Goal: Feedback & Contribution: Submit feedback/report problem

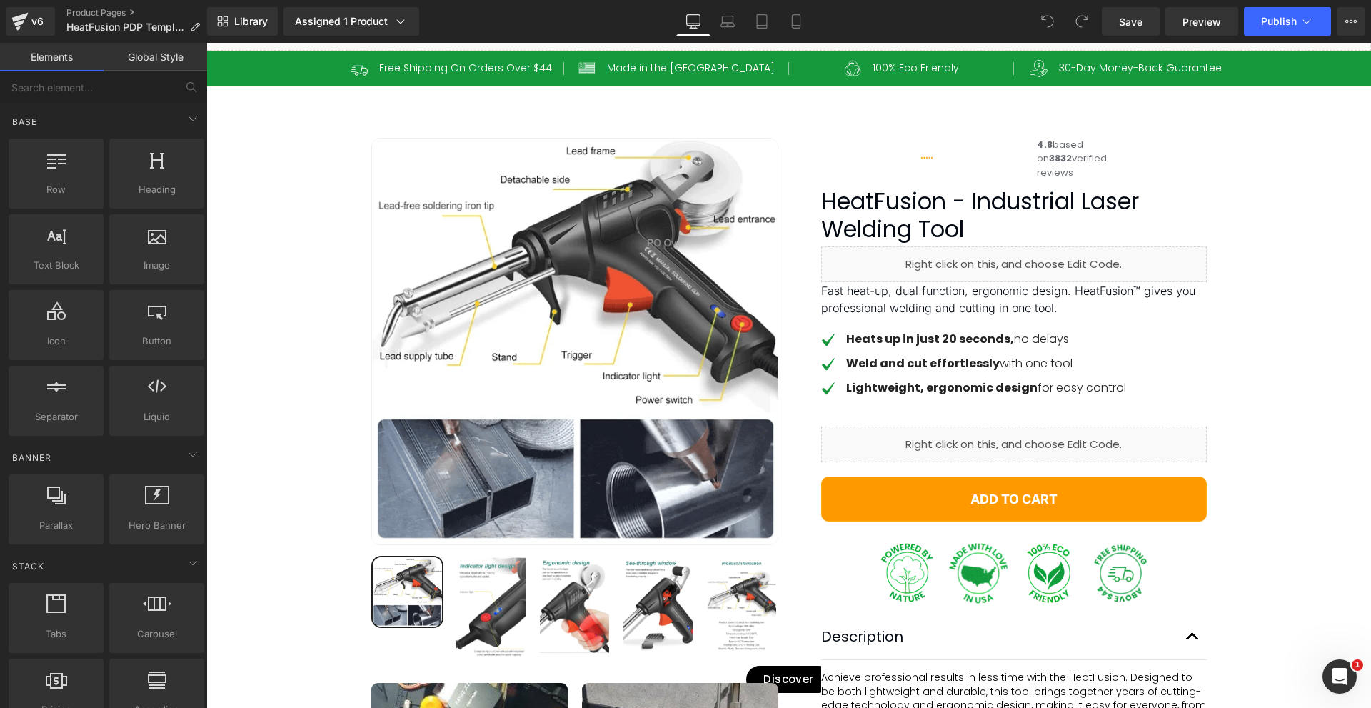
drag, startPoint x: 1371, startPoint y: 152, endPoint x: 1334, endPoint y: 81, distance: 79.5
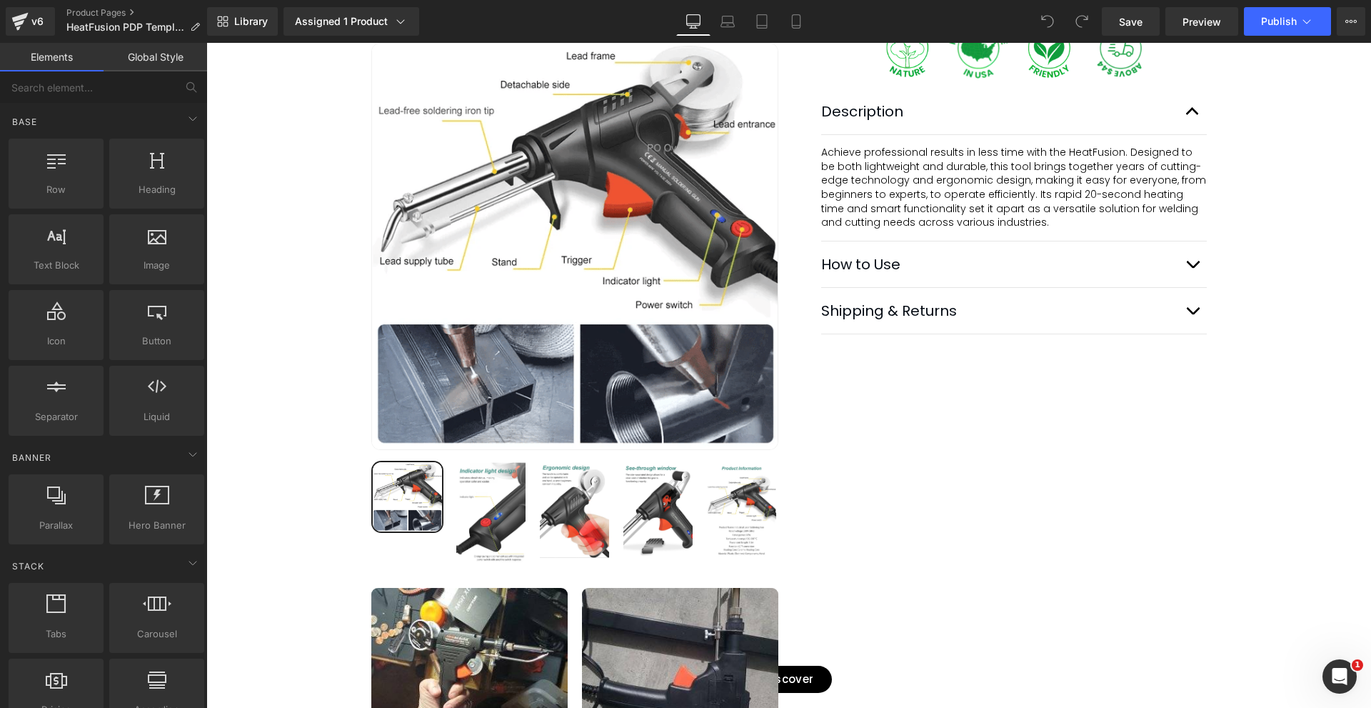
scroll to position [581, 0]
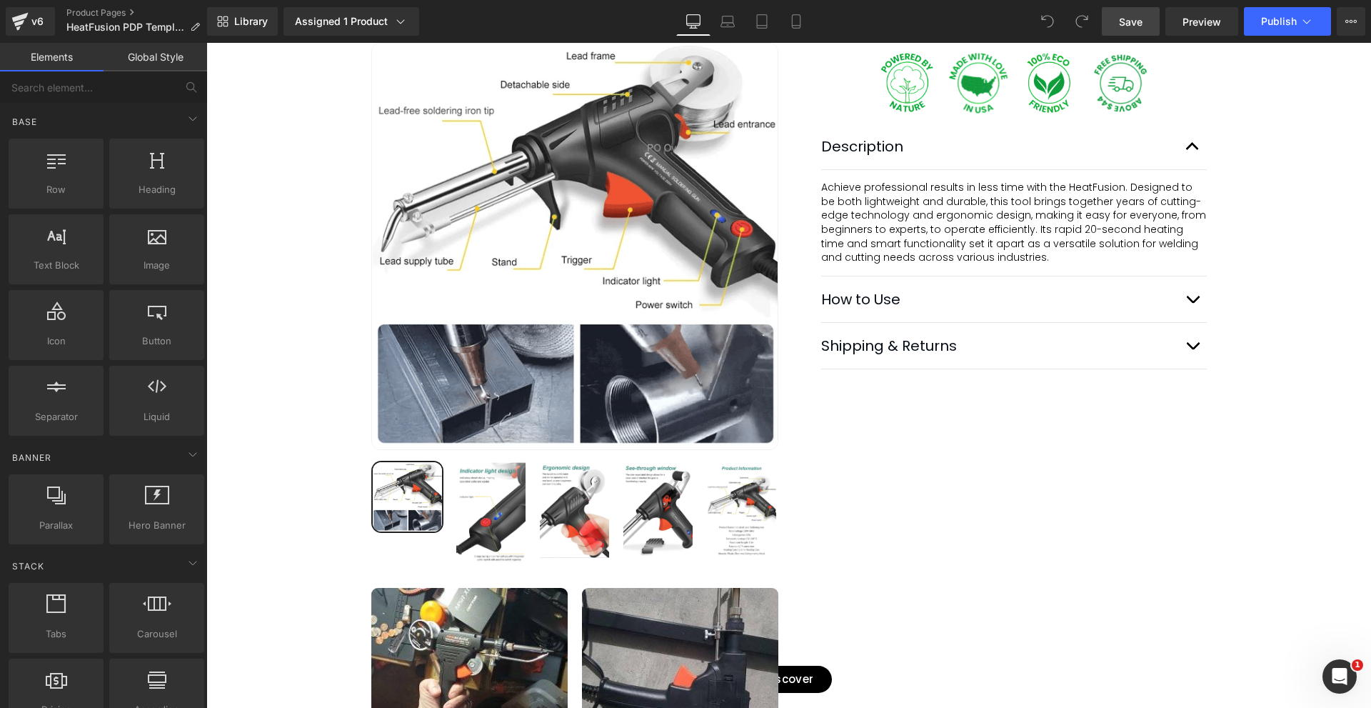
click at [1145, 25] on link "Save" at bounding box center [1131, 21] width 58 height 29
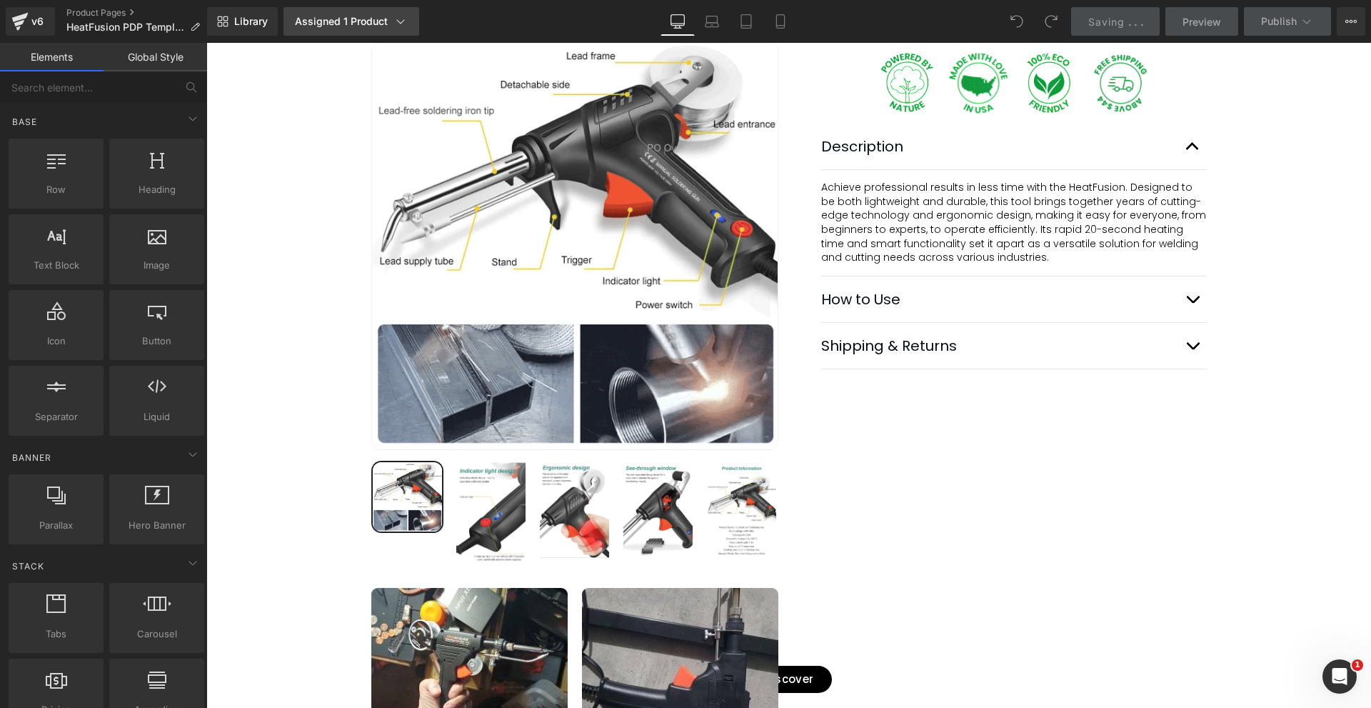
click at [361, 25] on div "Assigned 1 Product" at bounding box center [351, 21] width 113 height 14
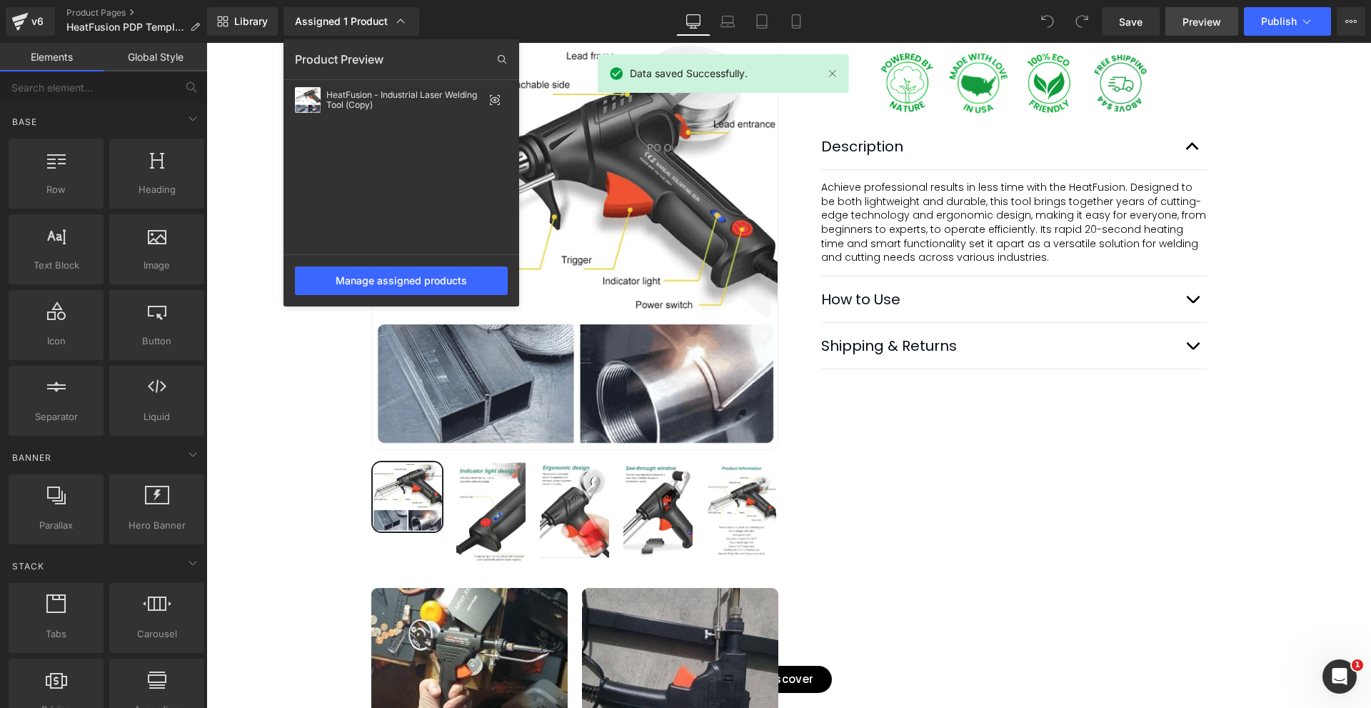
click at [1218, 29] on span "Preview" at bounding box center [1202, 21] width 39 height 15
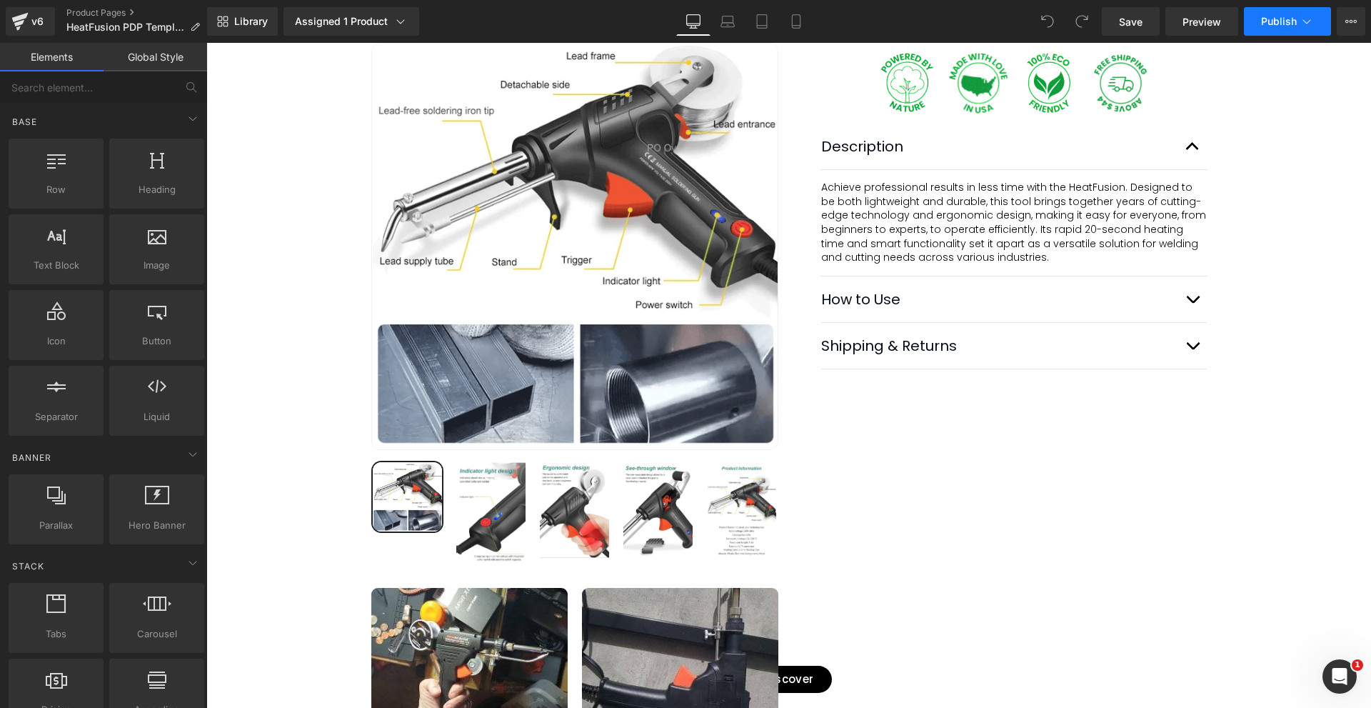
click at [1287, 24] on span "Publish" at bounding box center [1279, 21] width 36 height 11
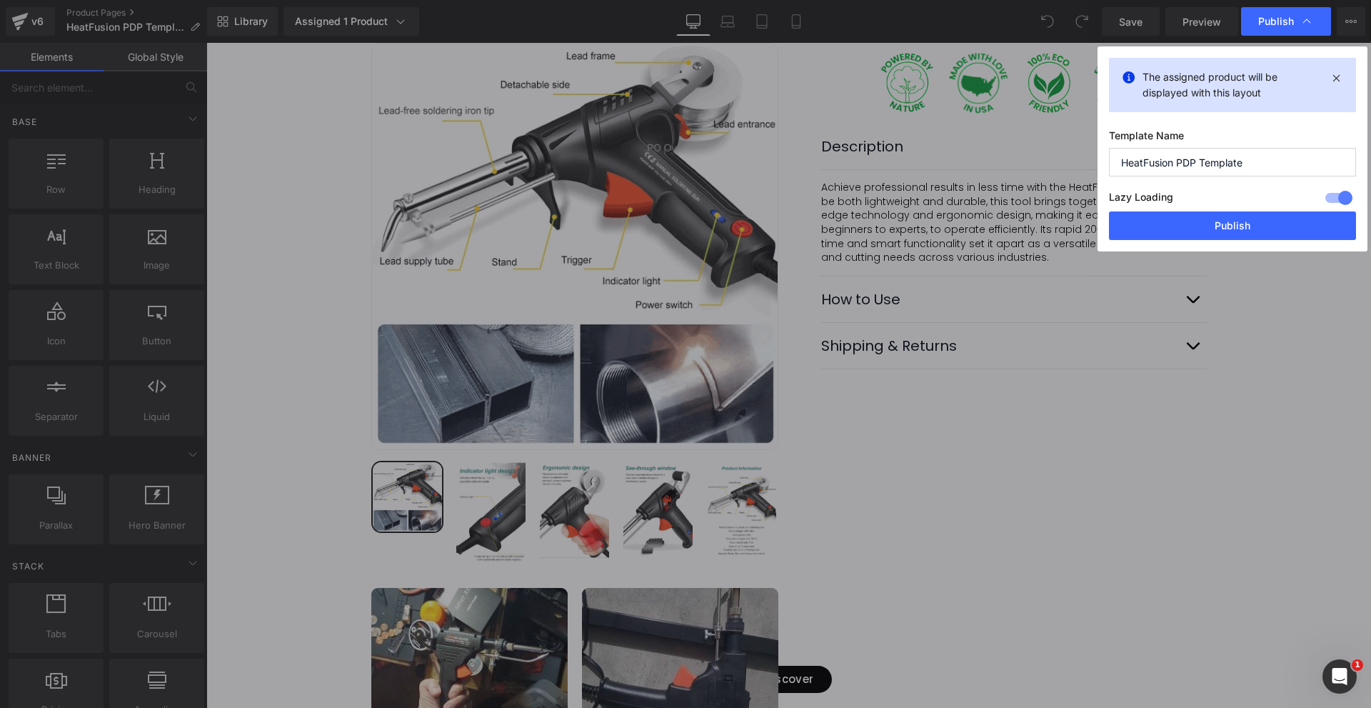
click at [1216, 163] on input "HeatFusion PDP Template" at bounding box center [1232, 162] width 247 height 29
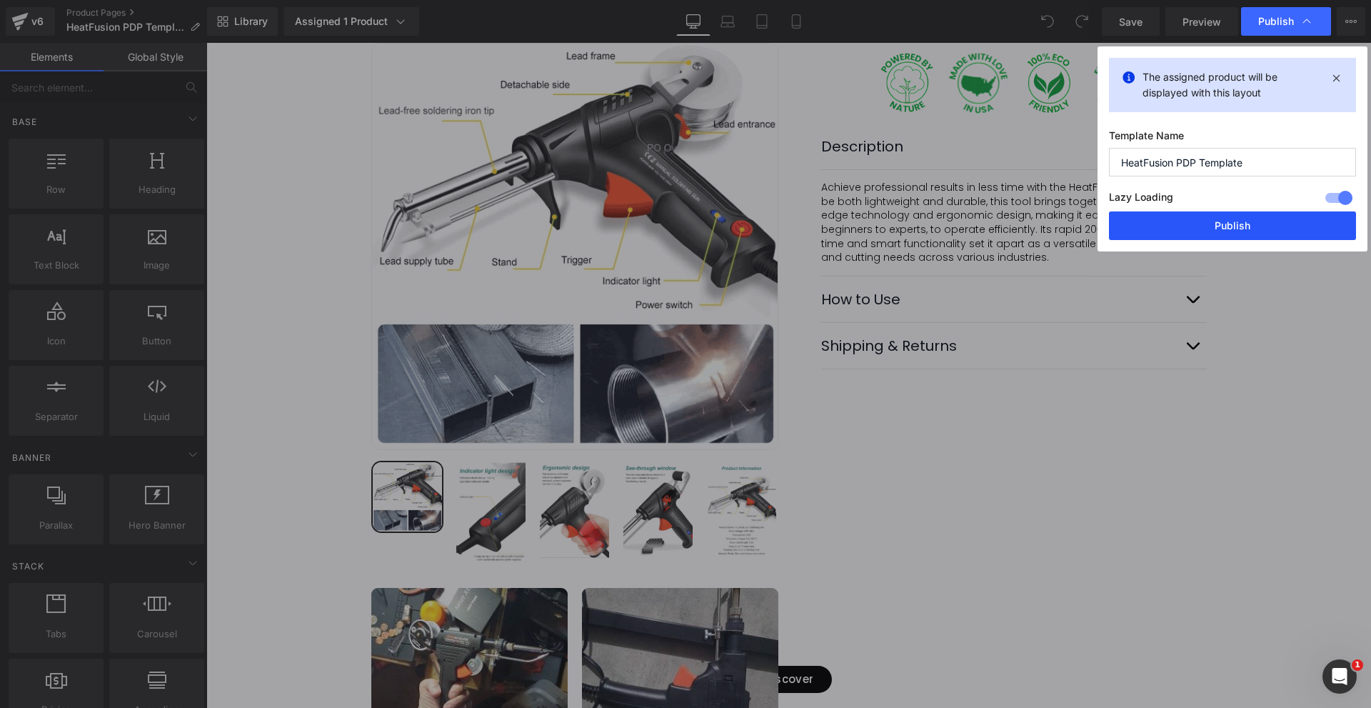
click at [1201, 229] on button "Publish" at bounding box center [1232, 225] width 247 height 29
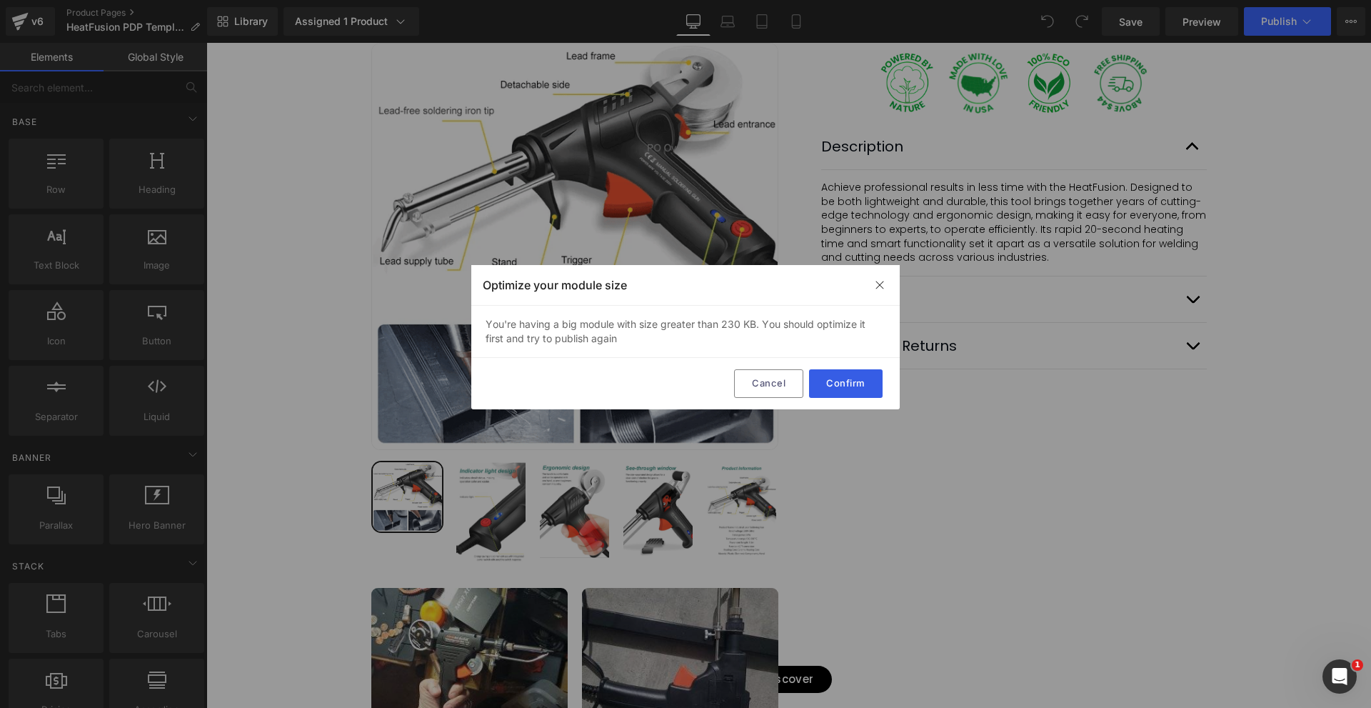
click at [854, 382] on button "Confirm" at bounding box center [846, 383] width 74 height 29
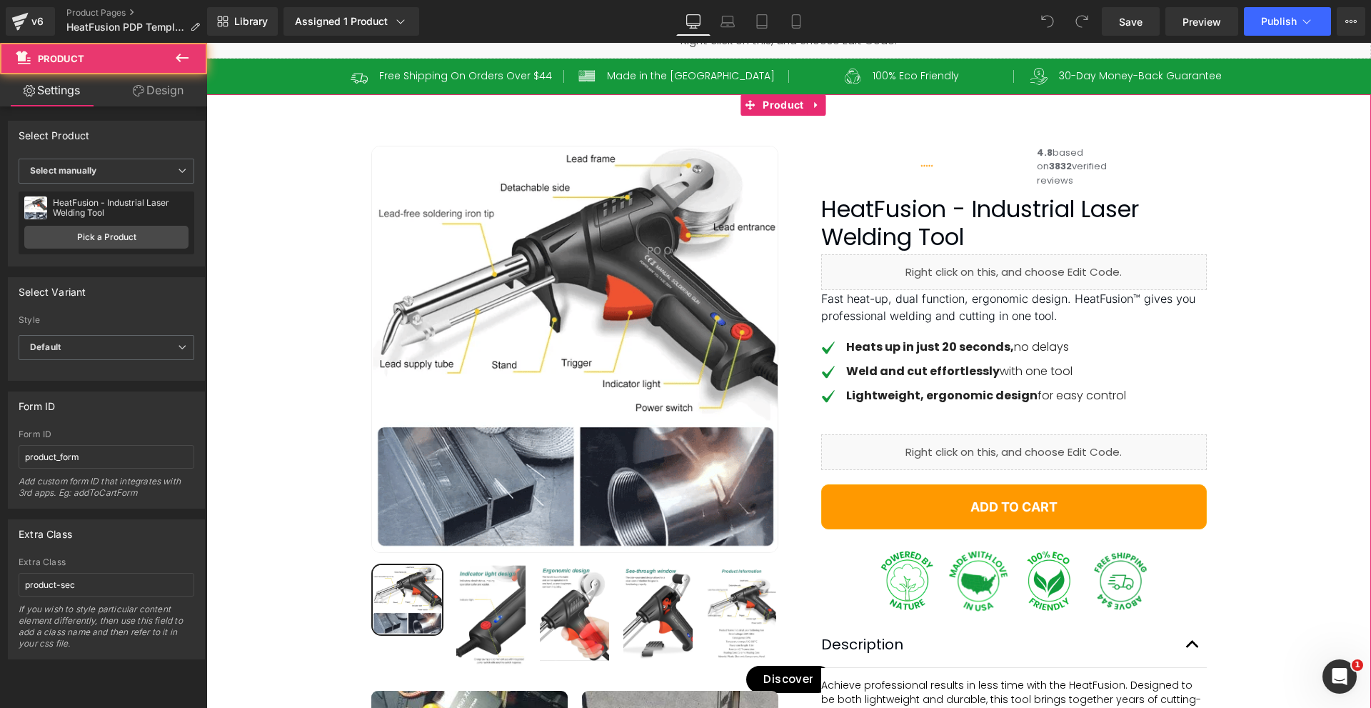
scroll to position [76, 0]
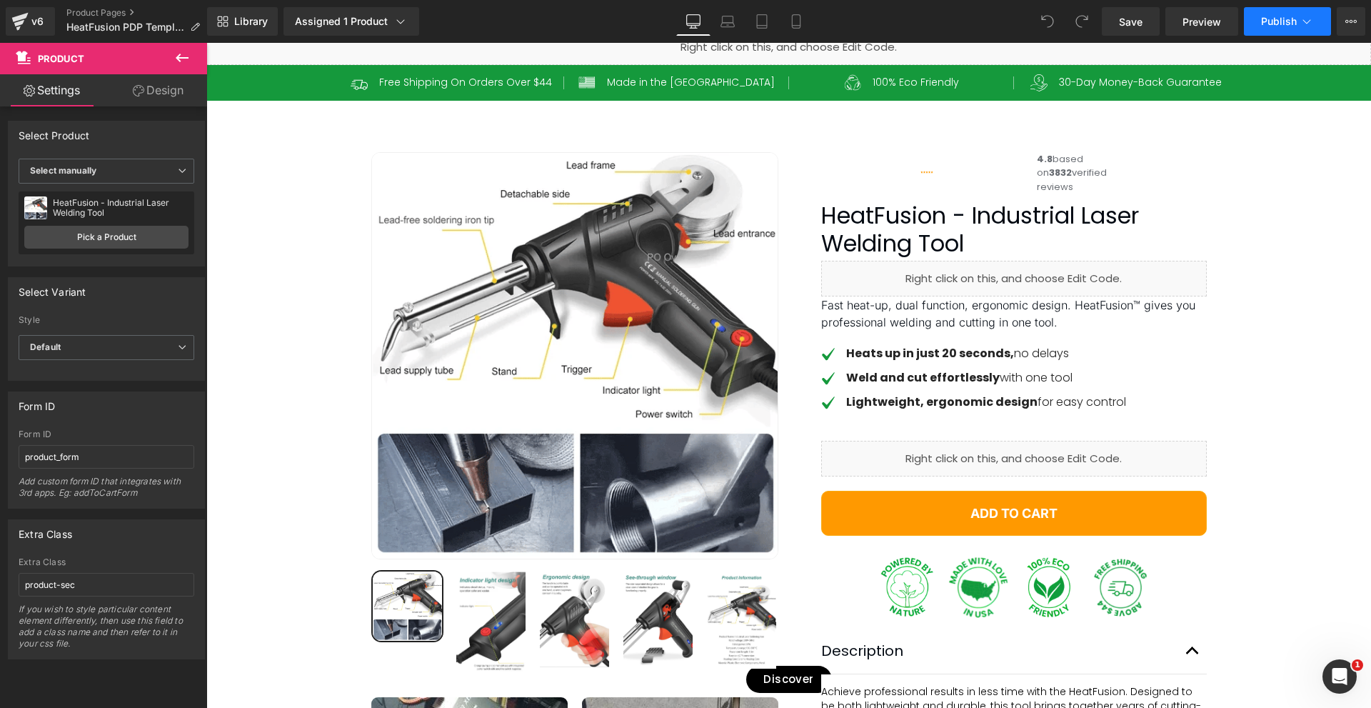
click at [1272, 19] on span "Publish" at bounding box center [1279, 21] width 36 height 11
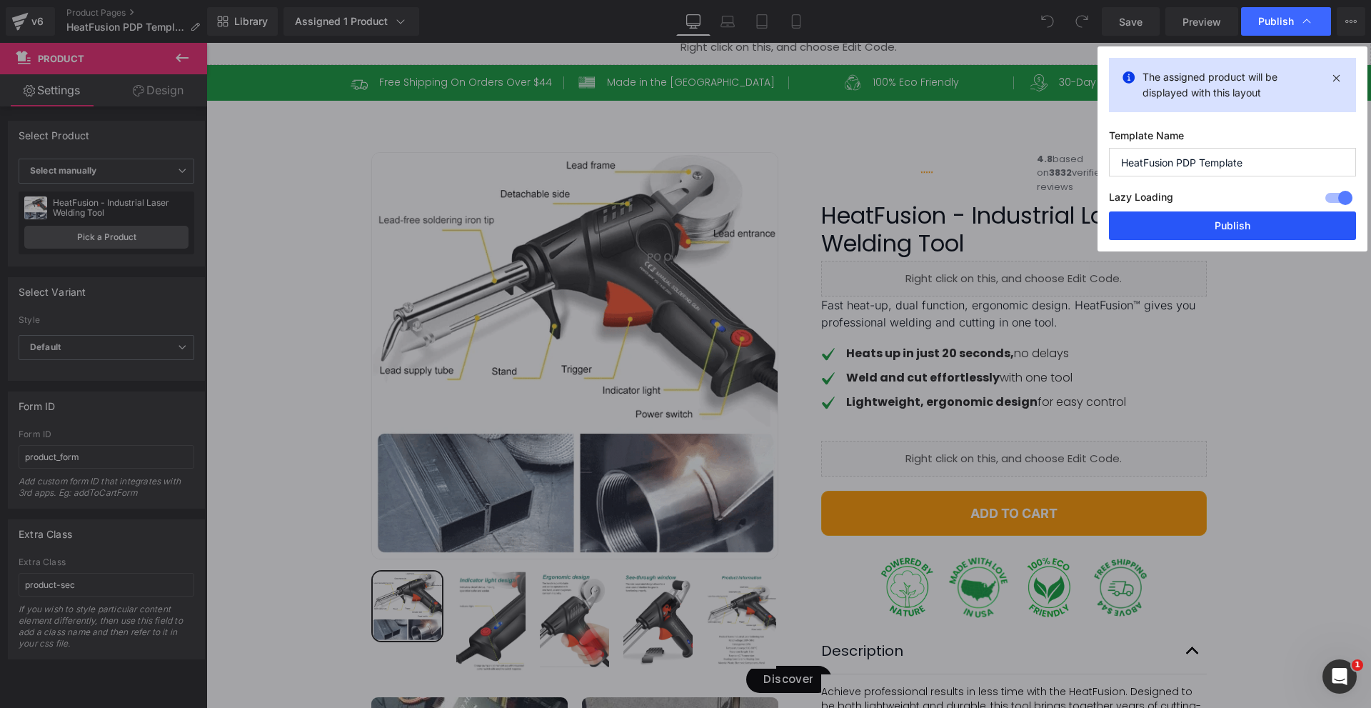
click at [1202, 223] on button "Publish" at bounding box center [1232, 225] width 247 height 29
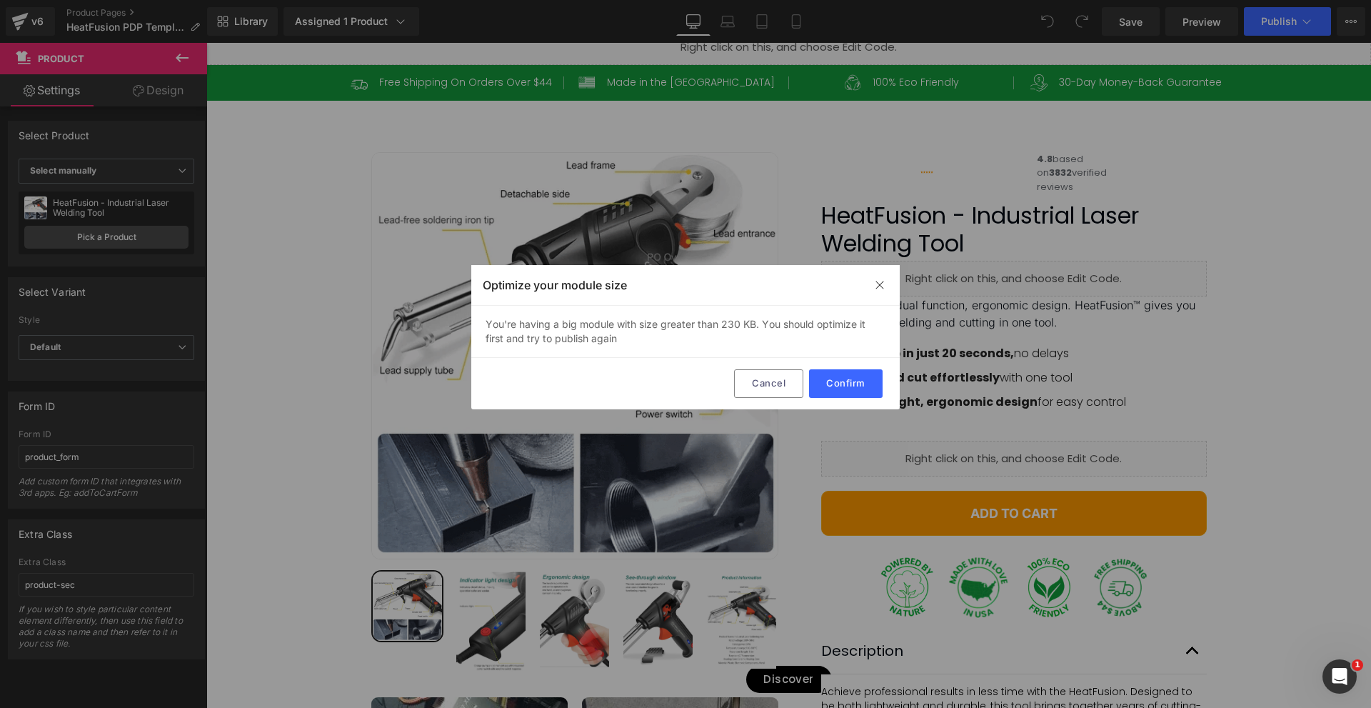
click at [674, 324] on div "You're having a big module with size greater than 230 KB. You should optimize i…" at bounding box center [685, 332] width 429 height 52
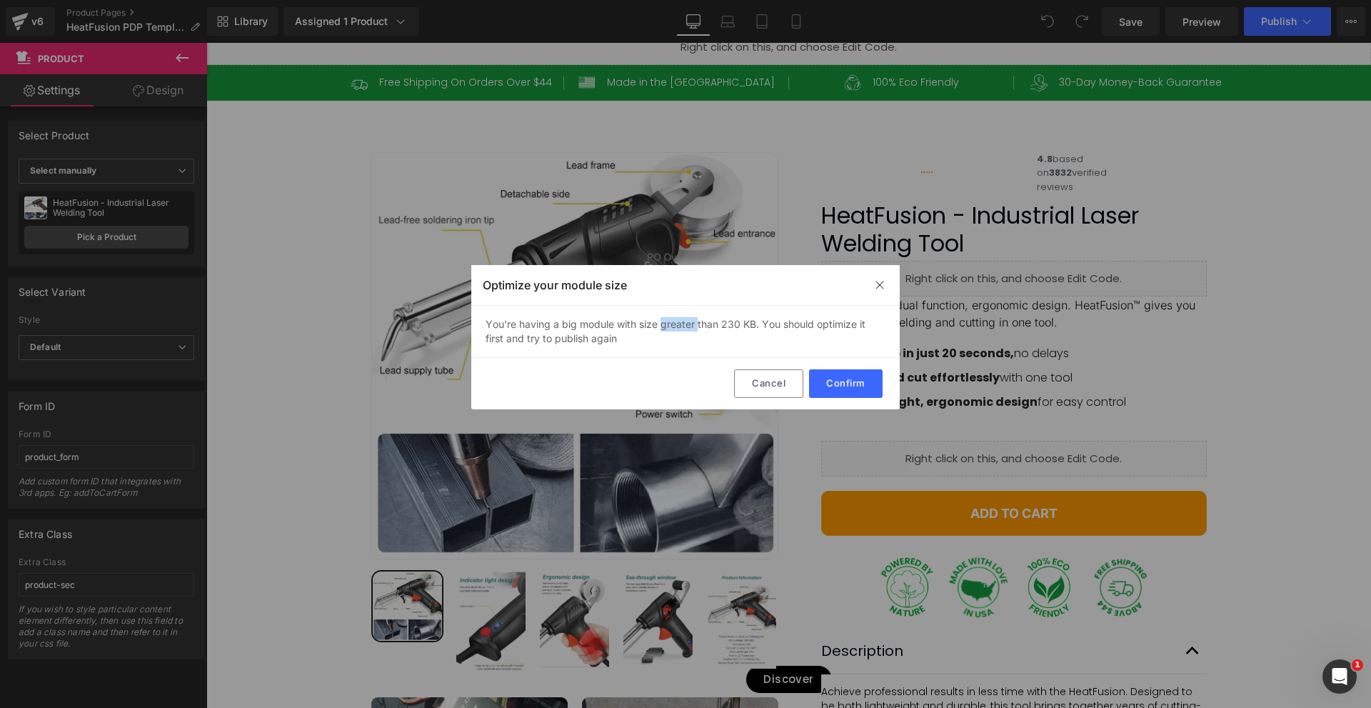
click at [674, 324] on div "You're having a big module with size greater than 230 KB. You should optimize i…" at bounding box center [685, 332] width 429 height 52
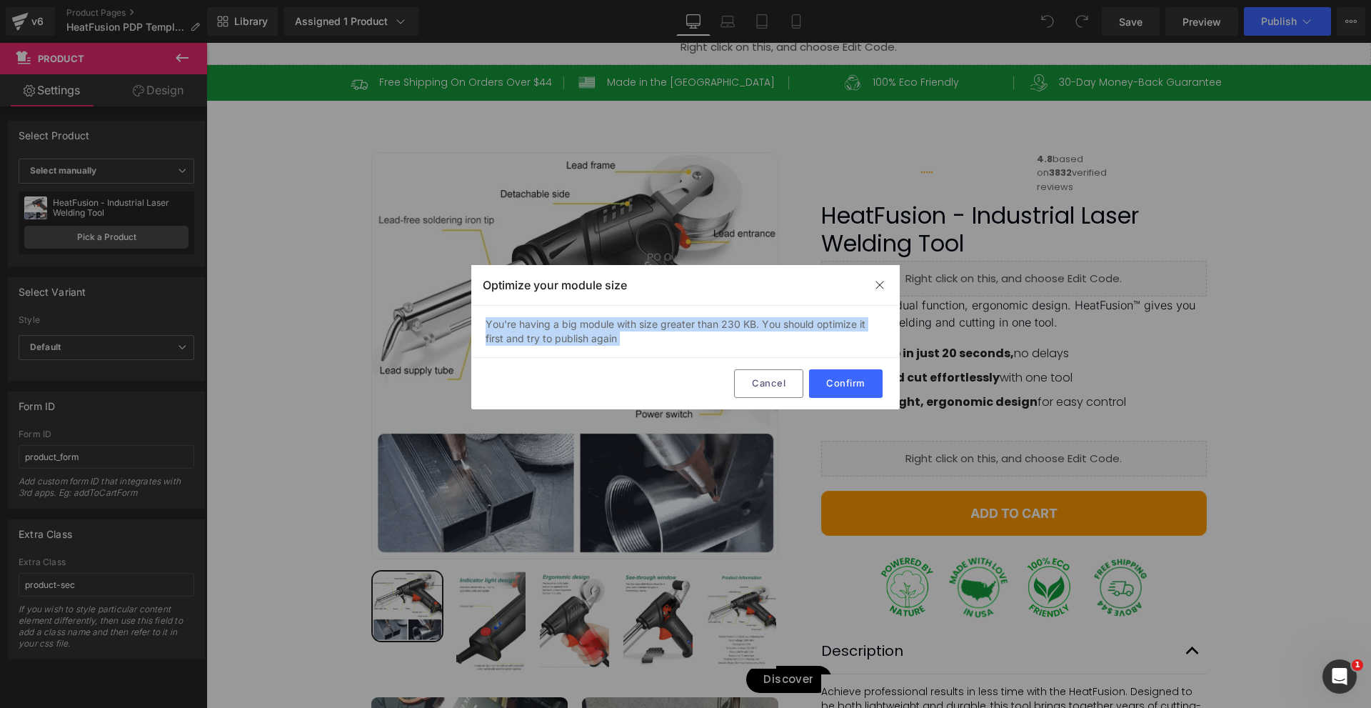
click at [674, 324] on div "You're having a big module with size greater than 230 KB. You should optimize i…" at bounding box center [685, 332] width 429 height 52
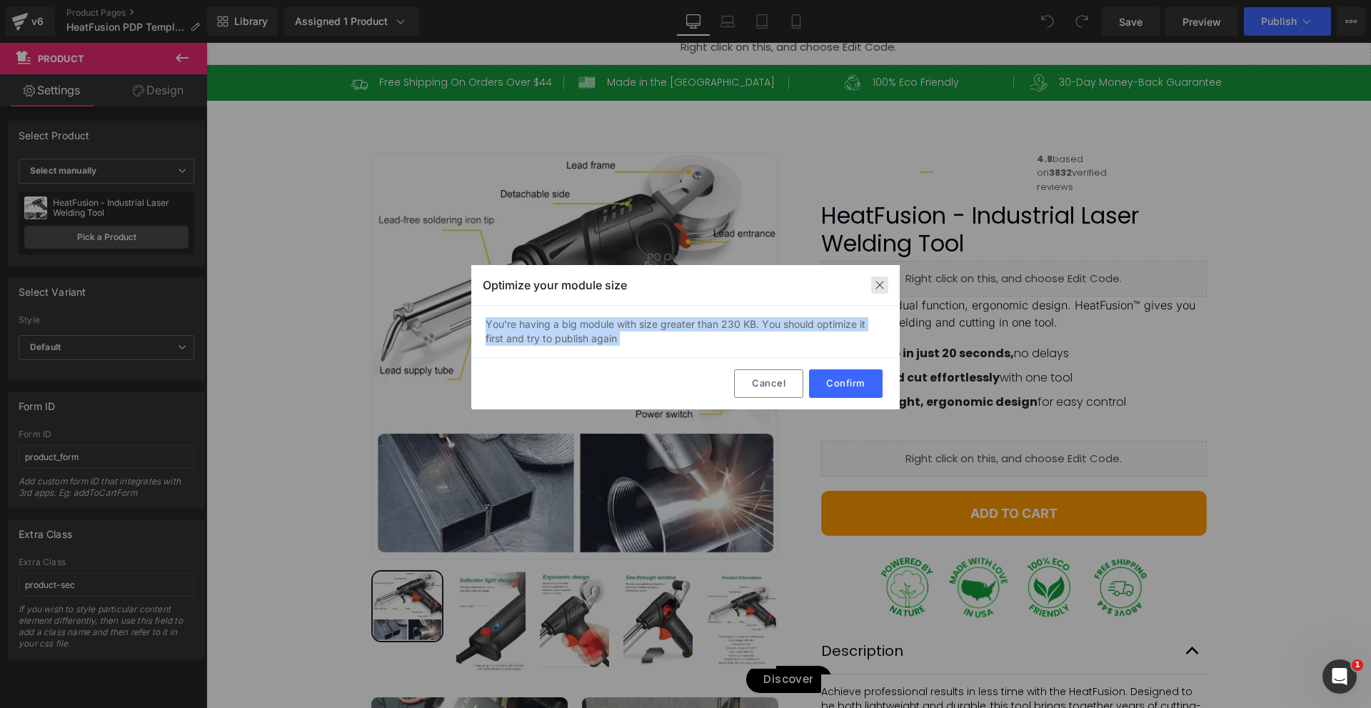
click at [882, 280] on img at bounding box center [879, 284] width 11 height 11
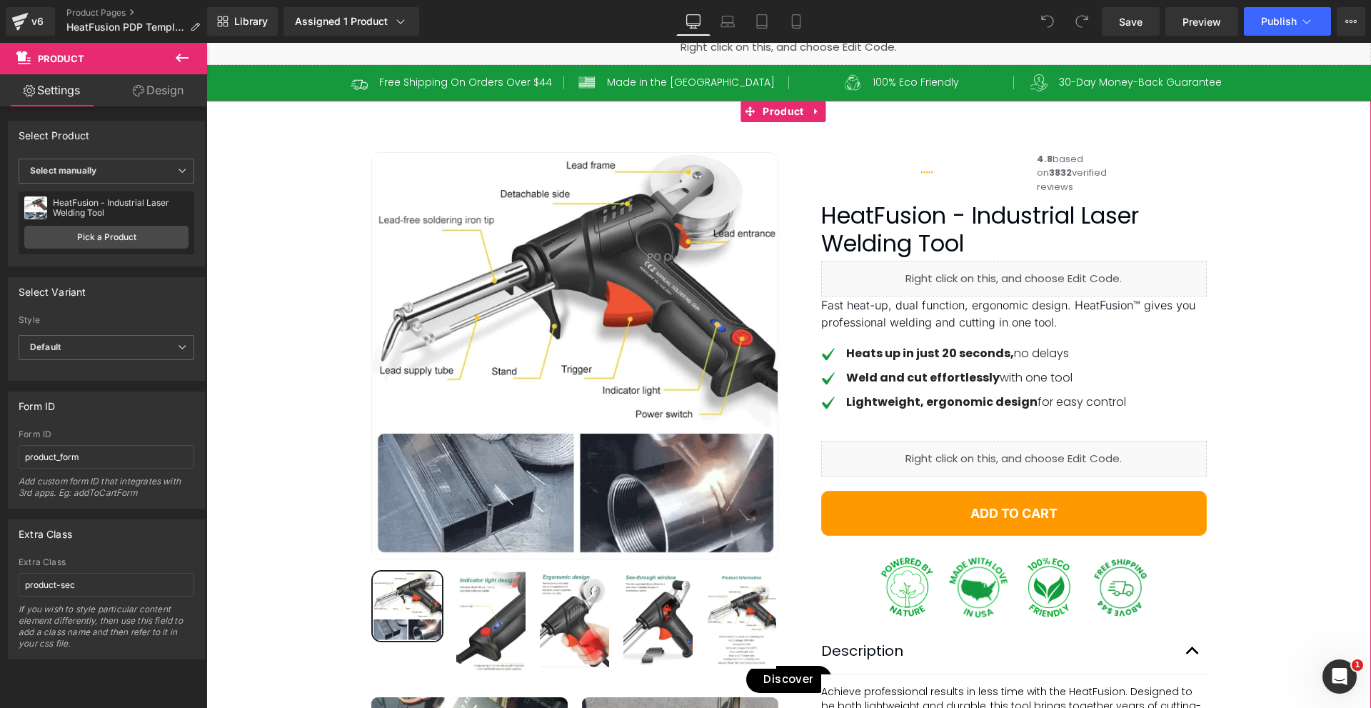
click at [120, 208] on div "HeatFusion - Industrial Laser Welding Tool" at bounding box center [121, 208] width 136 height 20
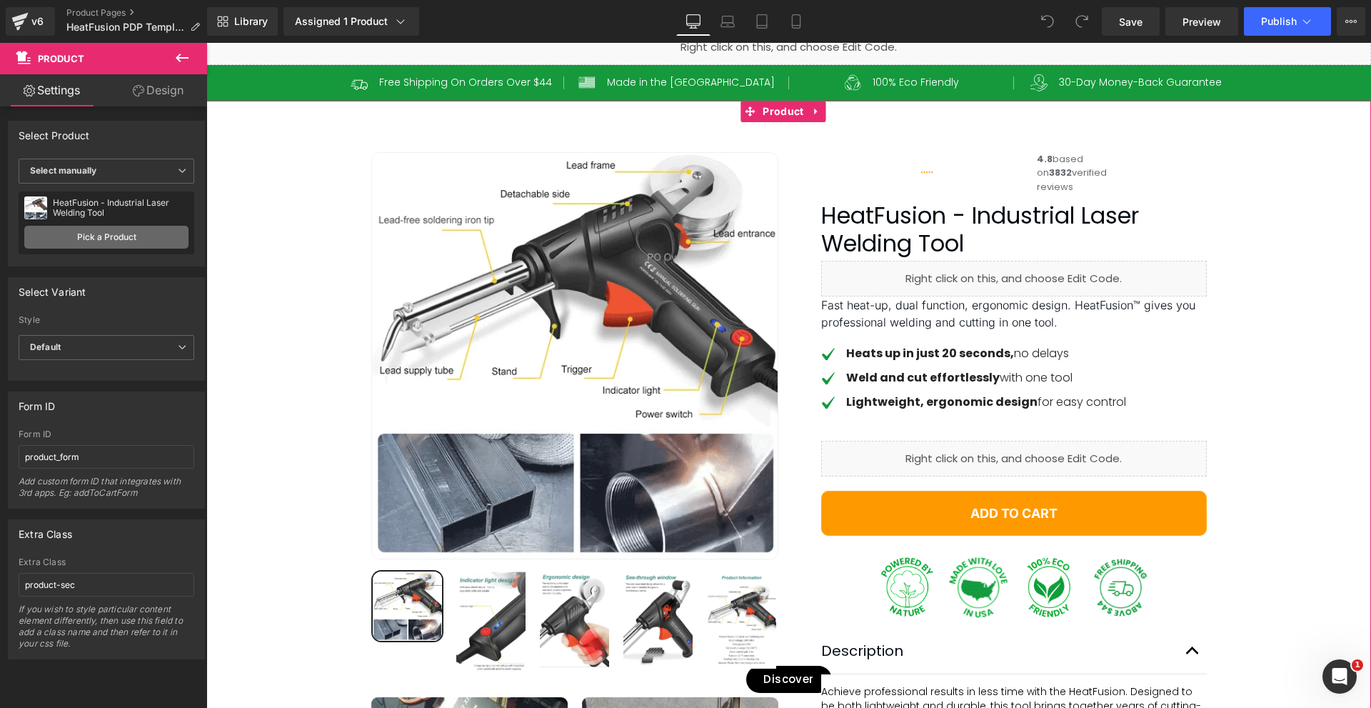
click at [129, 231] on link "Pick a Product" at bounding box center [106, 237] width 164 height 23
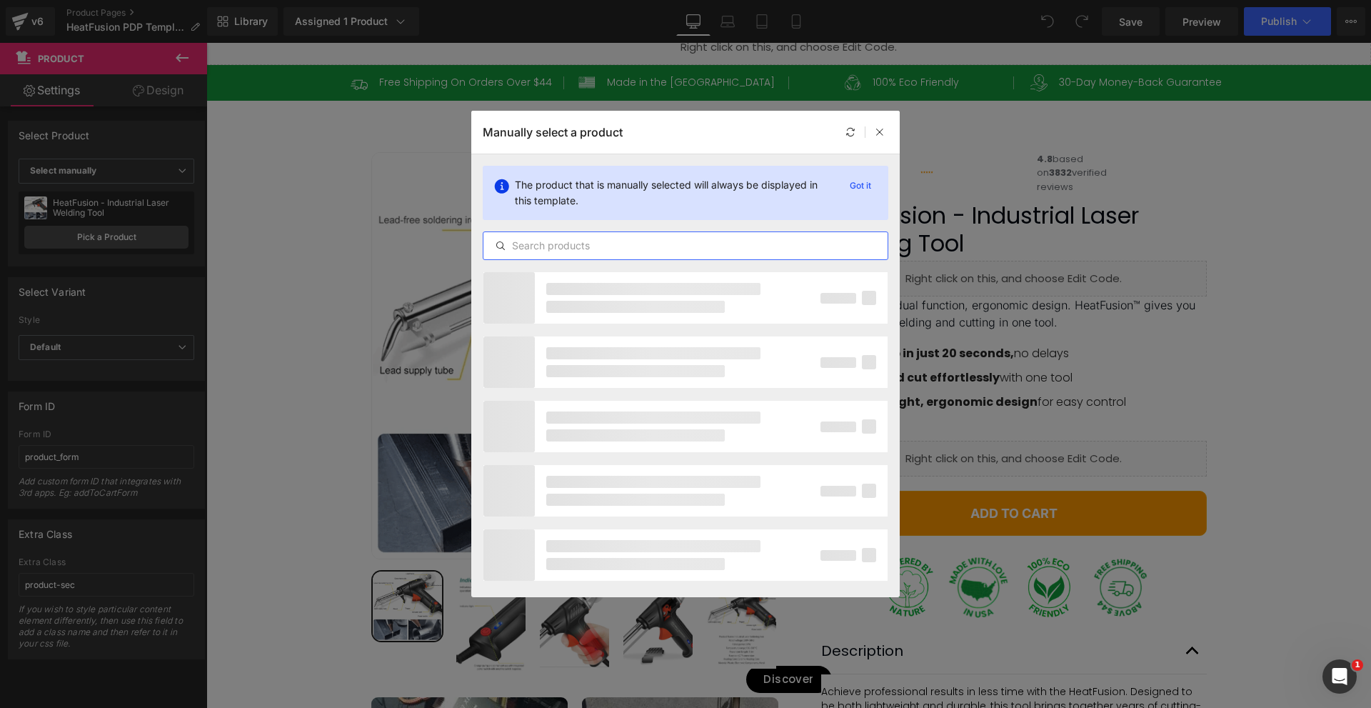
click at [639, 244] on input "text" at bounding box center [686, 245] width 404 height 17
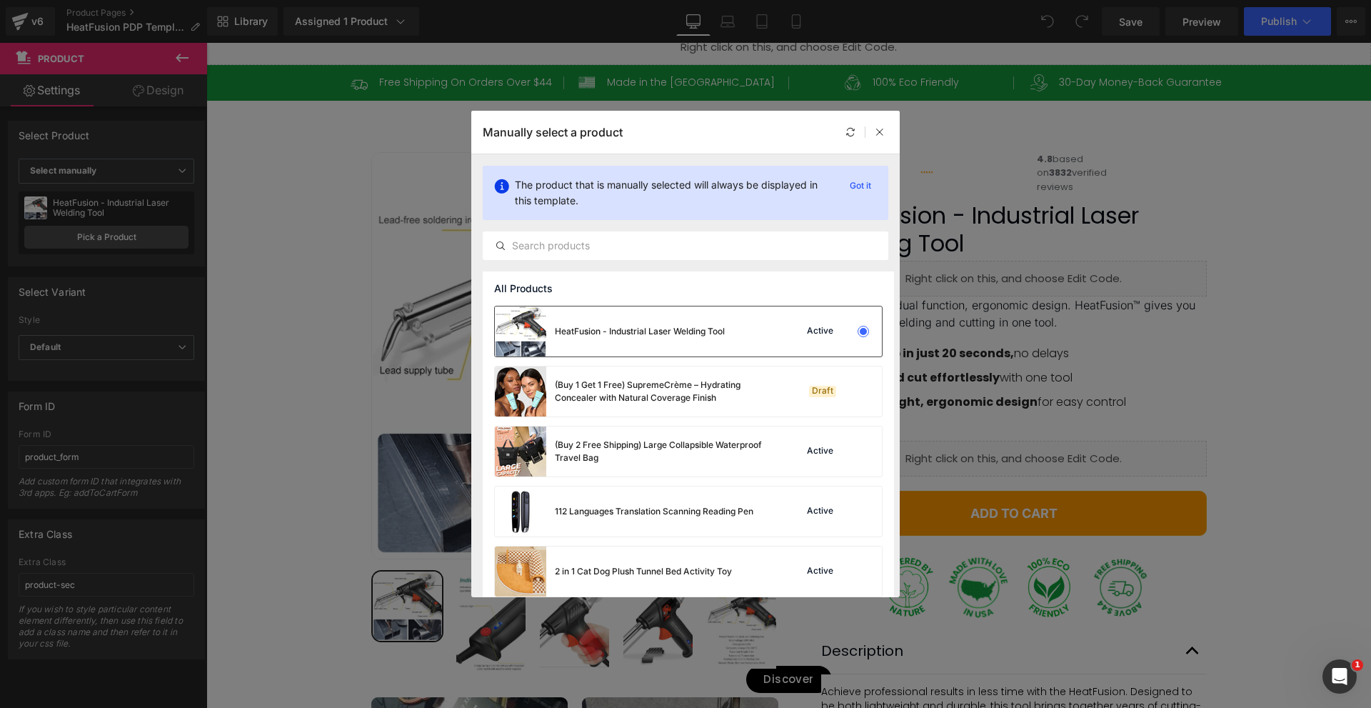
click at [863, 324] on div at bounding box center [864, 331] width 20 height 20
click at [144, 238] on link "Pick a Product" at bounding box center [106, 237] width 164 height 23
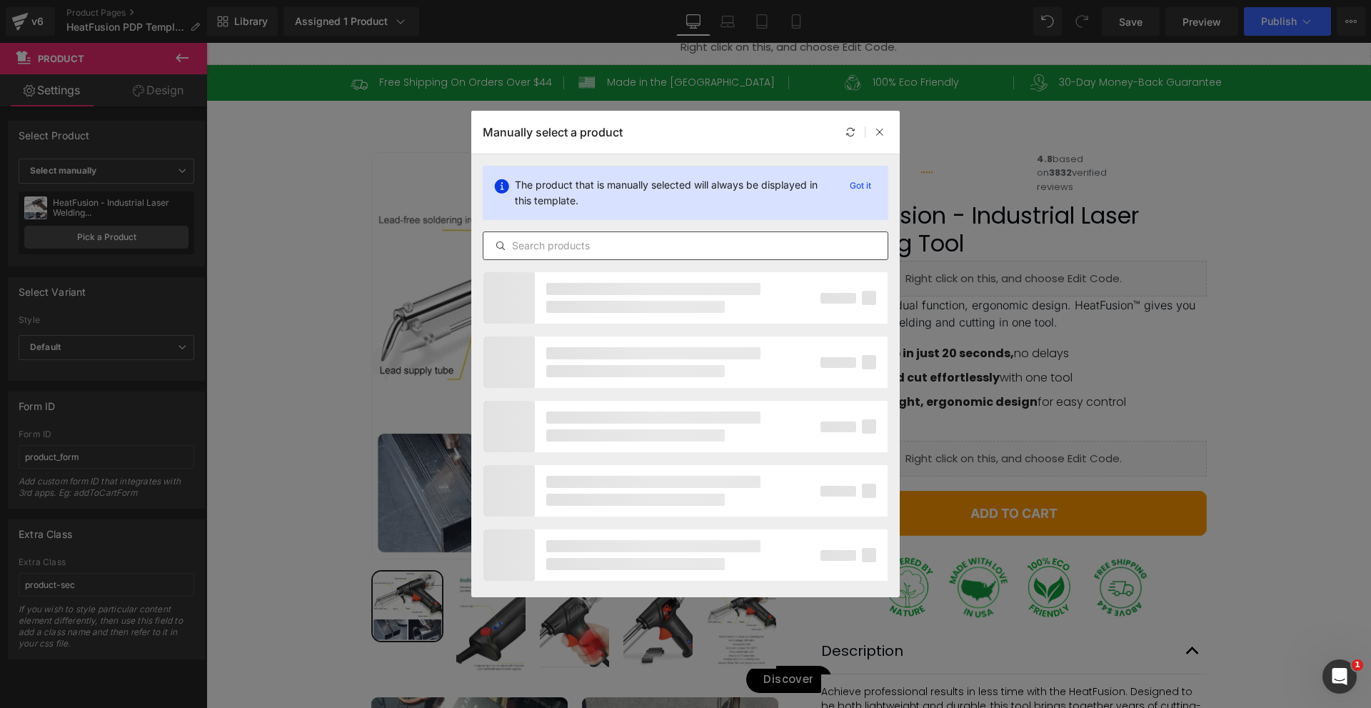
click at [605, 233] on div at bounding box center [686, 245] width 406 height 29
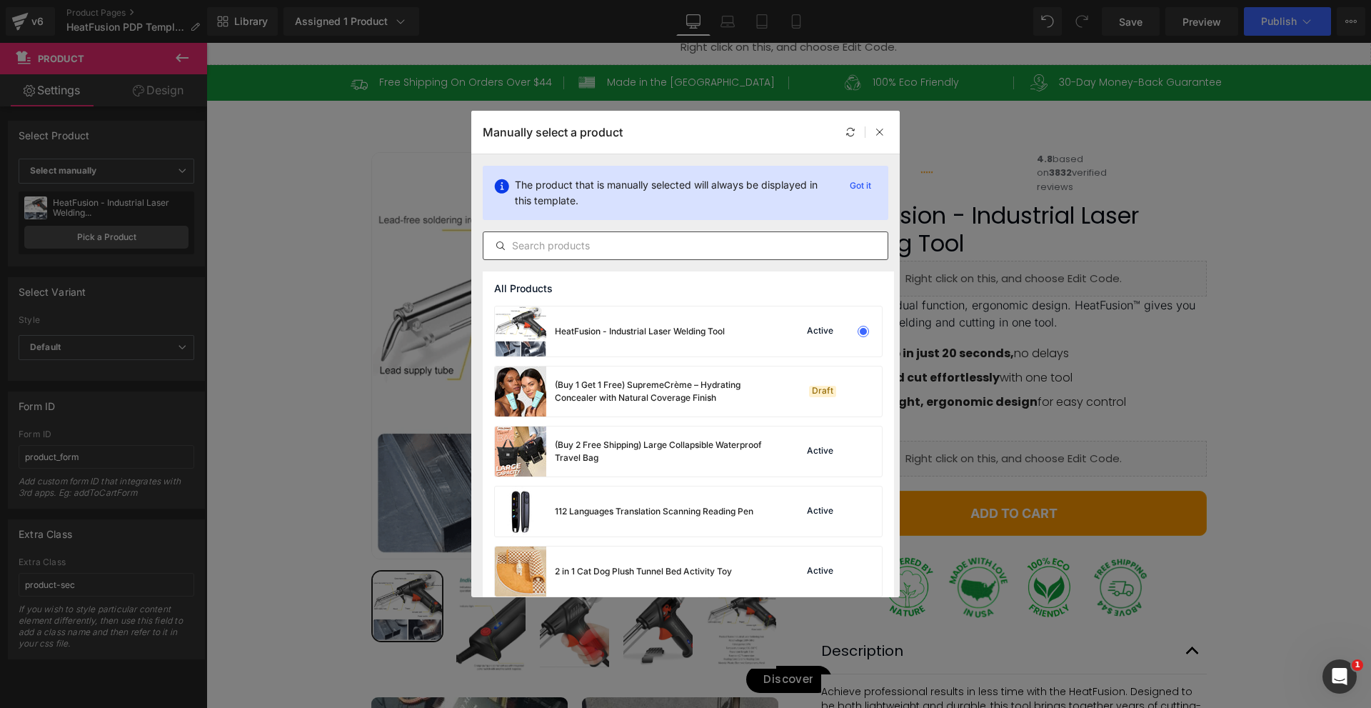
click at [602, 236] on div at bounding box center [686, 245] width 406 height 29
click at [602, 237] on input "text" at bounding box center [686, 245] width 404 height 17
paste input "HeatFusion - Industrial Laser Welding Tool (Copy)"
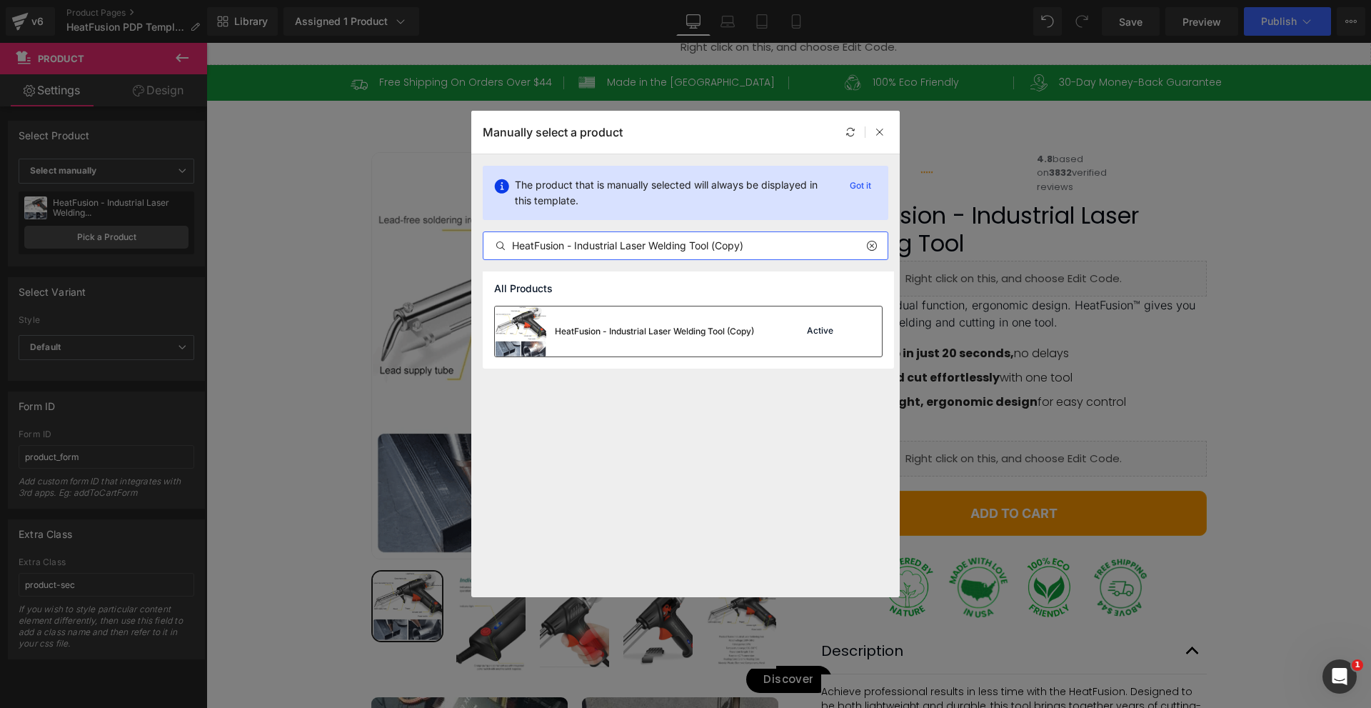
type input "HeatFusion - Industrial Laser Welding Tool (Copy)"
click at [855, 330] on div at bounding box center [864, 331] width 20 height 20
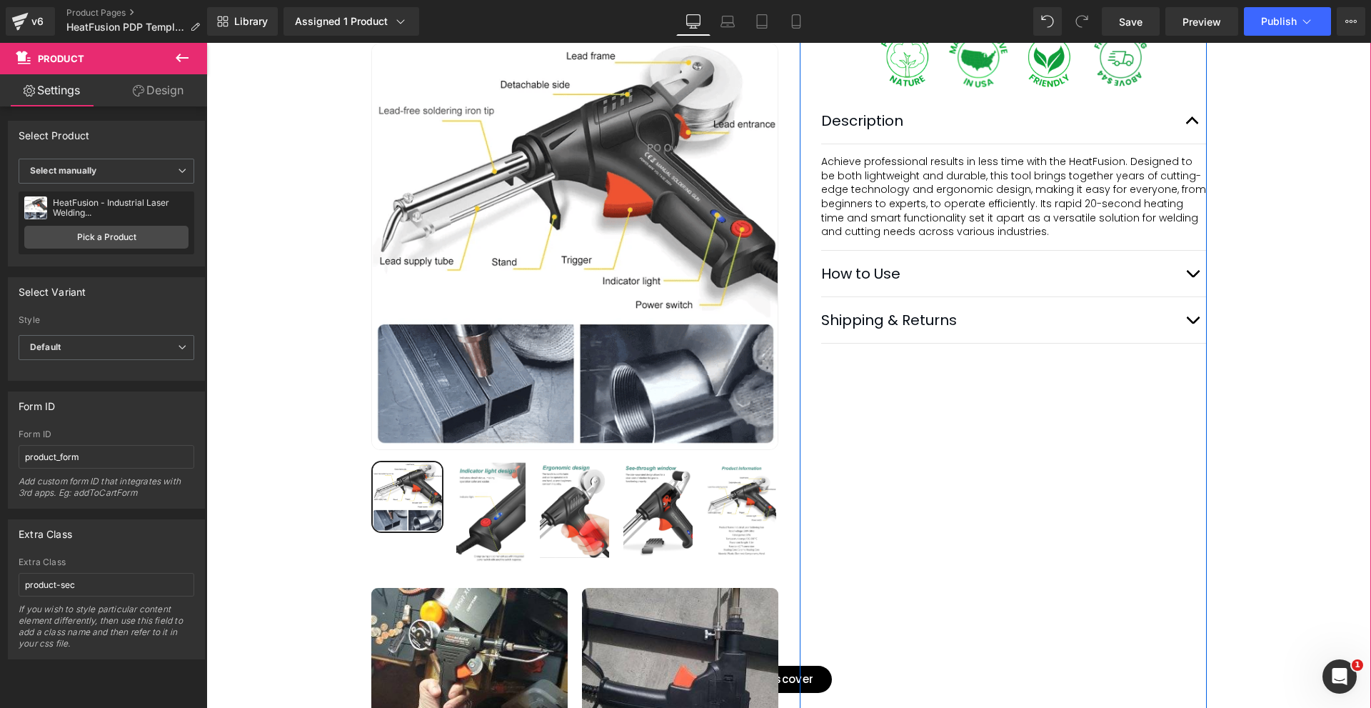
scroll to position [434, 0]
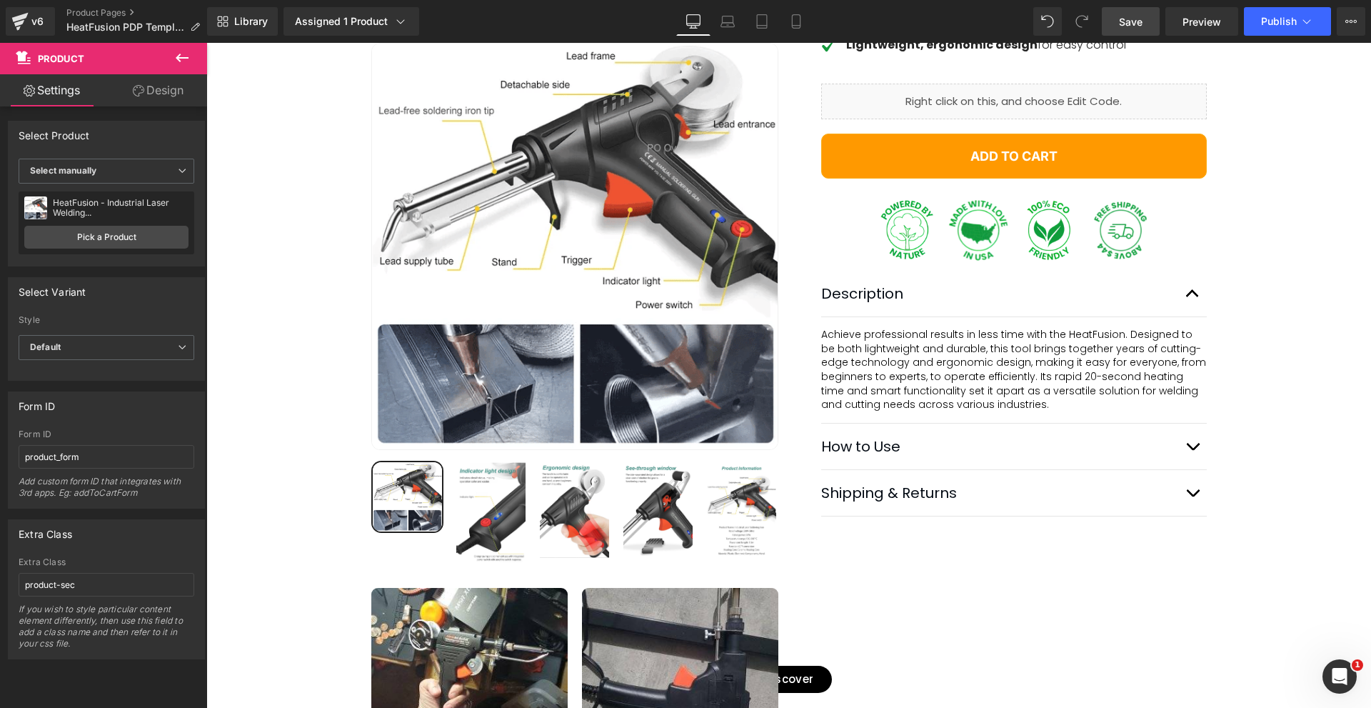
click at [1141, 24] on span "Save" at bounding box center [1131, 21] width 24 height 15
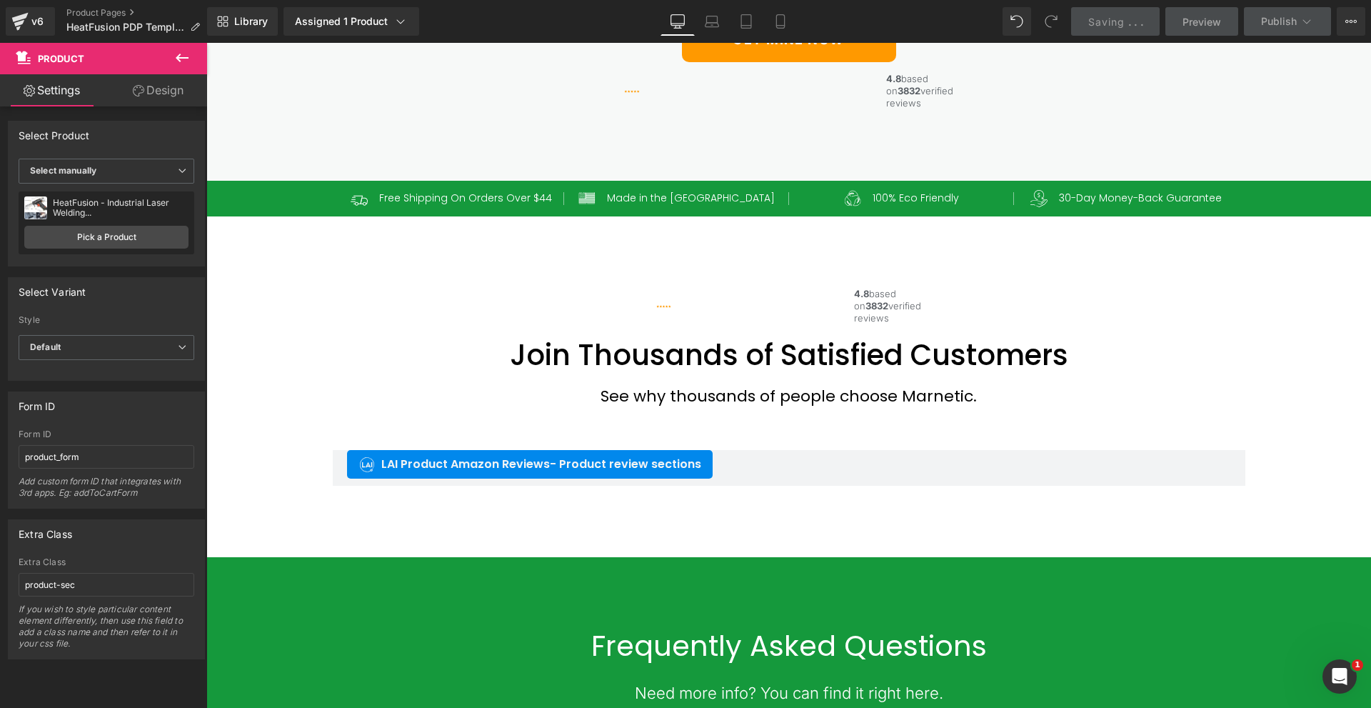
scroll to position [5796, 0]
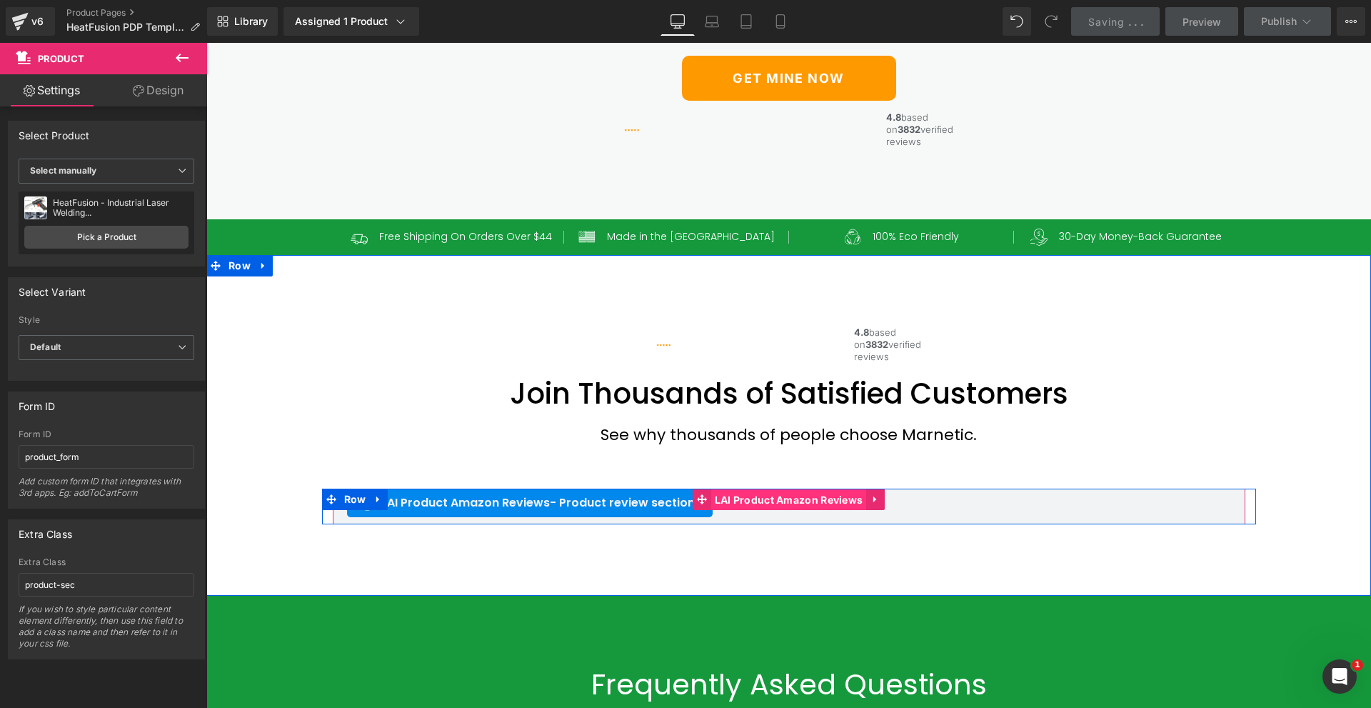
click at [761, 511] on span "LAI Product Amazon Reviews" at bounding box center [789, 499] width 156 height 21
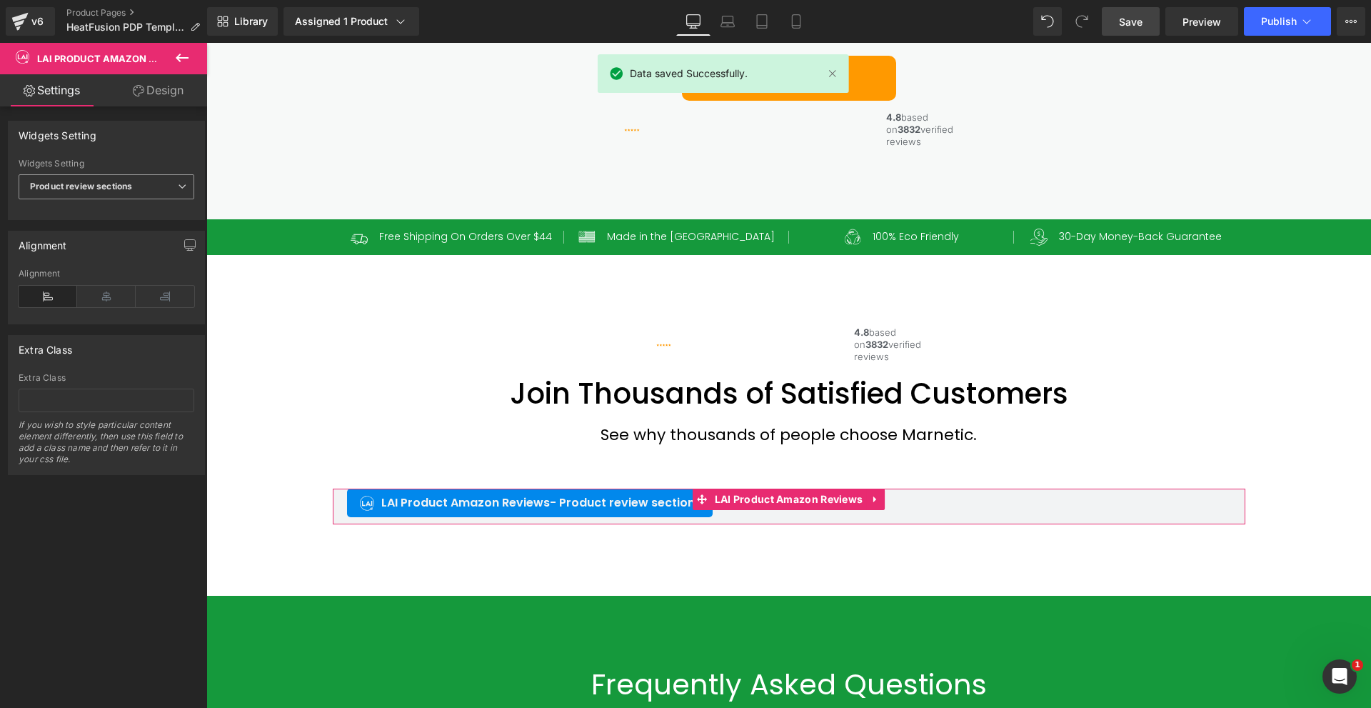
click at [60, 178] on span "Product review sections" at bounding box center [107, 186] width 176 height 25
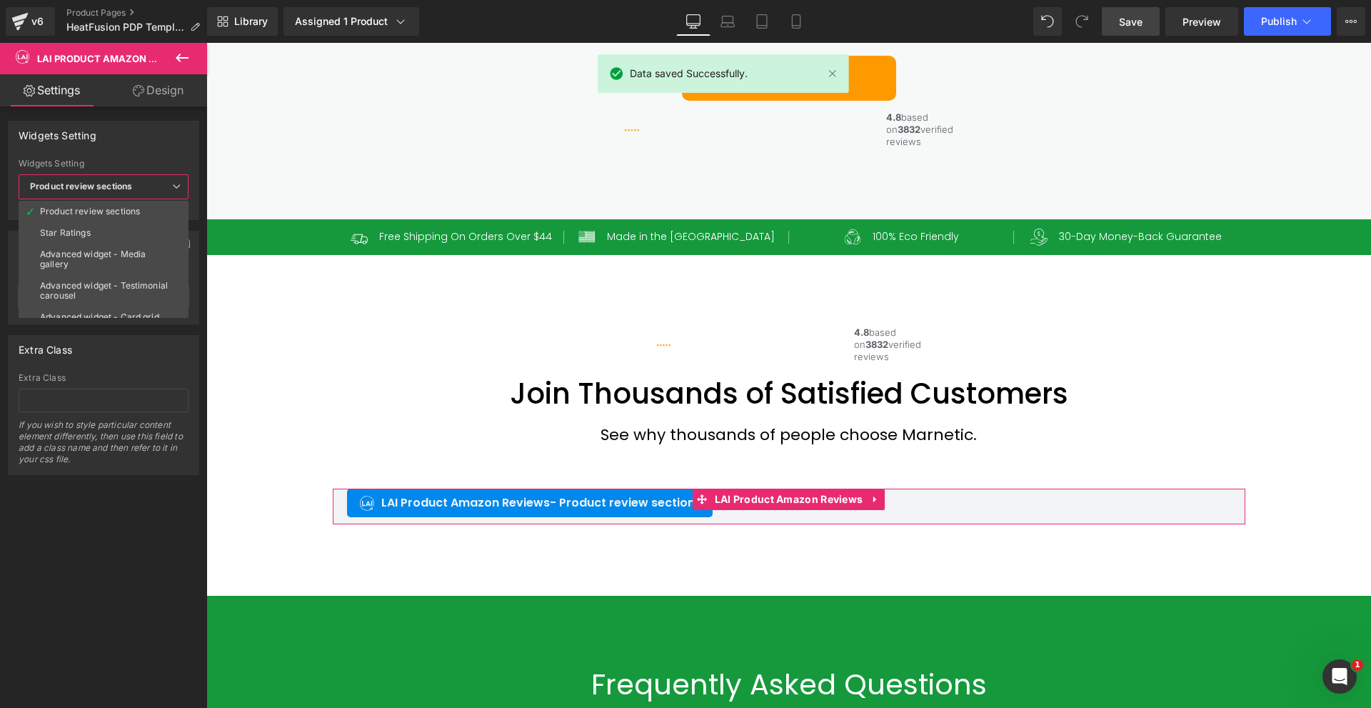
click at [60, 178] on span "Product review sections" at bounding box center [104, 186] width 170 height 25
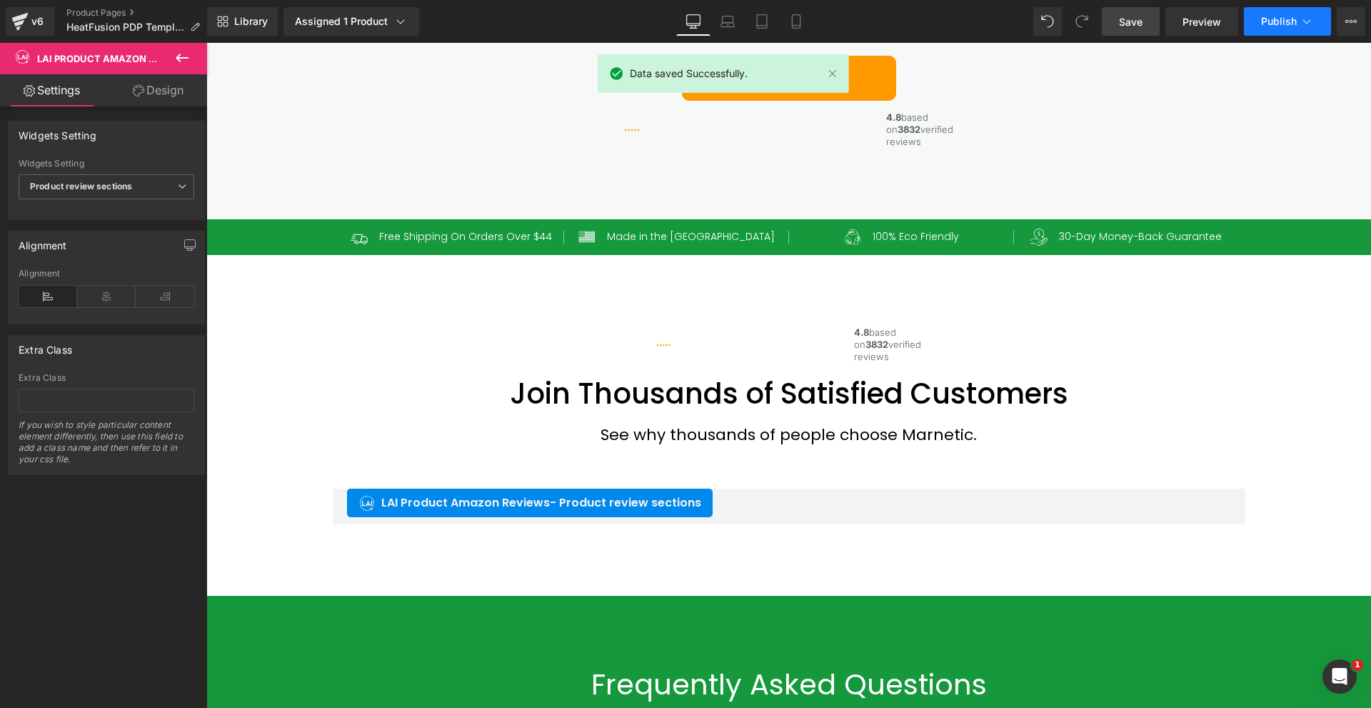
click at [1267, 30] on button "Publish" at bounding box center [1287, 21] width 87 height 29
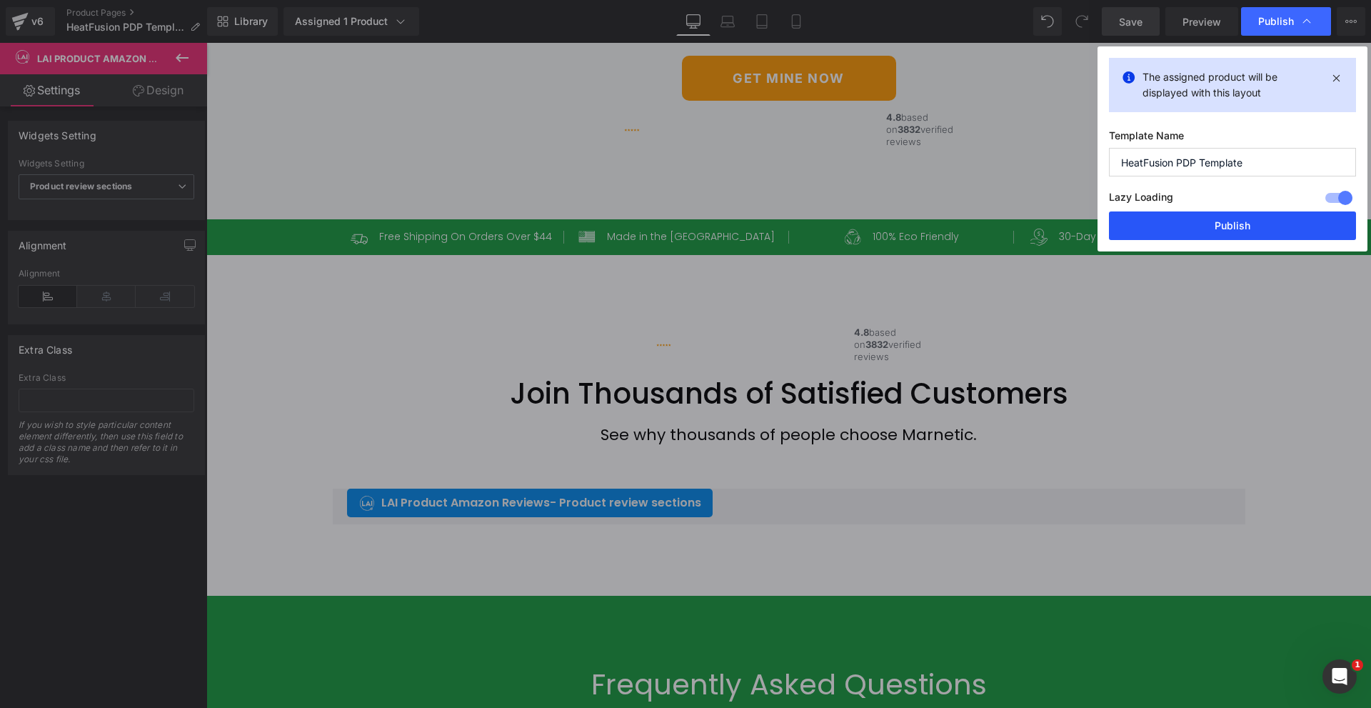
click at [1203, 226] on button "Publish" at bounding box center [1232, 225] width 247 height 29
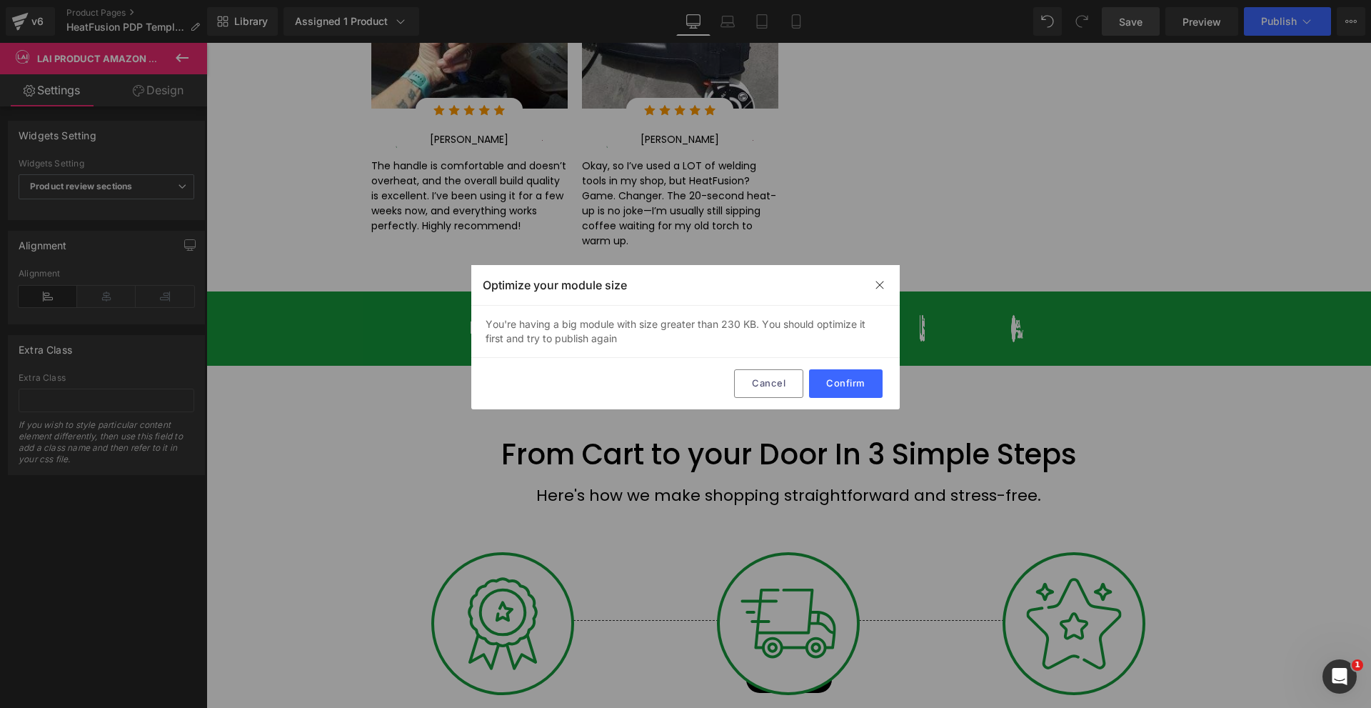
scroll to position [2225, 0]
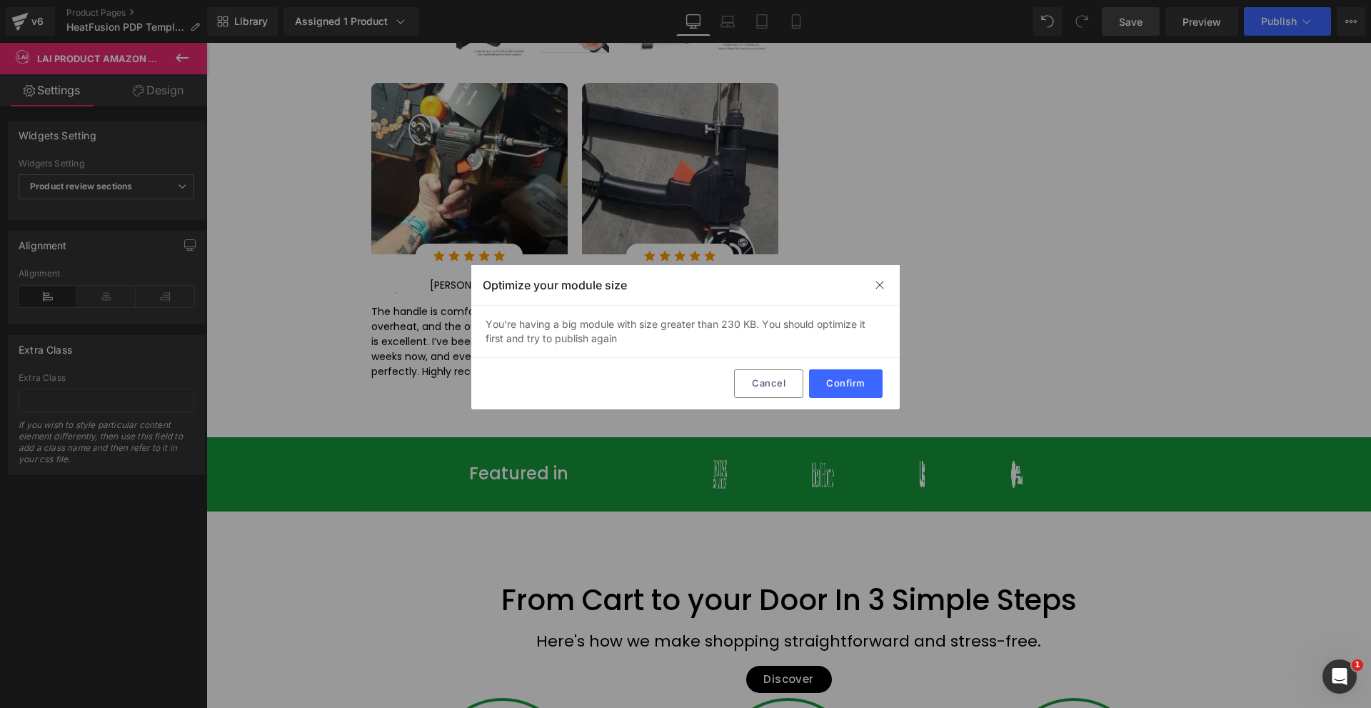
click at [586, 342] on div "You're having a big module with size greater than 230 KB. You should optimize i…" at bounding box center [685, 332] width 429 height 52
click at [586, 334] on div "You're having a big module with size greater than 230 KB. You should optimize i…" at bounding box center [685, 332] width 429 height 52
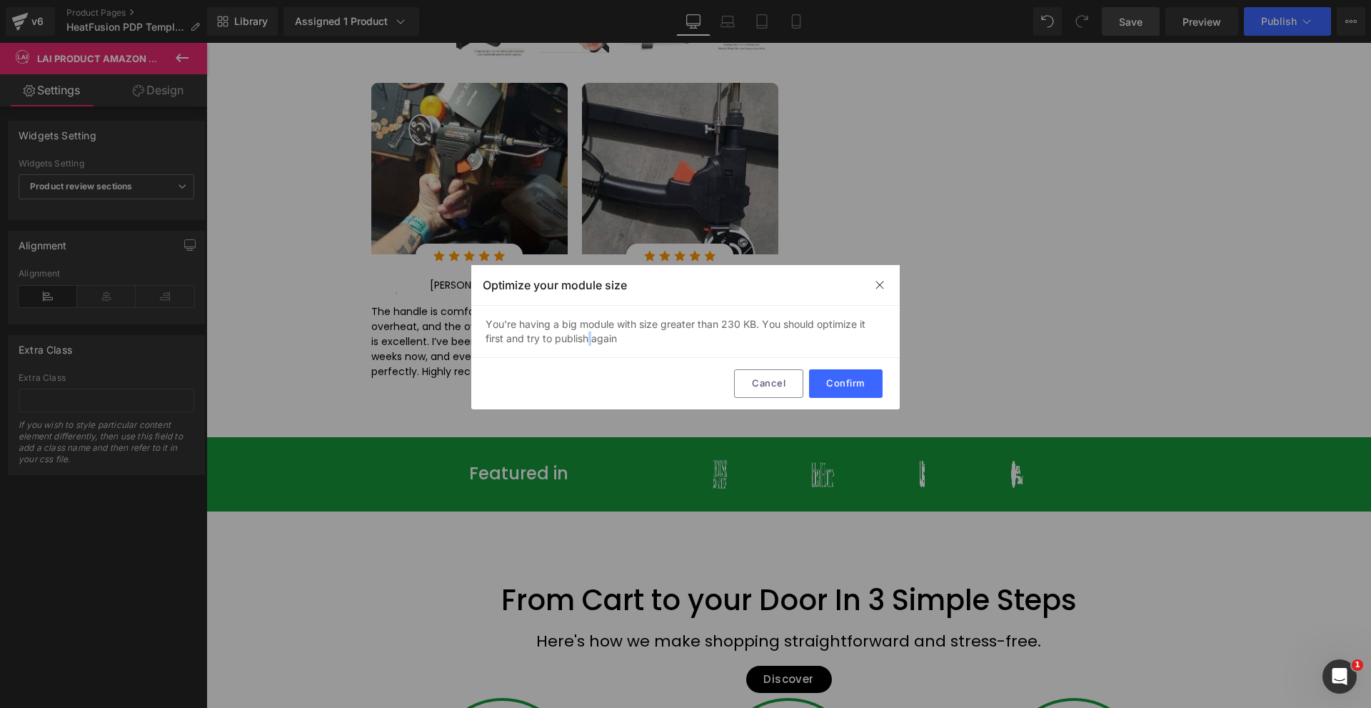
click at [586, 334] on div "You're having a big module with size greater than 230 KB. You should optimize i…" at bounding box center [685, 332] width 429 height 52
click at [586, 331] on div "You're having a big module with size greater than 230 KB. You should optimize i…" at bounding box center [685, 332] width 429 height 52
click at [586, 330] on div "You're having a big module with size greater than 230 KB. You should optimize i…" at bounding box center [685, 332] width 429 height 52
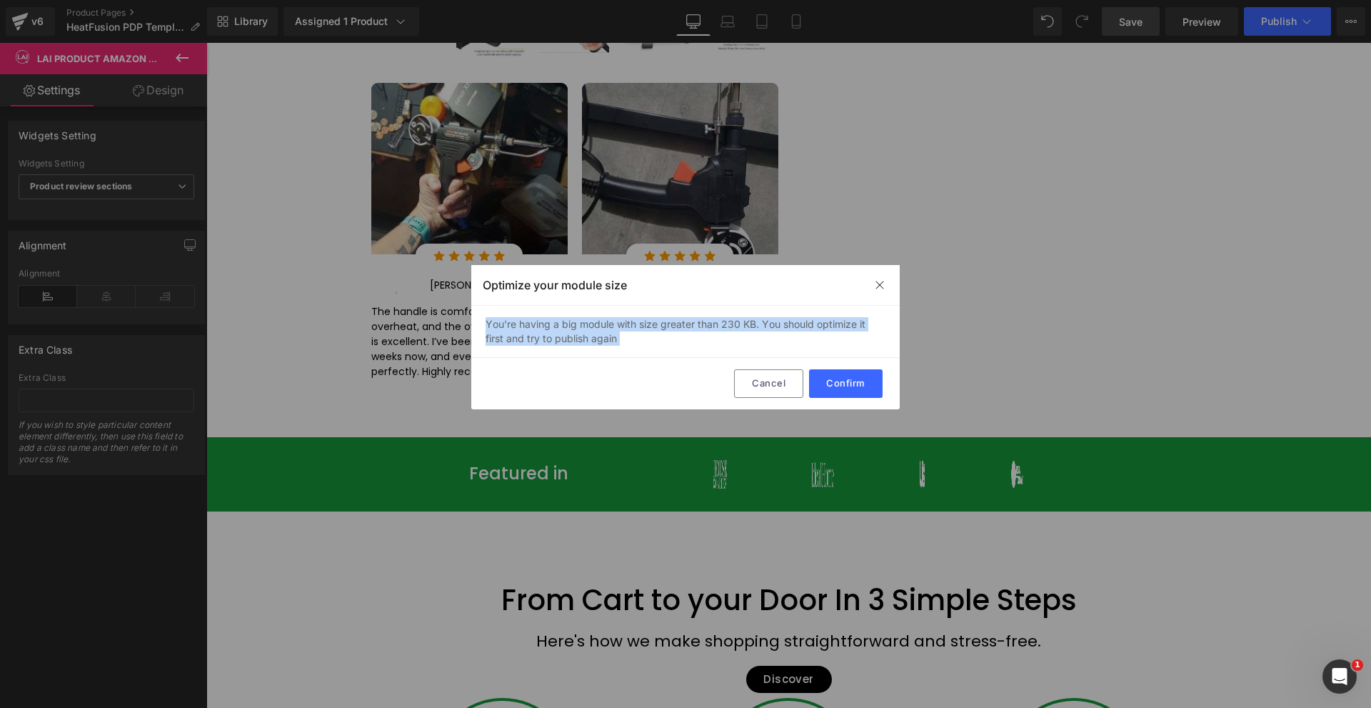
click at [599, 314] on div "You're having a big module with size greater than 230 KB. You should optimize i…" at bounding box center [685, 332] width 429 height 52
click at [690, 321] on div "You're having a big module with size greater than 230 KB. You should optimize i…" at bounding box center [685, 332] width 429 height 52
copy div "You're having a big module with size greater than 230 KB. You should optimize i…"
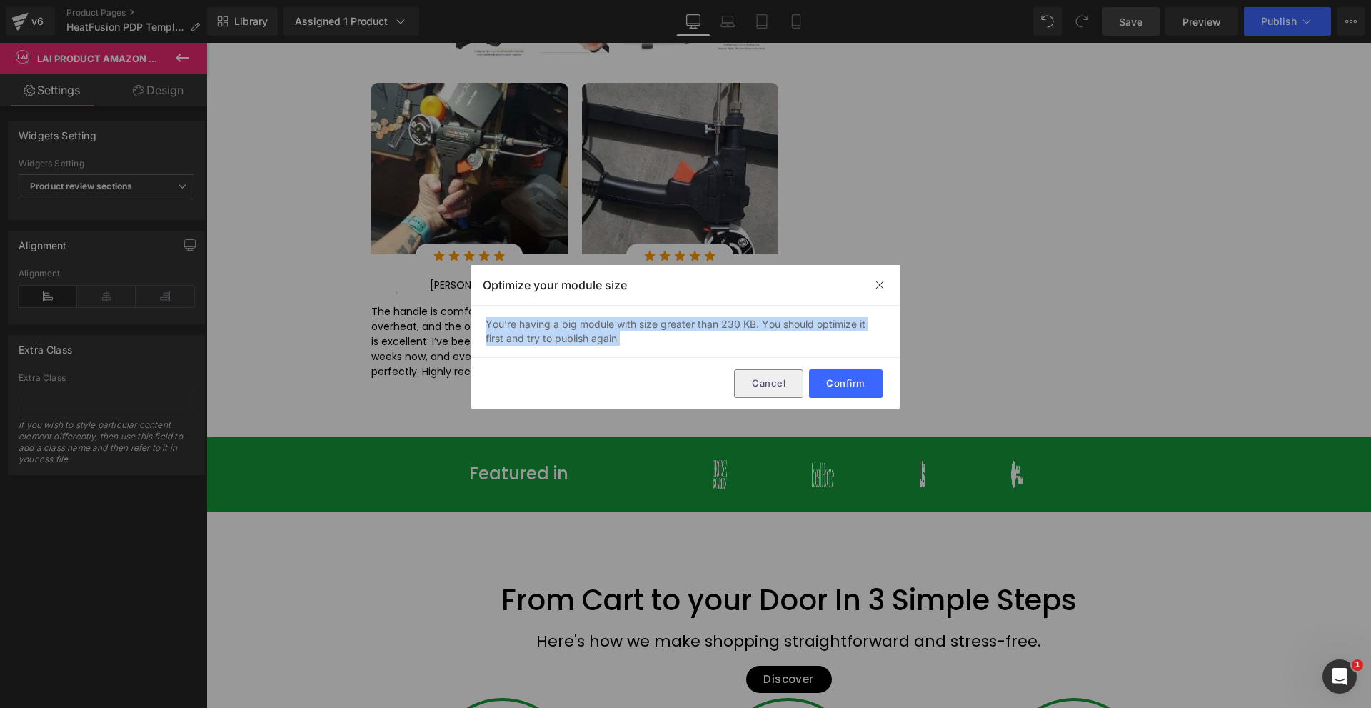
click at [781, 378] on button "Cancel" at bounding box center [768, 383] width 69 height 29
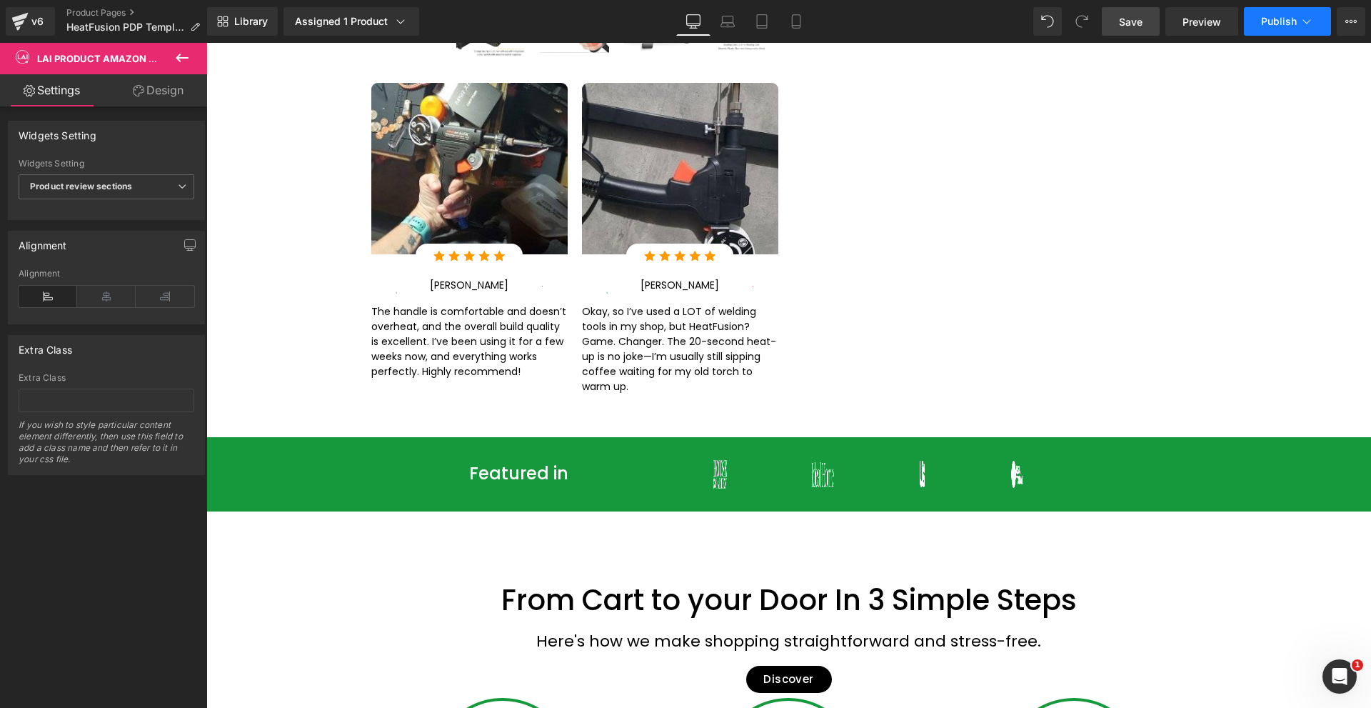
click at [1298, 21] on button "Publish" at bounding box center [1287, 21] width 87 height 29
click at [1345, 24] on button "View Live Page View with current Template Save Template to Library Schedule Pub…" at bounding box center [1351, 21] width 29 height 29
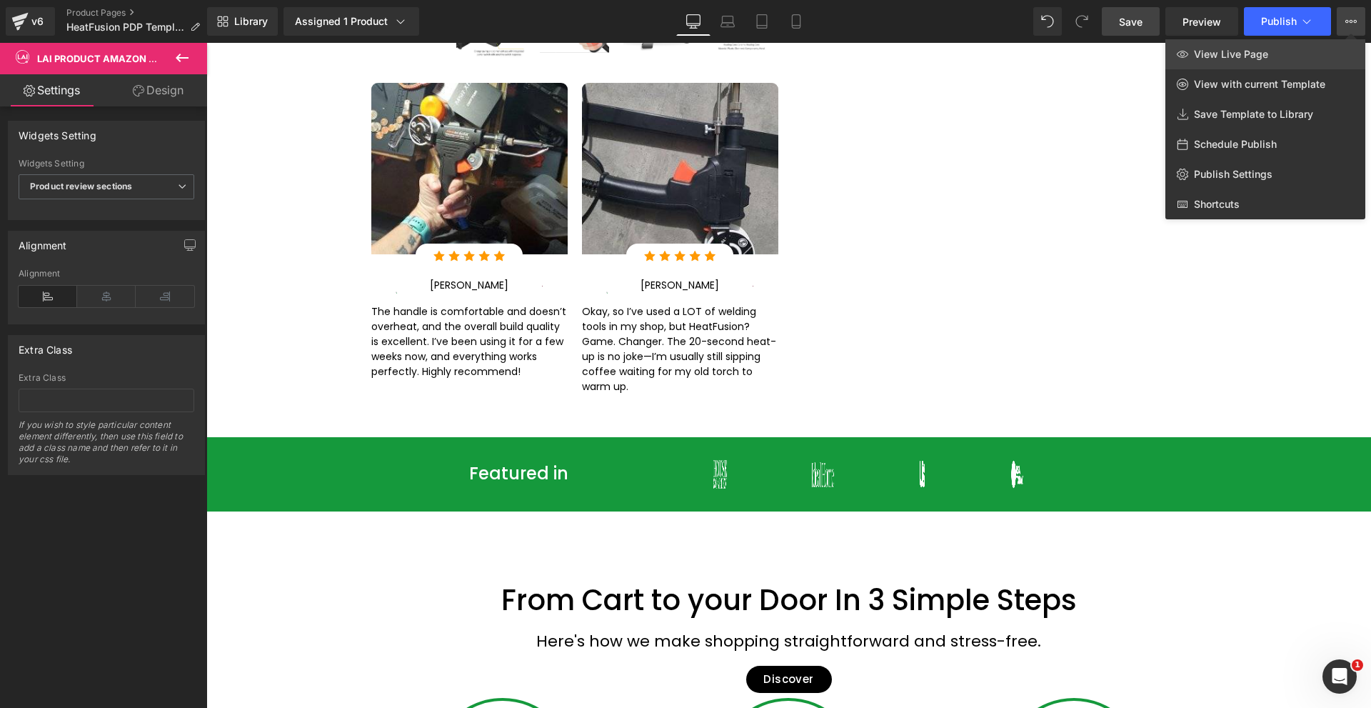
click at [1272, 42] on link "View Live Page" at bounding box center [1266, 54] width 200 height 30
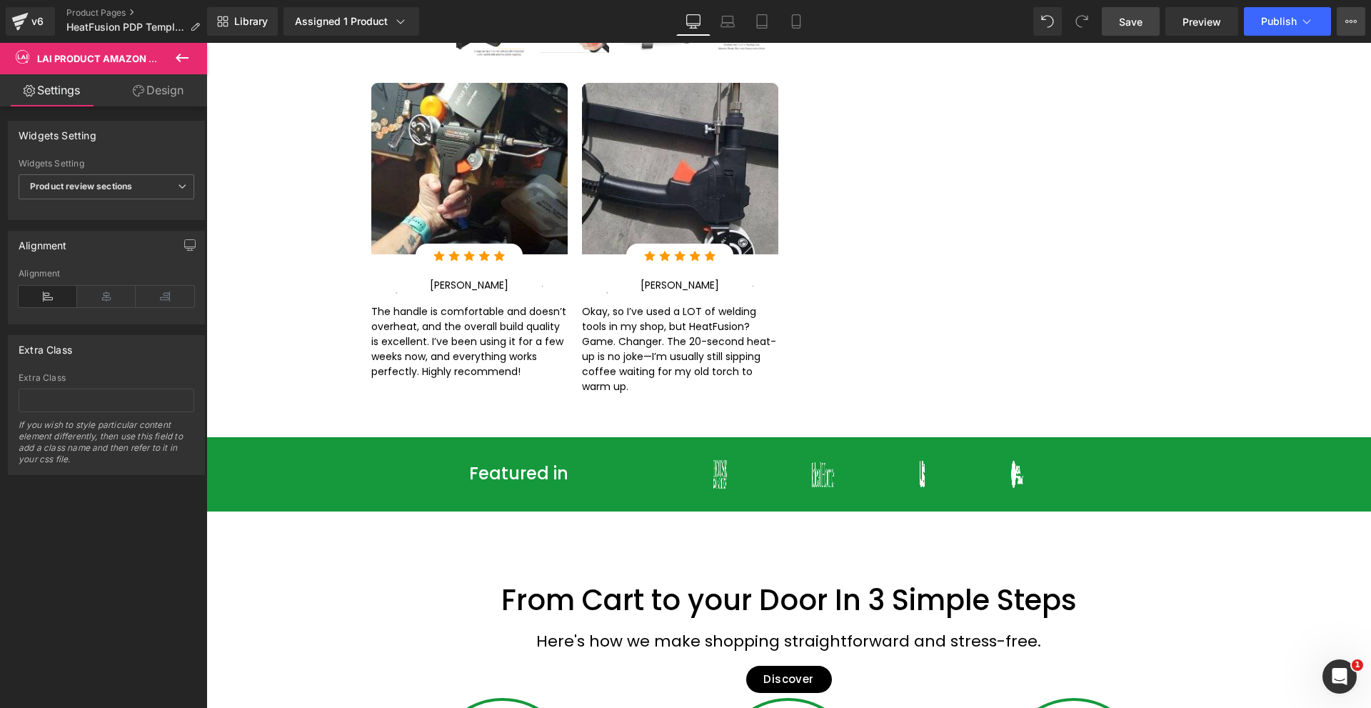
click at [1359, 21] on button "View Live Page View with current Template Save Template to Library Schedule Pub…" at bounding box center [1351, 21] width 29 height 29
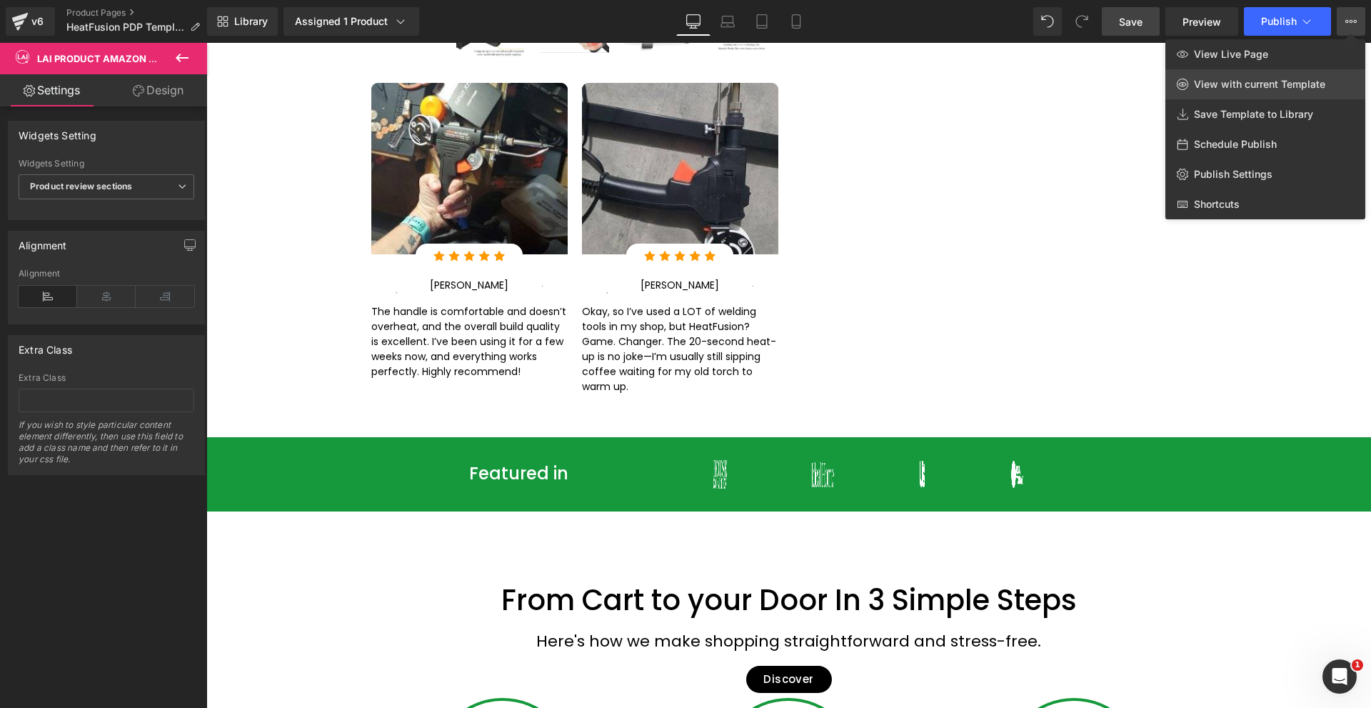
click at [1309, 76] on link "View with current Template" at bounding box center [1266, 84] width 200 height 30
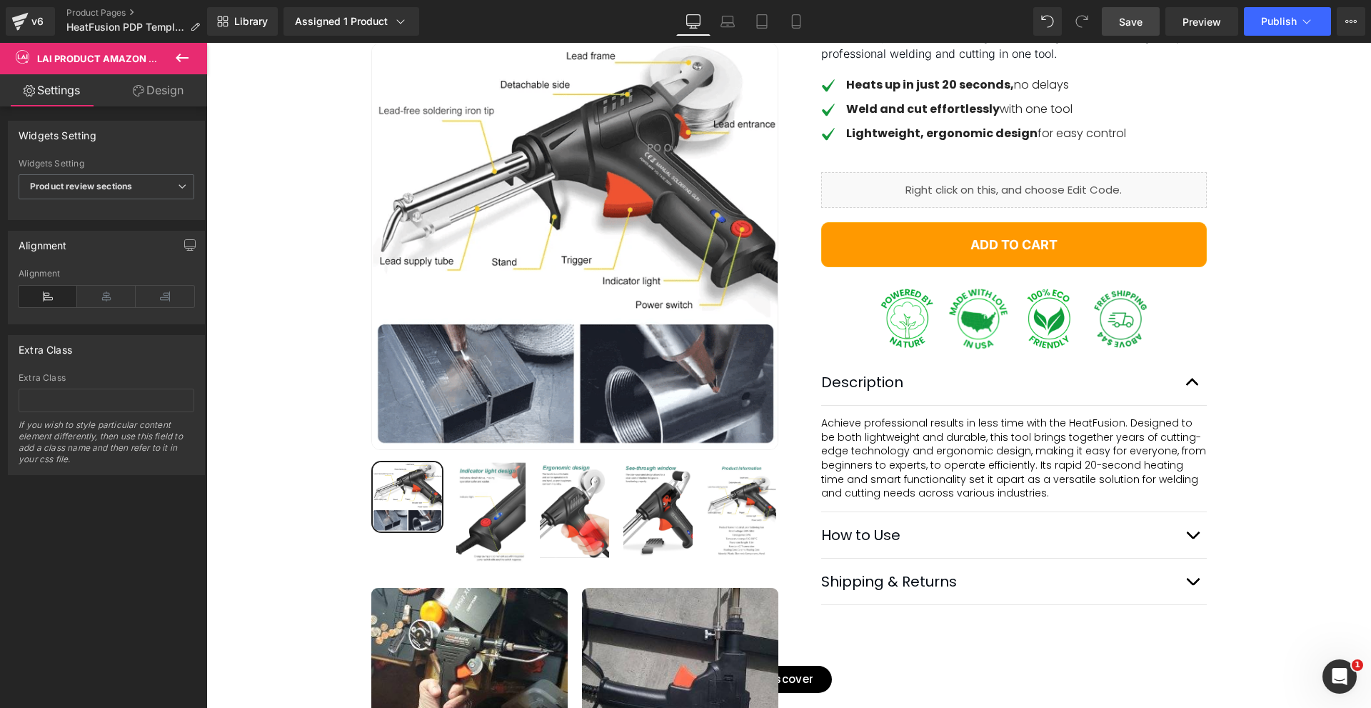
scroll to position [0, 0]
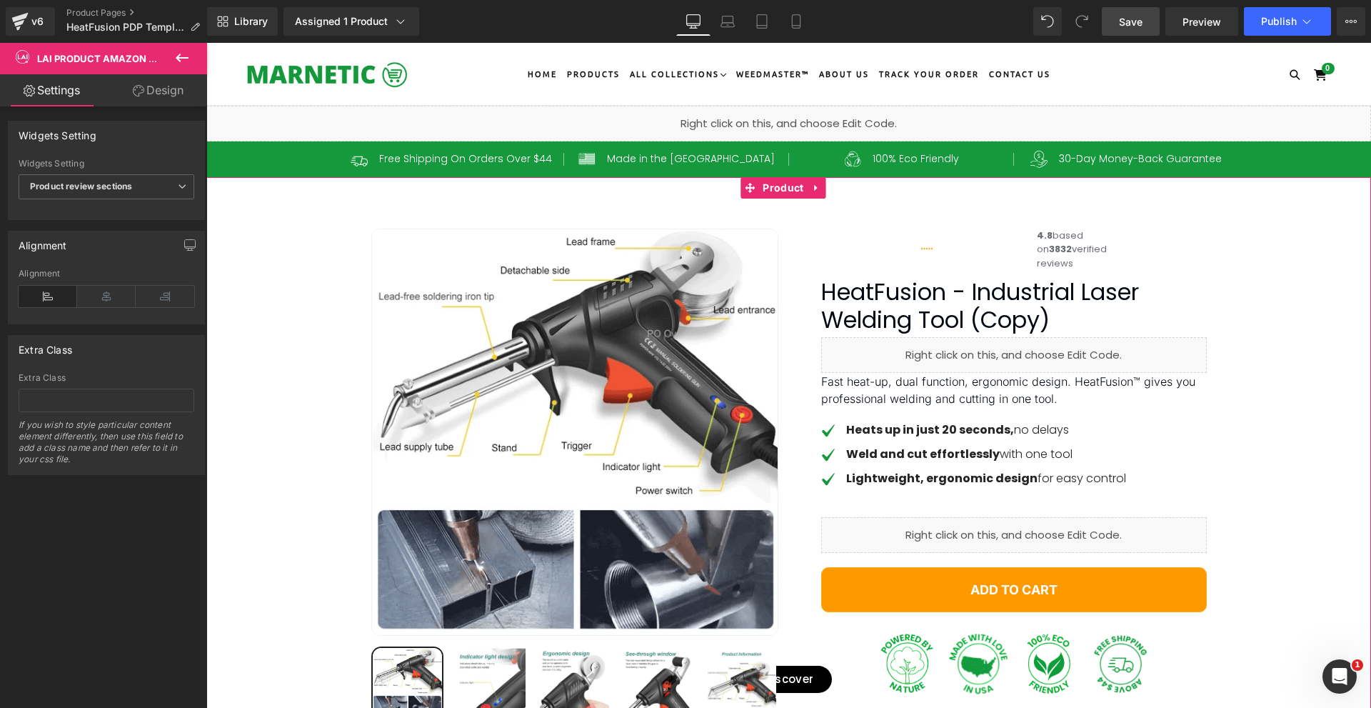
drag, startPoint x: 771, startPoint y: 189, endPoint x: 314, endPoint y: 175, distance: 458.1
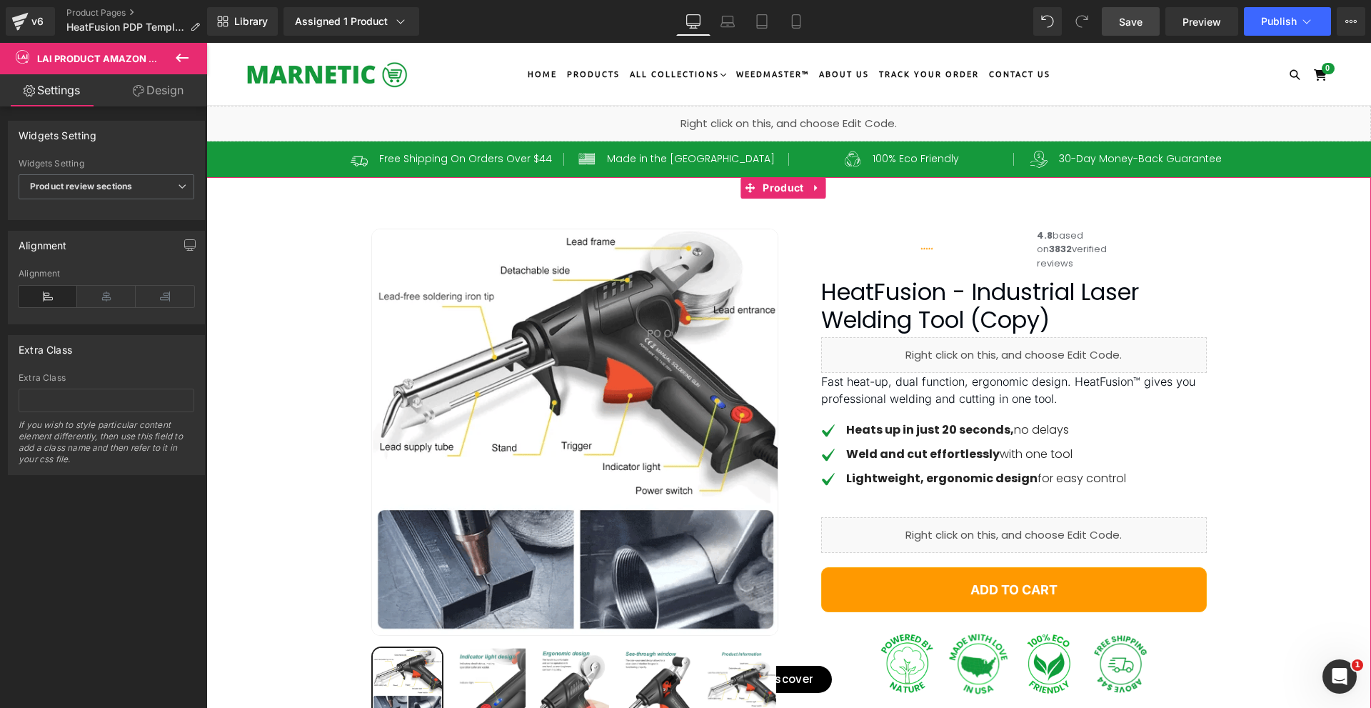
click at [771, 189] on span "Product" at bounding box center [783, 187] width 48 height 21
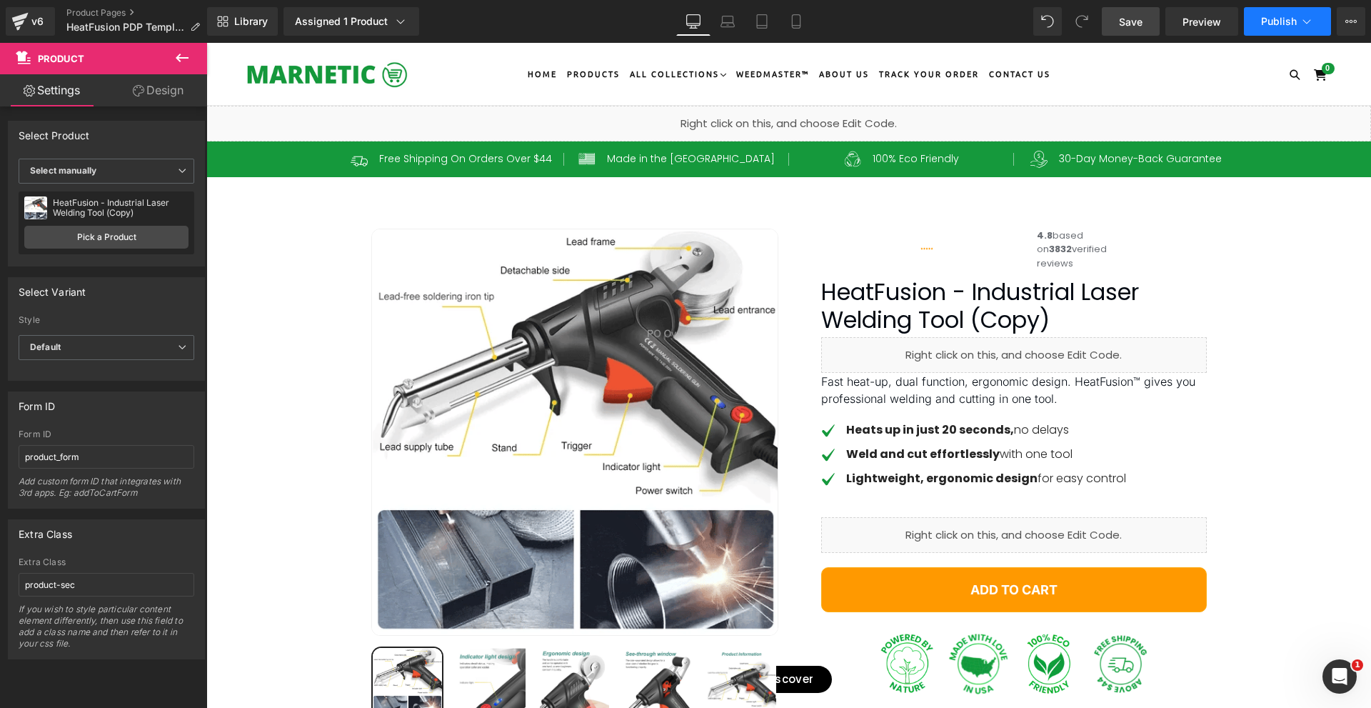
click at [1284, 22] on span "Publish" at bounding box center [1279, 21] width 36 height 11
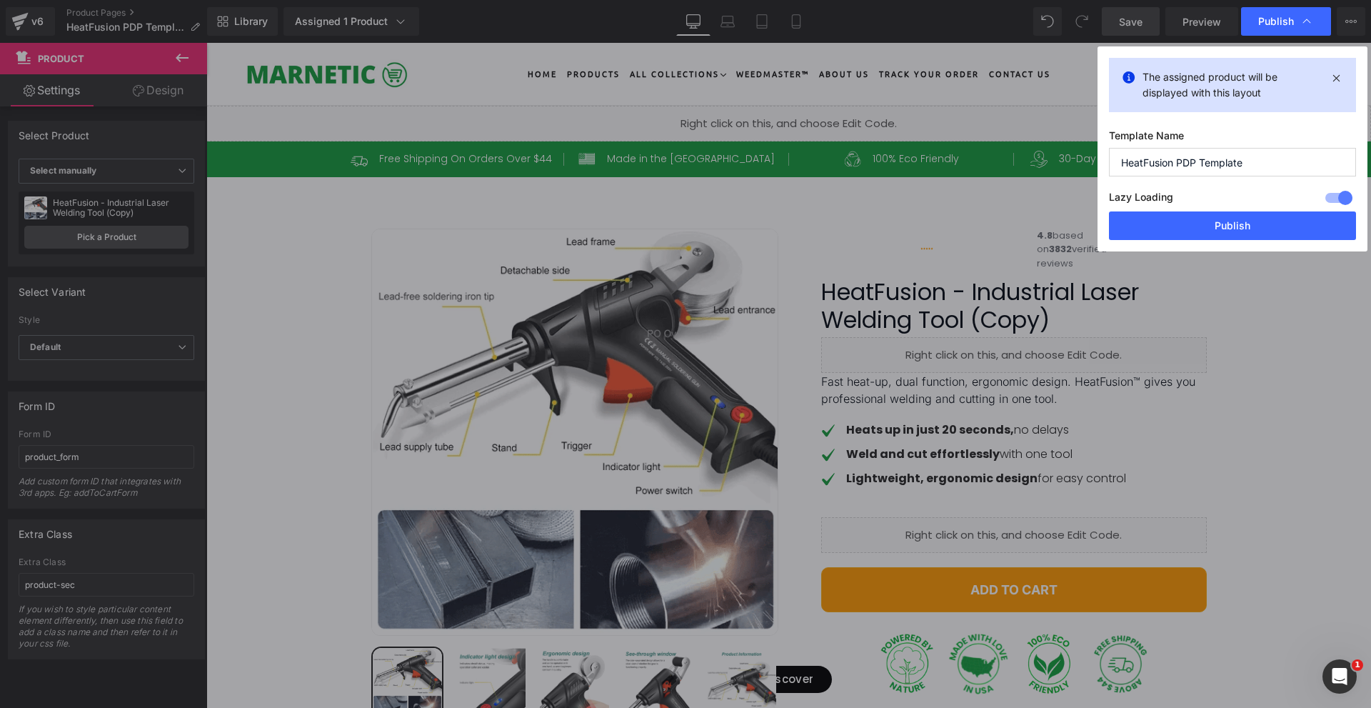
click at [1213, 174] on input "HeatFusion PDP Template" at bounding box center [1232, 162] width 247 height 29
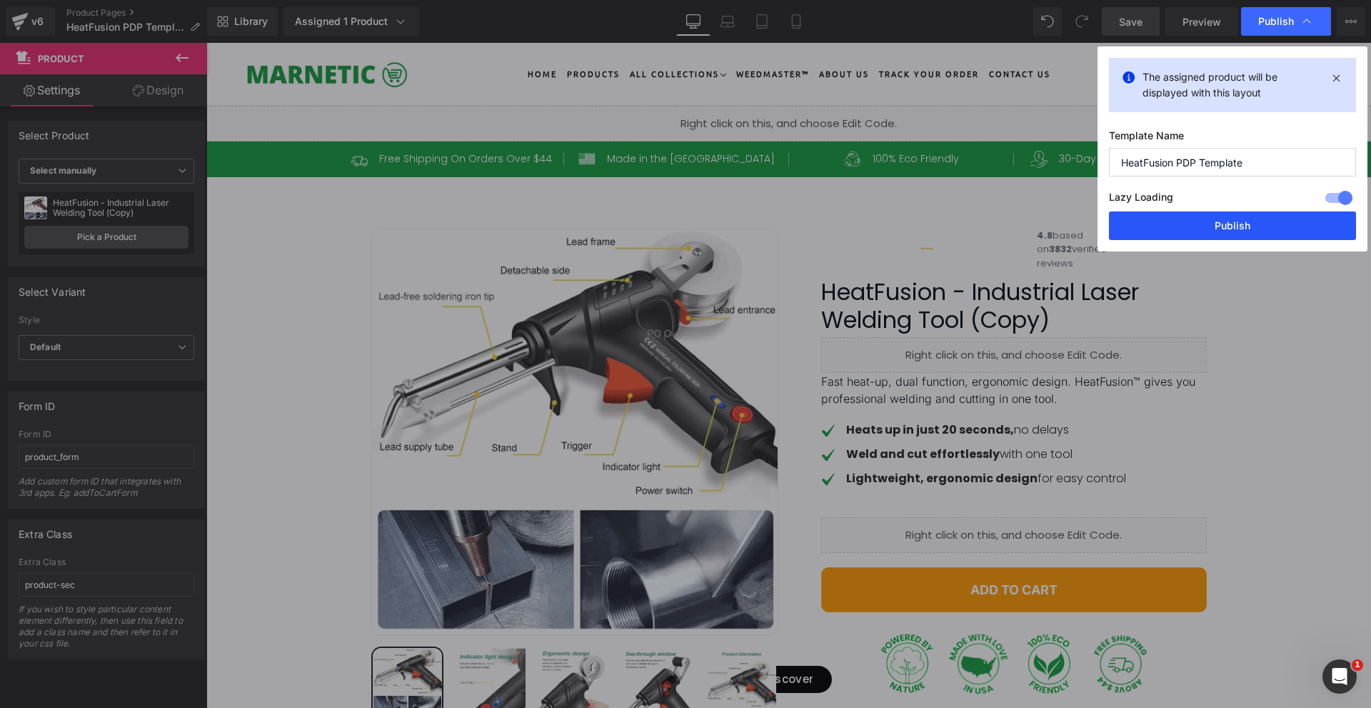
click at [1197, 227] on button "Publish" at bounding box center [1232, 225] width 247 height 29
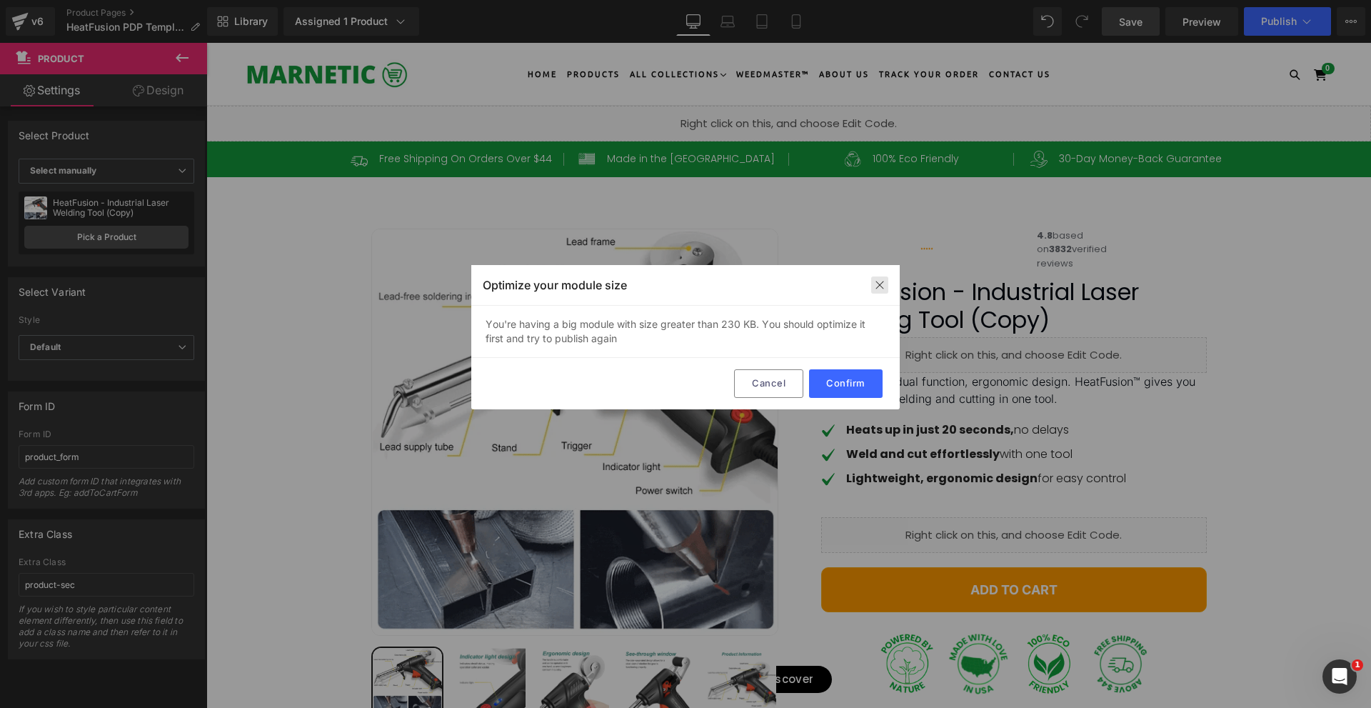
click at [877, 279] on img at bounding box center [879, 284] width 11 height 11
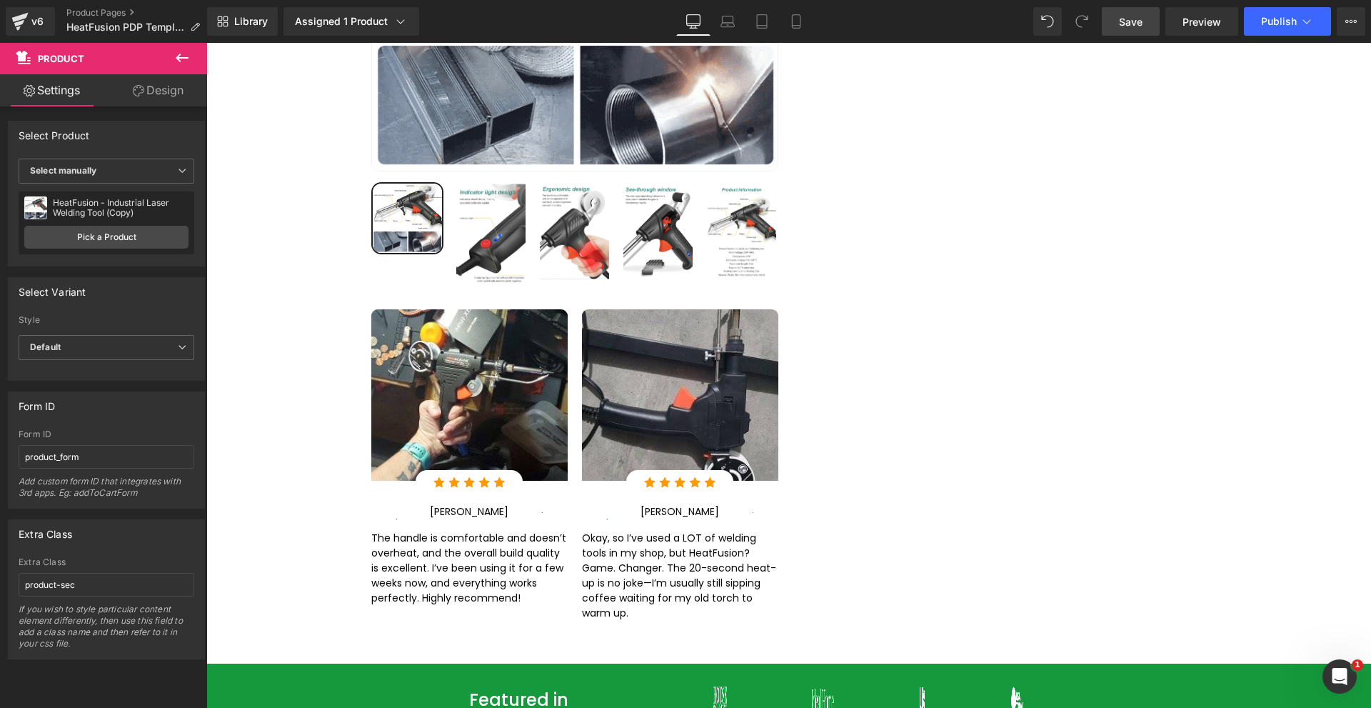
scroll to position [2143, 0]
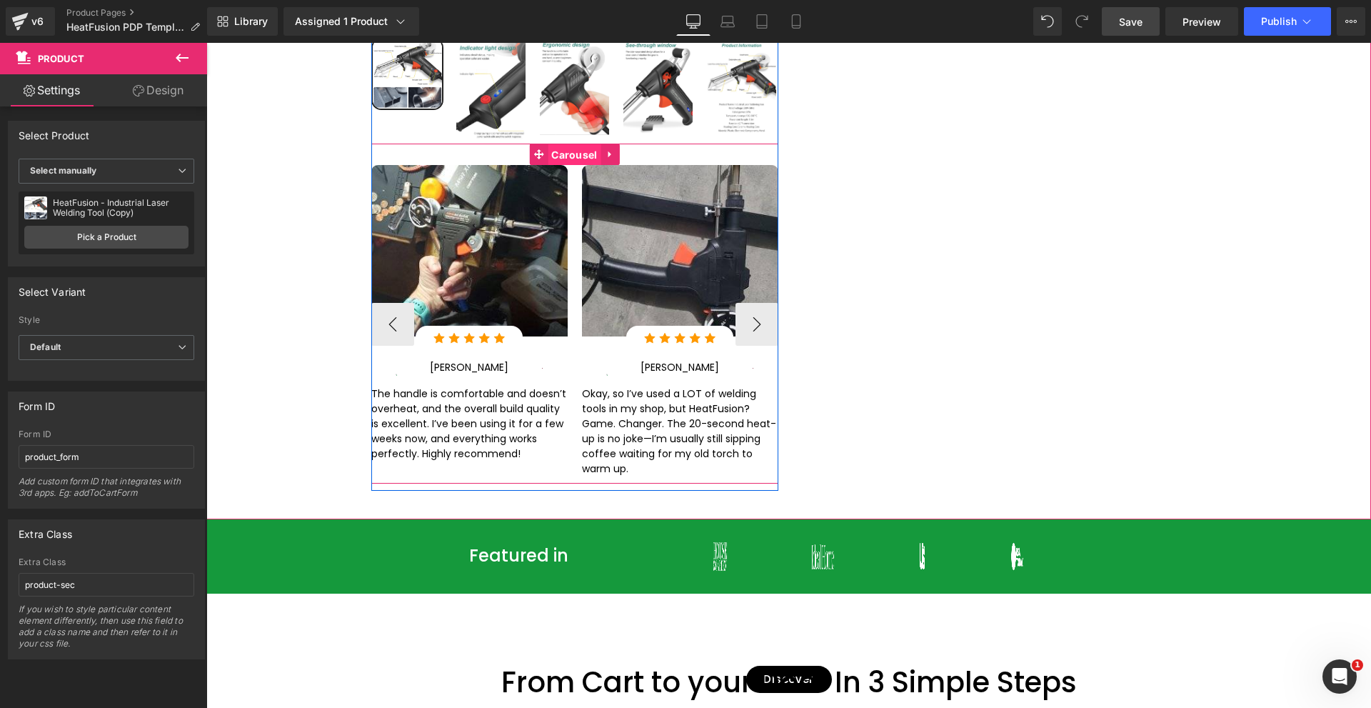
click at [559, 145] on span "Carousel" at bounding box center [574, 155] width 53 height 21
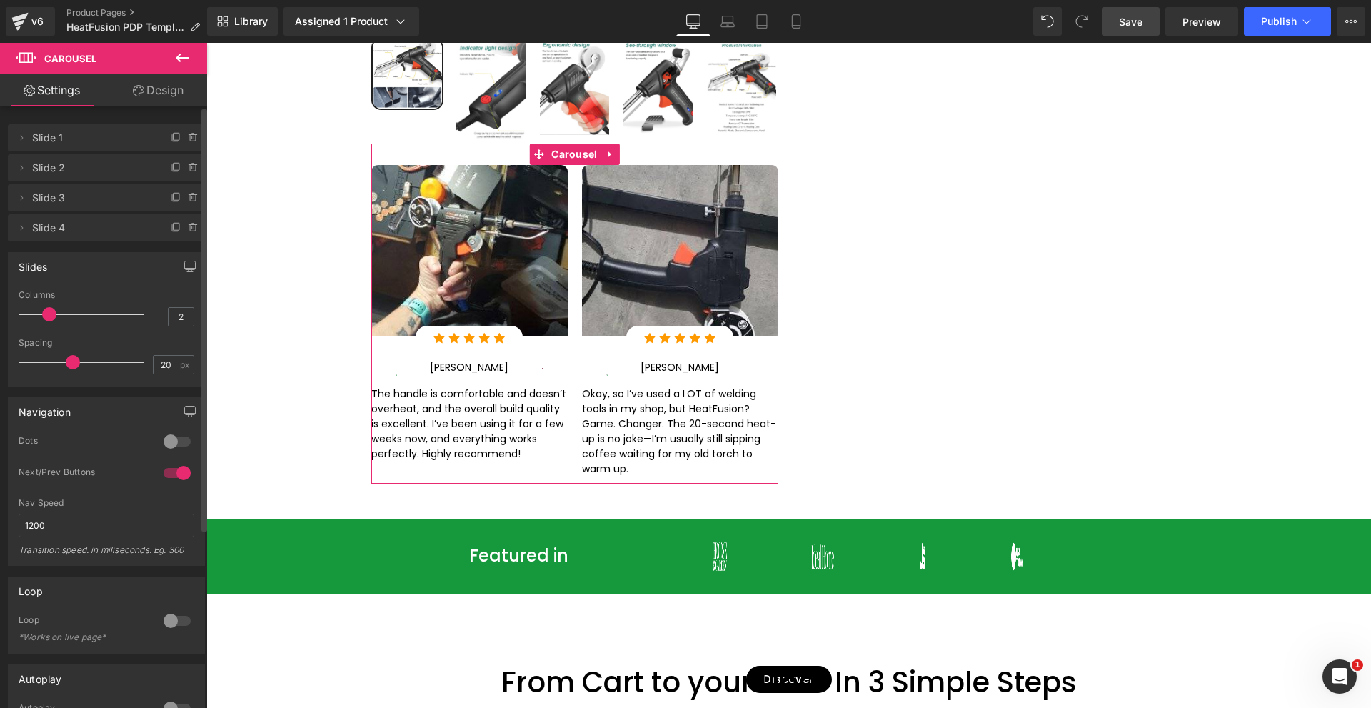
click at [161, 106] on div "Delete Cancel Slide 1 Slide 1 Name Slide 1 Delete Cancel Slide 2 Slide 2 Name S…" at bounding box center [107, 514] width 214 height 816
click at [155, 98] on link "Design" at bounding box center [158, 90] width 104 height 32
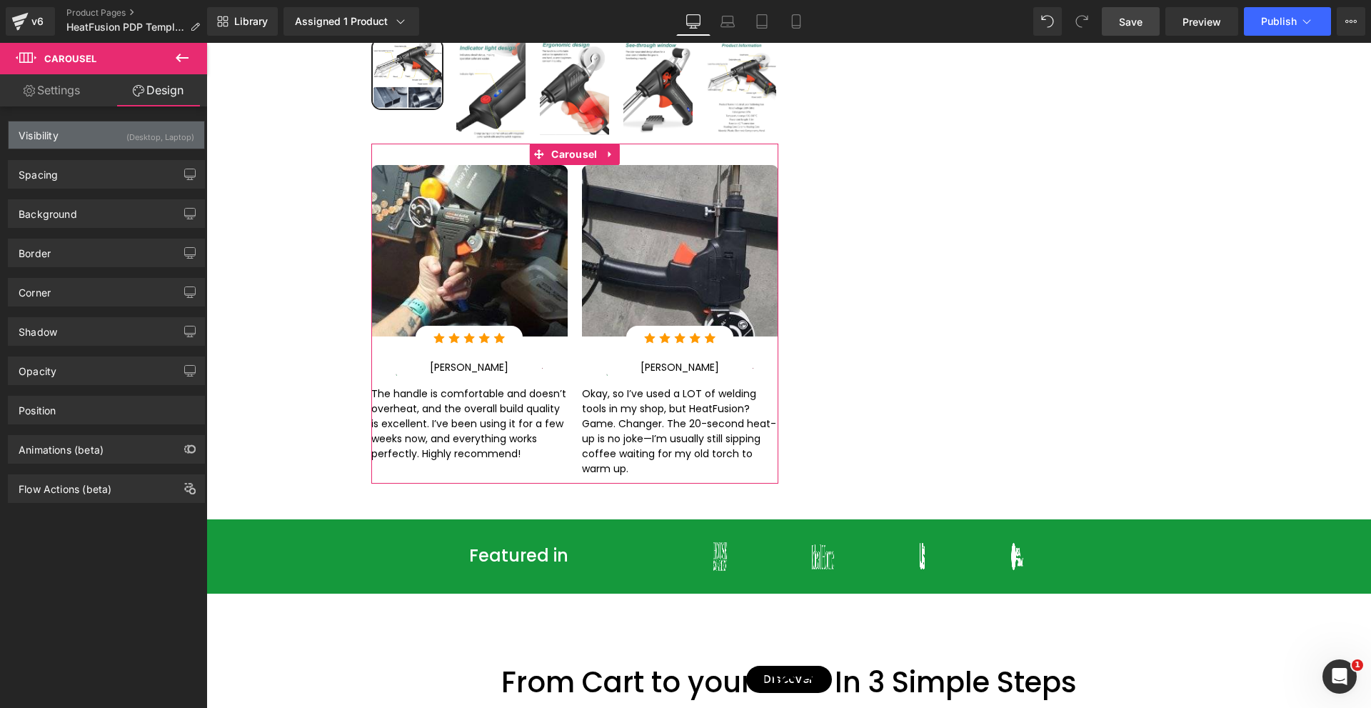
click at [99, 131] on div "Visibility (Desktop, Laptop)" at bounding box center [107, 134] width 196 height 27
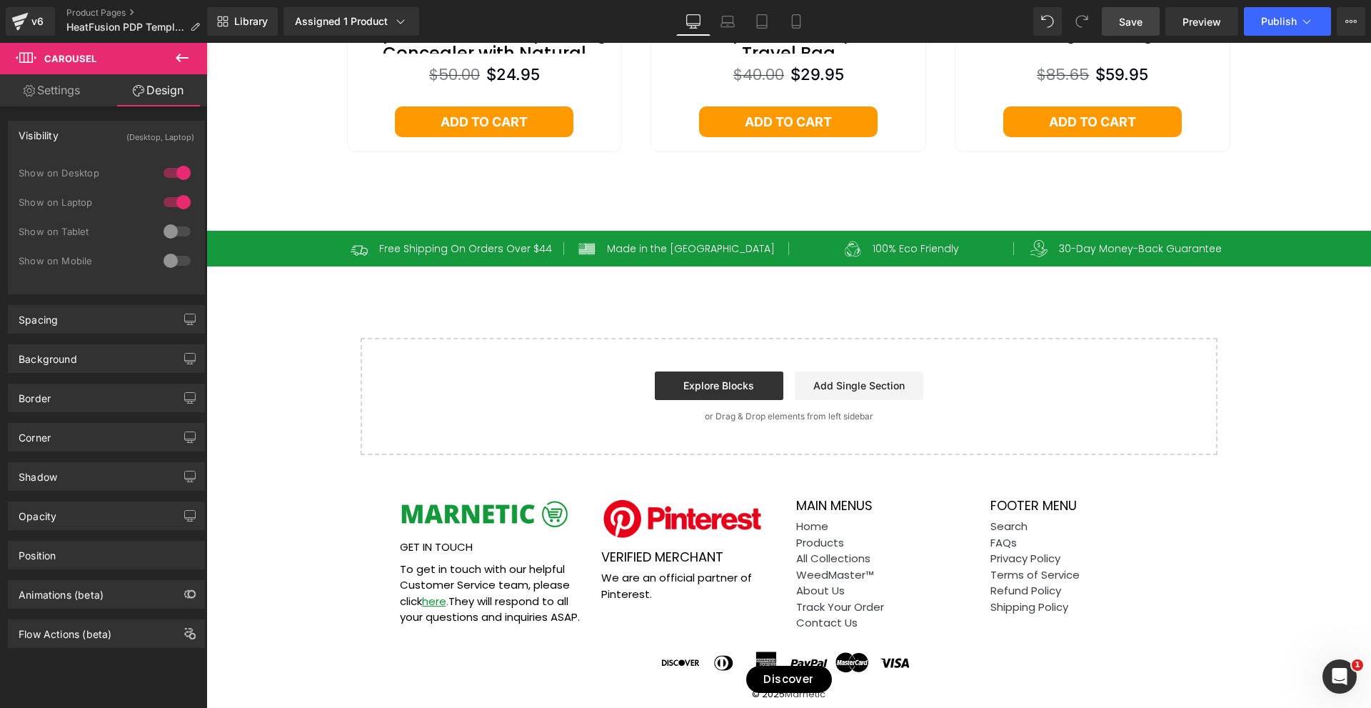
scroll to position [7747, 0]
click at [1284, 6] on div "Library Assigned 1 Product Product Preview HeatFusion - Industrial Laser Weldin…" at bounding box center [789, 21] width 1164 height 43
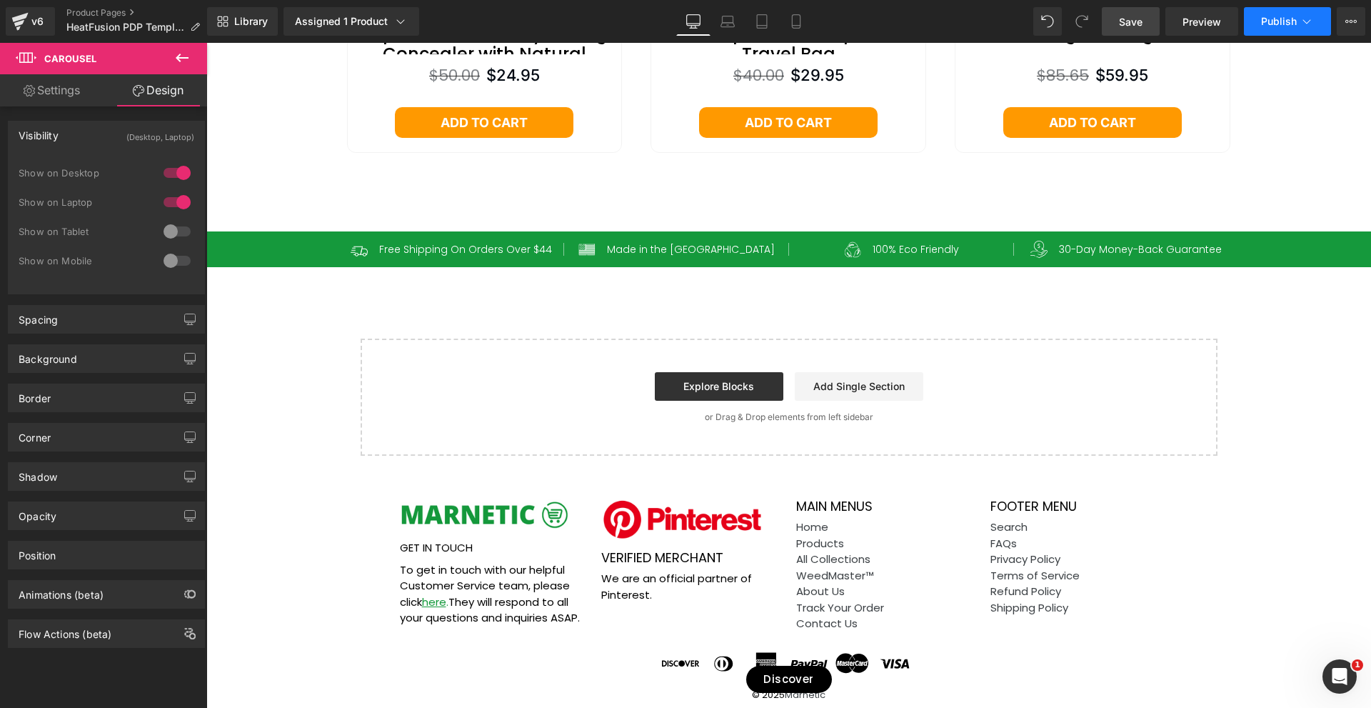
click at [1279, 16] on span "Publish" at bounding box center [1279, 21] width 36 height 11
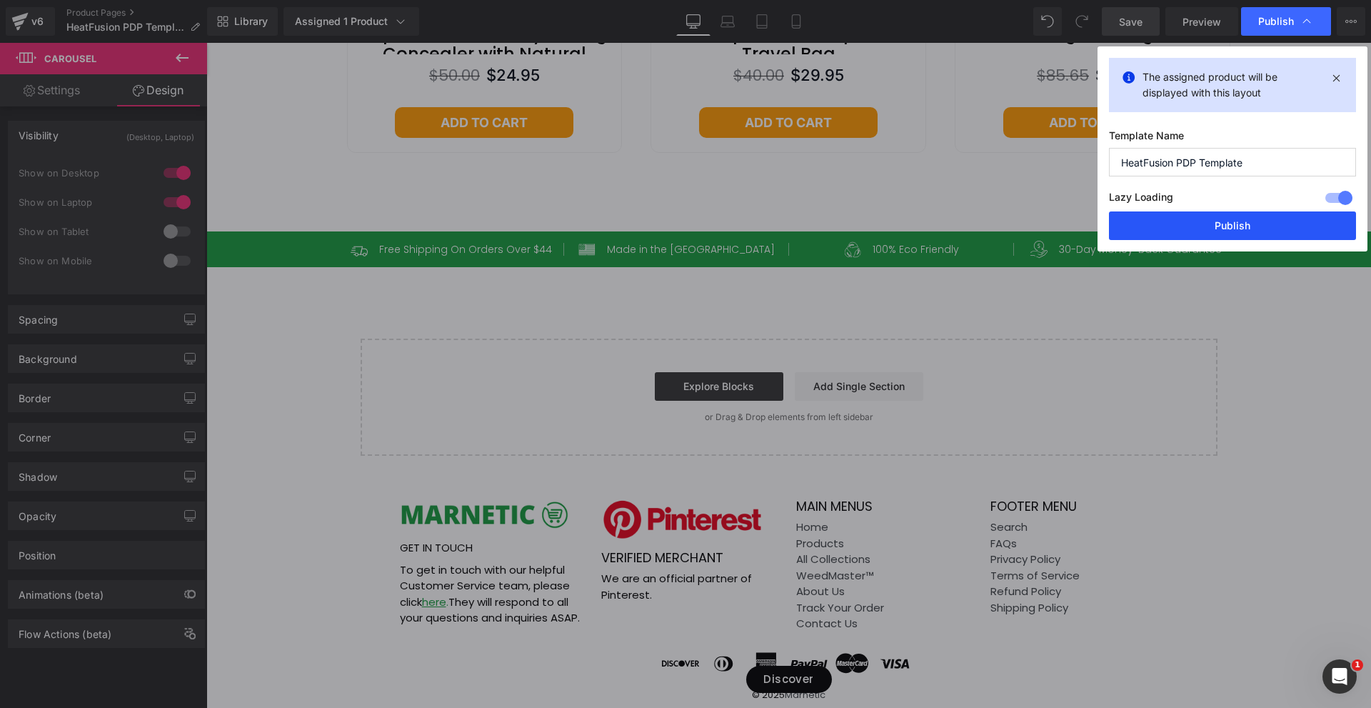
drag, startPoint x: 1210, startPoint y: 221, endPoint x: 1028, endPoint y: 144, distance: 198.1
click at [1210, 221] on button "Publish" at bounding box center [1232, 225] width 247 height 29
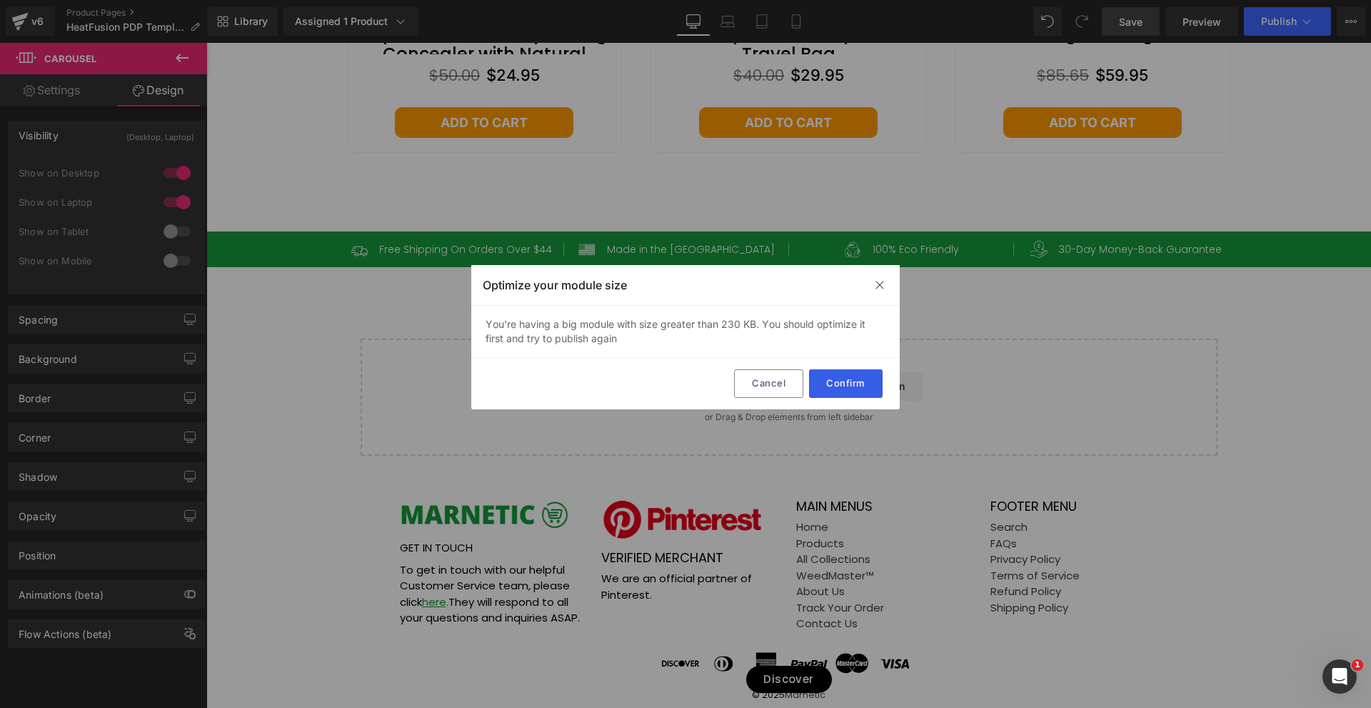
click at [857, 388] on button "Confirm" at bounding box center [846, 383] width 74 height 29
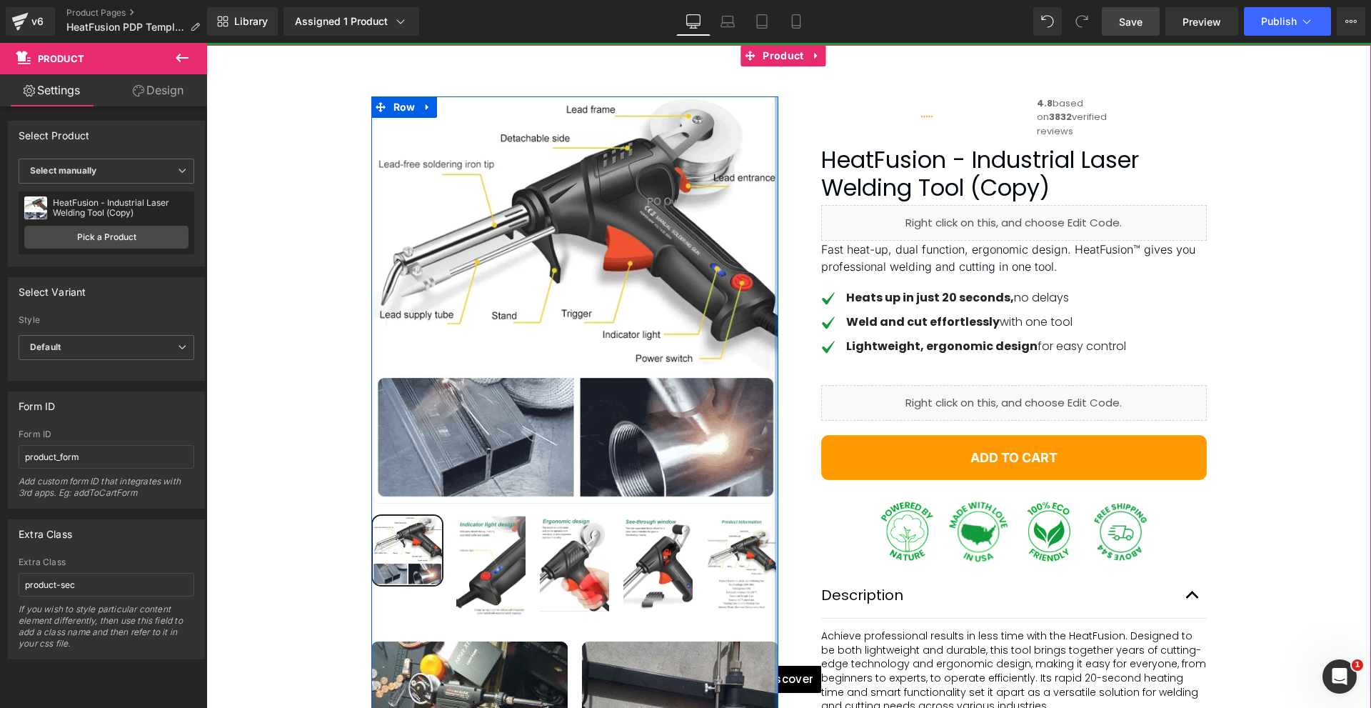
scroll to position [148, 0]
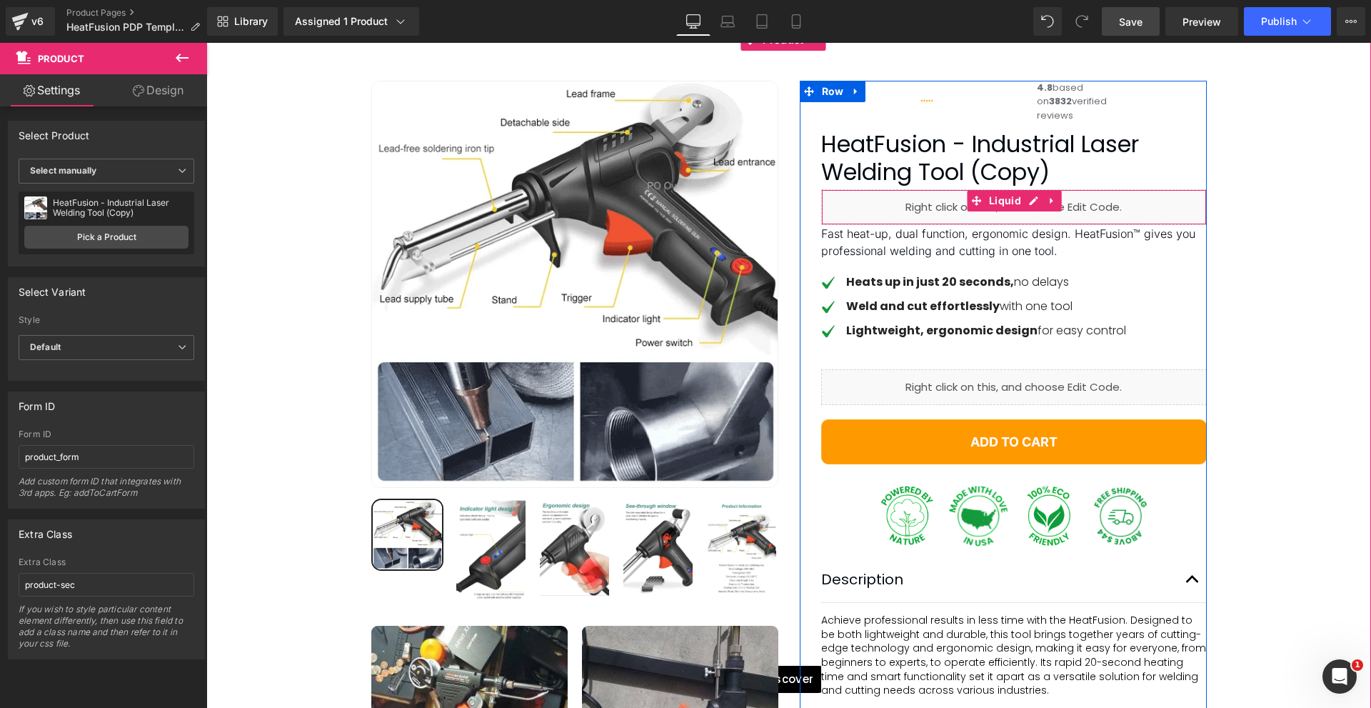
click at [1026, 225] on div "Liquid" at bounding box center [1014, 207] width 386 height 36
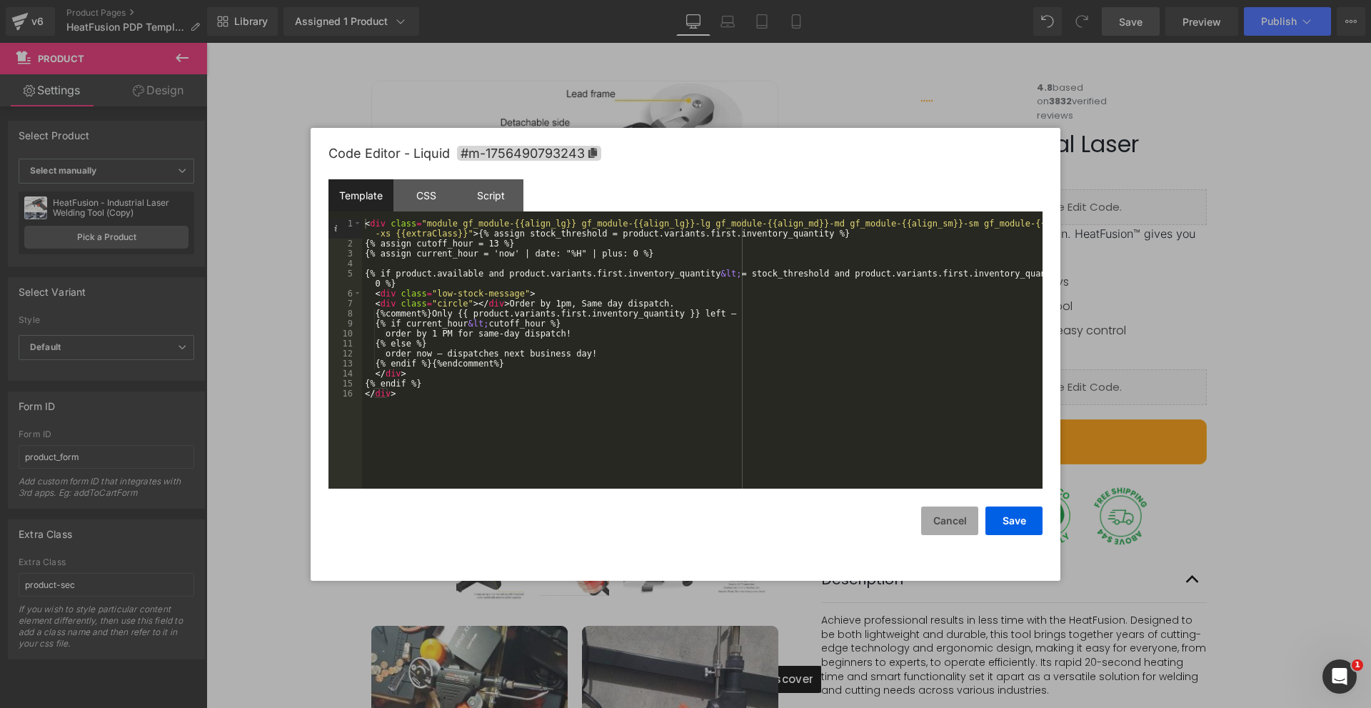
click at [945, 521] on button "Cancel" at bounding box center [949, 520] width 57 height 29
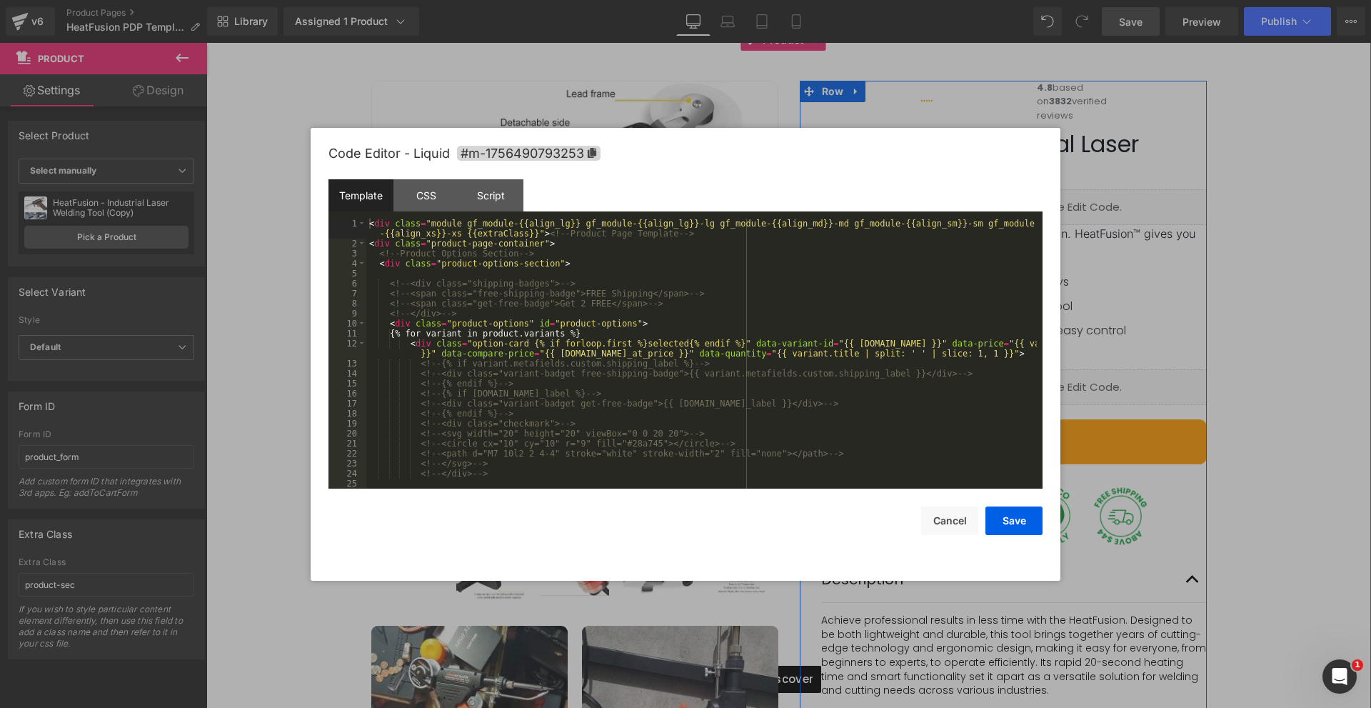
click at [1020, 405] on div "Liquid" at bounding box center [1014, 387] width 386 height 36
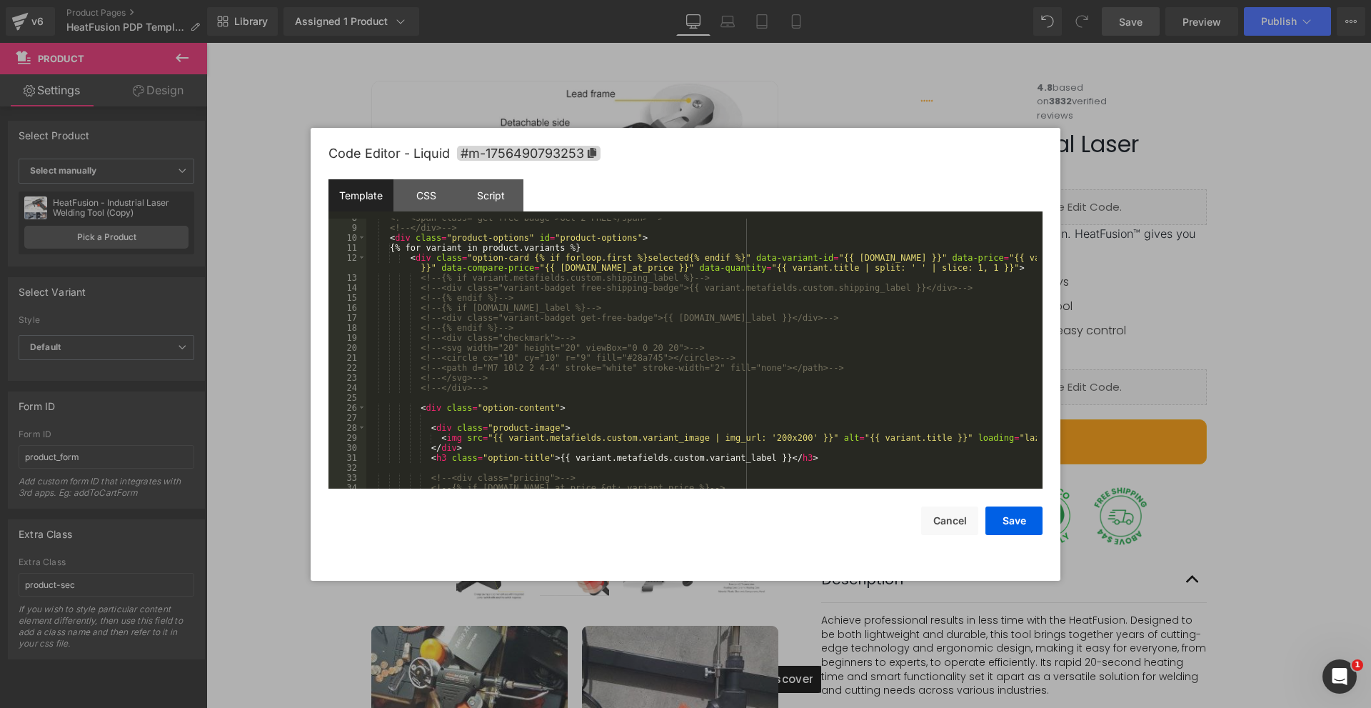
scroll to position [214, 0]
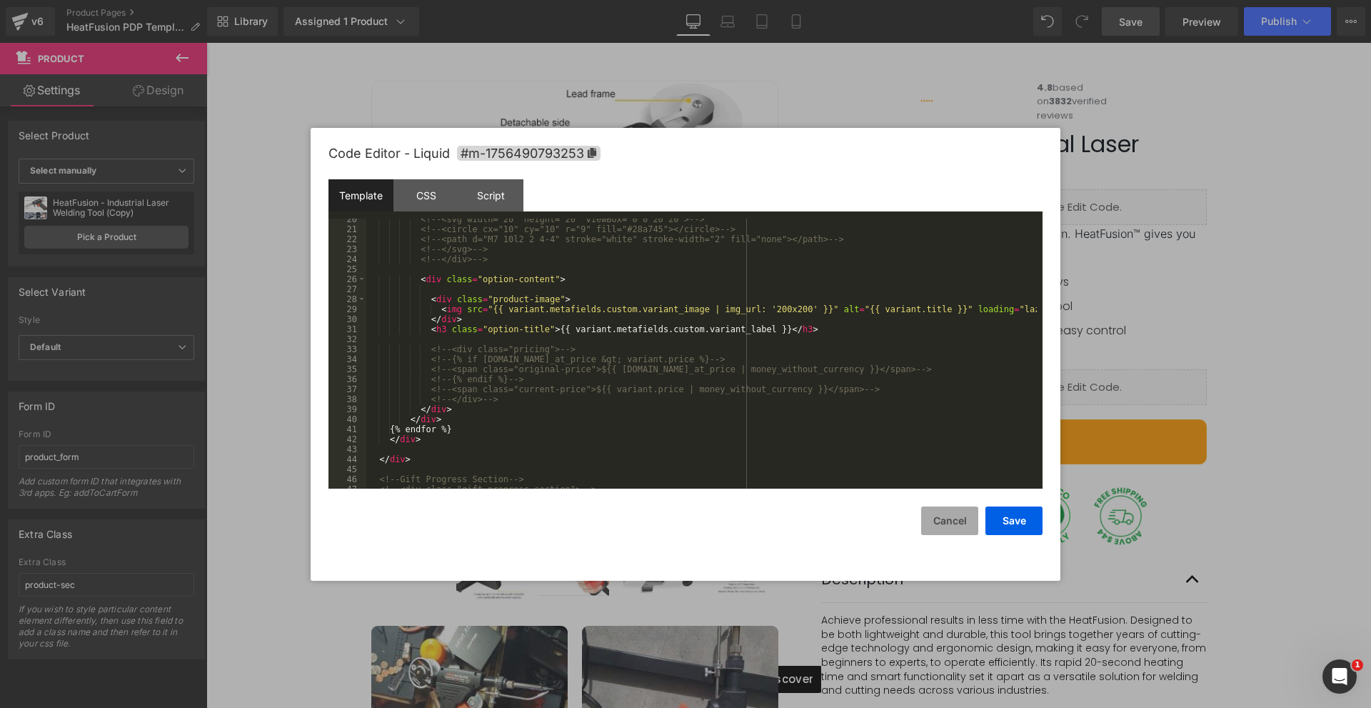
click at [951, 518] on button "Cancel" at bounding box center [949, 520] width 57 height 29
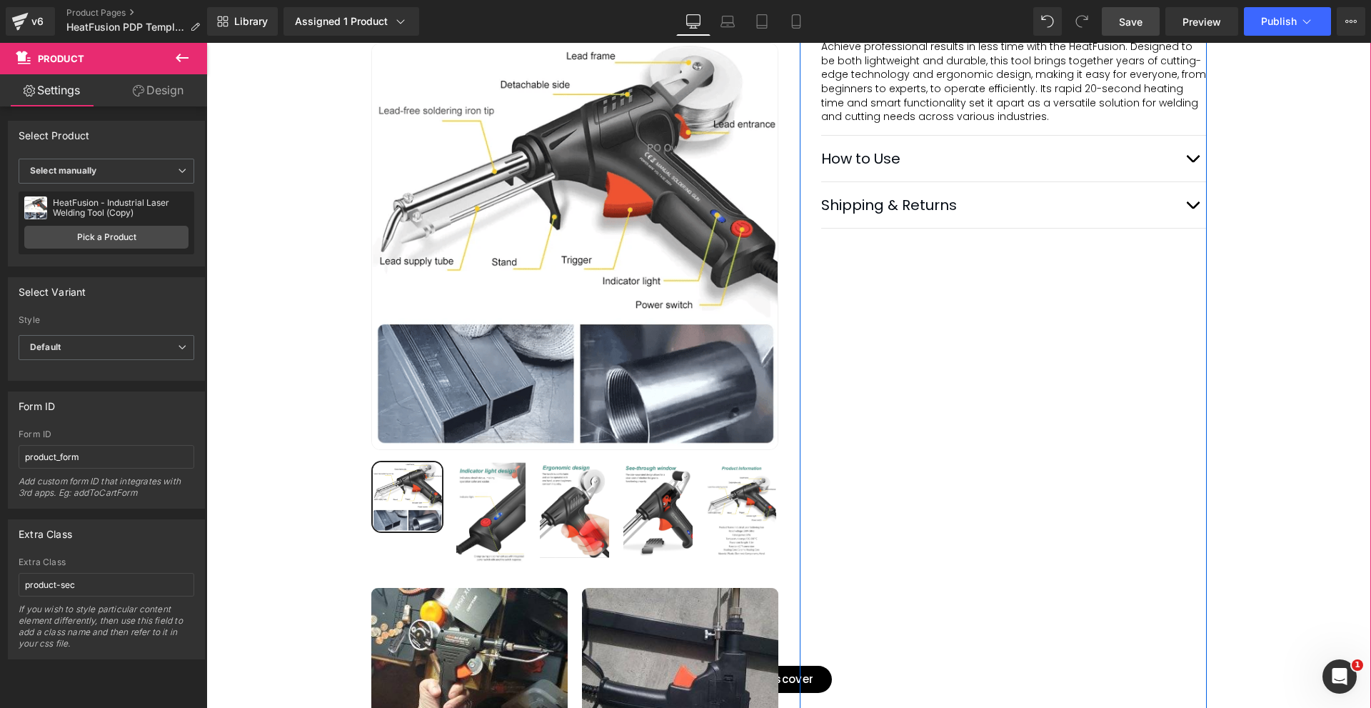
scroll to position [791, 0]
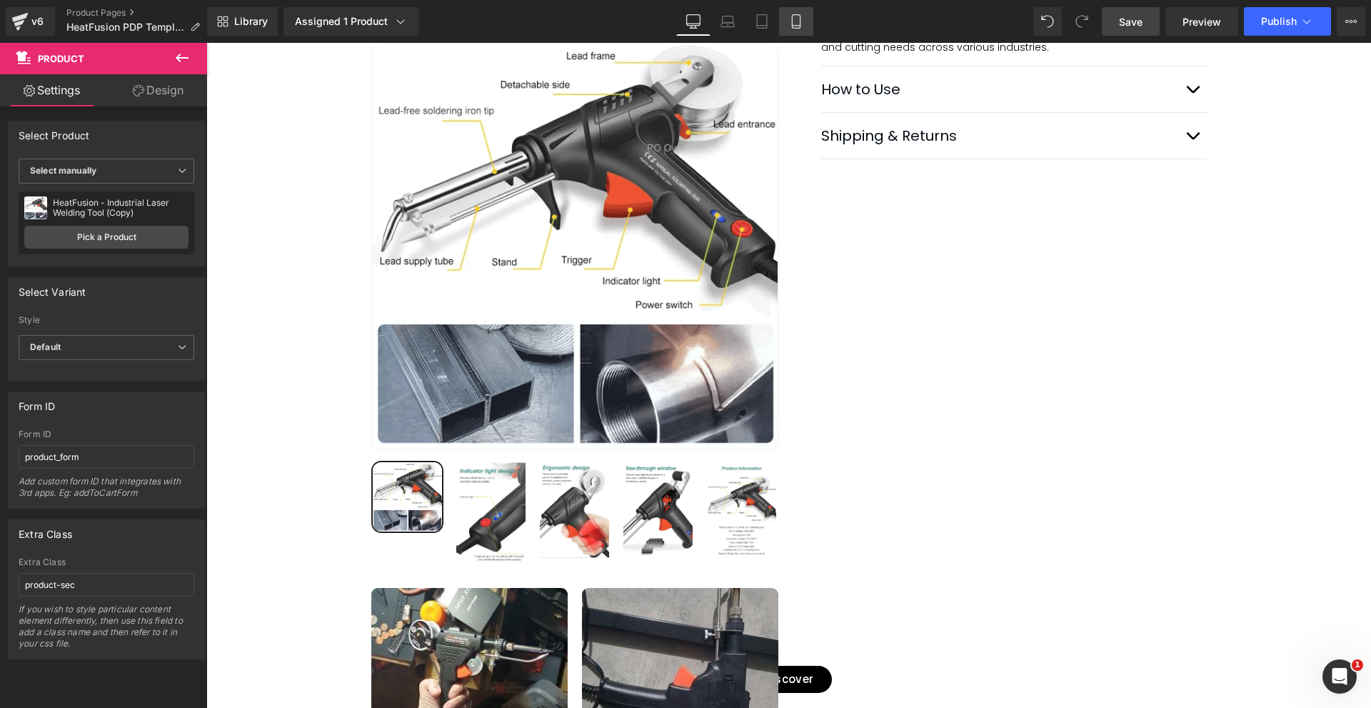
click at [799, 23] on icon at bounding box center [796, 21] width 14 height 14
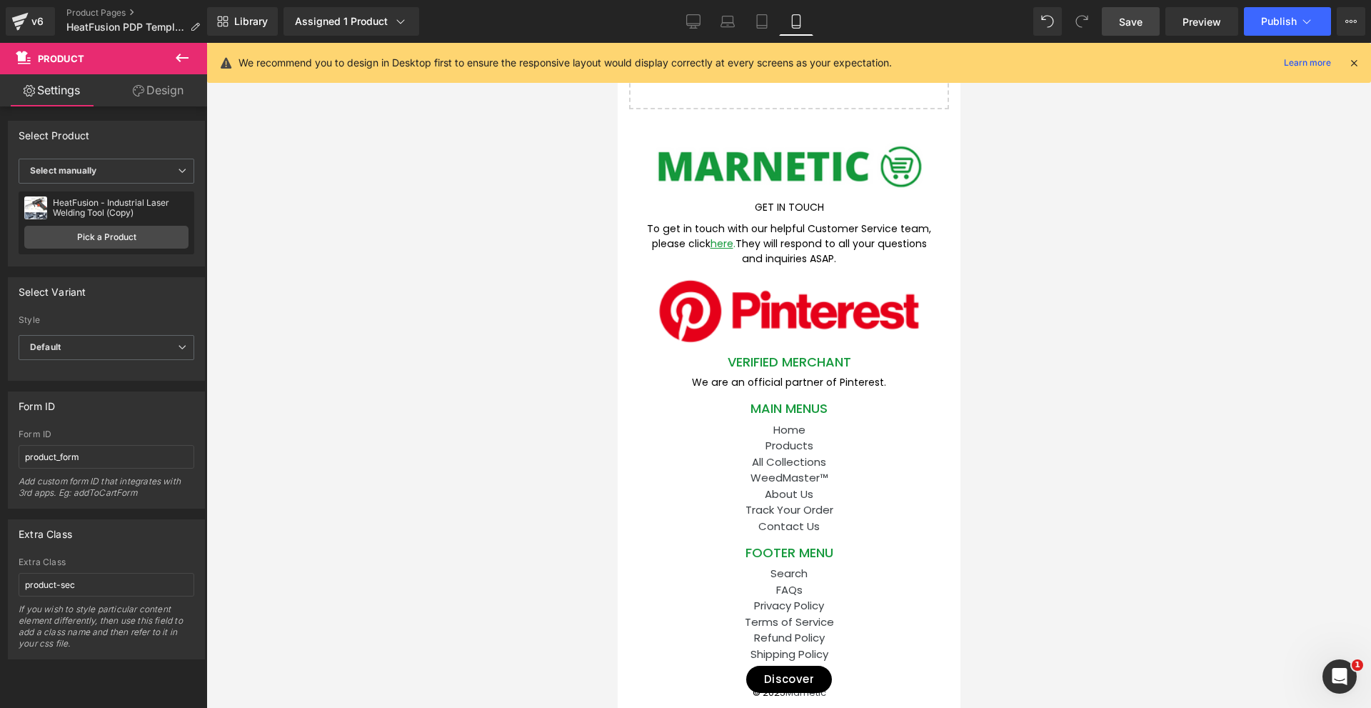
scroll to position [7500, 0]
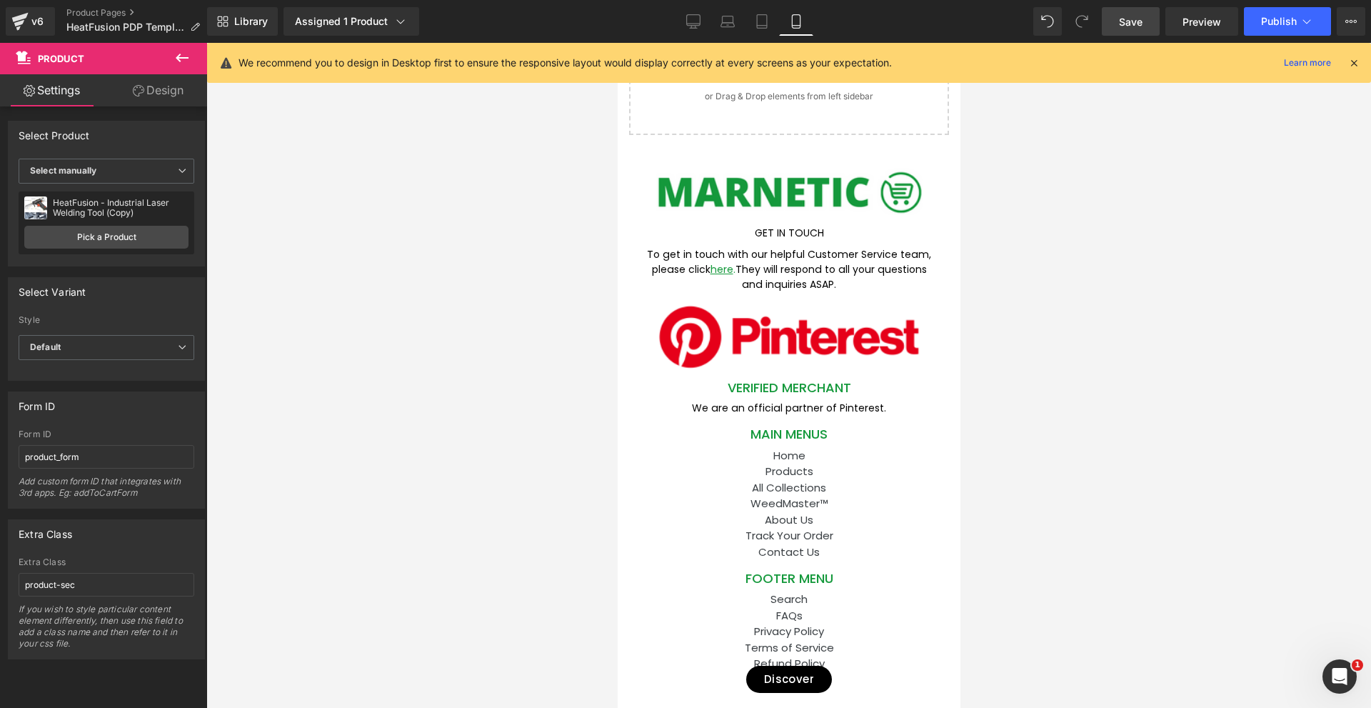
drag, startPoint x: 1344, startPoint y: 66, endPoint x: 1371, endPoint y: 566, distance: 501.5
click at [1346, 66] on div "We recommend you to design in Desktop first to ensure the responsive layout wou…" at bounding box center [794, 62] width 1110 height 17
drag, startPoint x: 1342, startPoint y: 675, endPoint x: 1352, endPoint y: 676, distance: 10.0
click at [1342, 678] on icon "Open Intercom Messenger" at bounding box center [1338, 675] width 24 height 24
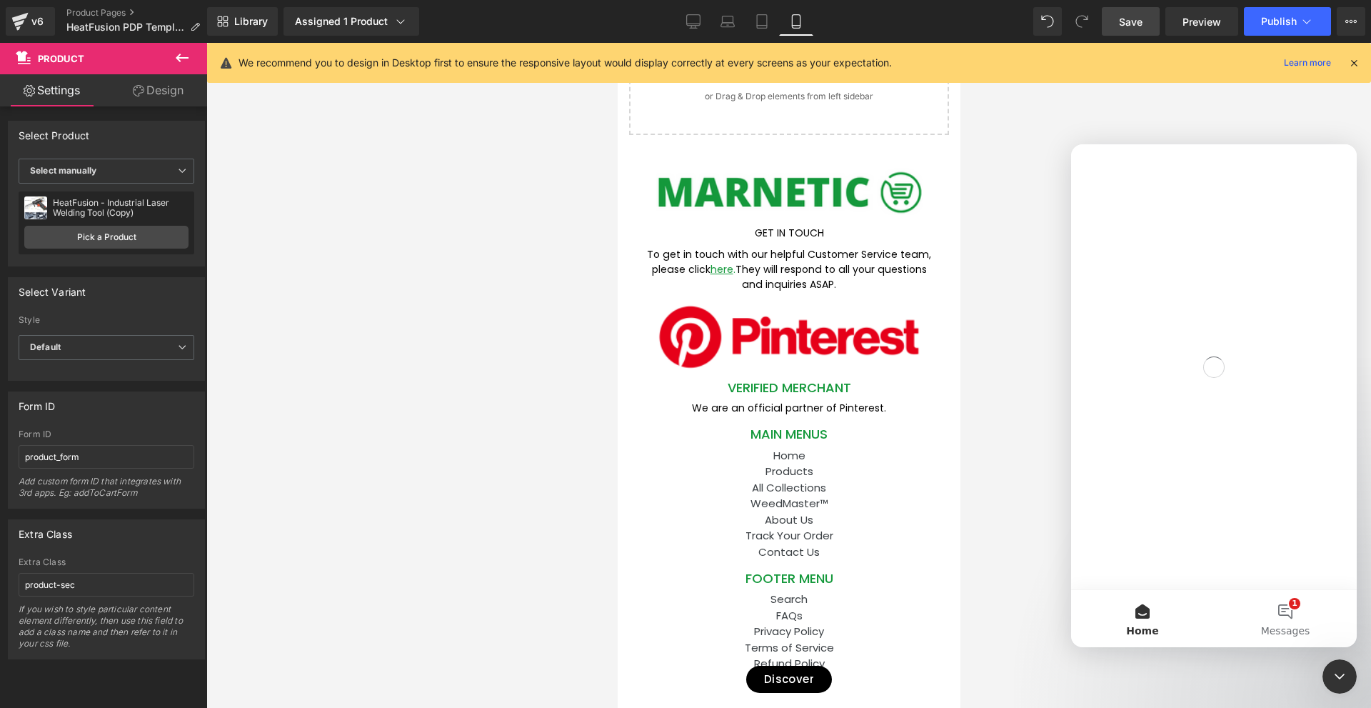
scroll to position [0, 0]
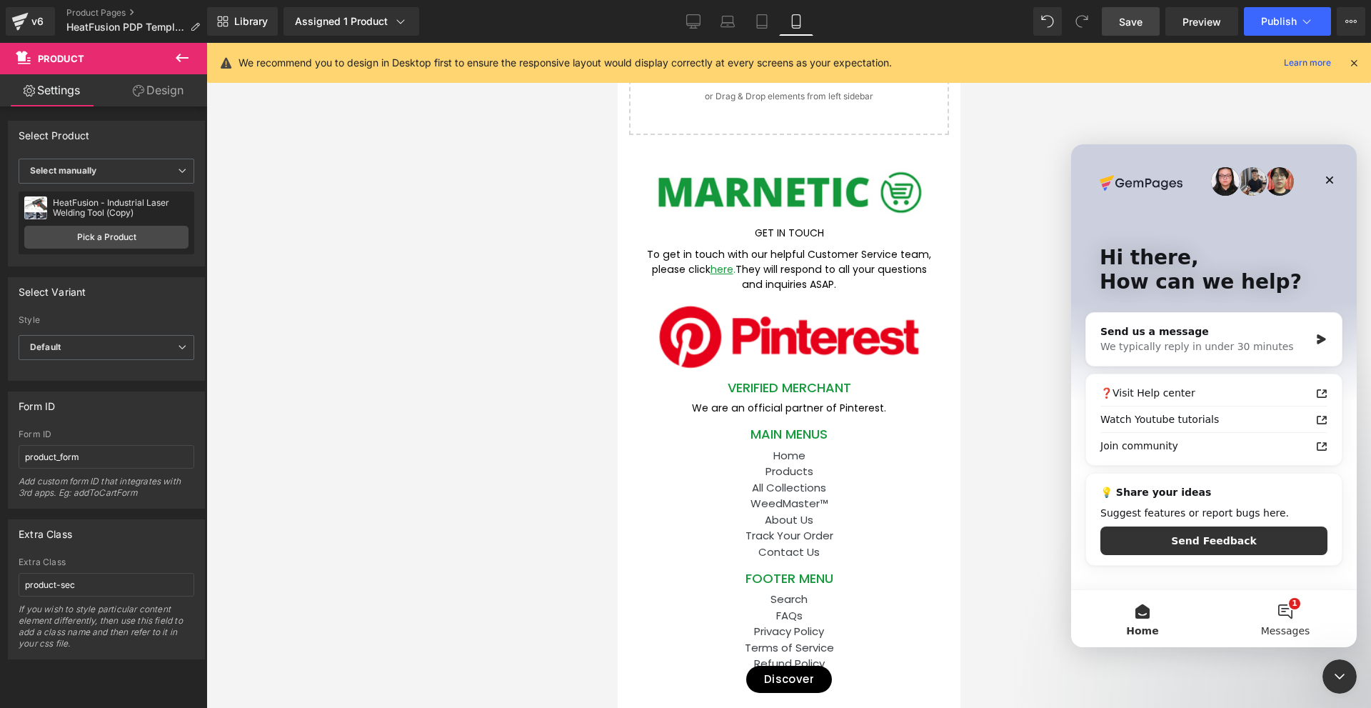
click at [1294, 614] on button "1 Messages" at bounding box center [1285, 618] width 143 height 57
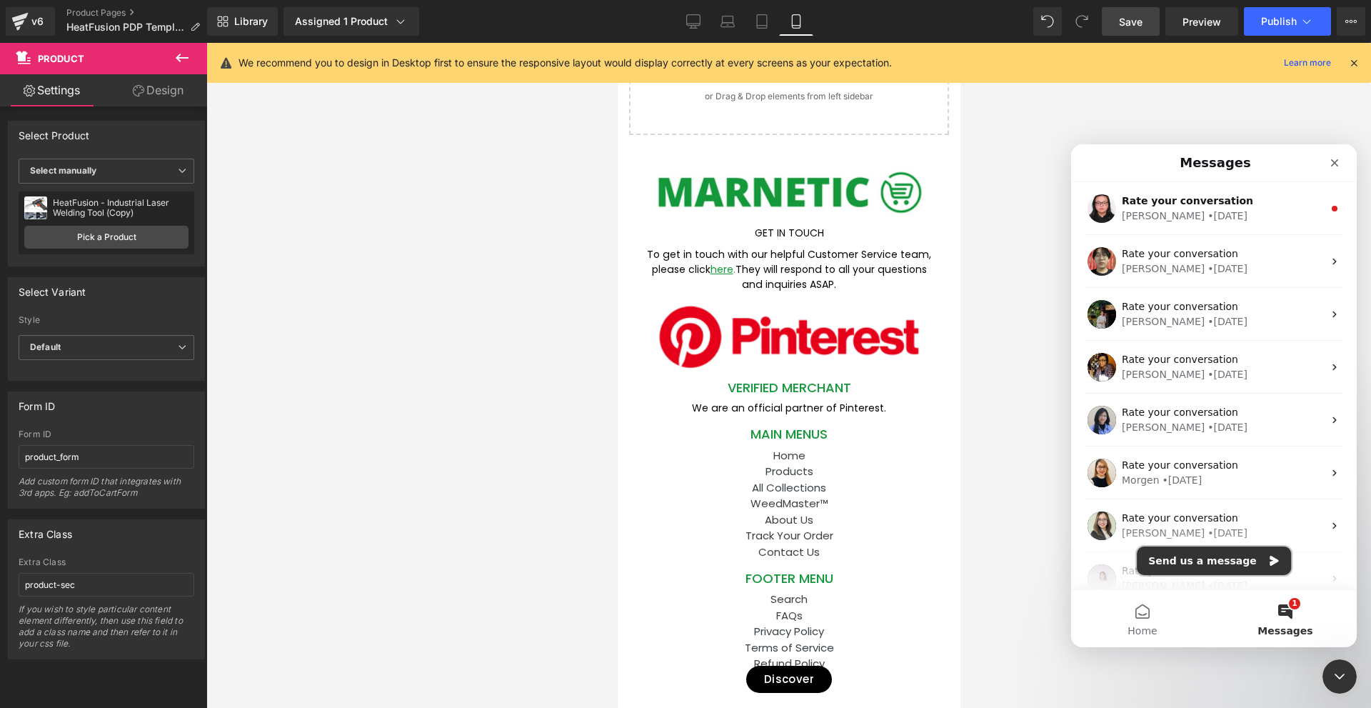
click at [1217, 558] on button "Send us a message" at bounding box center [1214, 560] width 154 height 29
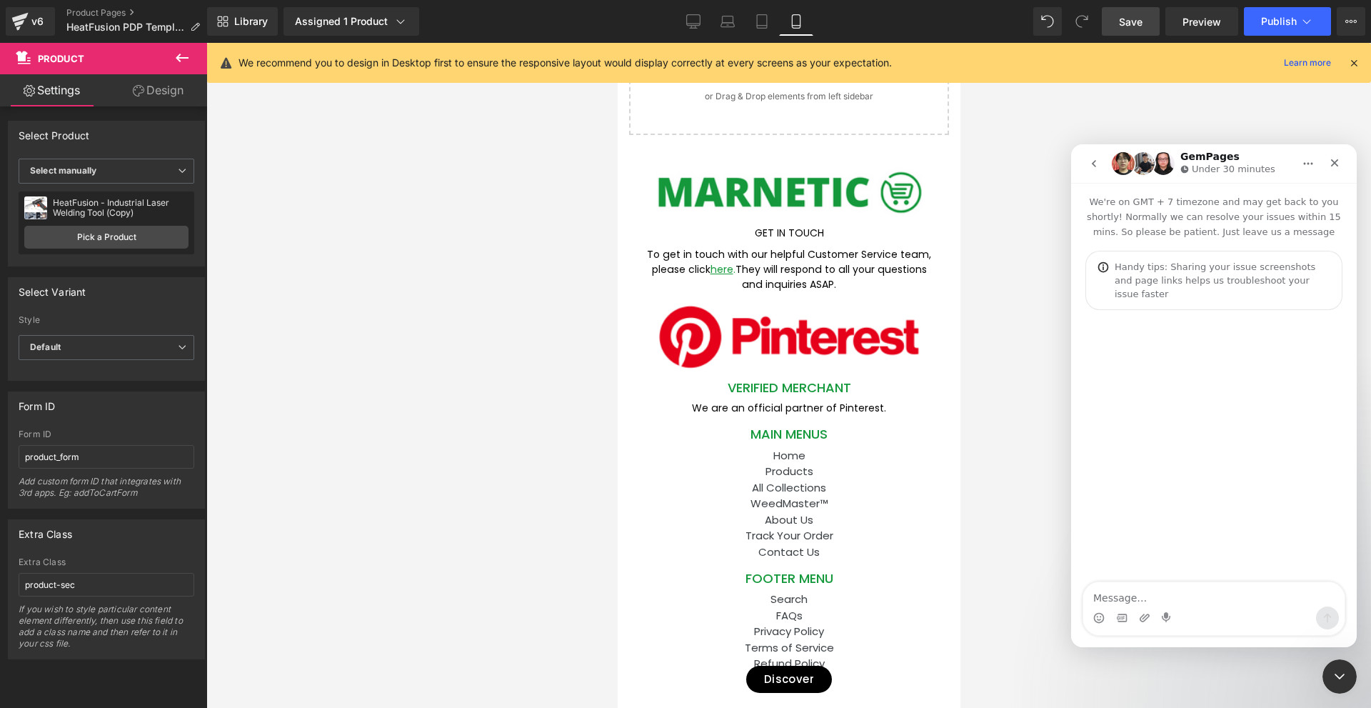
click at [1144, 592] on textarea "Message…" at bounding box center [1214, 594] width 261 height 24
type textarea "hy"
click at [1339, 657] on div "Close Intercom Messenger" at bounding box center [1338, 674] width 34 height 34
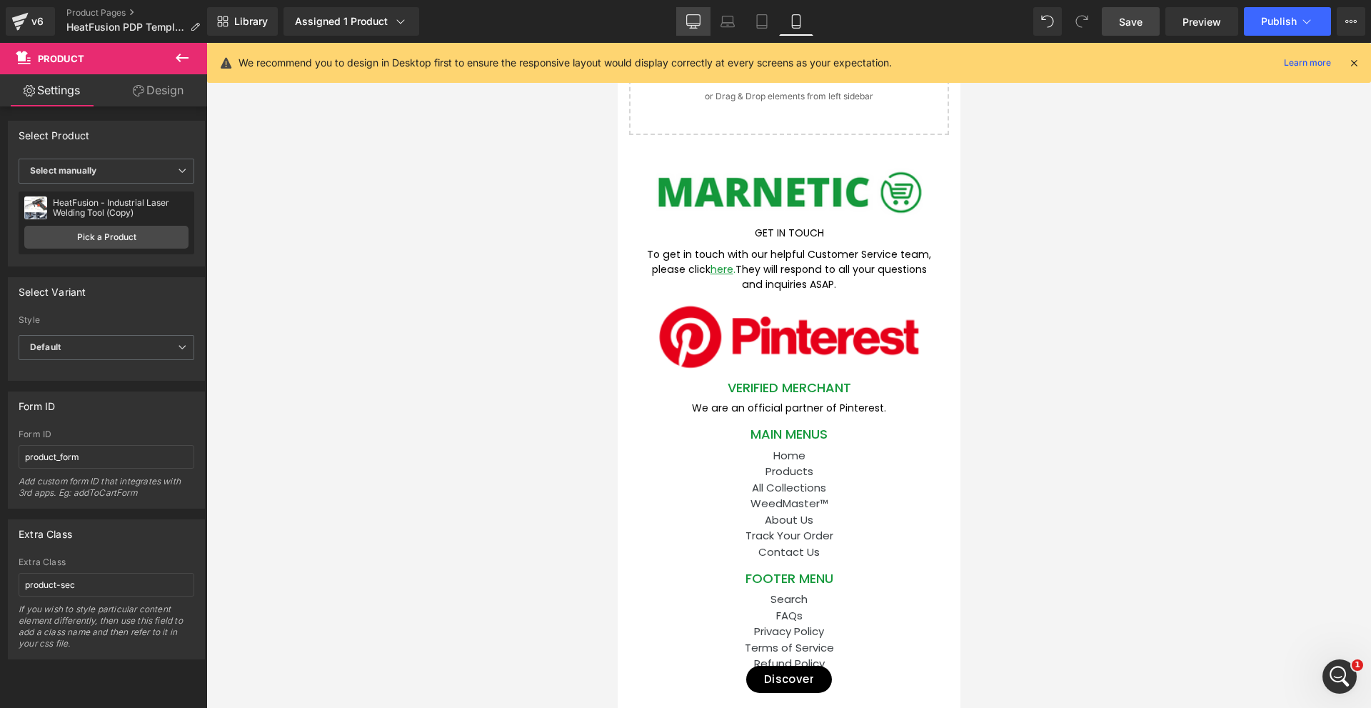
click at [684, 21] on link "Desktop" at bounding box center [693, 21] width 34 height 29
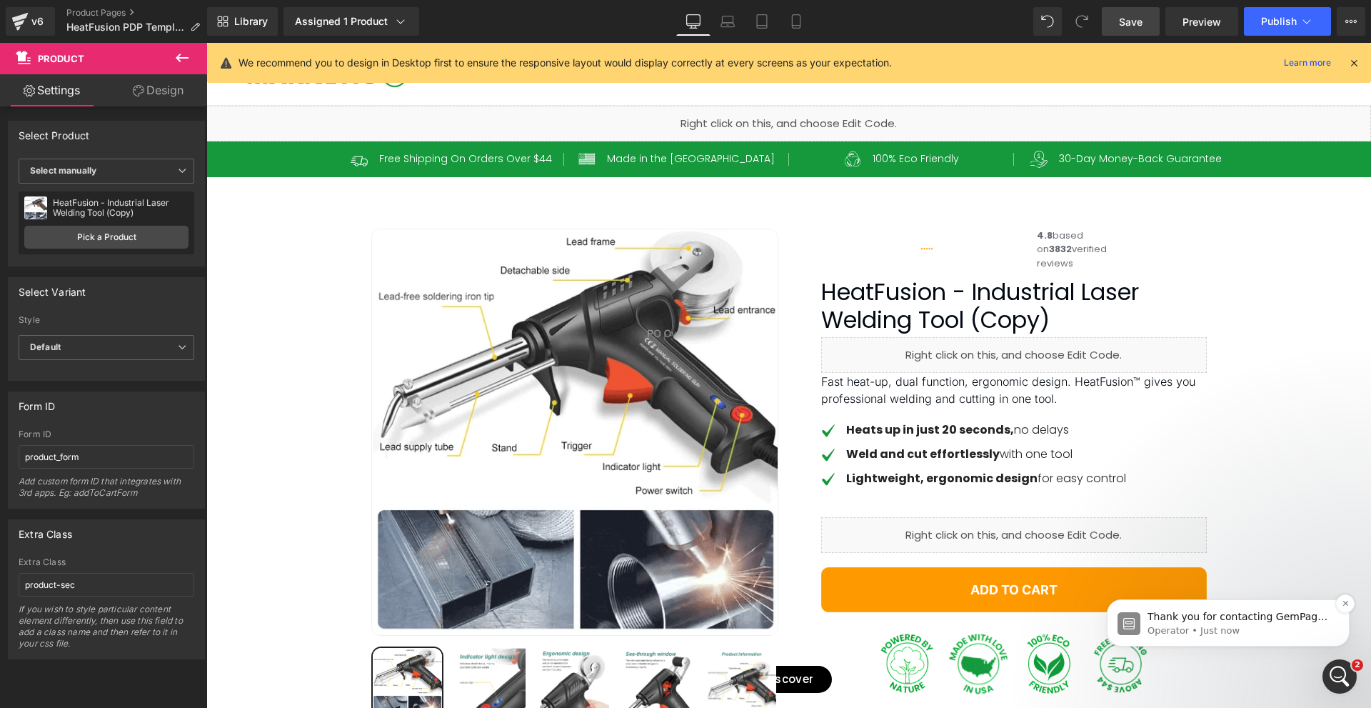
click at [1231, 628] on p "Operator • Just now" at bounding box center [1240, 630] width 184 height 13
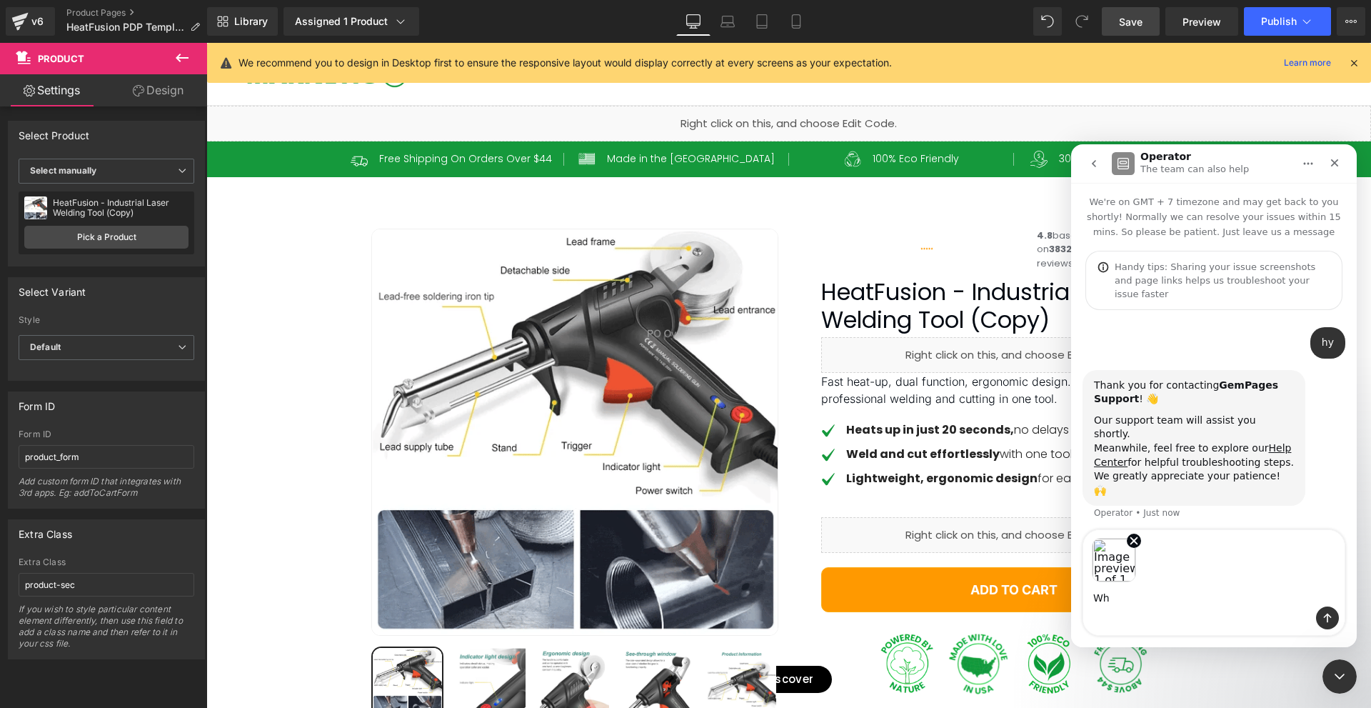
type textarea "W"
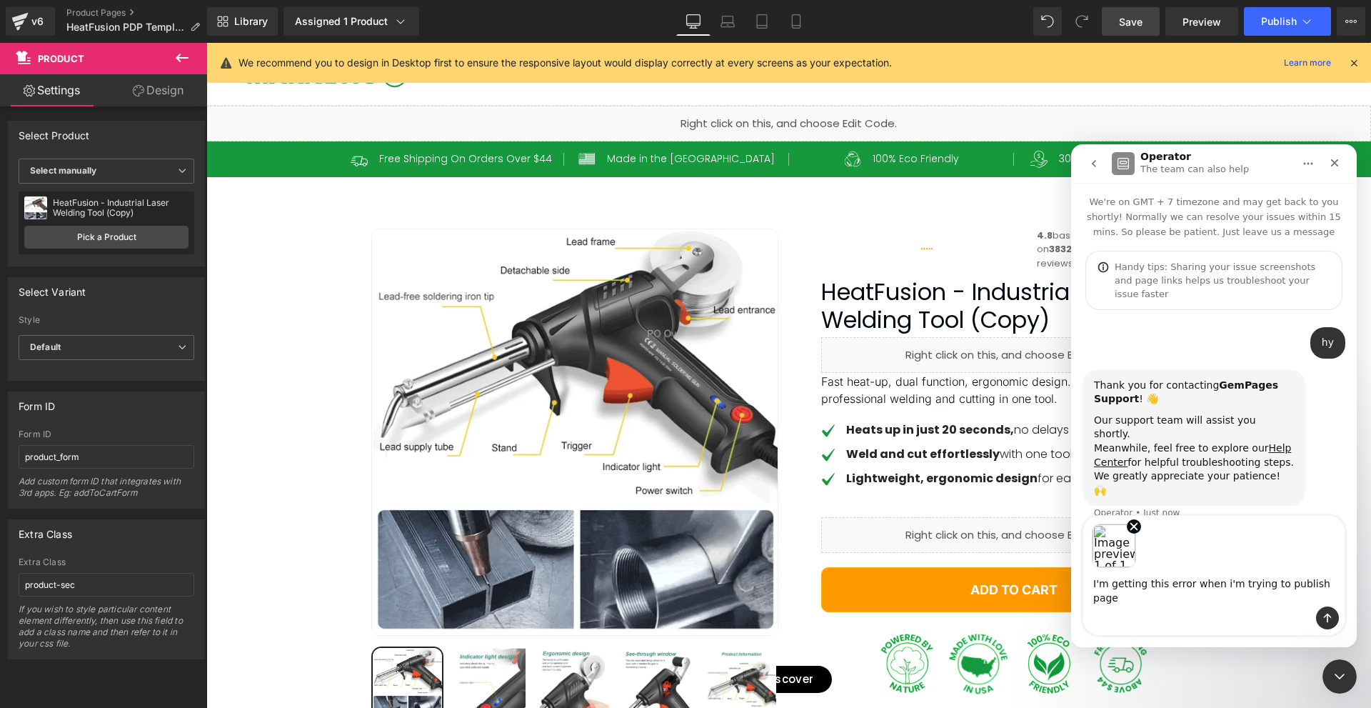
type textarea "I'm getting this error when i'm trying to publish page."
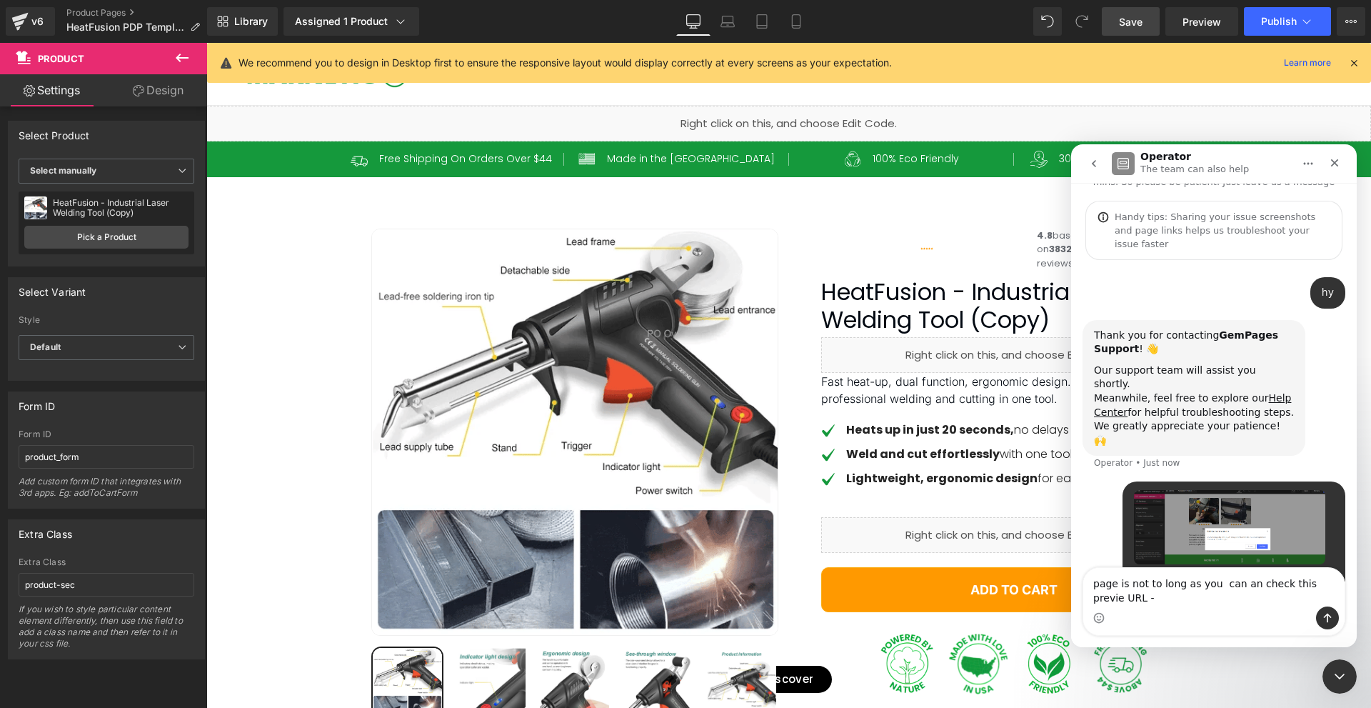
scroll to position [64, 0]
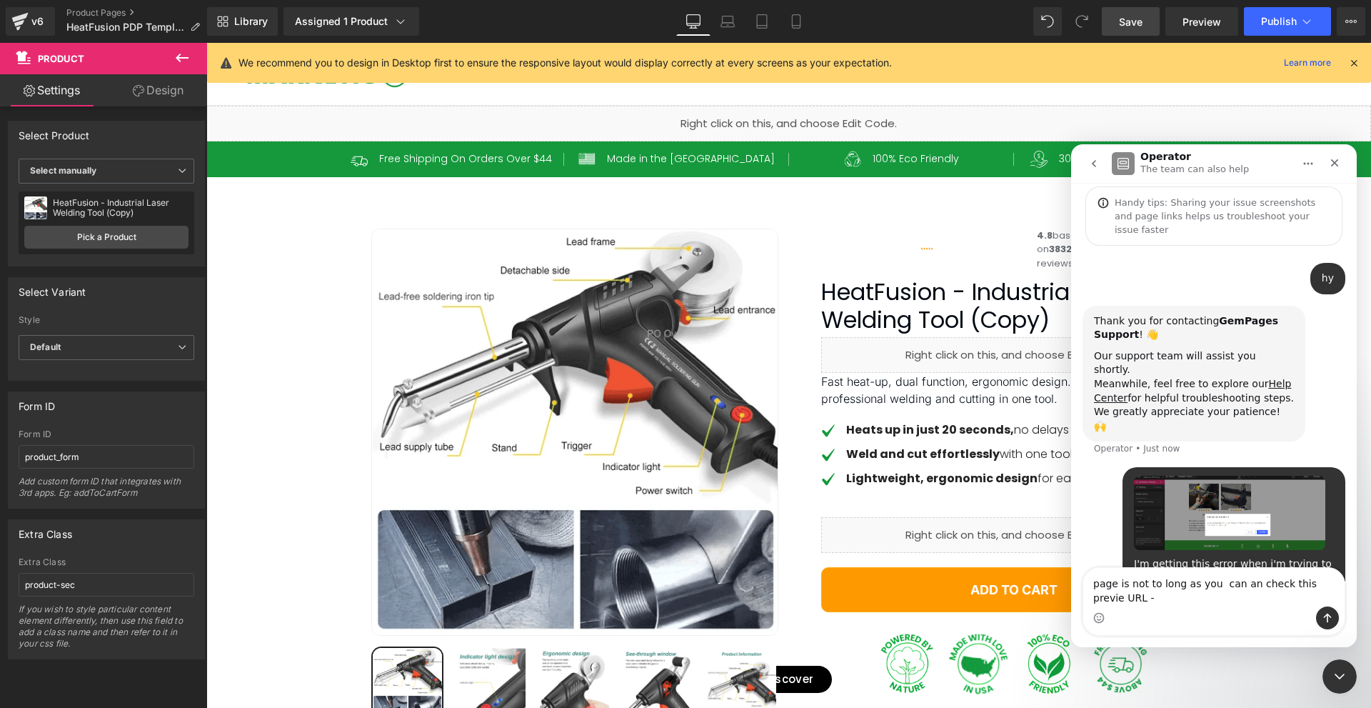
type textarea "page is not to long as you can an check this previe URL -"
click at [1213, 21] on div at bounding box center [685, 332] width 1371 height 665
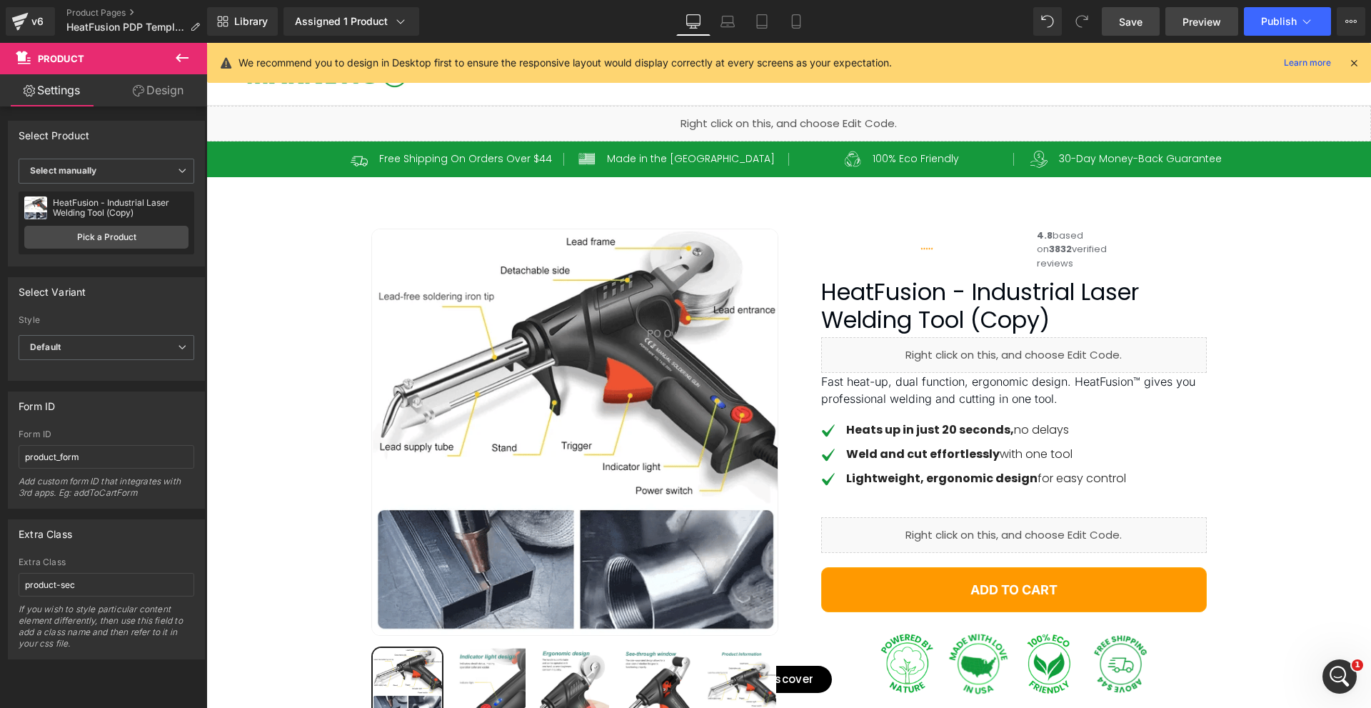
click at [1202, 31] on link "Preview" at bounding box center [1202, 21] width 73 height 29
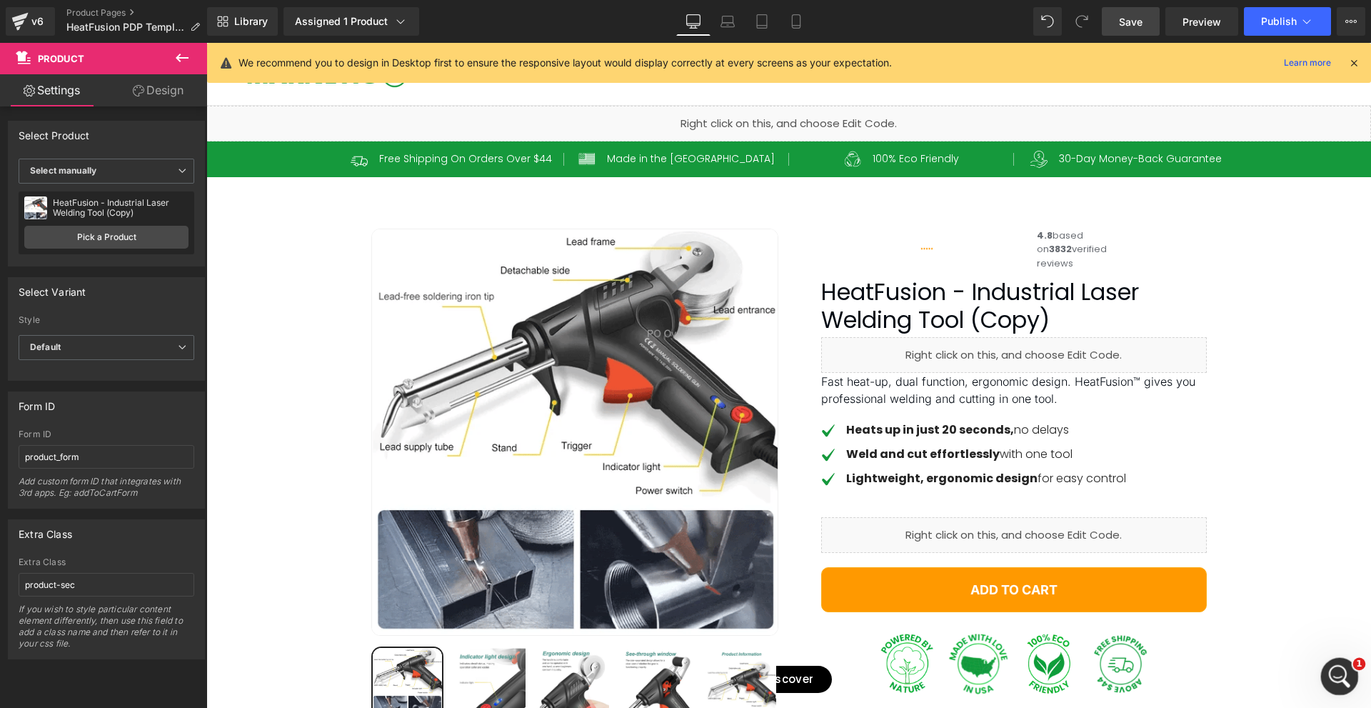
click at [1351, 671] on div "Open Intercom Messenger" at bounding box center [1337, 674] width 47 height 47
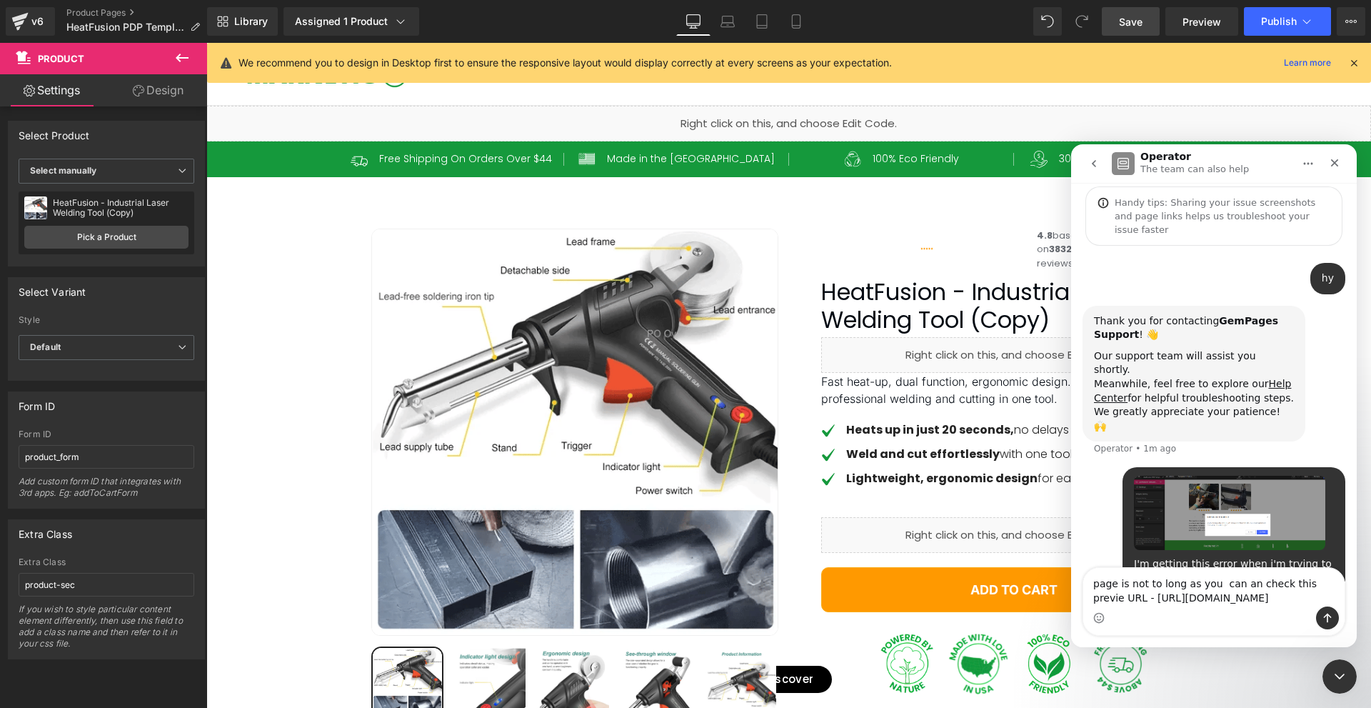
scroll to position [107, 0]
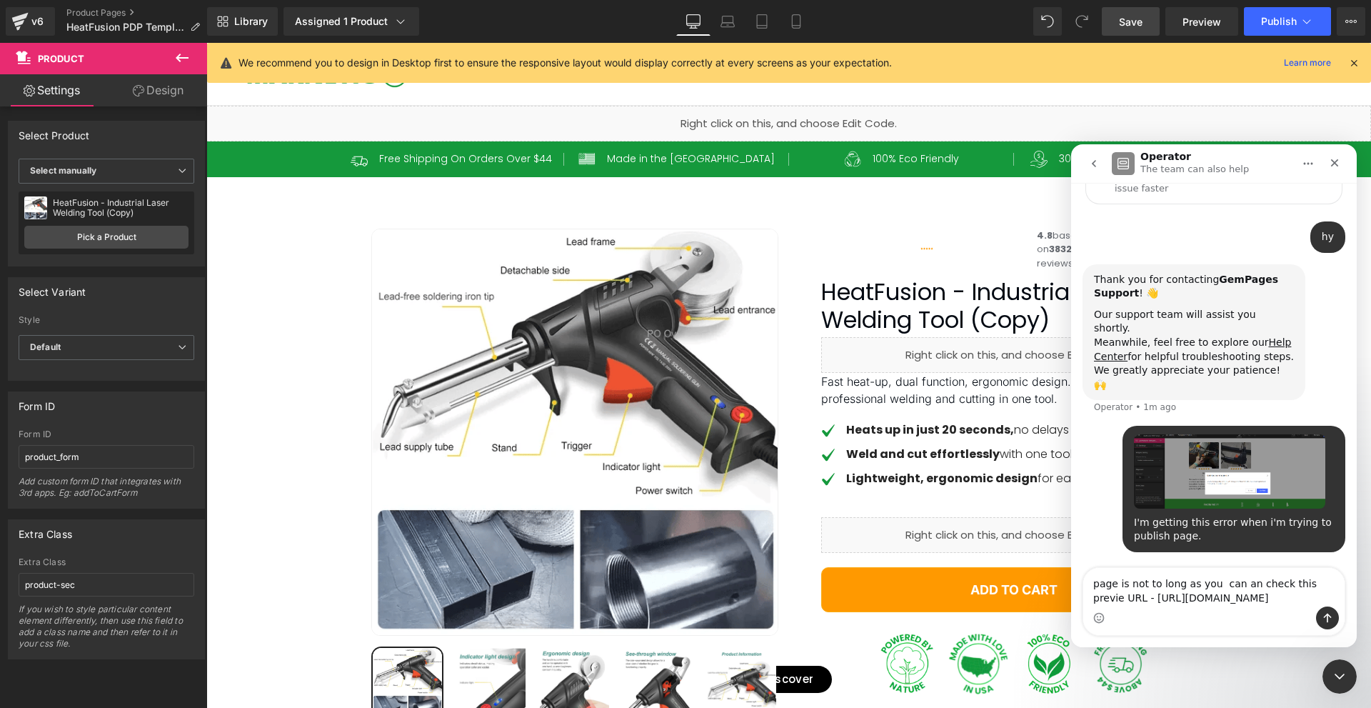
type textarea "page is not to long as you can an check this previe URL - [URL][DOMAIN_NAME]"
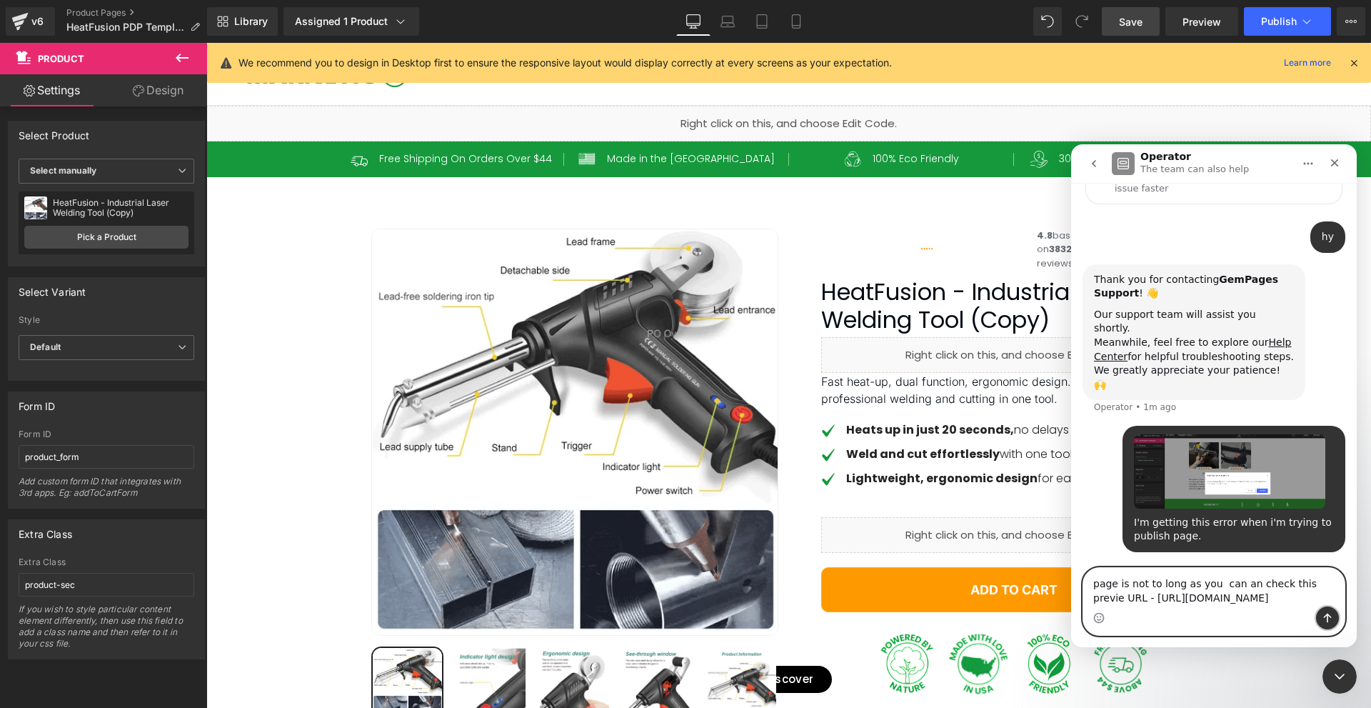
click at [1331, 621] on icon "Send a message…" at bounding box center [1327, 617] width 11 height 11
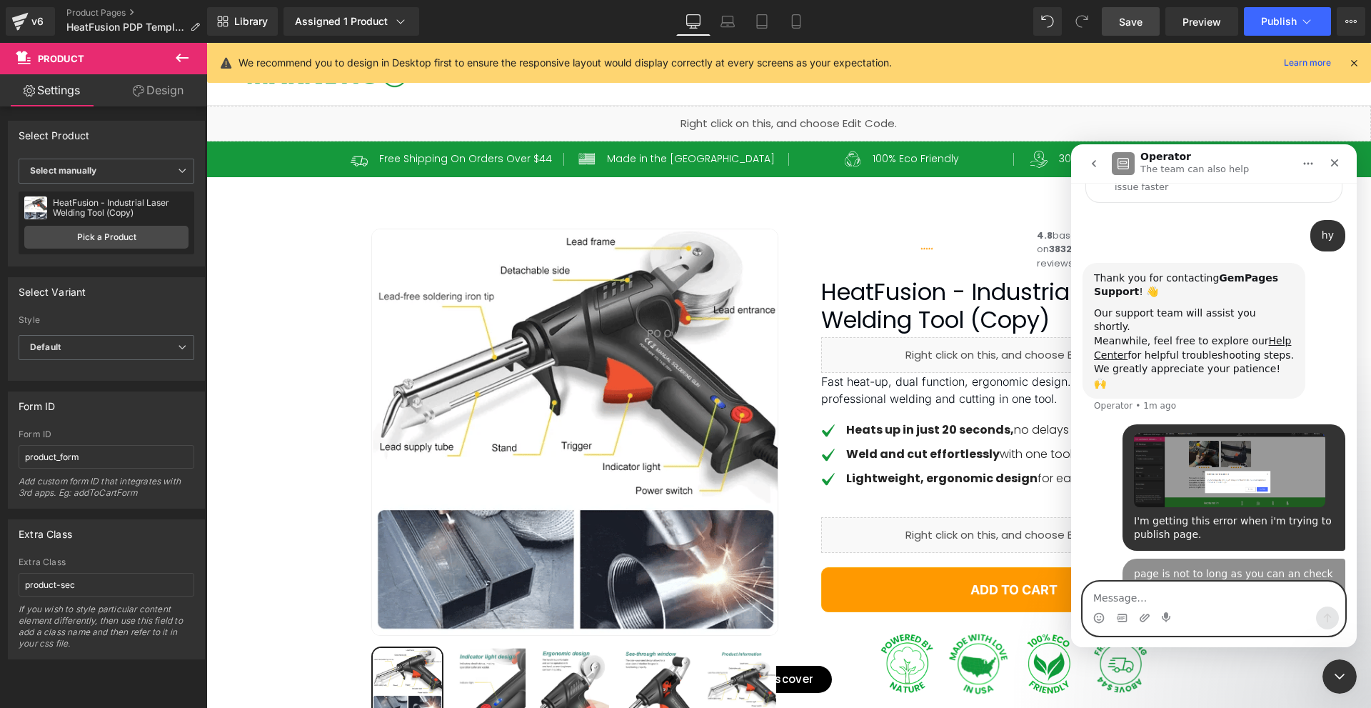
scroll to position [152, 0]
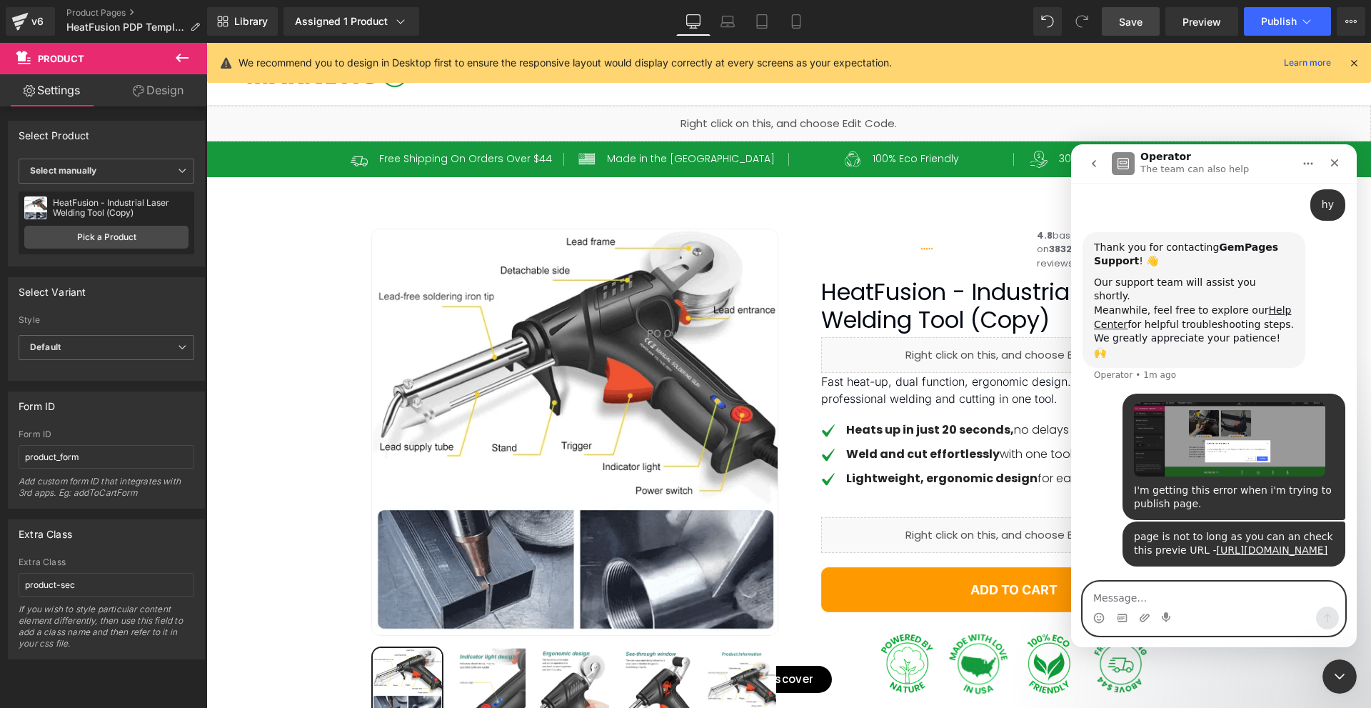
click at [1164, 596] on textarea "Message…" at bounding box center [1214, 594] width 261 height 24
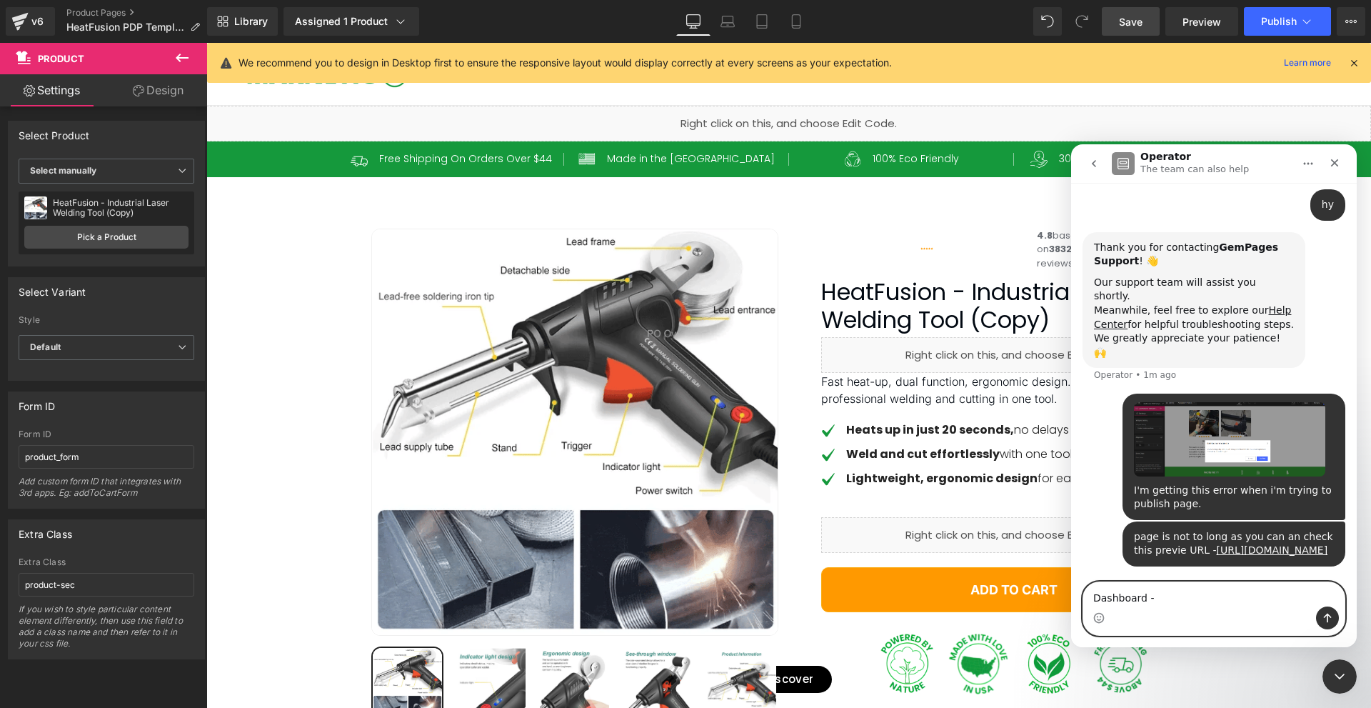
paste textarea "[URL][DOMAIN_NAME][DOMAIN_NAME]"
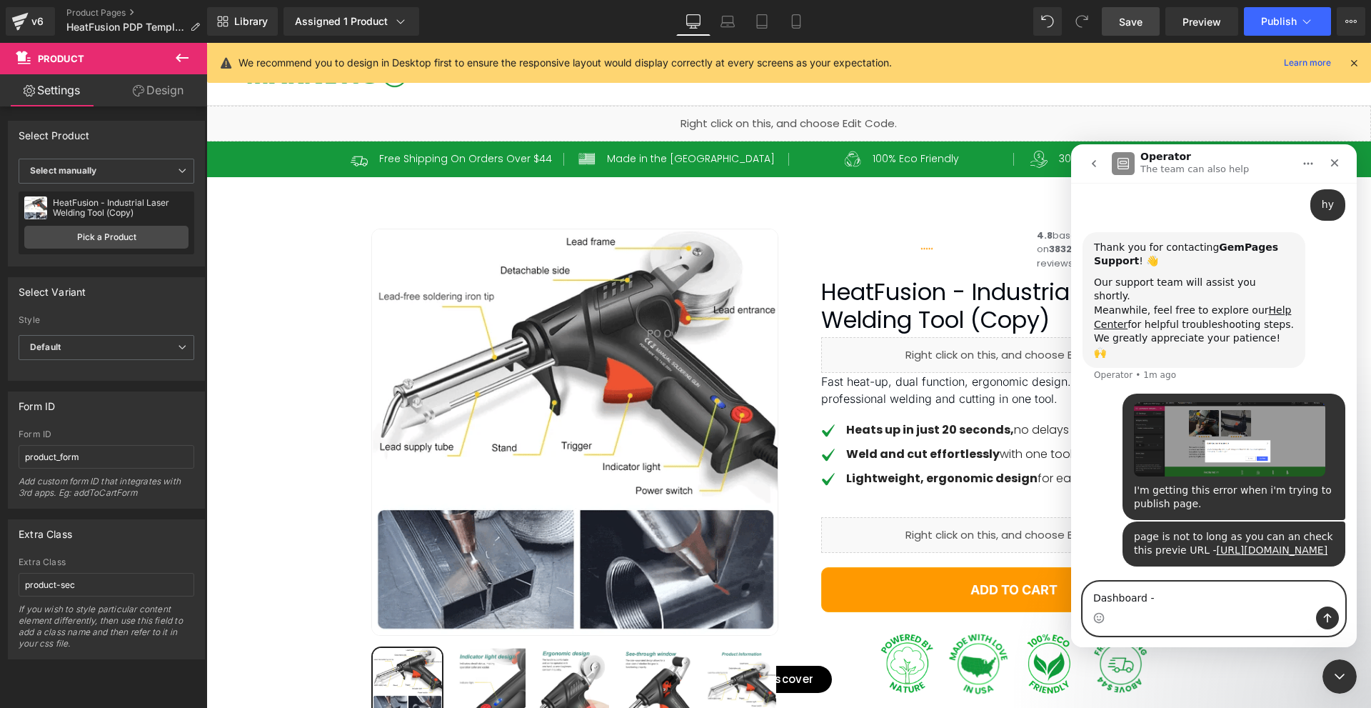
type textarea "Dashboard - [URL][DOMAIN_NAME][DOMAIN_NAME]"
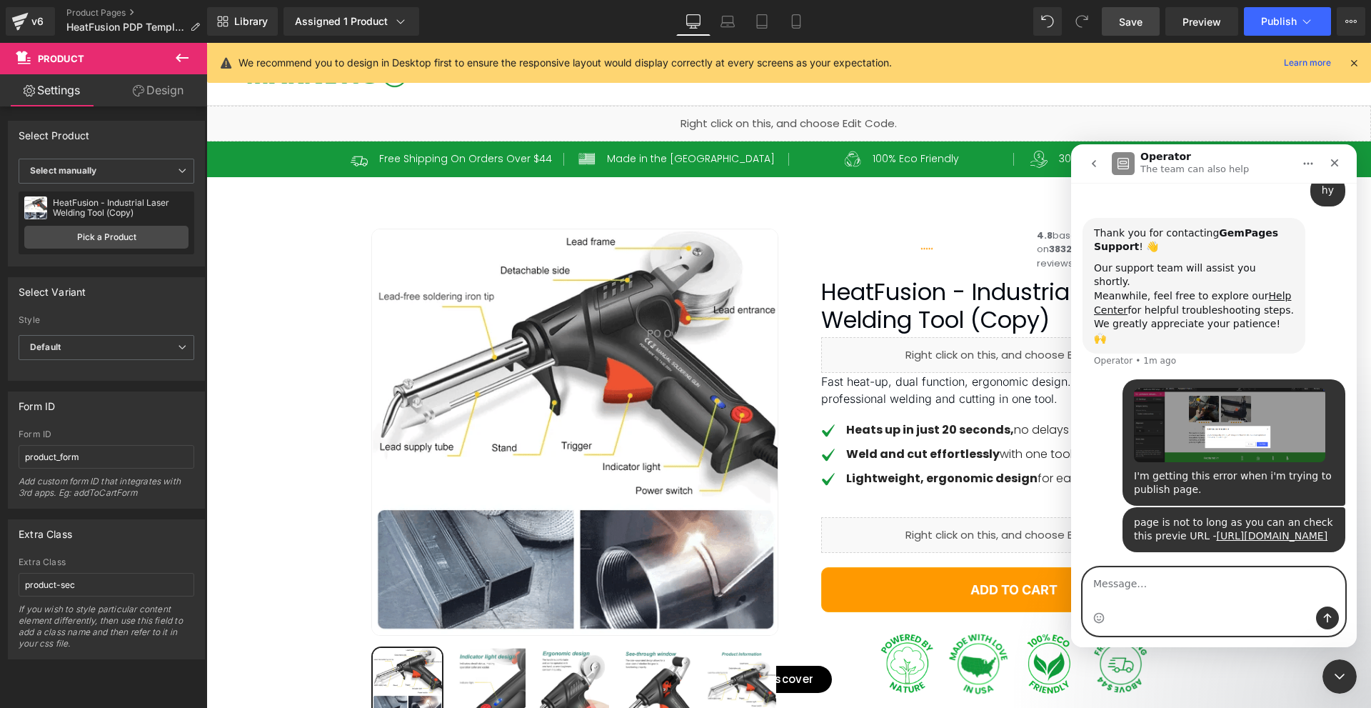
type textarea "\"
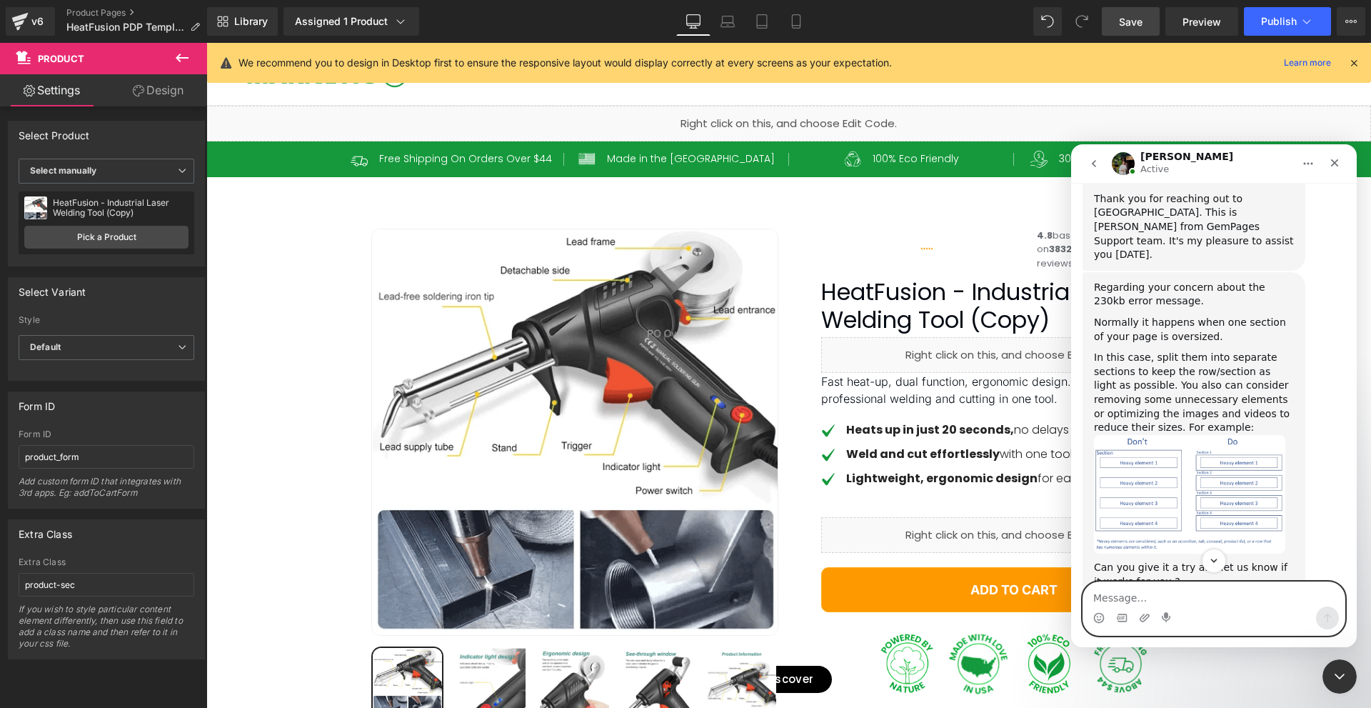
scroll to position [706, 0]
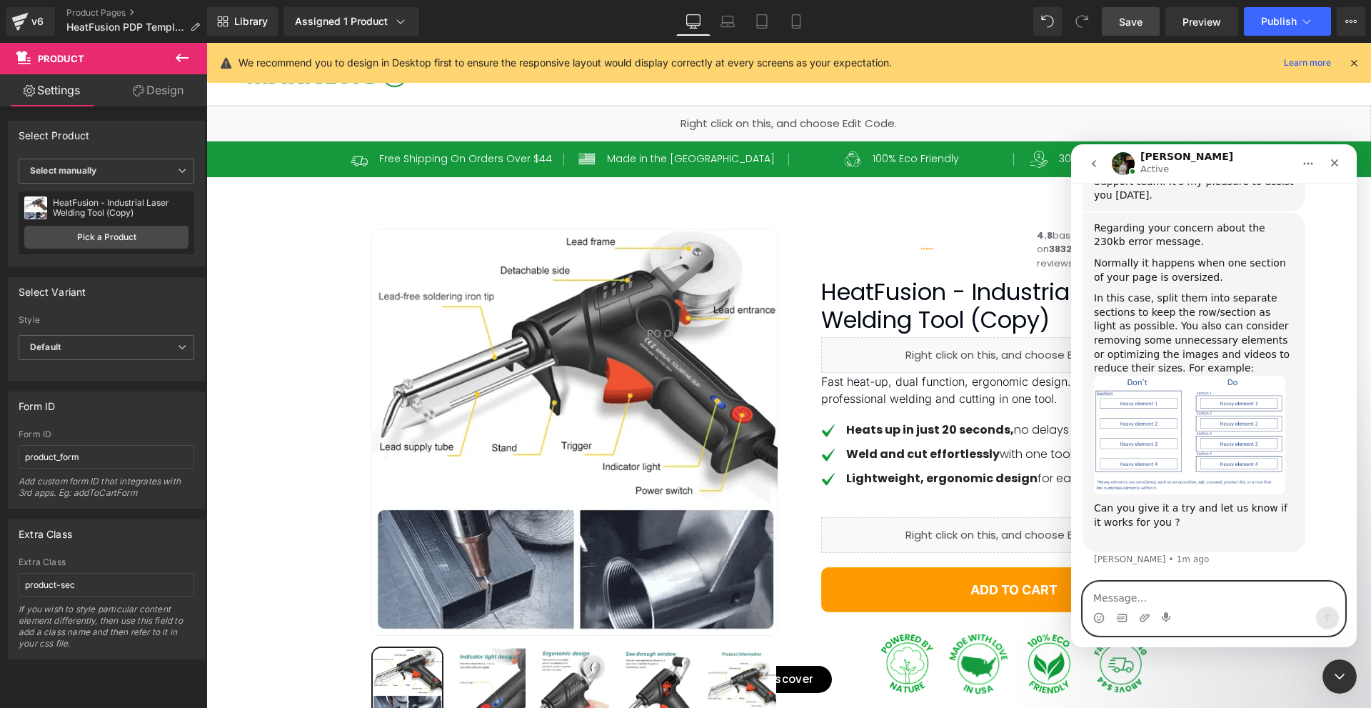
click at [1174, 602] on textarea "Message…" at bounding box center [1214, 594] width 261 height 24
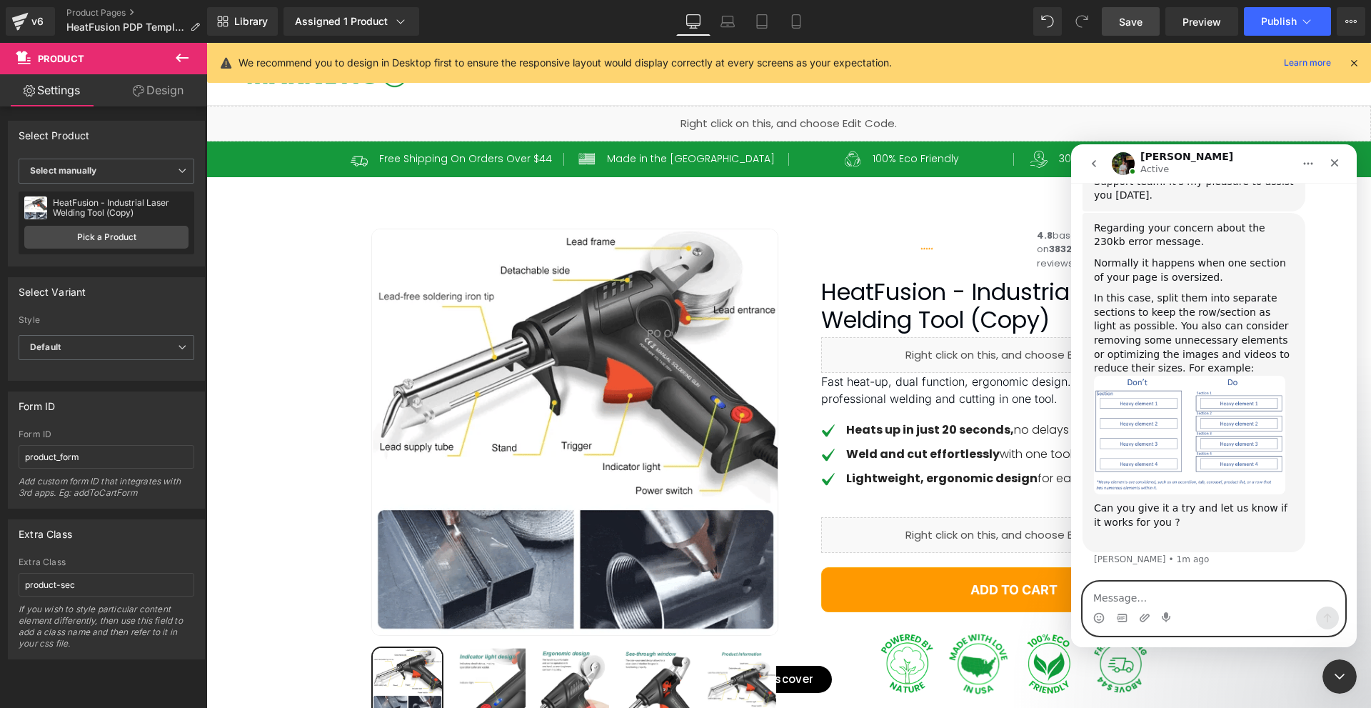
click at [1132, 595] on textarea "Message…" at bounding box center [1214, 594] width 261 height 24
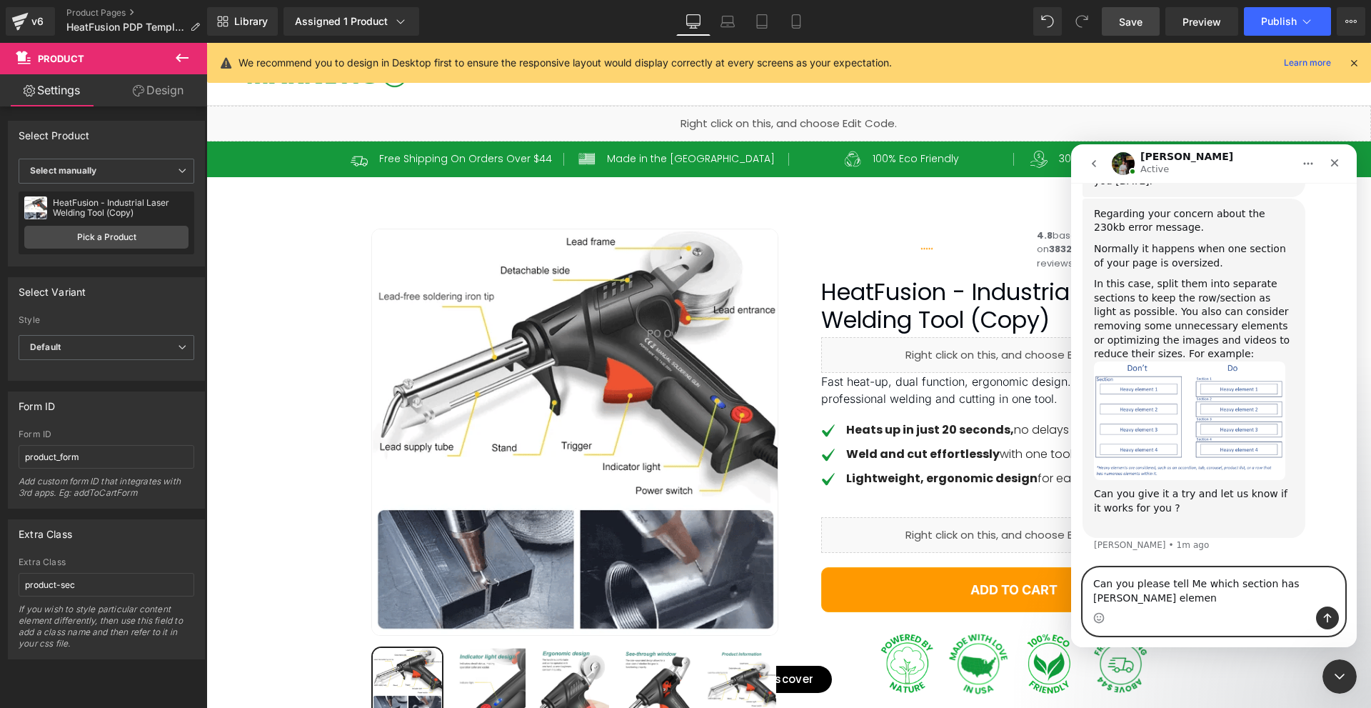
scroll to position [721, 0]
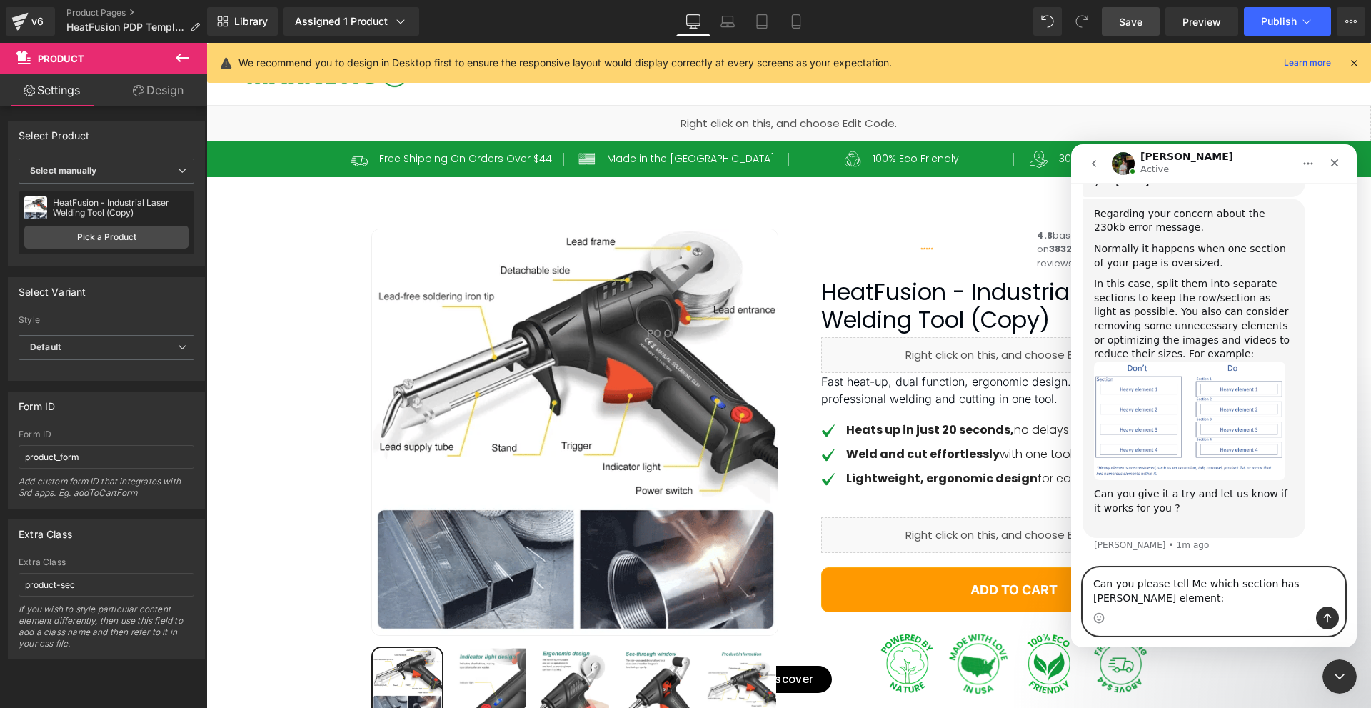
paste textarea "[URL][DOMAIN_NAME]"
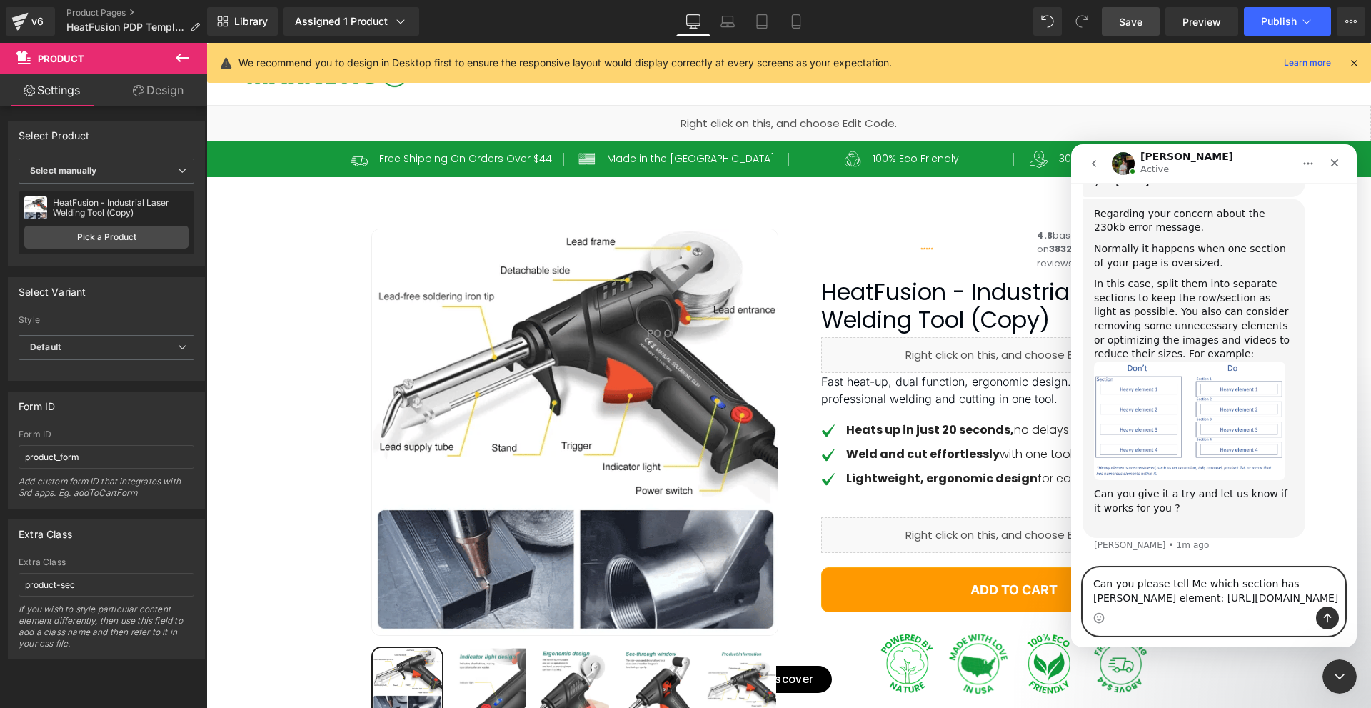
scroll to position [764, 0]
click at [1297, 568] on textarea "Can you please tell Me which section has [PERSON_NAME] element: [URL][DOMAIN_NA…" at bounding box center [1214, 587] width 261 height 39
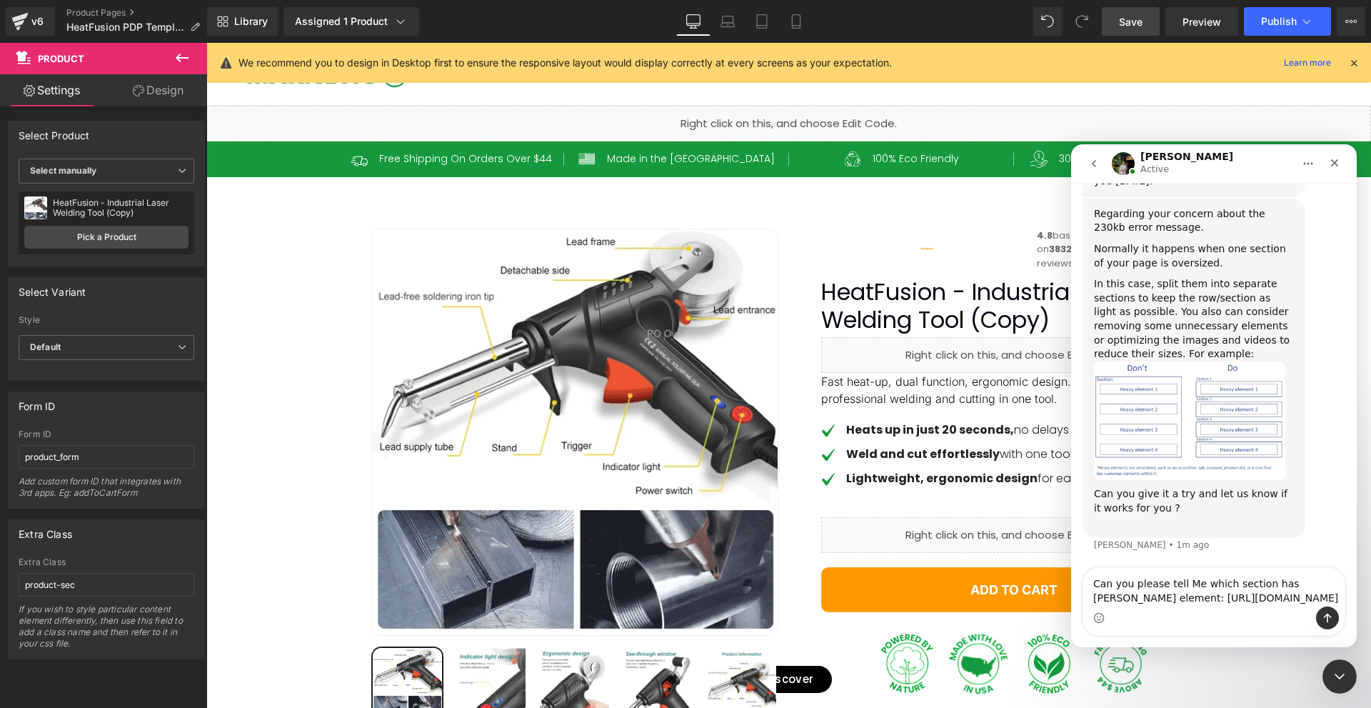
click at [1166, 373] on img "Jeremy says…" at bounding box center [1189, 420] width 191 height 119
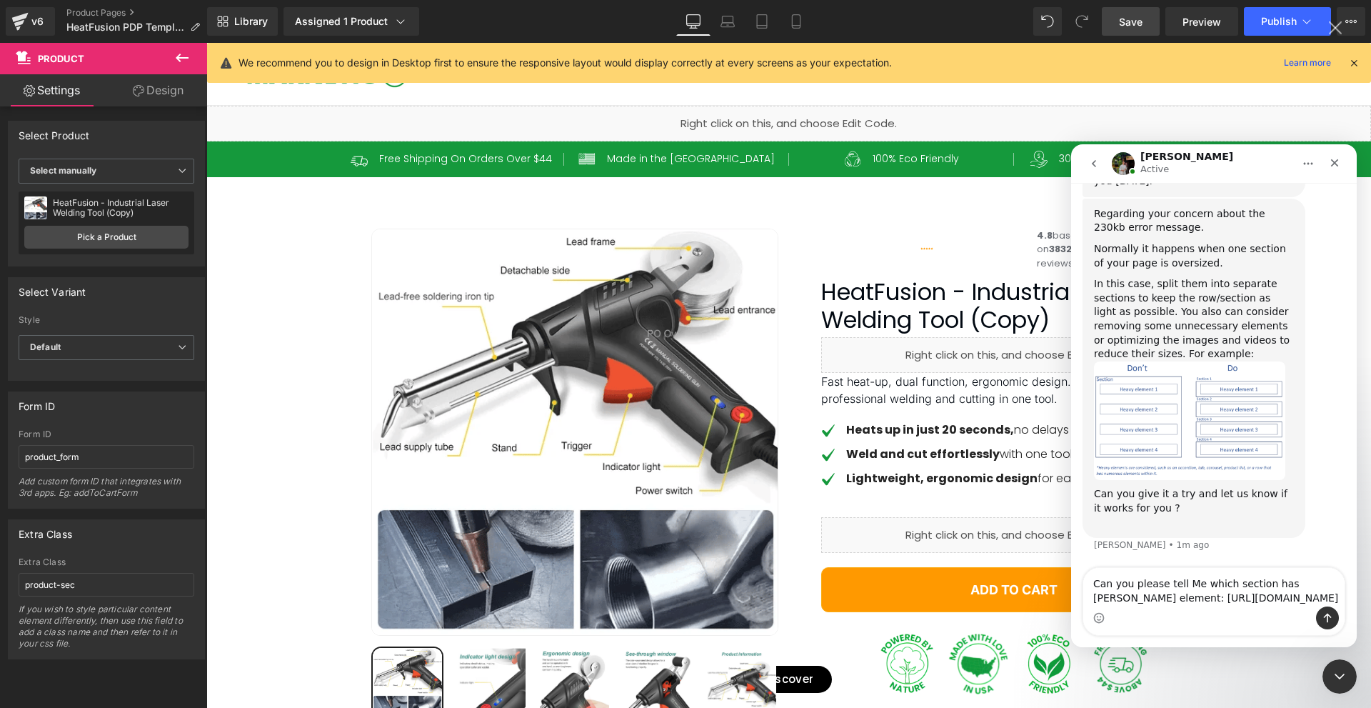
scroll to position [0, 0]
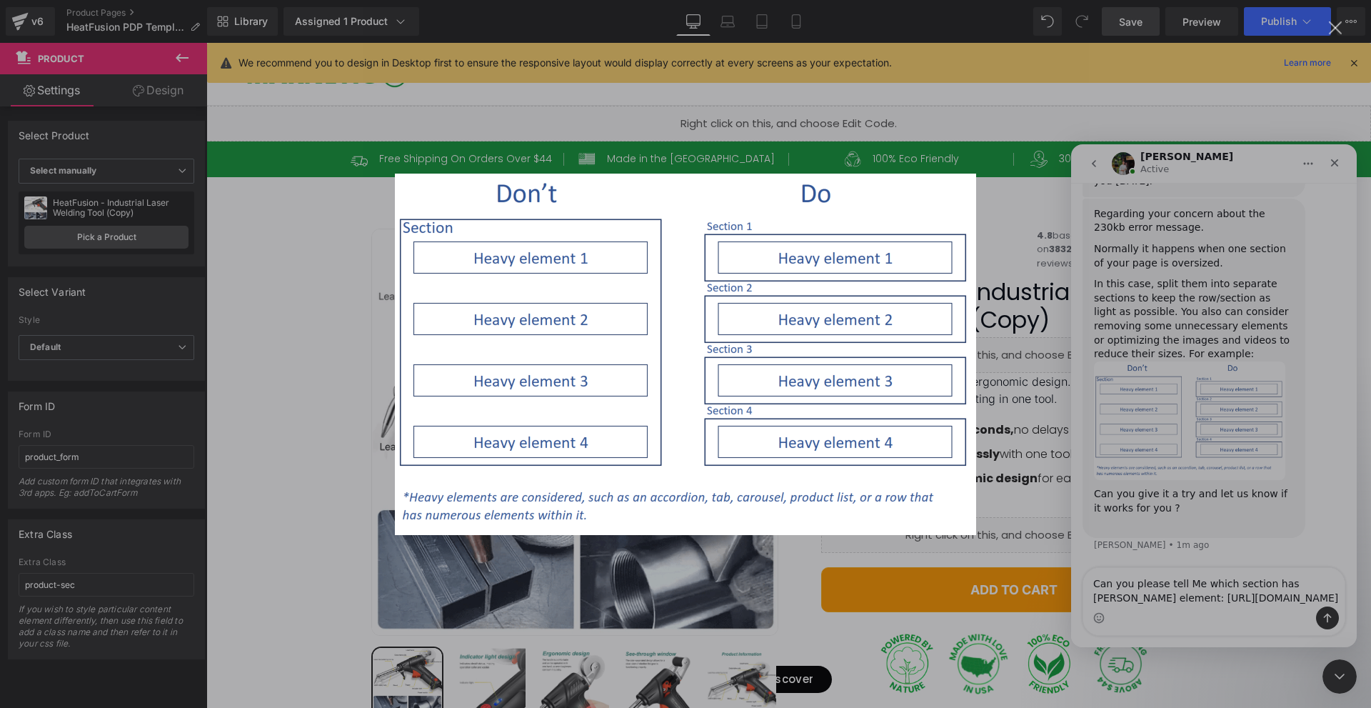
click at [1171, 430] on div "Intercom messenger" at bounding box center [685, 354] width 1371 height 708
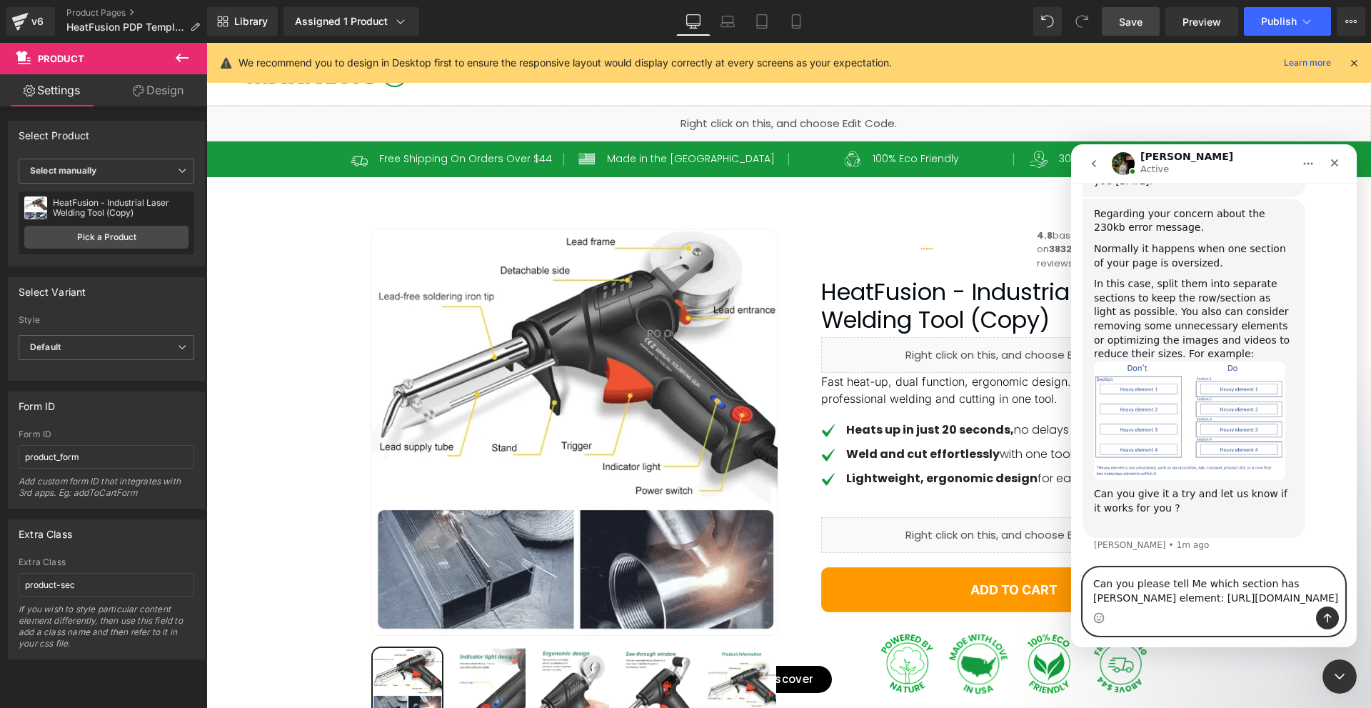
click at [1294, 568] on textarea "Can you please tell Me which section has [PERSON_NAME] element: [URL][DOMAIN_NA…" at bounding box center [1214, 587] width 261 height 39
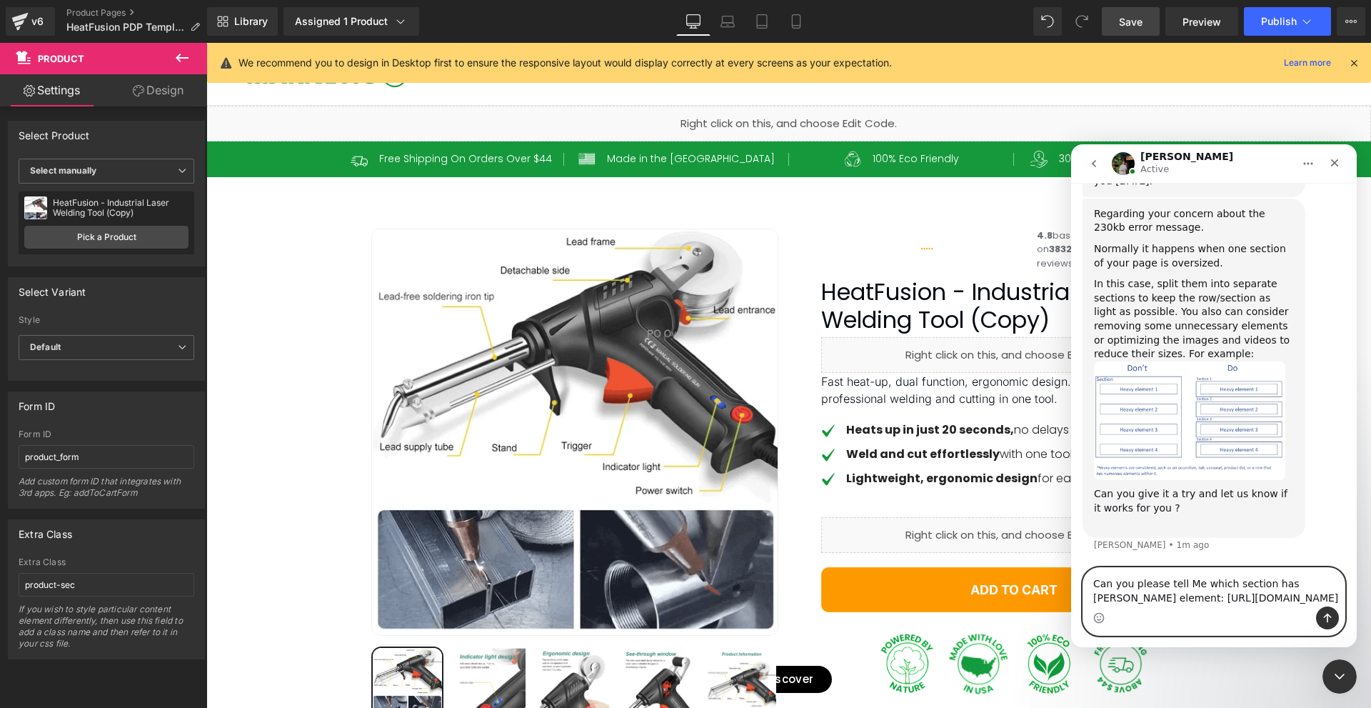
click at [1300, 568] on textarea "Can you please tell Me which section has [PERSON_NAME] element: [URL][DOMAIN_NA…" at bounding box center [1214, 587] width 261 height 39
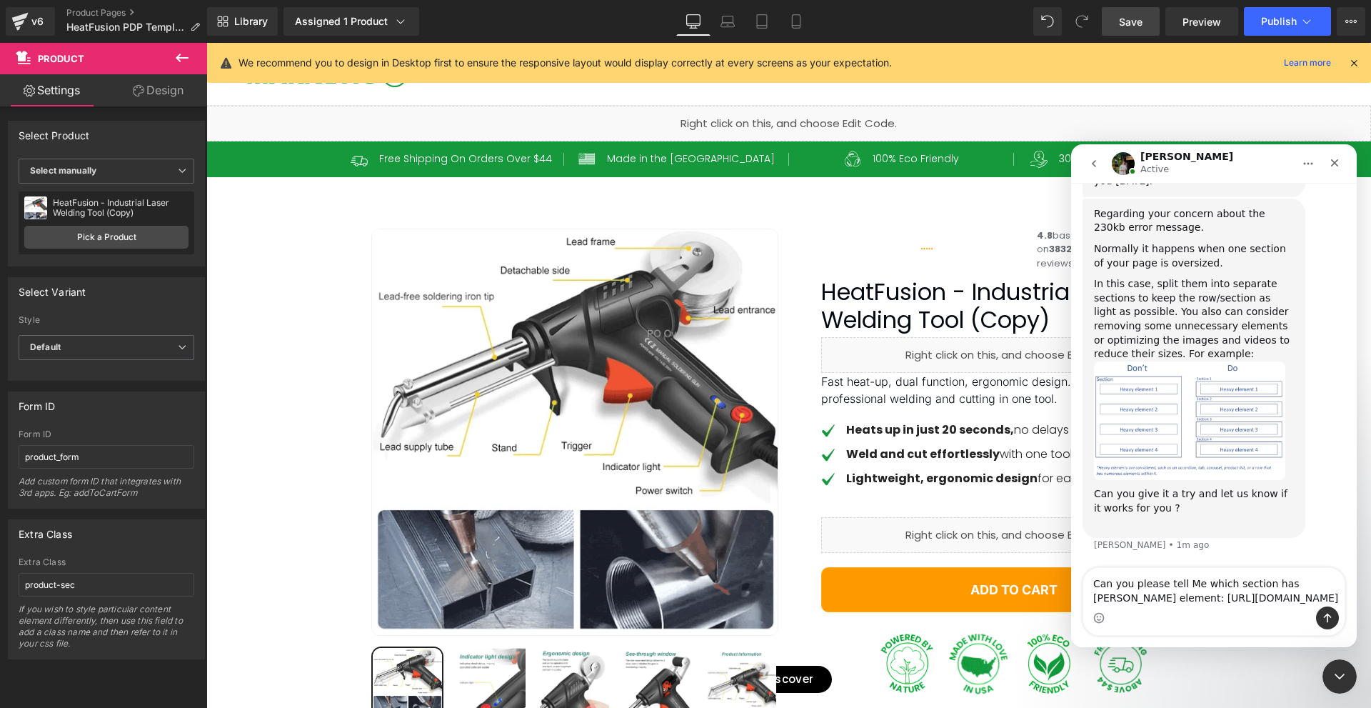
click at [1196, 392] on img "Jeremy says…" at bounding box center [1189, 420] width 191 height 119
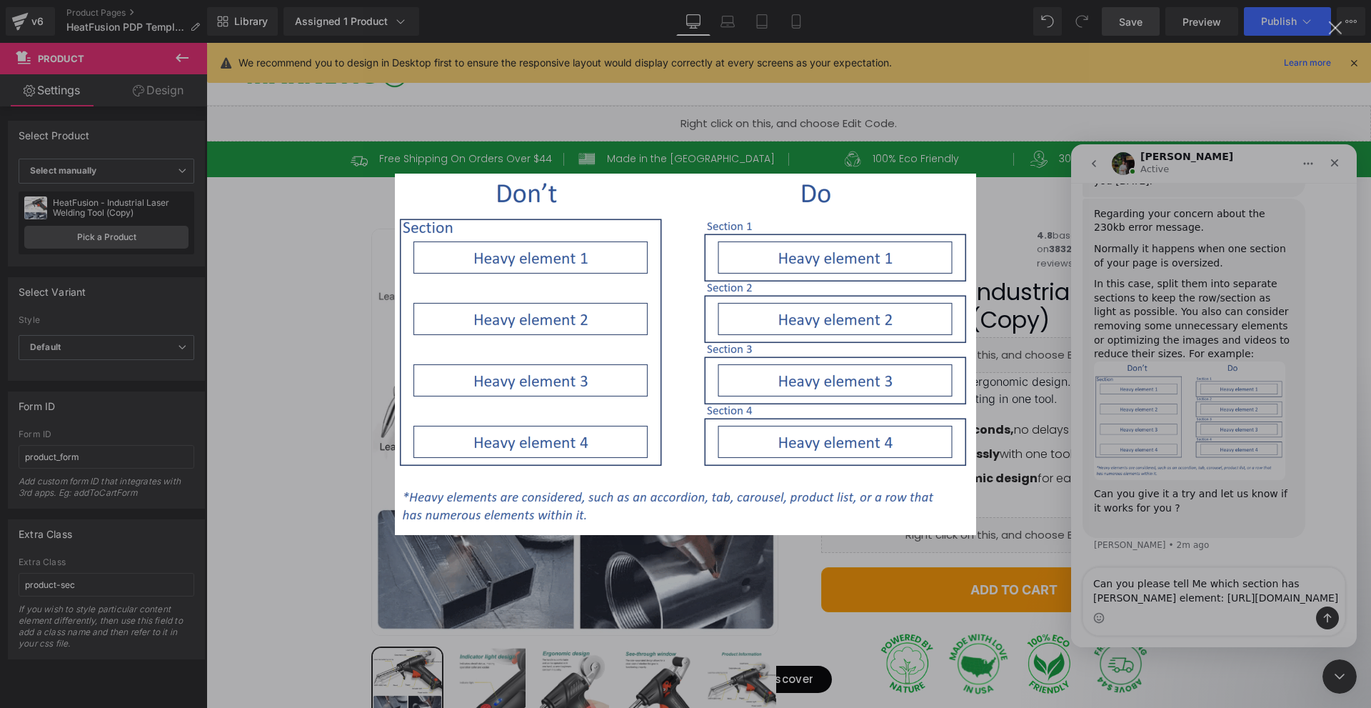
click at [1208, 350] on div "Intercom messenger" at bounding box center [685, 354] width 1371 height 708
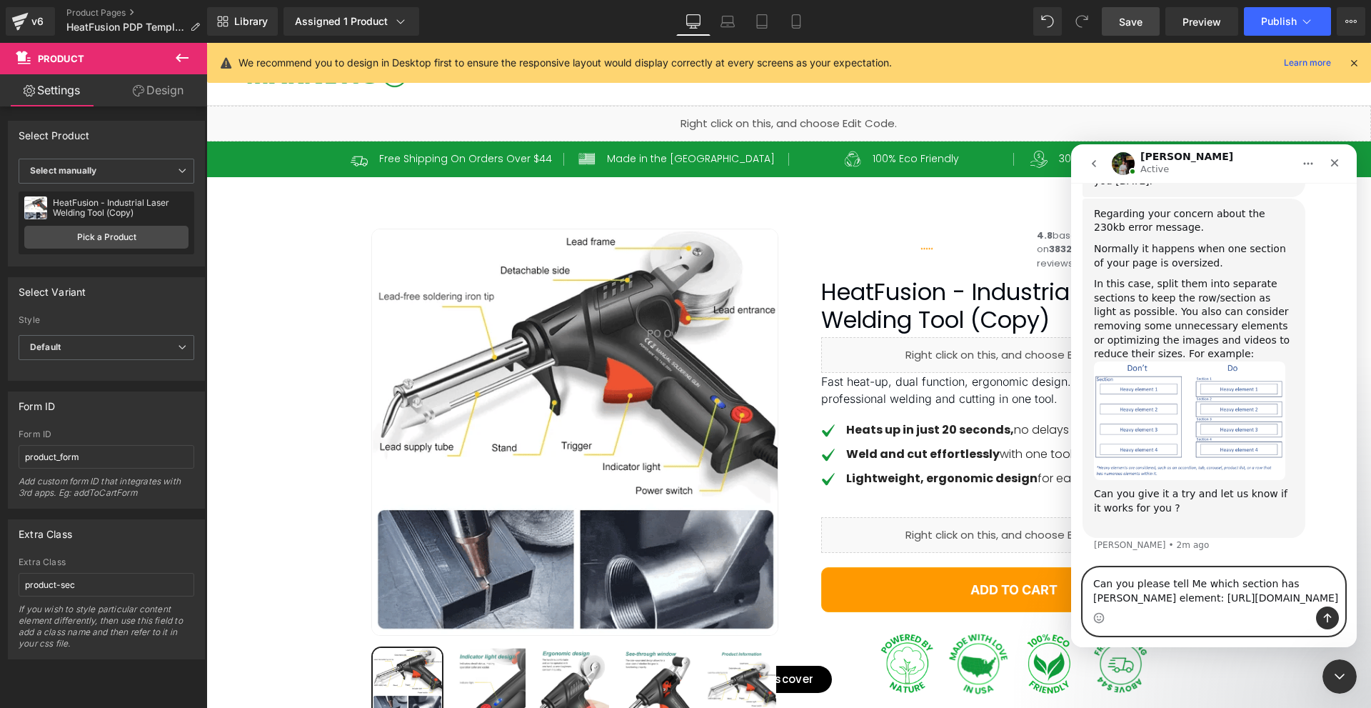
click at [1300, 568] on textarea "Can you please tell Me which section has [PERSON_NAME] element: [URL][DOMAIN_NA…" at bounding box center [1214, 587] width 261 height 39
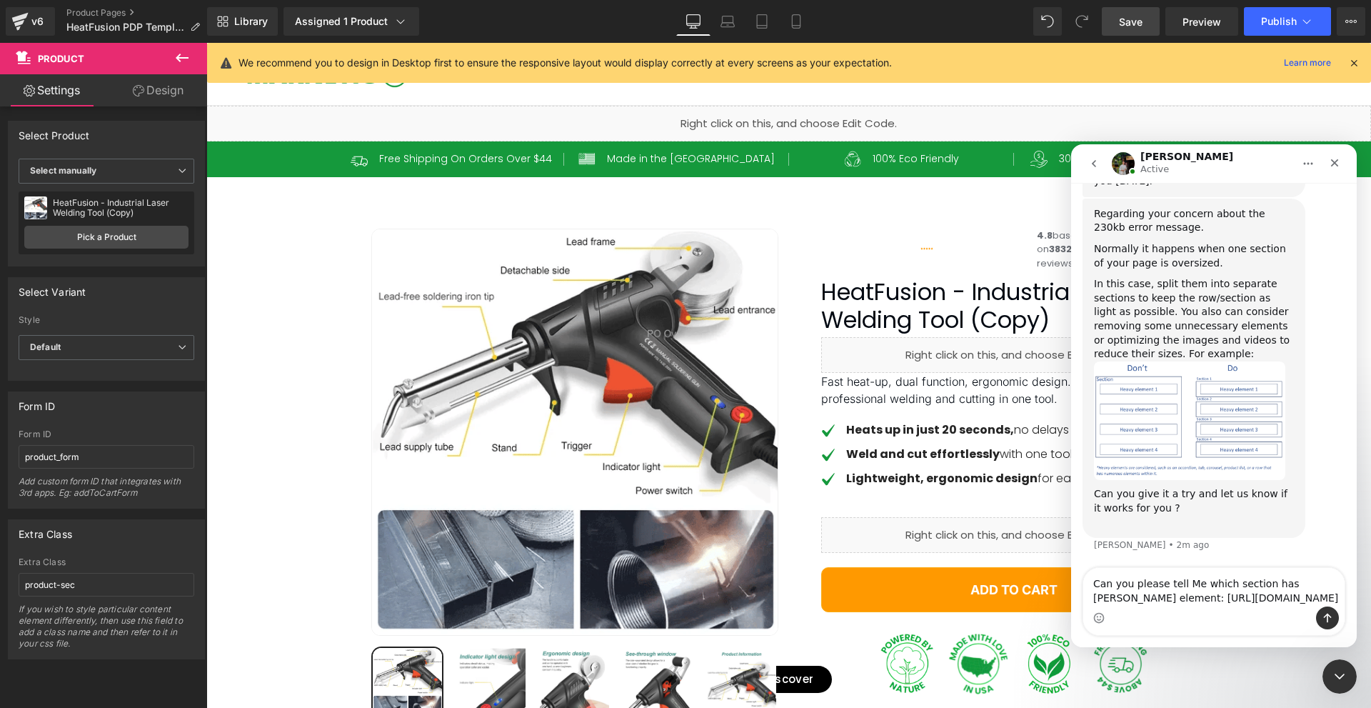
click at [1207, 396] on img "Jeremy says…" at bounding box center [1189, 420] width 191 height 119
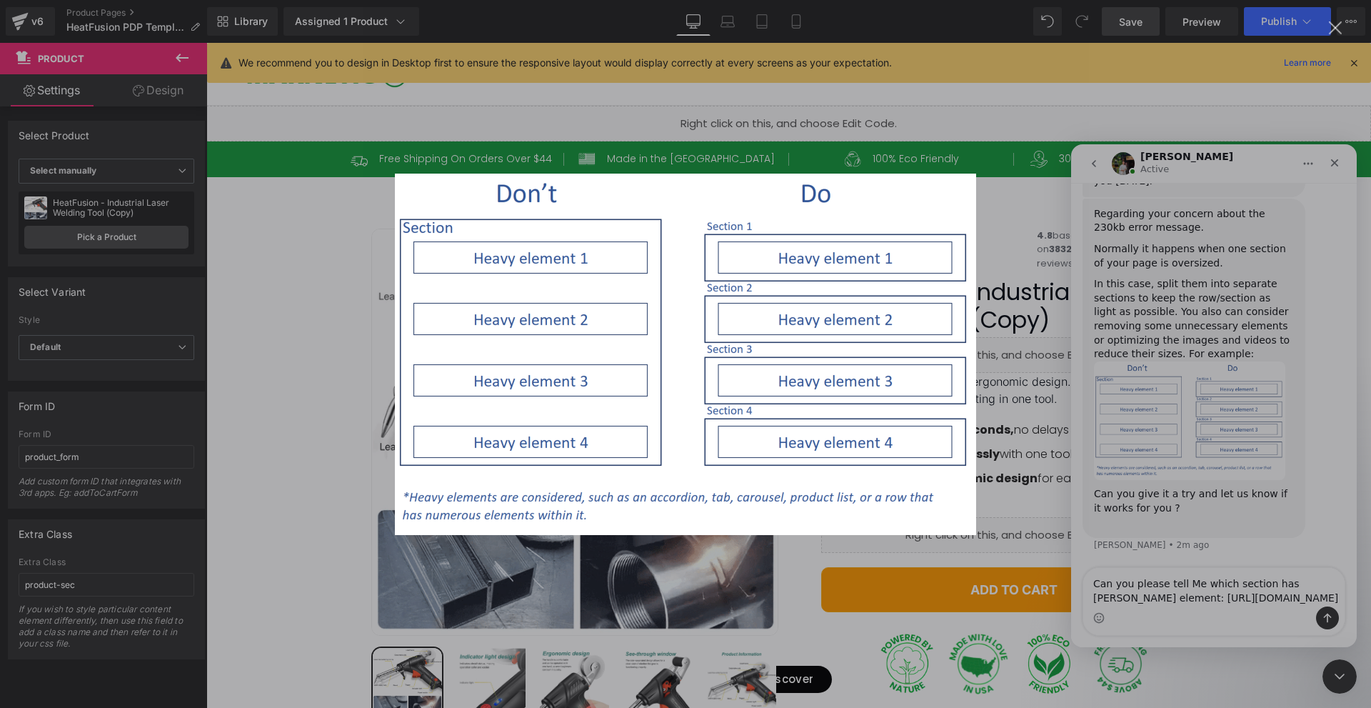
click at [1216, 547] on div "Intercom messenger" at bounding box center [685, 354] width 1371 height 708
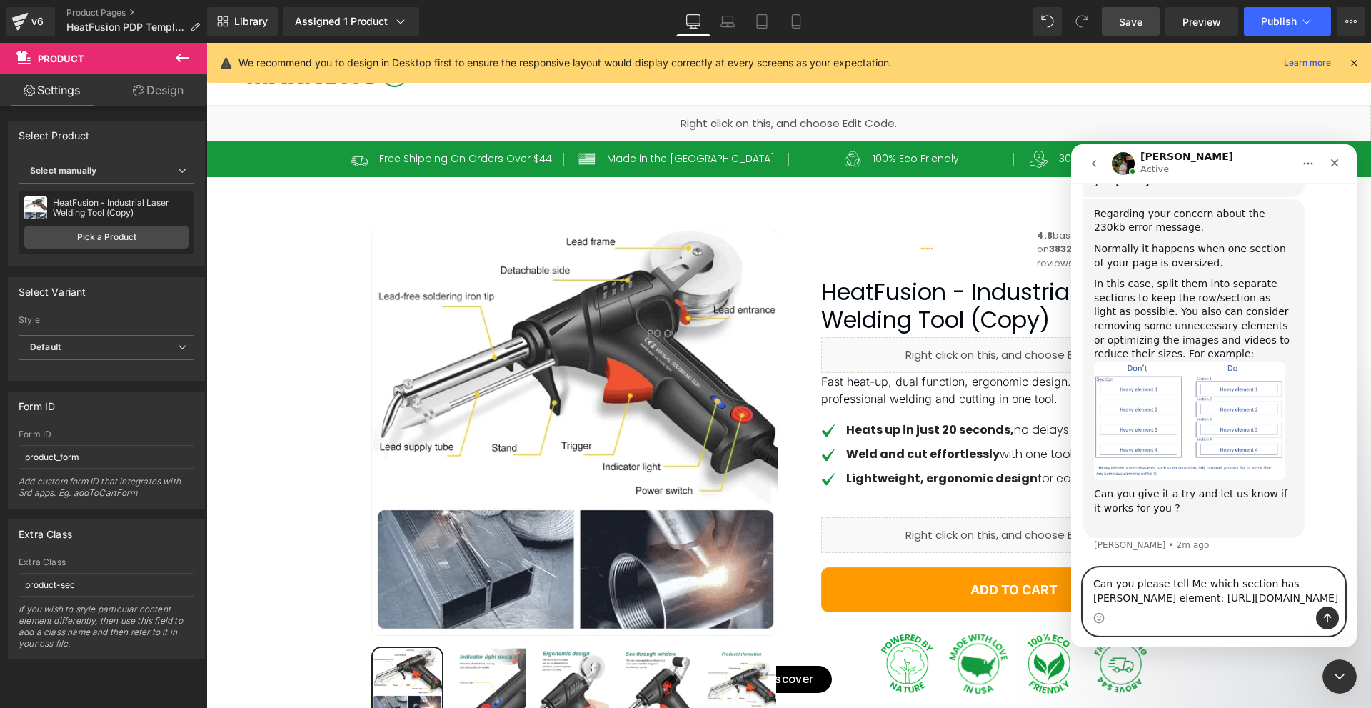
click at [1290, 568] on textarea "Can you please tell Me which section has [PERSON_NAME] element: [URL][DOMAIN_NA…" at bounding box center [1214, 587] width 261 height 39
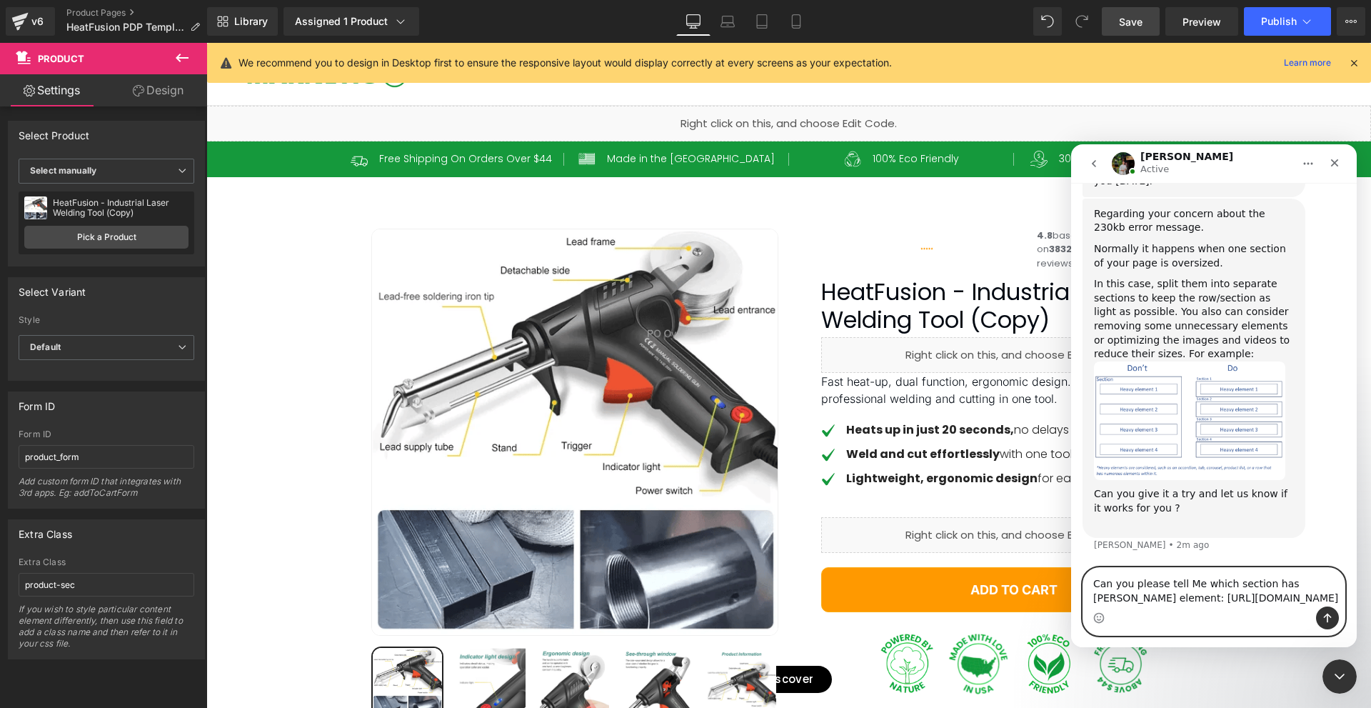
click at [1290, 568] on textarea "Can you please tell Me which section has [PERSON_NAME] element: [URL][DOMAIN_NA…" at bounding box center [1214, 587] width 261 height 39
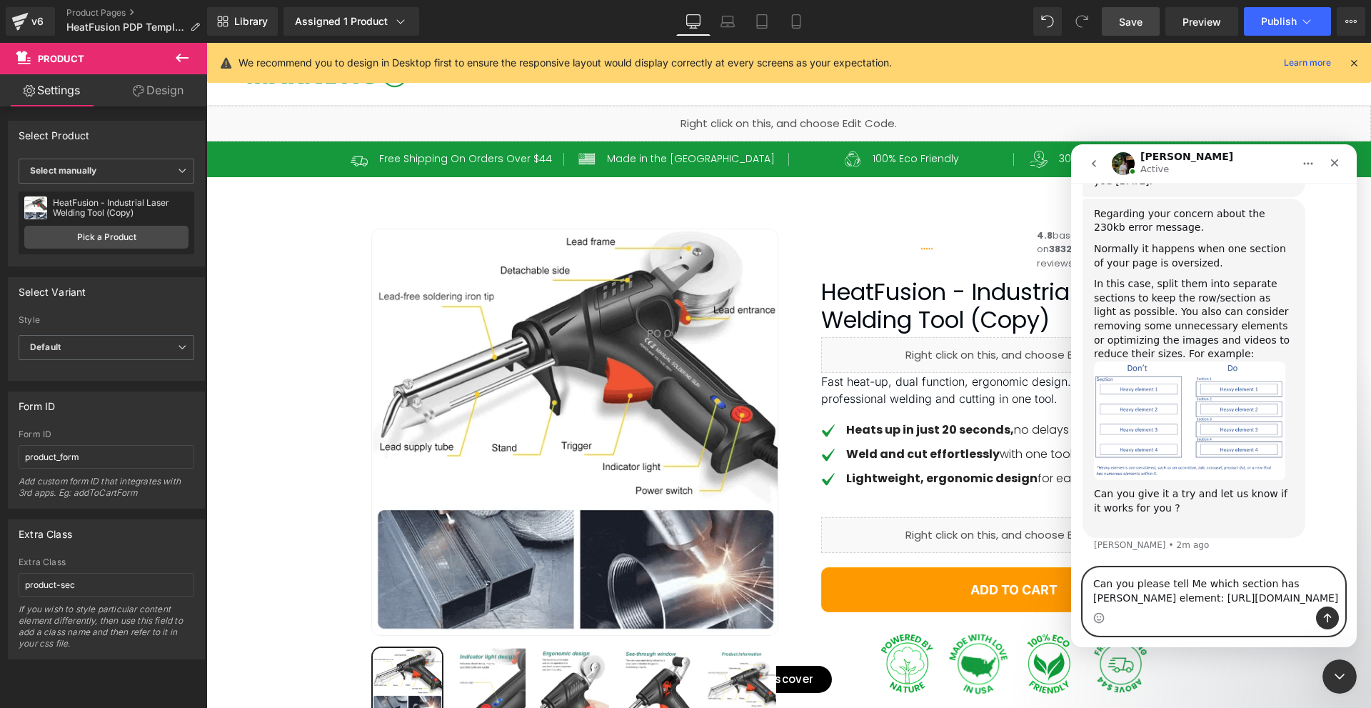
paste textarea "Heavy"
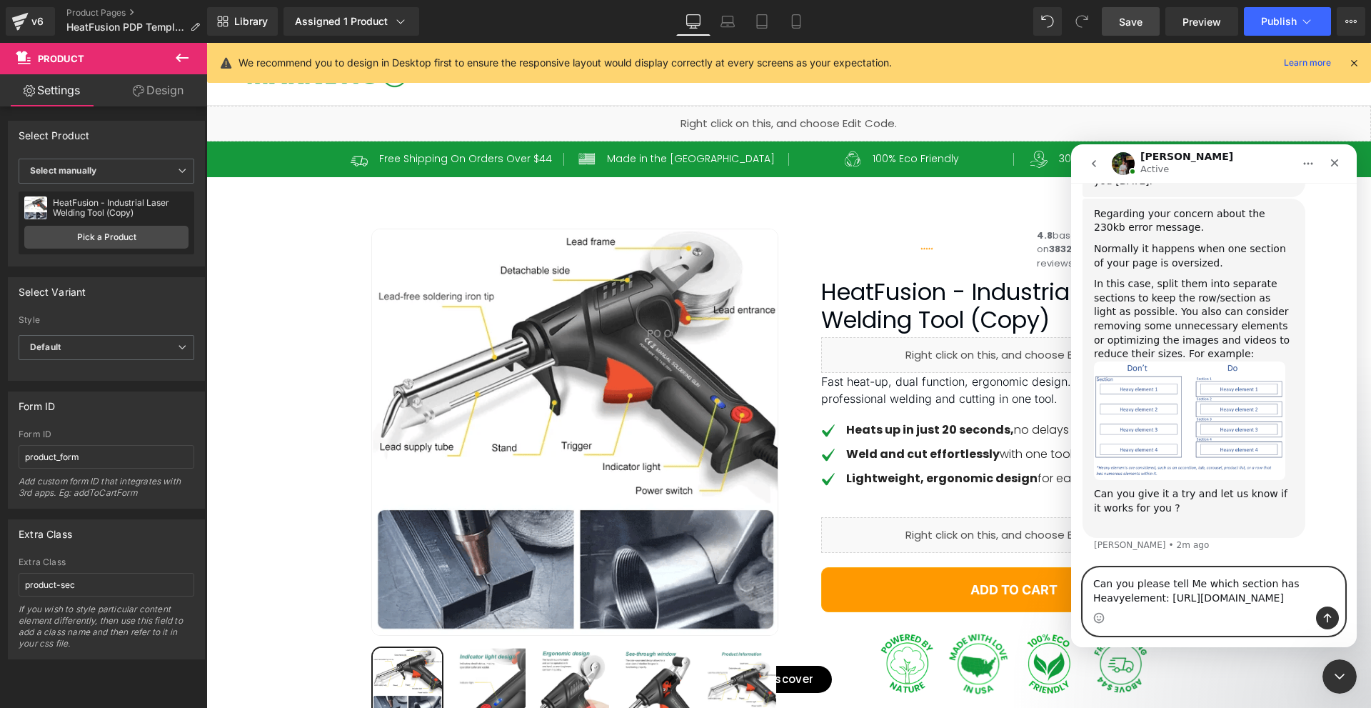
type textarea "Can you please tell Me which section has Heavy element: [URL][DOMAIN_NAME]"
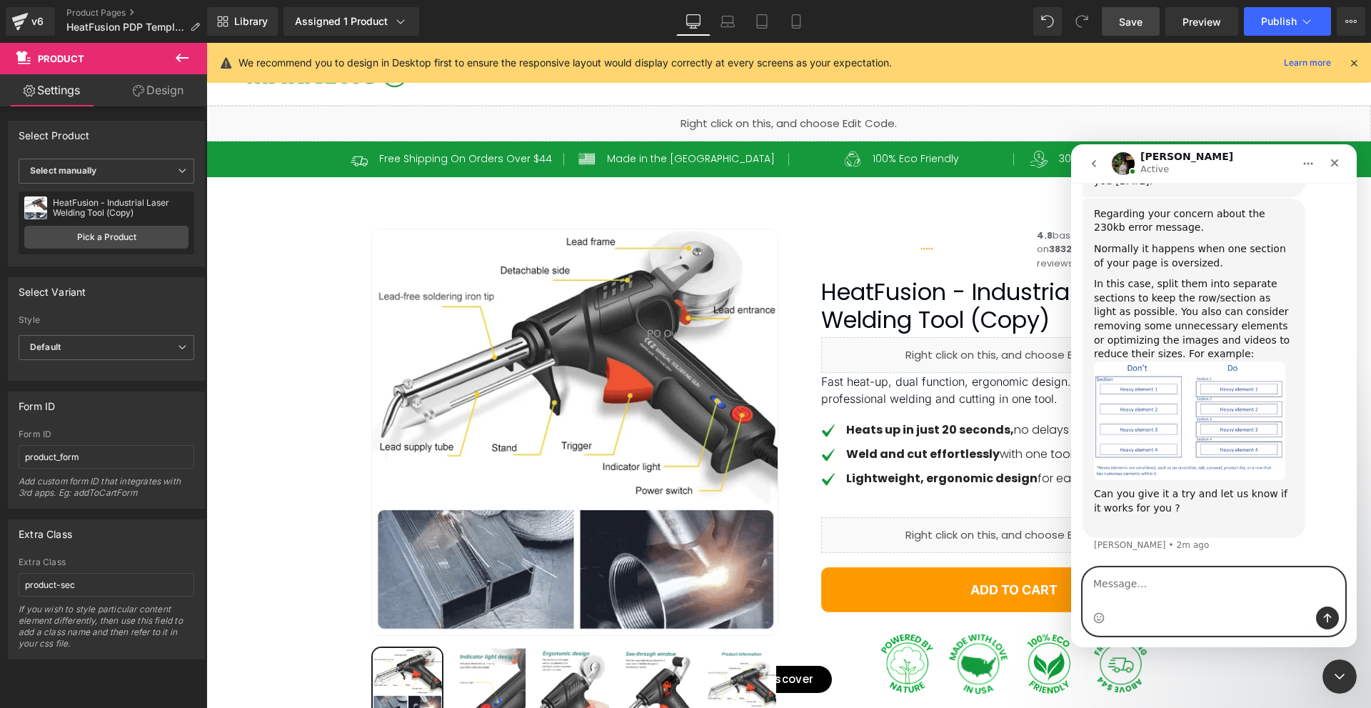
type textarea "\"
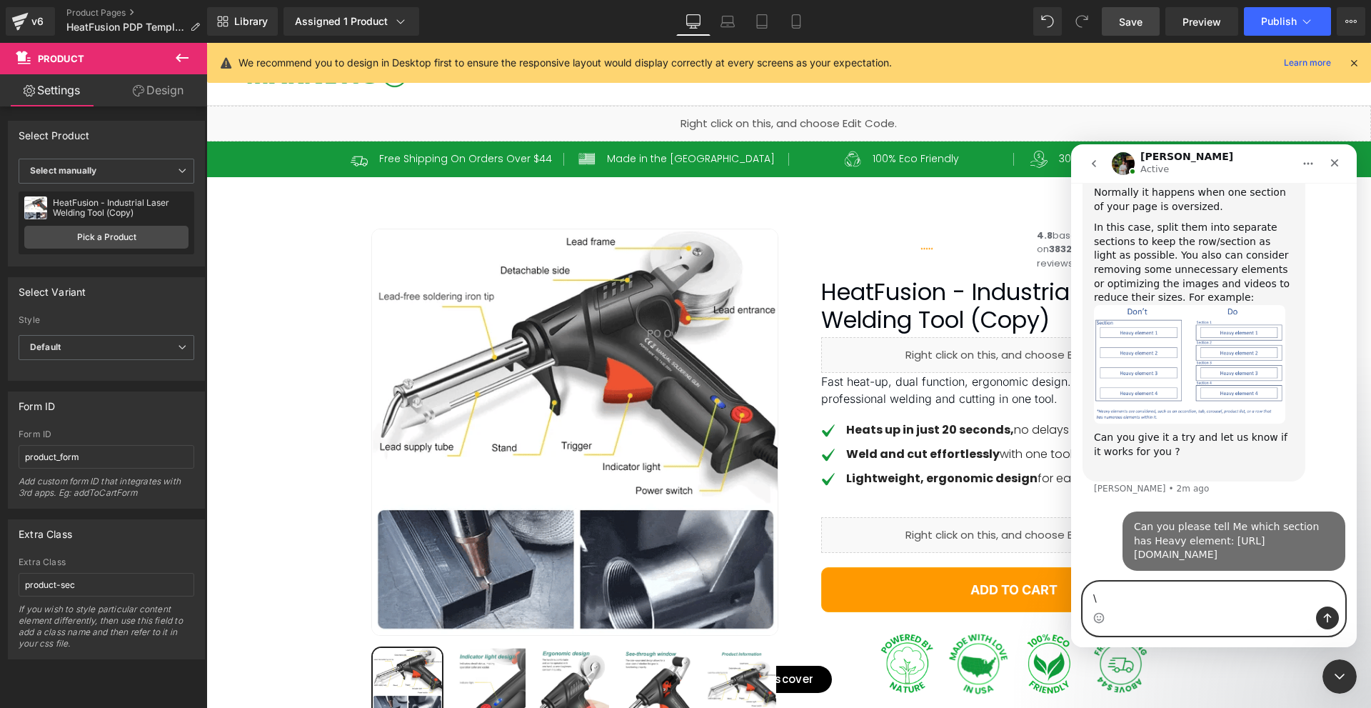
scroll to position [819, 0]
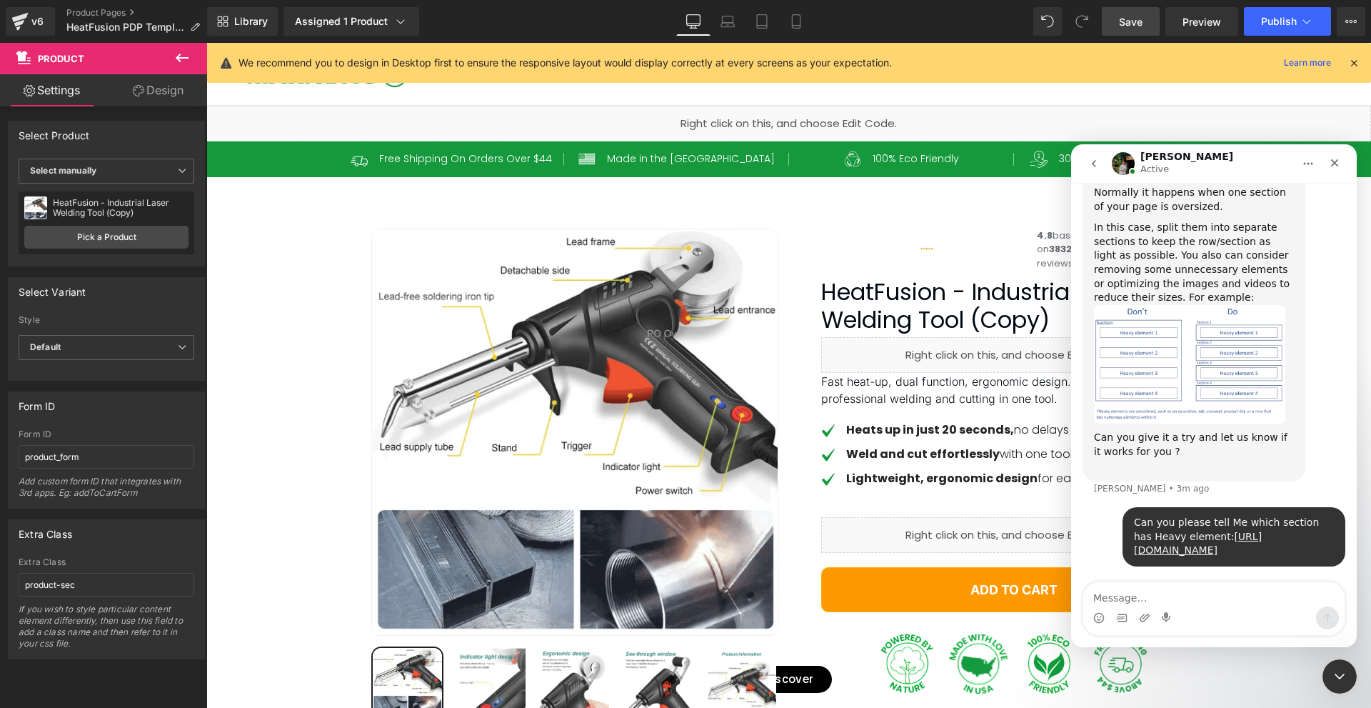
click at [282, 306] on div at bounding box center [685, 332] width 1371 height 665
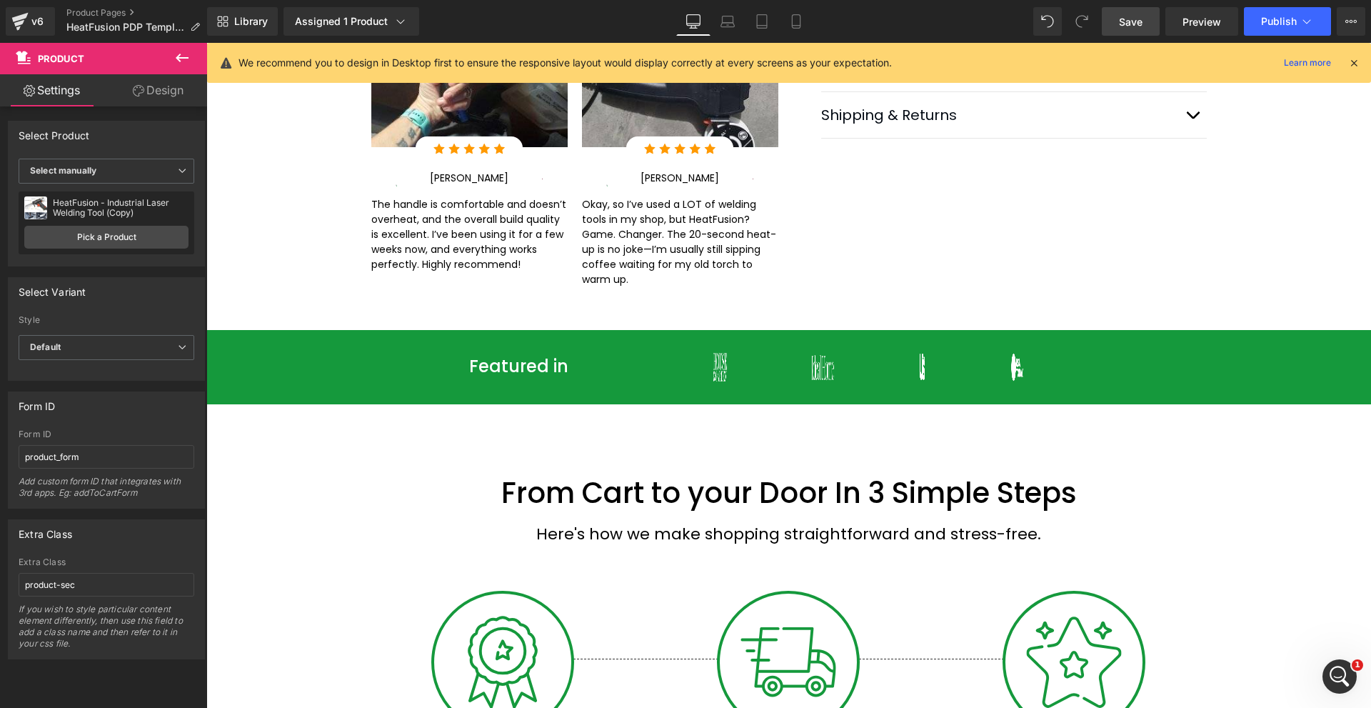
scroll to position [786, 0]
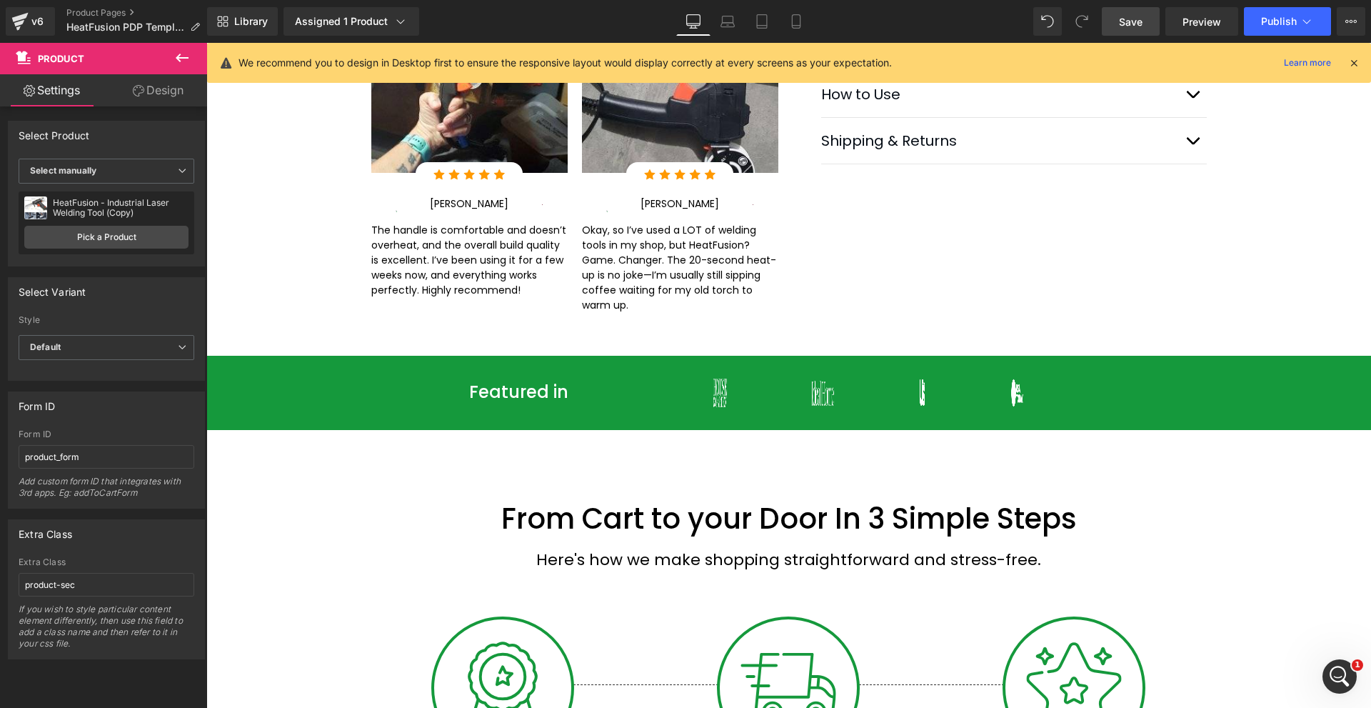
click at [1107, 24] on link "Save" at bounding box center [1131, 21] width 58 height 29
click at [1340, 676] on icon "Open Intercom Messenger" at bounding box center [1338, 675] width 24 height 24
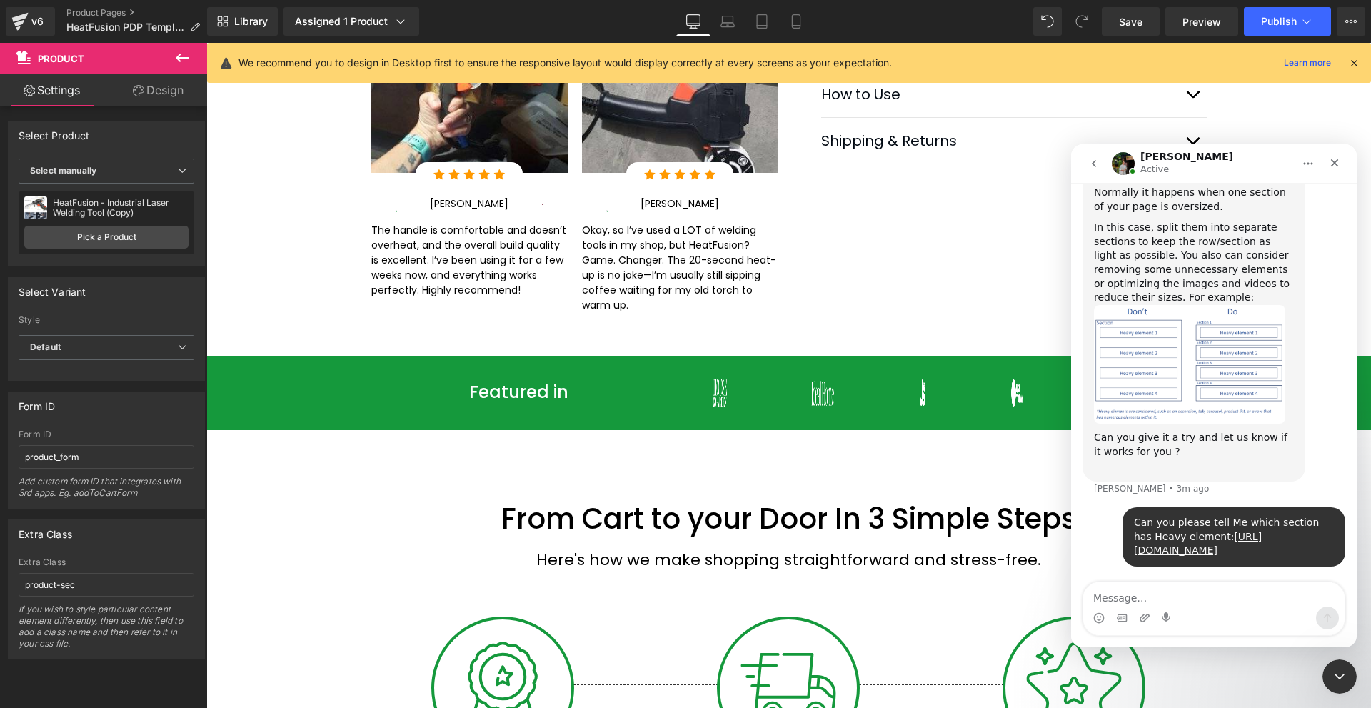
scroll to position [819, 0]
click at [1204, 24] on div at bounding box center [685, 332] width 1371 height 665
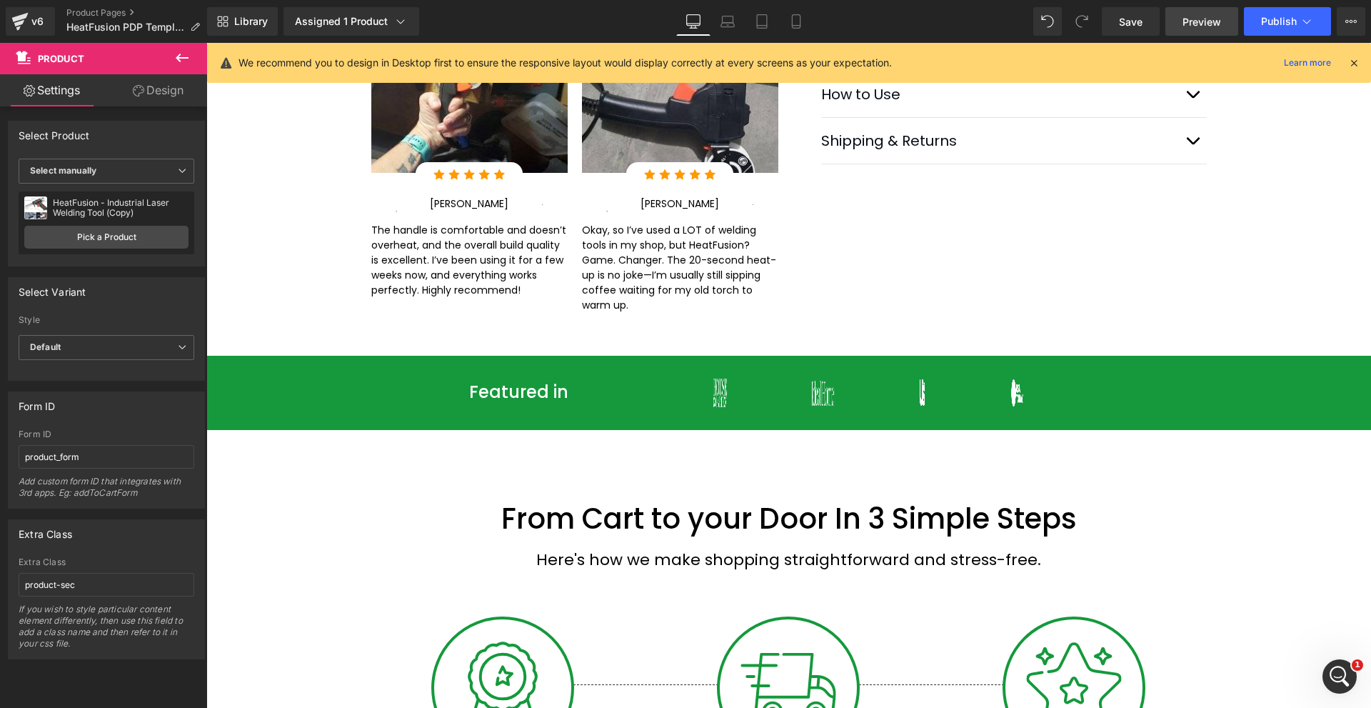
click at [1201, 24] on span "Preview" at bounding box center [1202, 21] width 39 height 15
click at [1268, 14] on button "Publish" at bounding box center [1287, 21] width 87 height 29
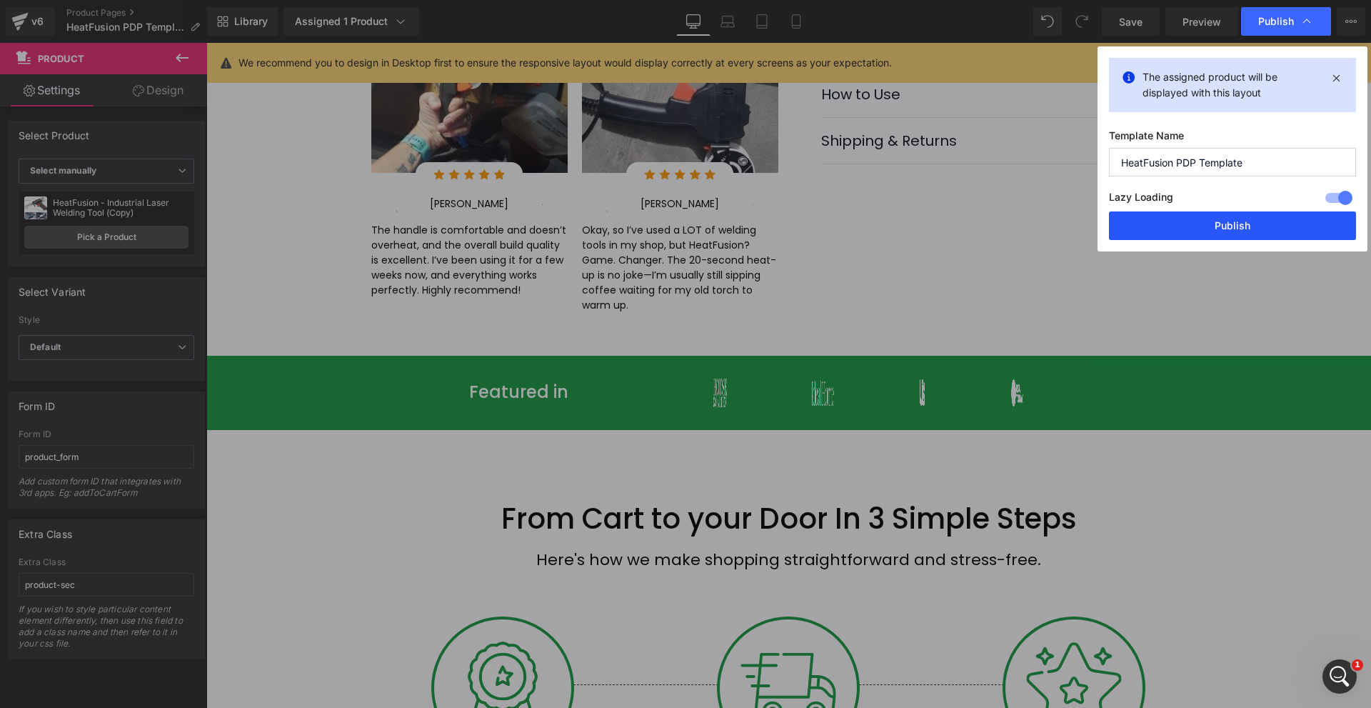
click at [1201, 226] on button "Publish" at bounding box center [1232, 225] width 247 height 29
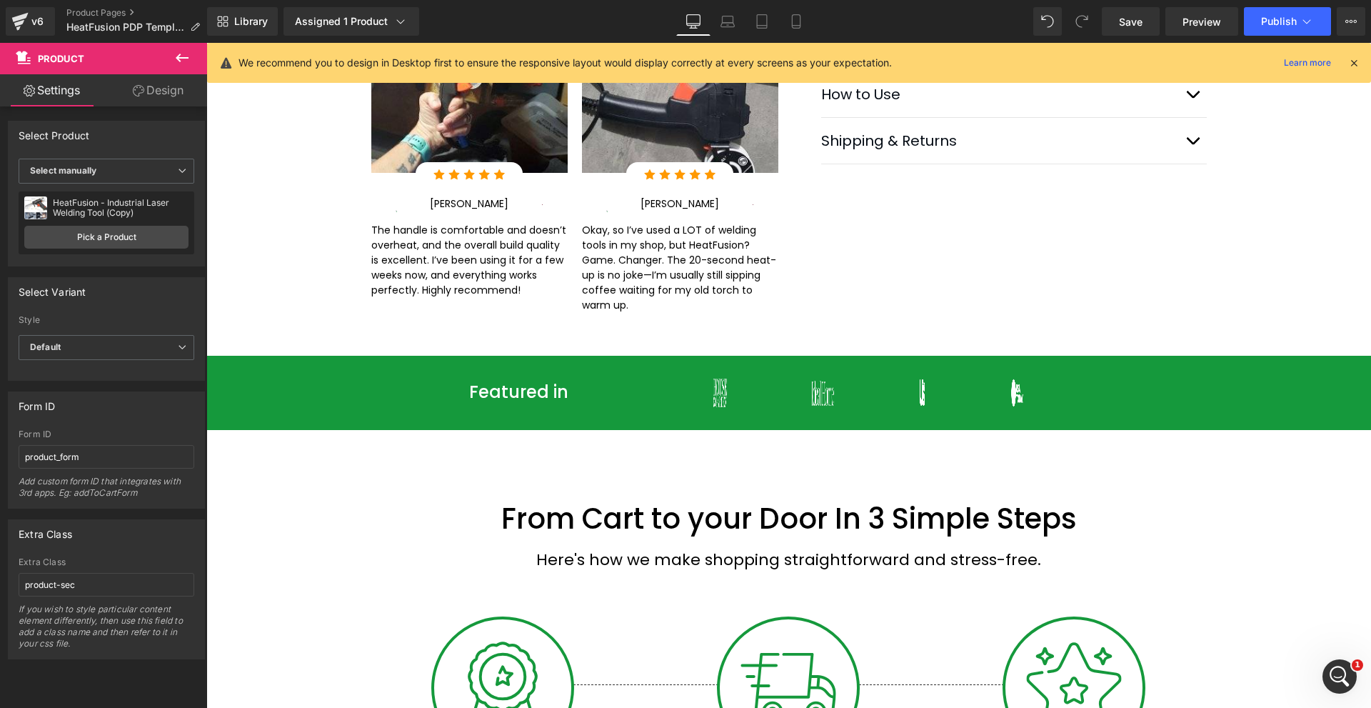
scroll to position [1071, 0]
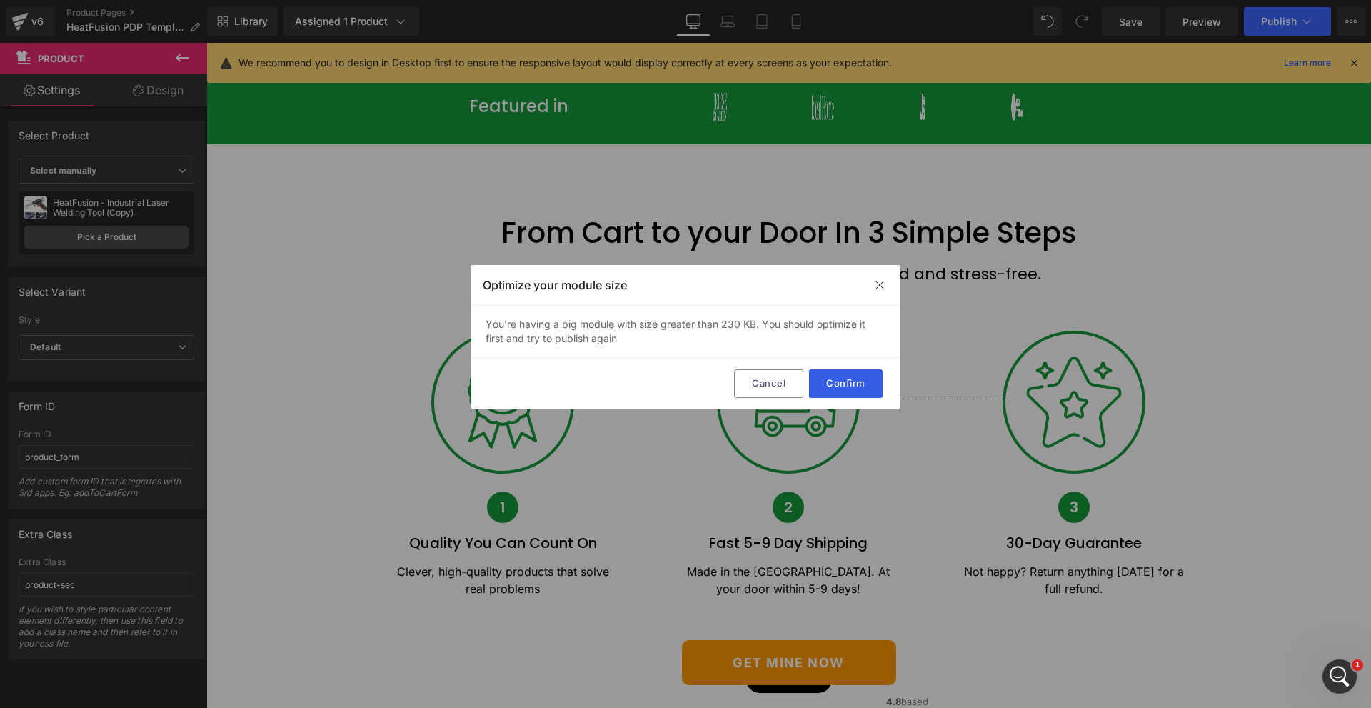
click at [824, 380] on button "Confirm" at bounding box center [846, 383] width 74 height 29
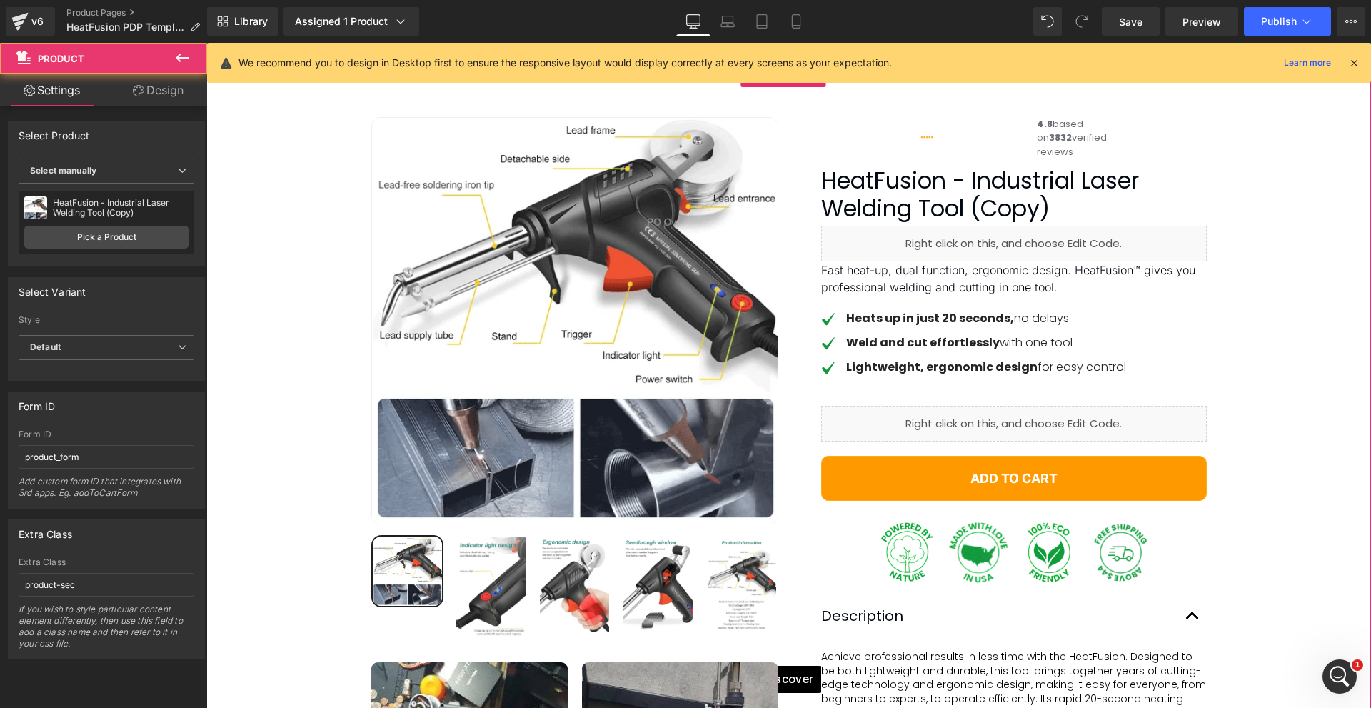
scroll to position [76, 0]
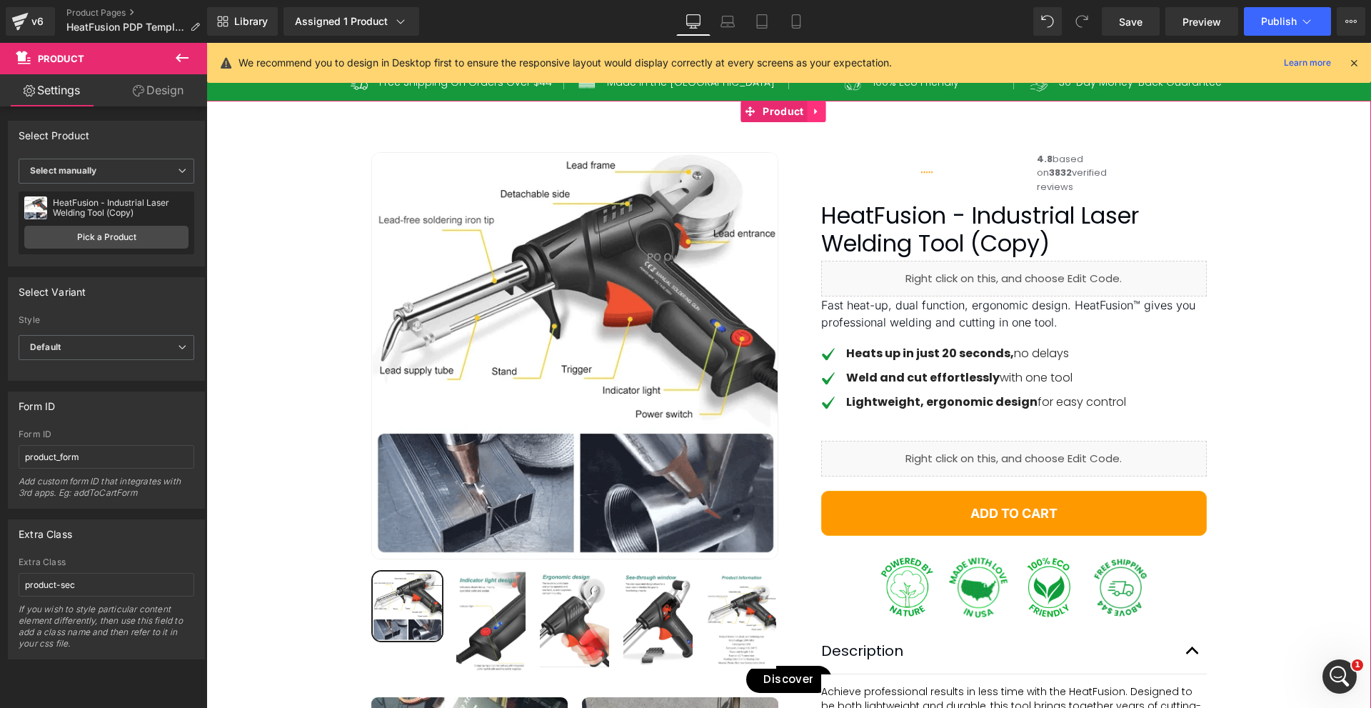
click at [818, 112] on icon at bounding box center [817, 111] width 10 height 11
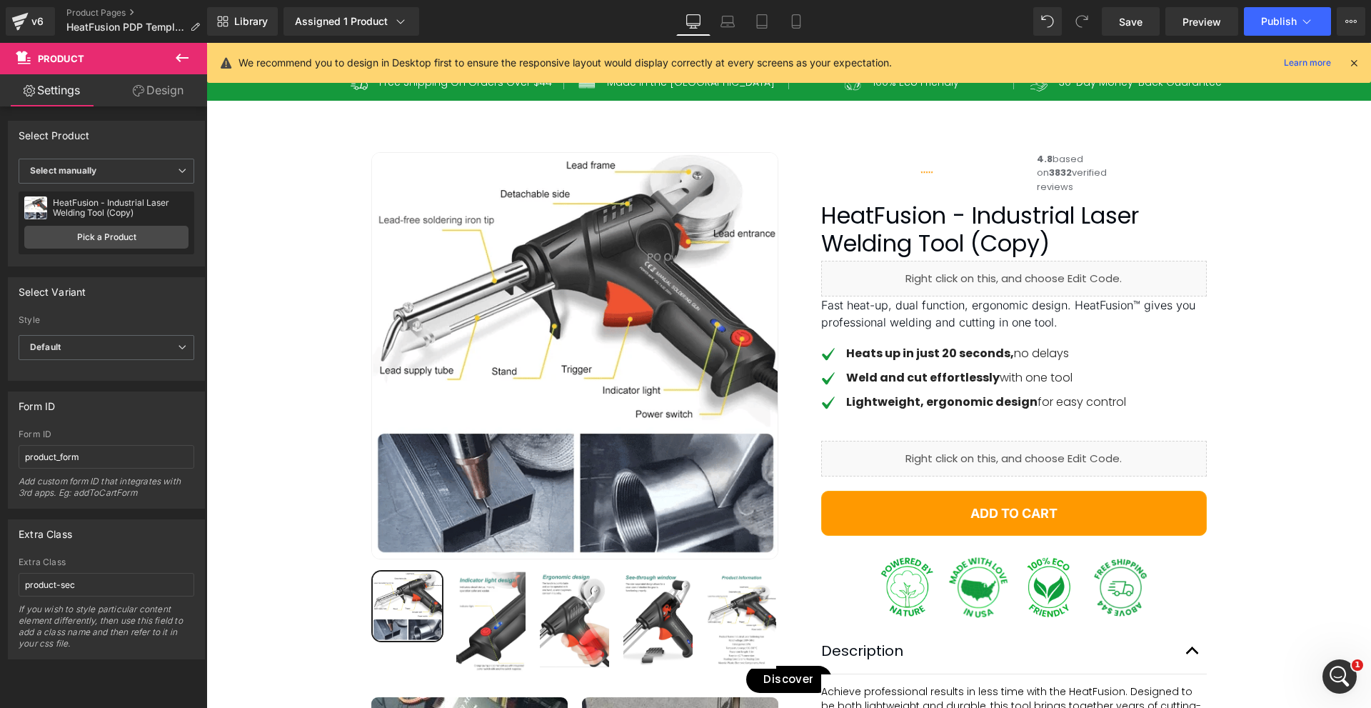
click at [175, 59] on icon at bounding box center [182, 57] width 17 height 17
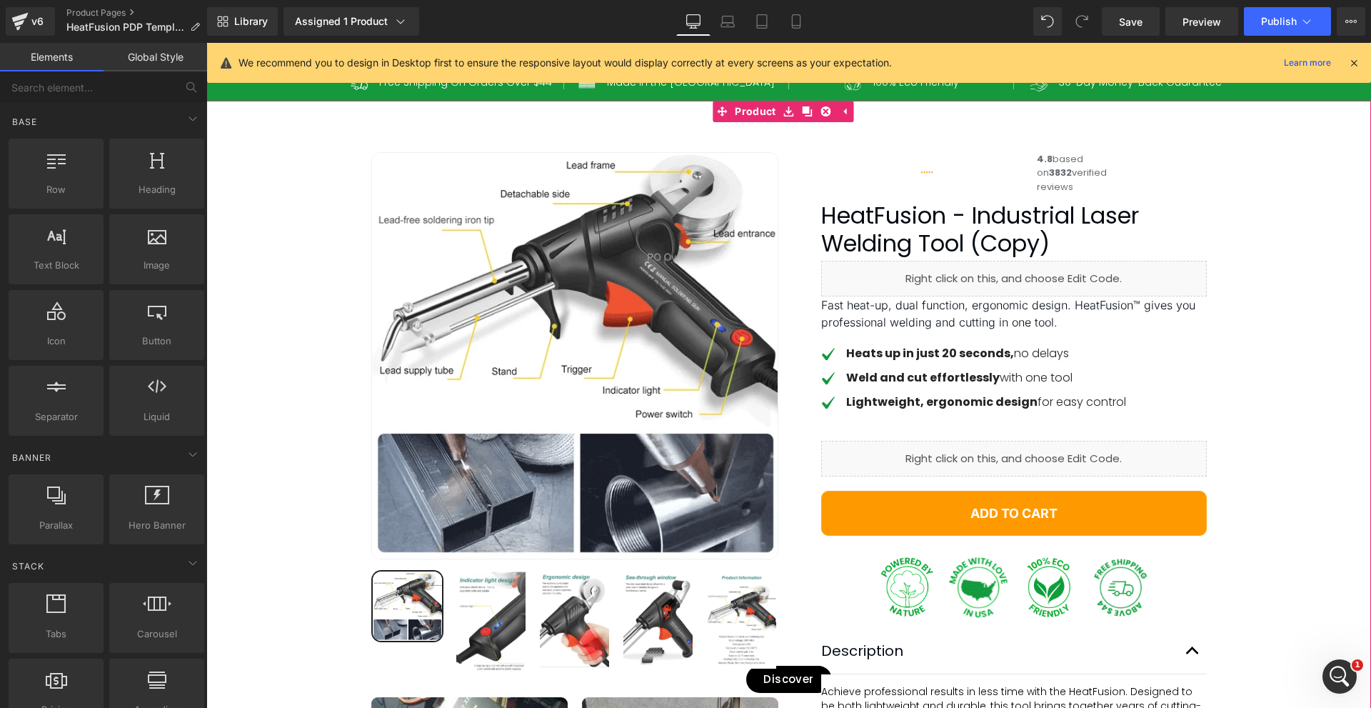
click at [279, 159] on div "Best Seller (P) Image Row" at bounding box center [788, 587] width 1165 height 913
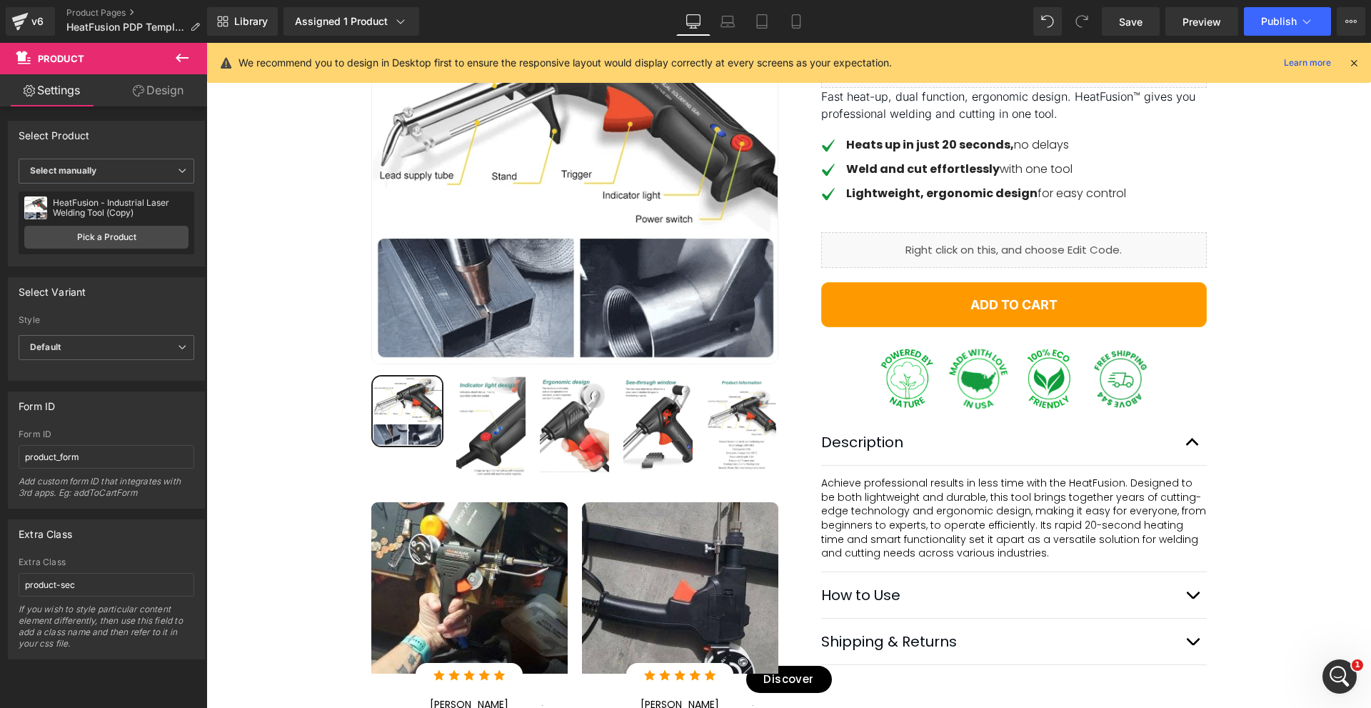
scroll to position [219, 0]
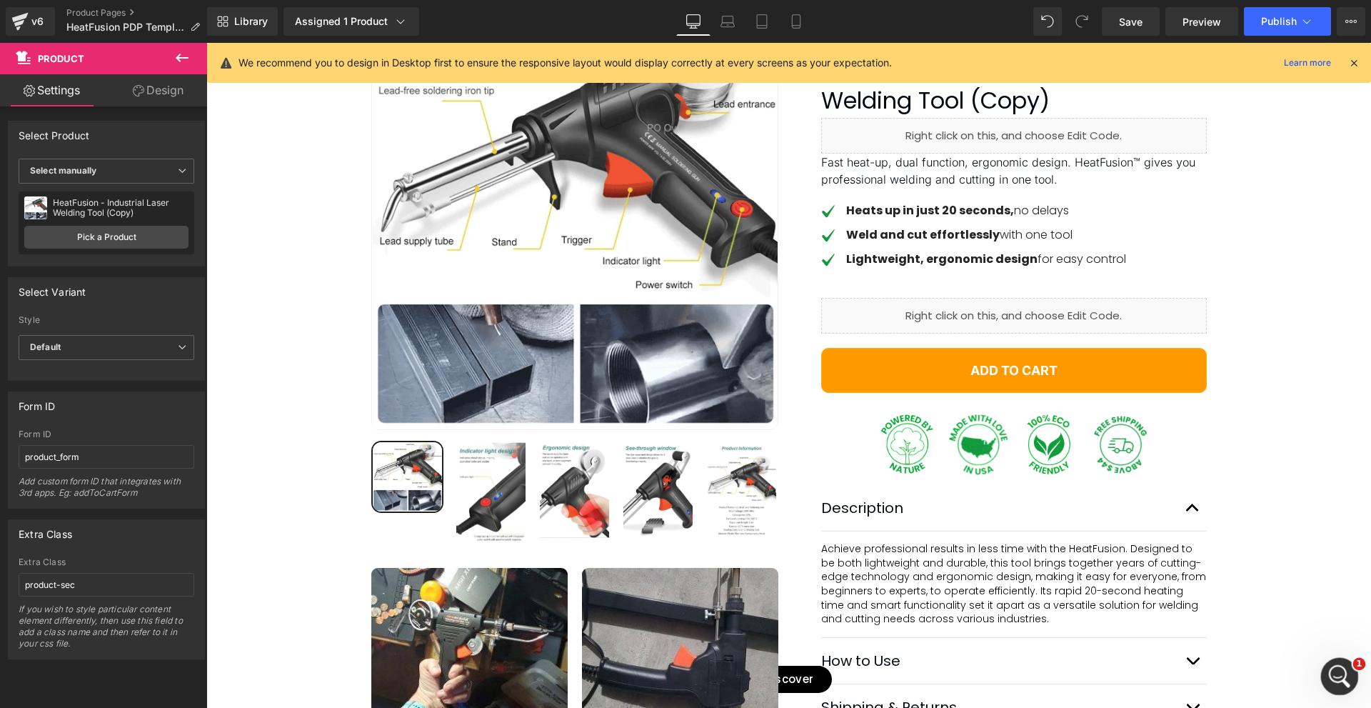
click at [1344, 682] on div "Open Intercom Messenger" at bounding box center [1337, 674] width 47 height 47
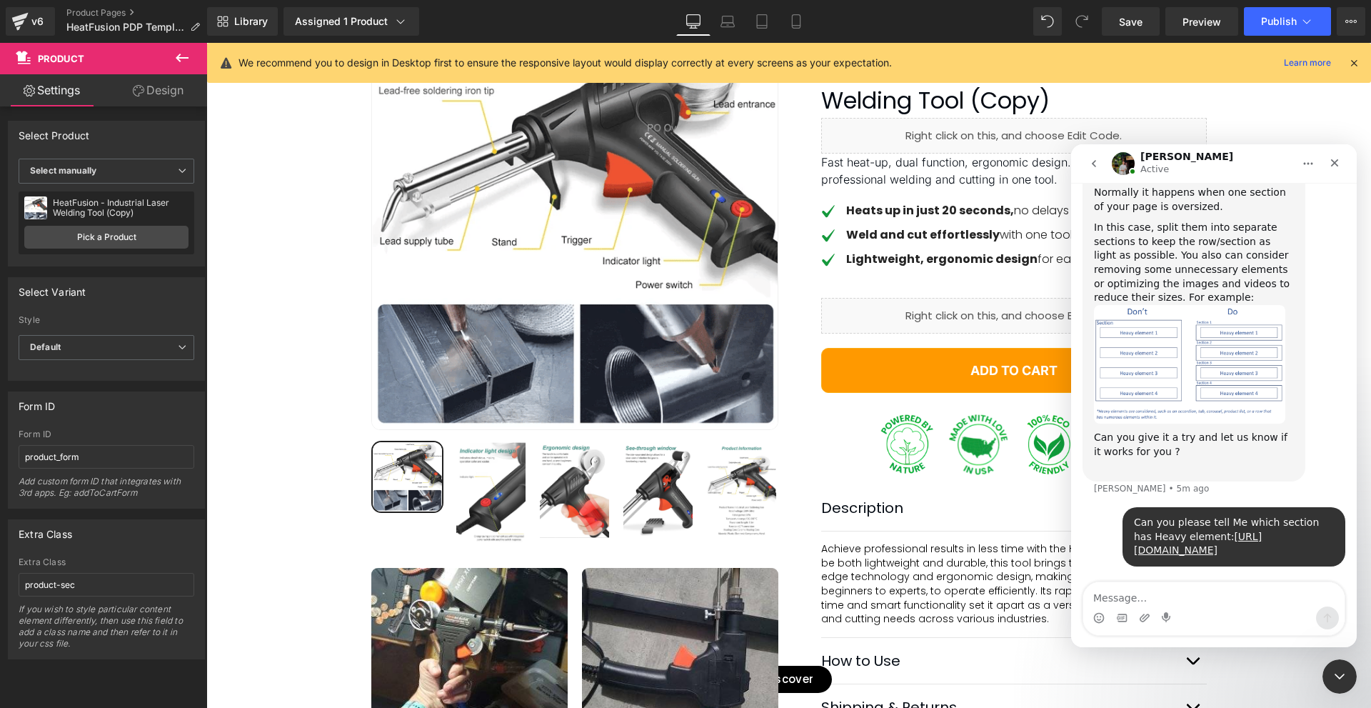
scroll to position [819, 0]
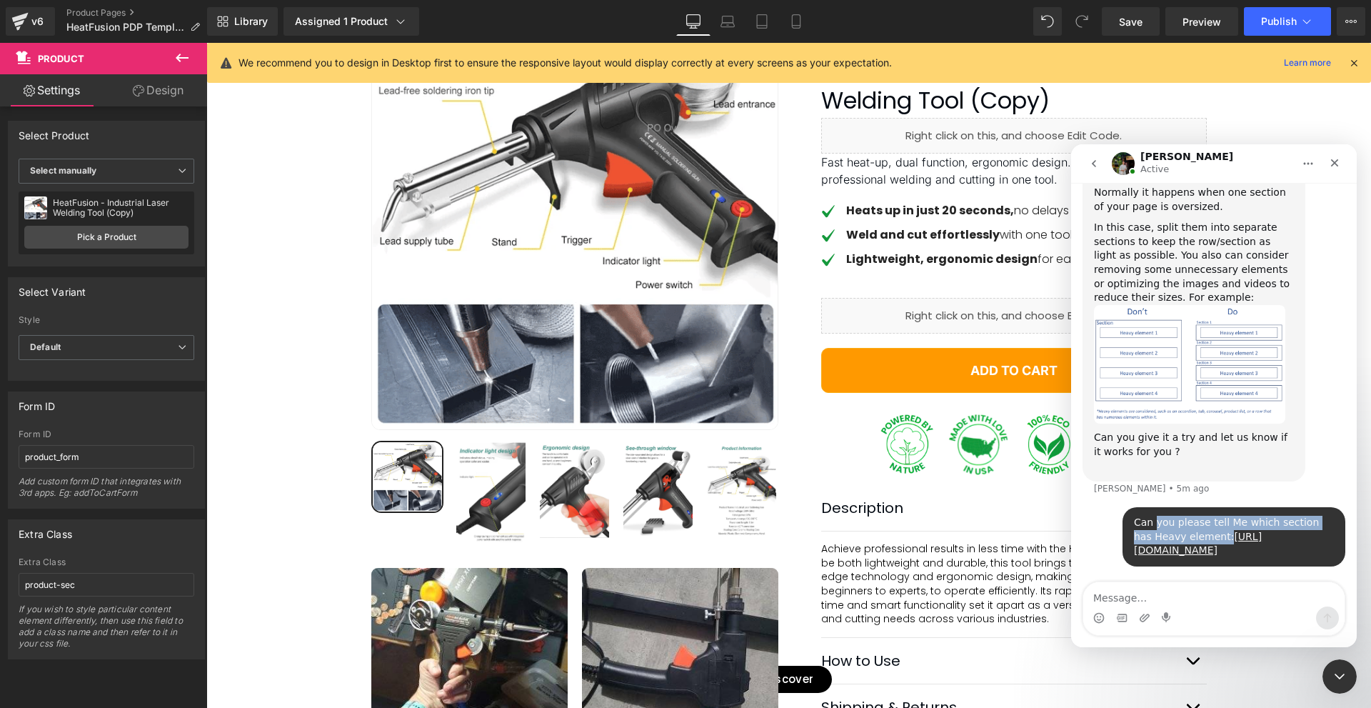
drag, startPoint x: 1210, startPoint y: 492, endPoint x: 1148, endPoint y: 476, distance: 64.3
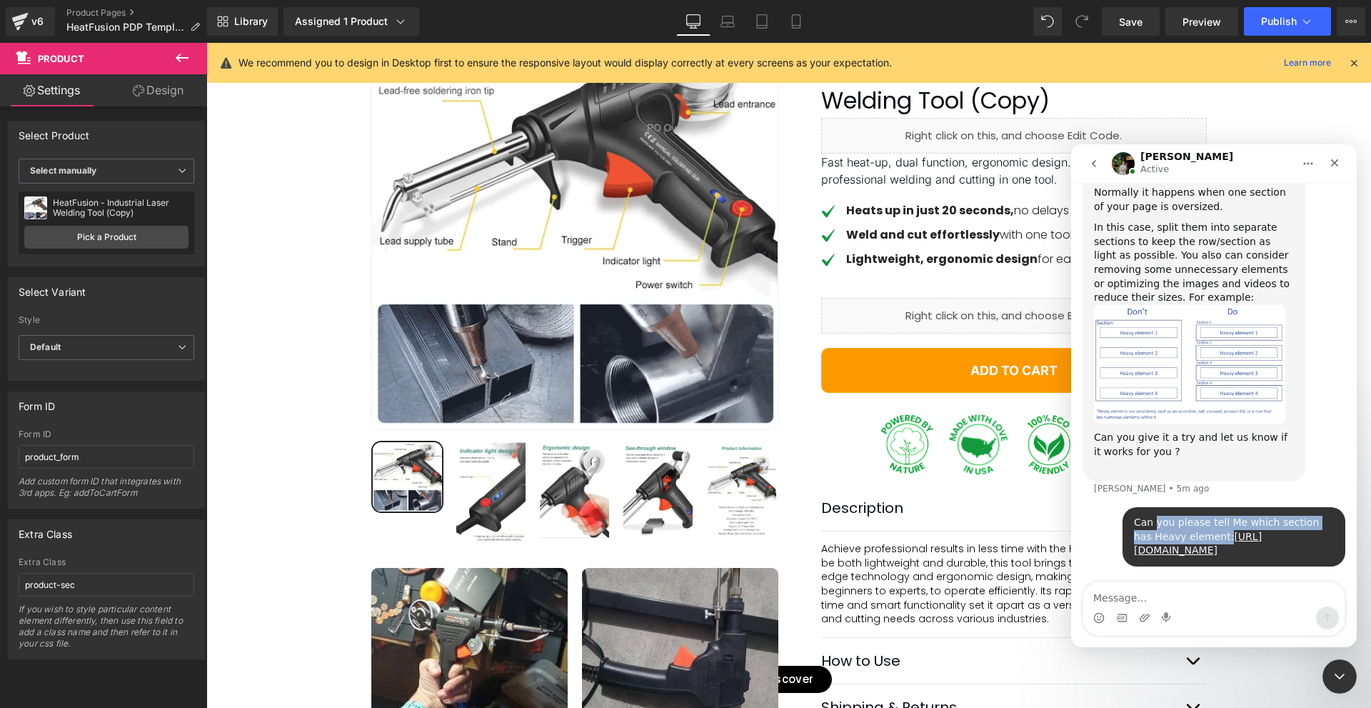
click at [1148, 516] on div "Can you please tell Me which section has Heavy element: [URL][DOMAIN_NAME]" at bounding box center [1234, 537] width 200 height 42
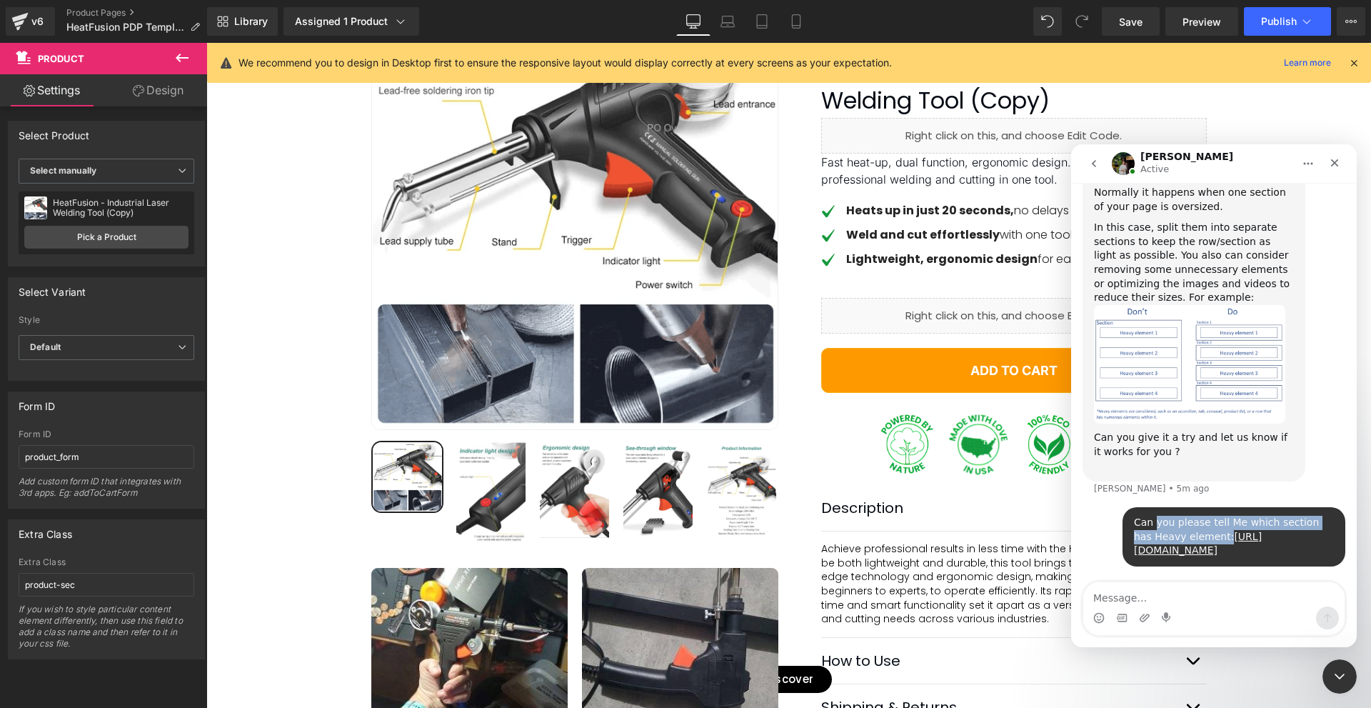
click at [1176, 516] on div "Can you please tell Me which section has Heavy element: [URL][DOMAIN_NAME]" at bounding box center [1234, 537] width 200 height 42
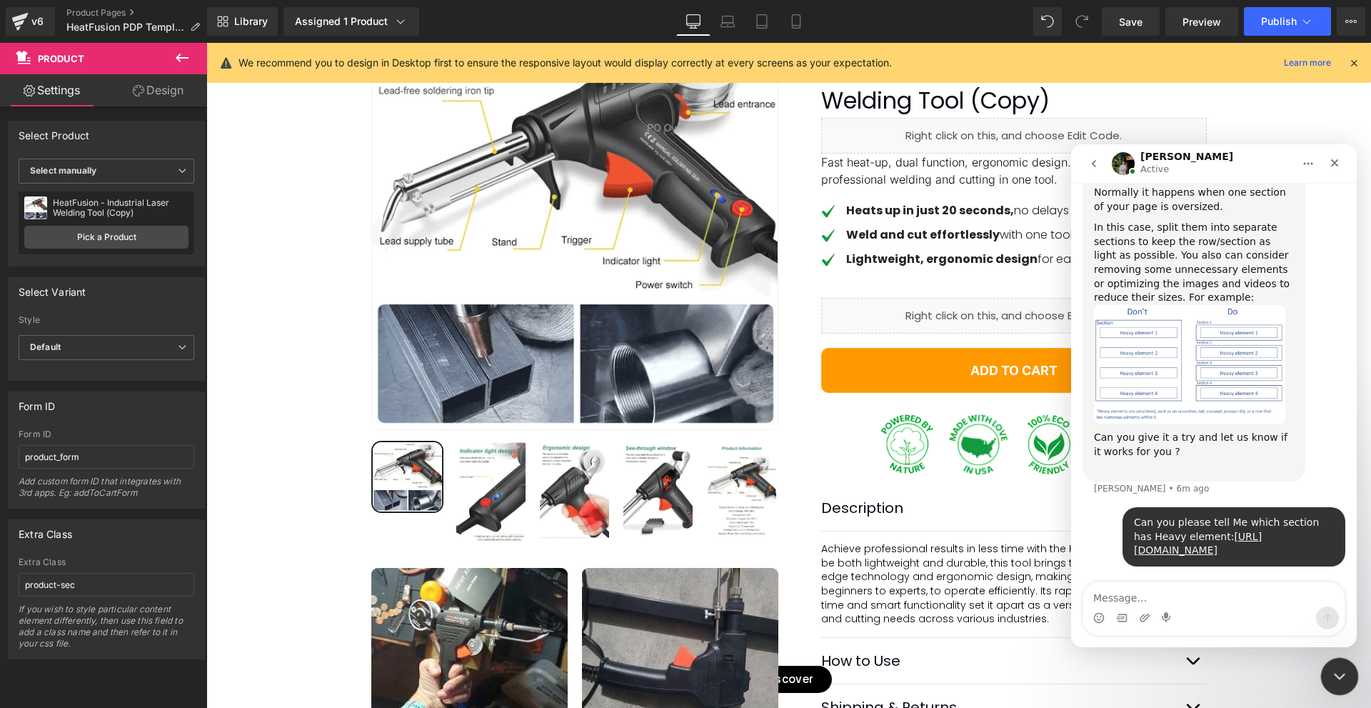
drag, startPoint x: 1339, startPoint y: 679, endPoint x: 1336, endPoint y: 665, distance: 14.0
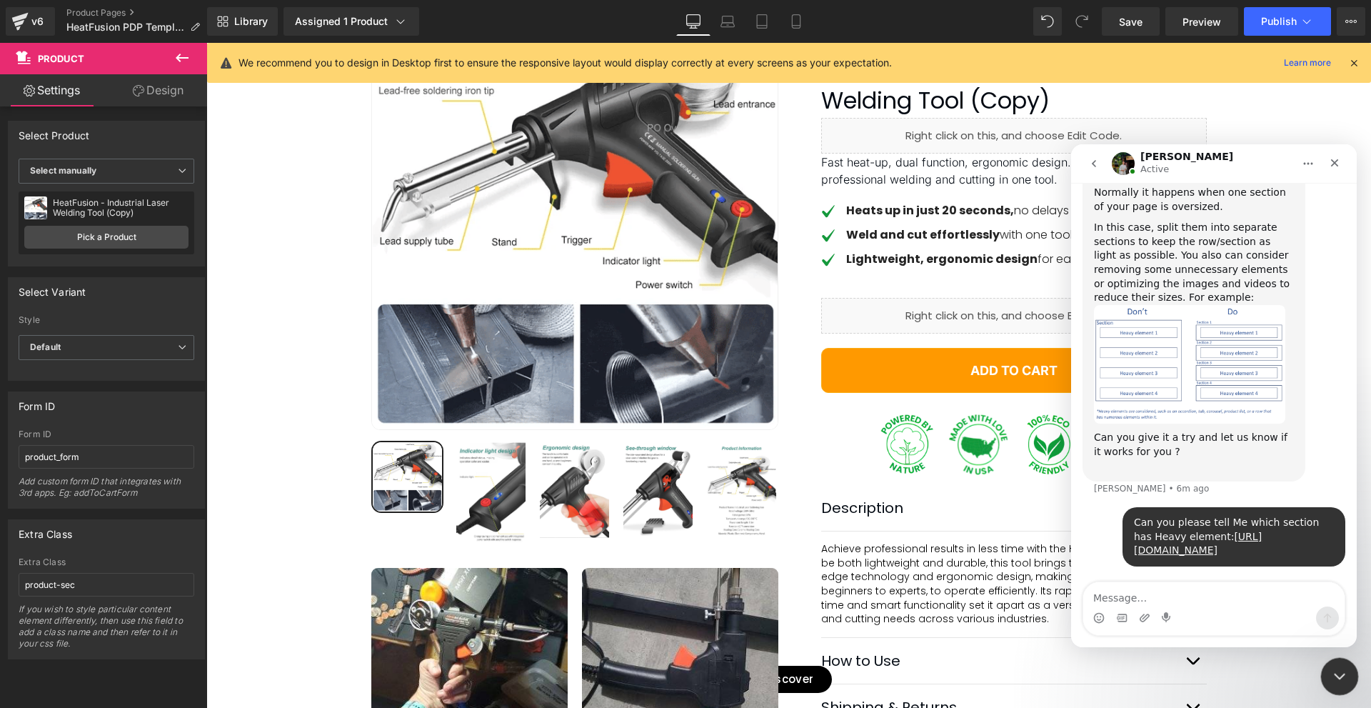
click at [1341, 679] on icon "Close Intercom Messenger" at bounding box center [1337, 674] width 17 height 17
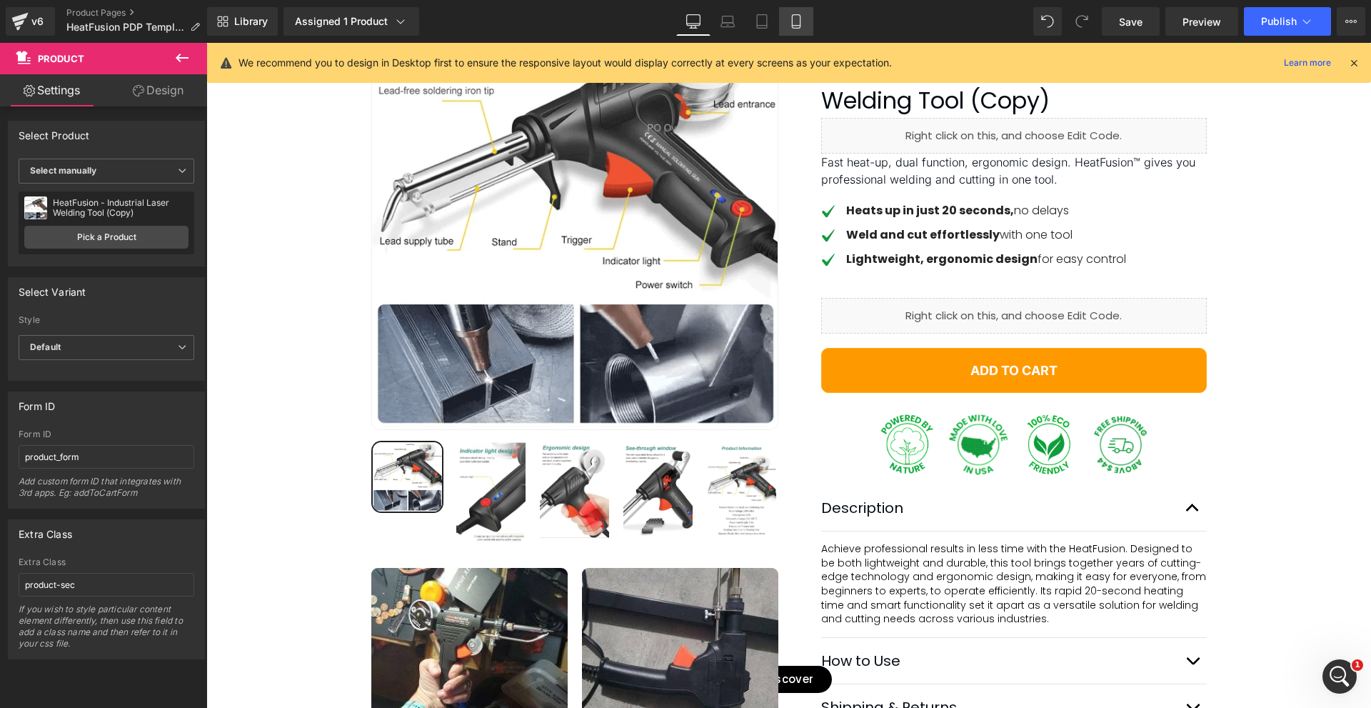
click at [789, 22] on link "Mobile" at bounding box center [796, 21] width 34 height 29
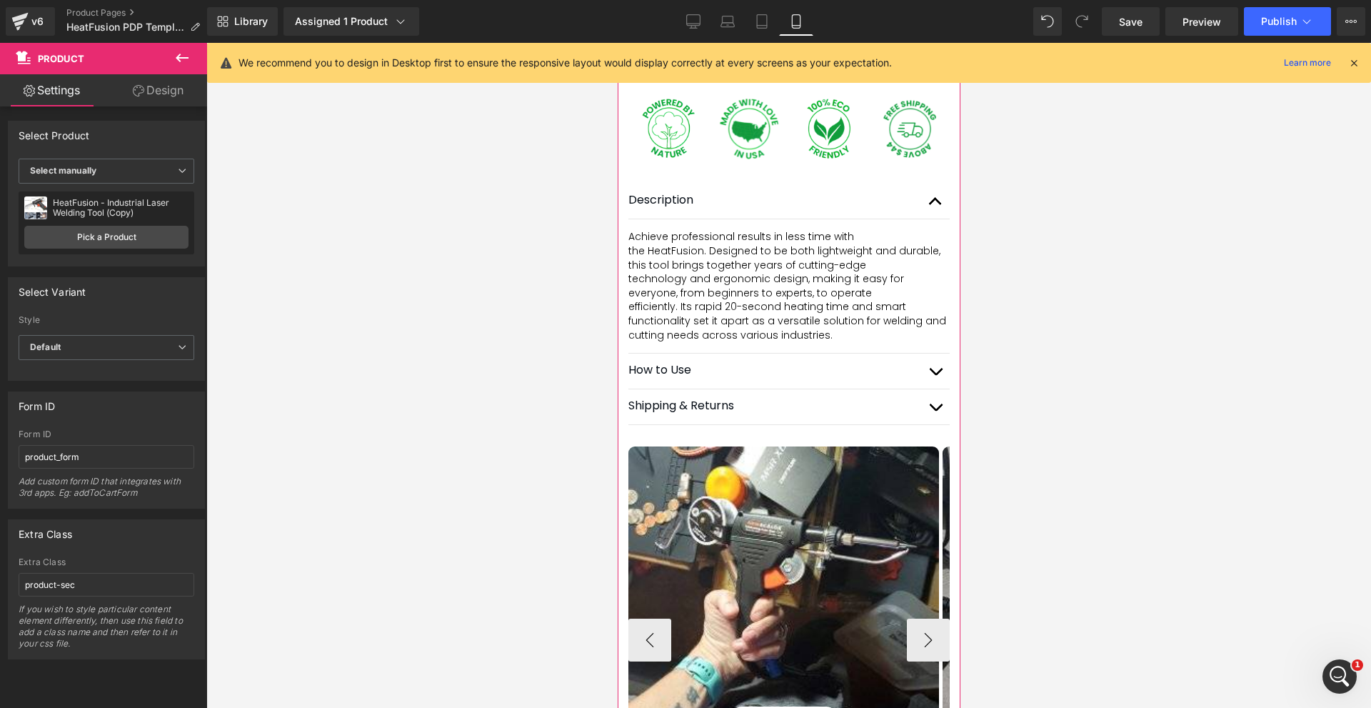
scroll to position [1286, 0]
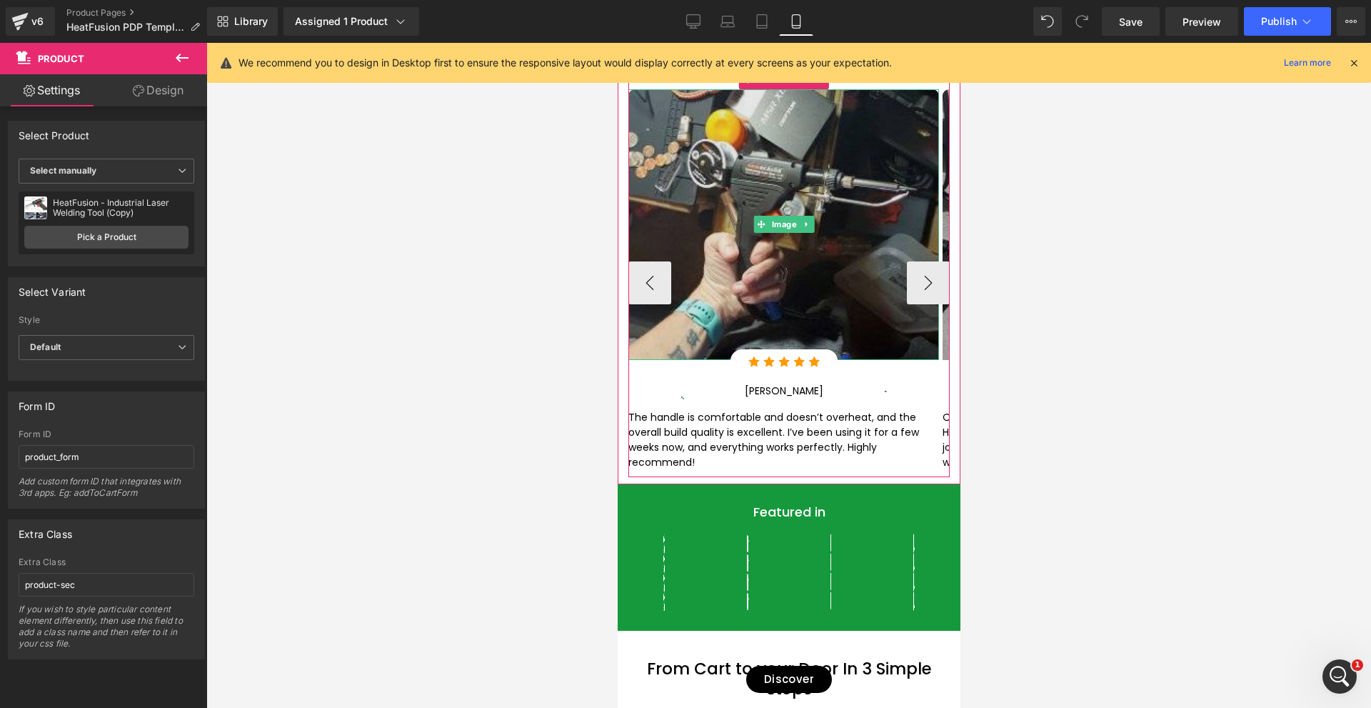
click at [721, 301] on img at bounding box center [783, 224] width 311 height 270
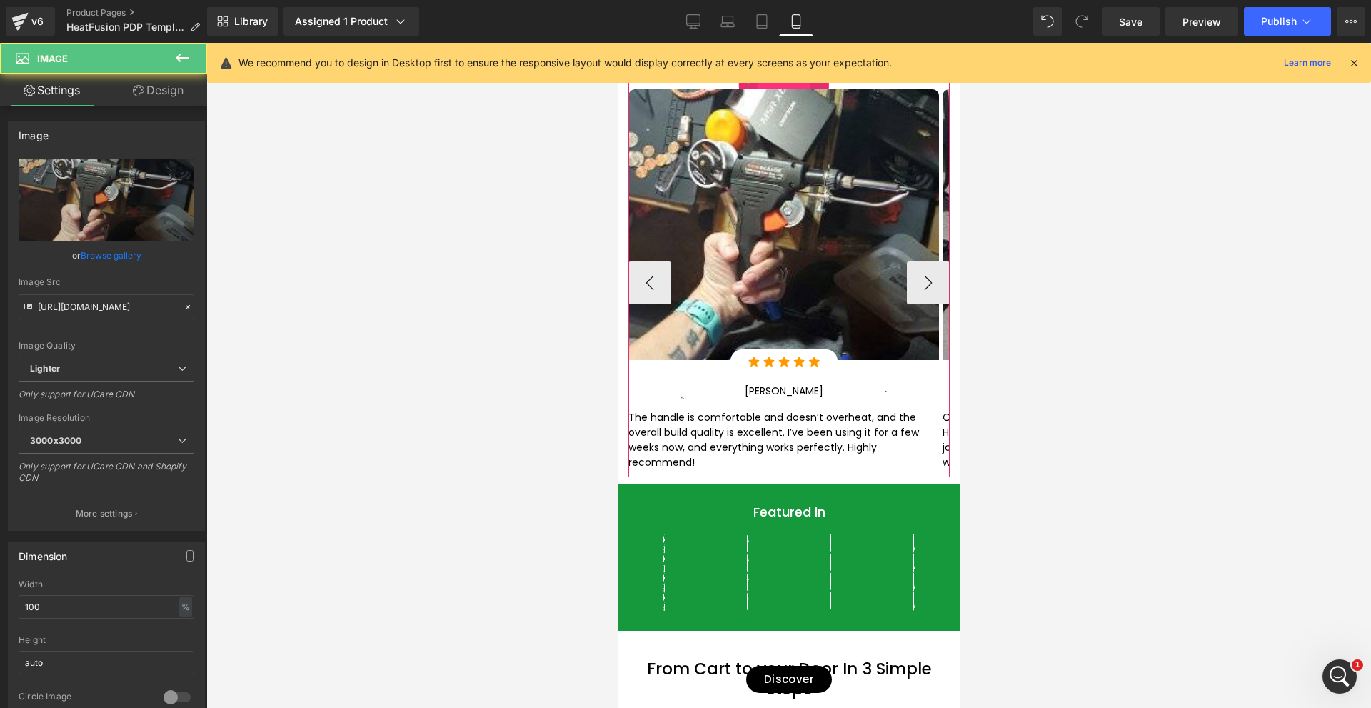
click at [776, 89] on span "Carousel" at bounding box center [782, 78] width 53 height 21
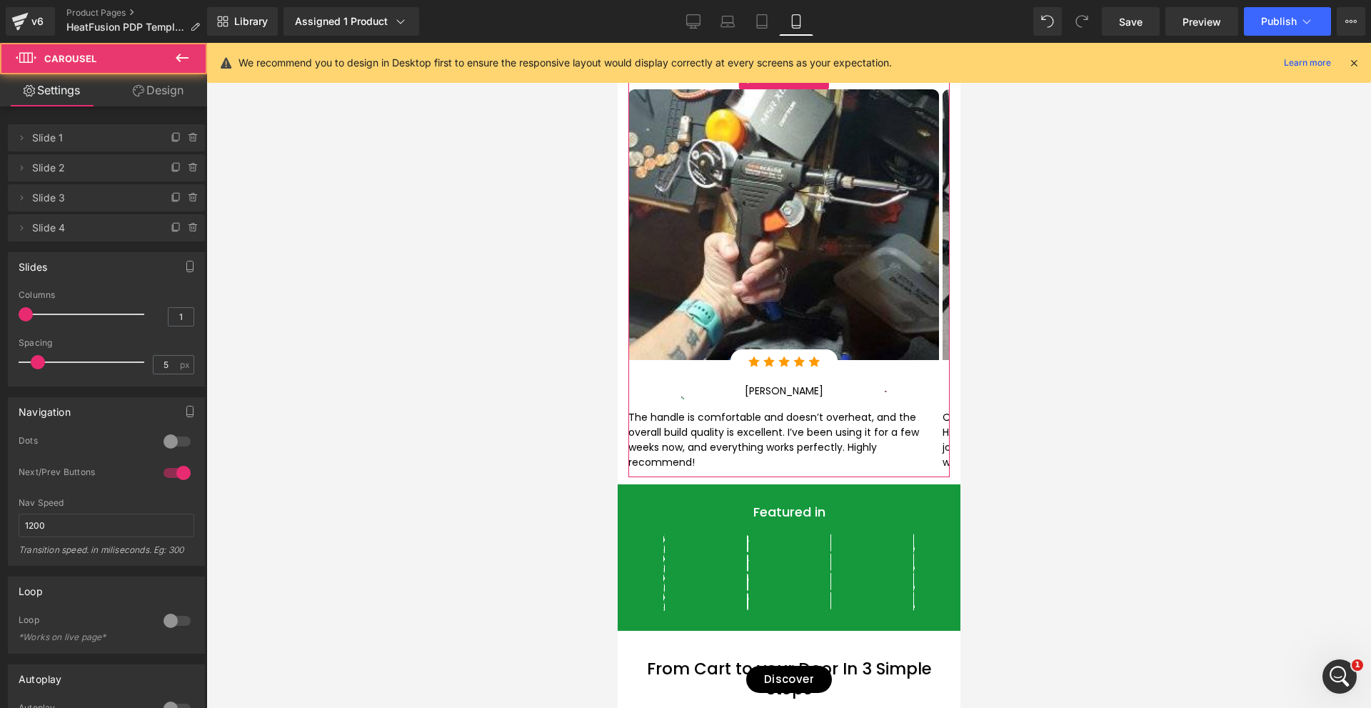
click at [180, 98] on link "Design" at bounding box center [158, 90] width 104 height 32
click at [0, 0] on div "Spacing" at bounding box center [0, 0] width 0 height 0
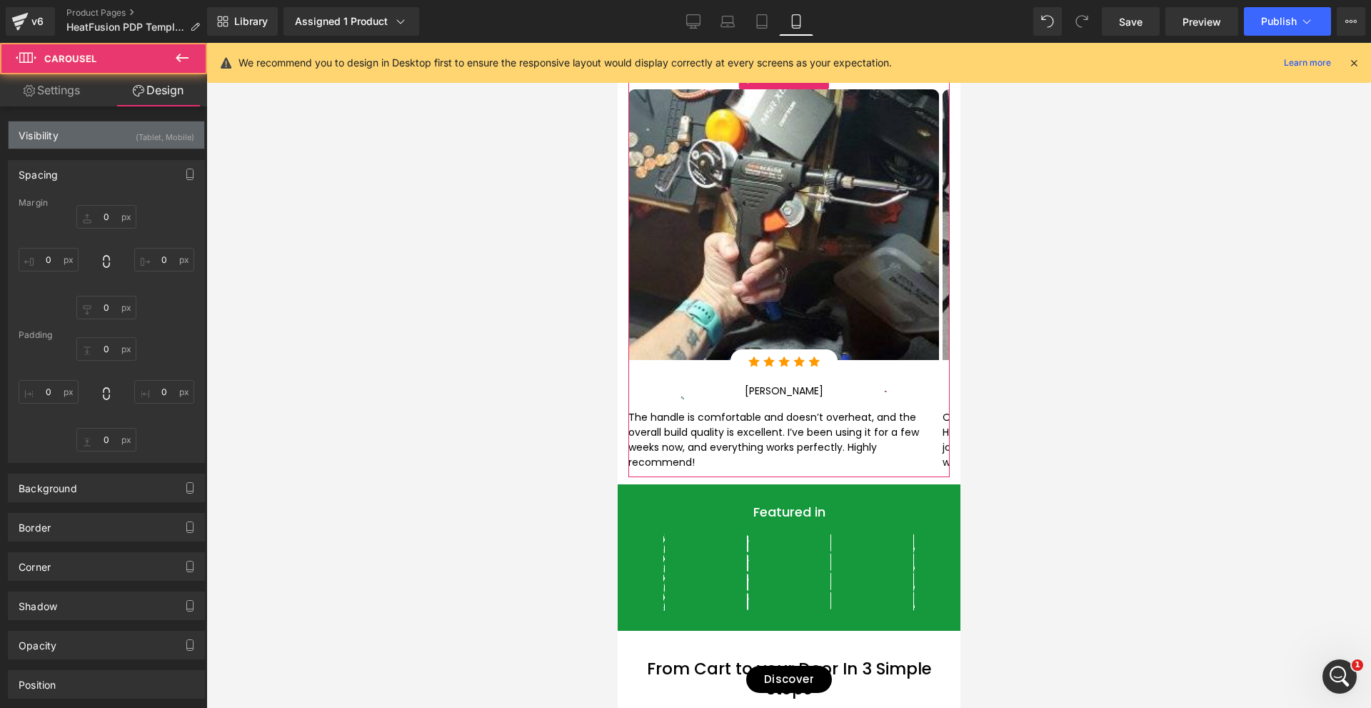
click at [99, 129] on div "Visibility (Tablet, Mobile)" at bounding box center [107, 134] width 196 height 27
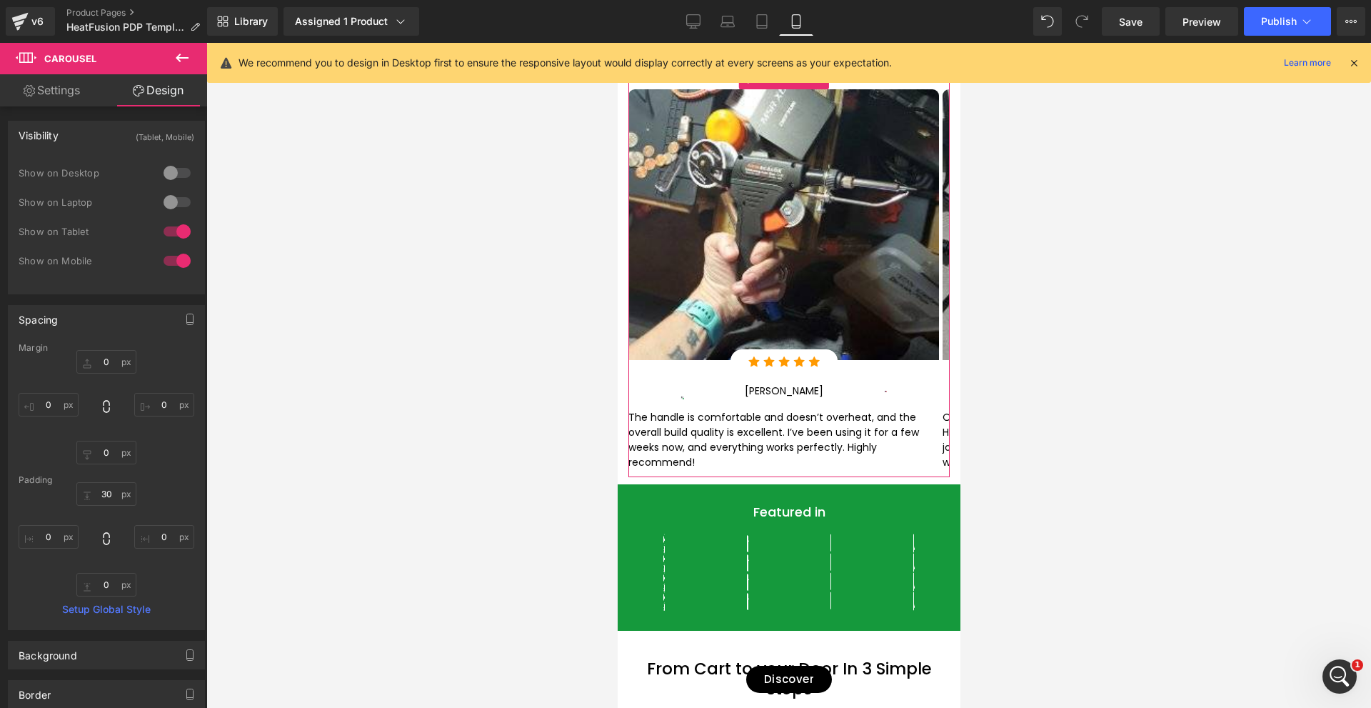
click at [171, 253] on div at bounding box center [177, 260] width 34 height 23
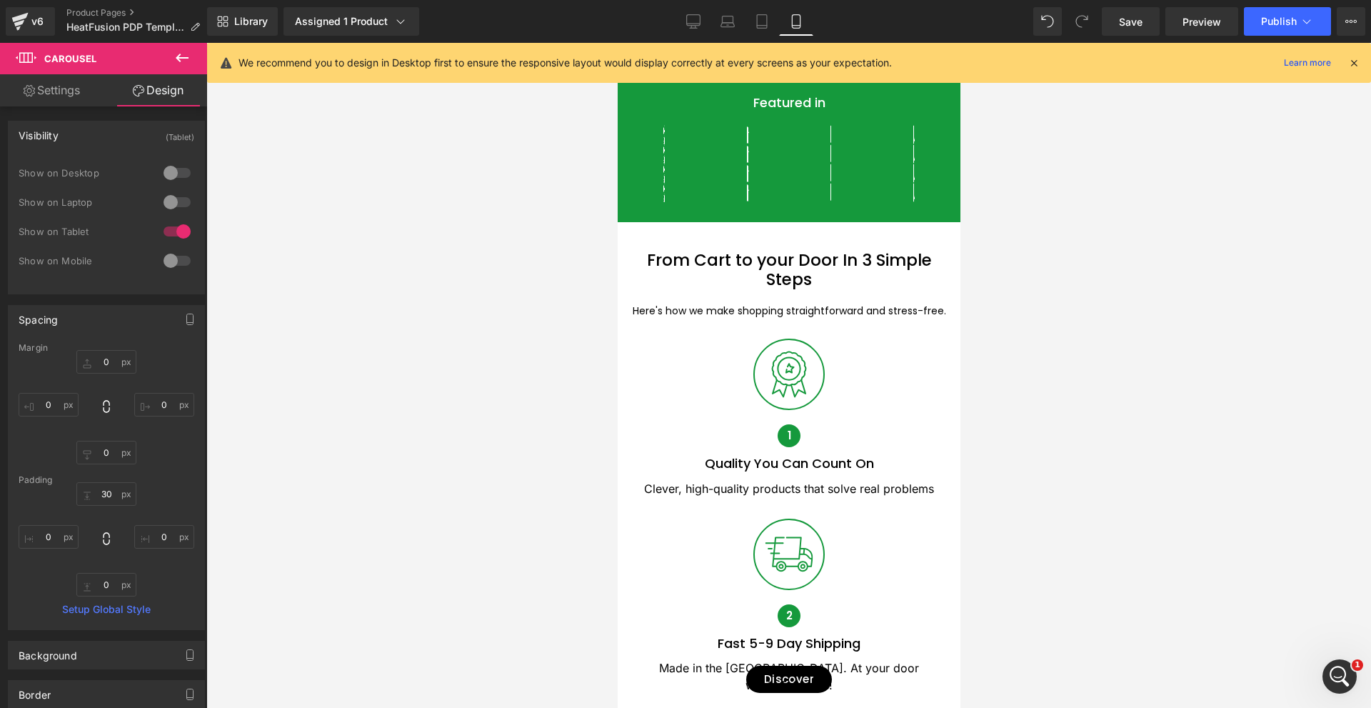
click at [168, 228] on div at bounding box center [177, 231] width 34 height 23
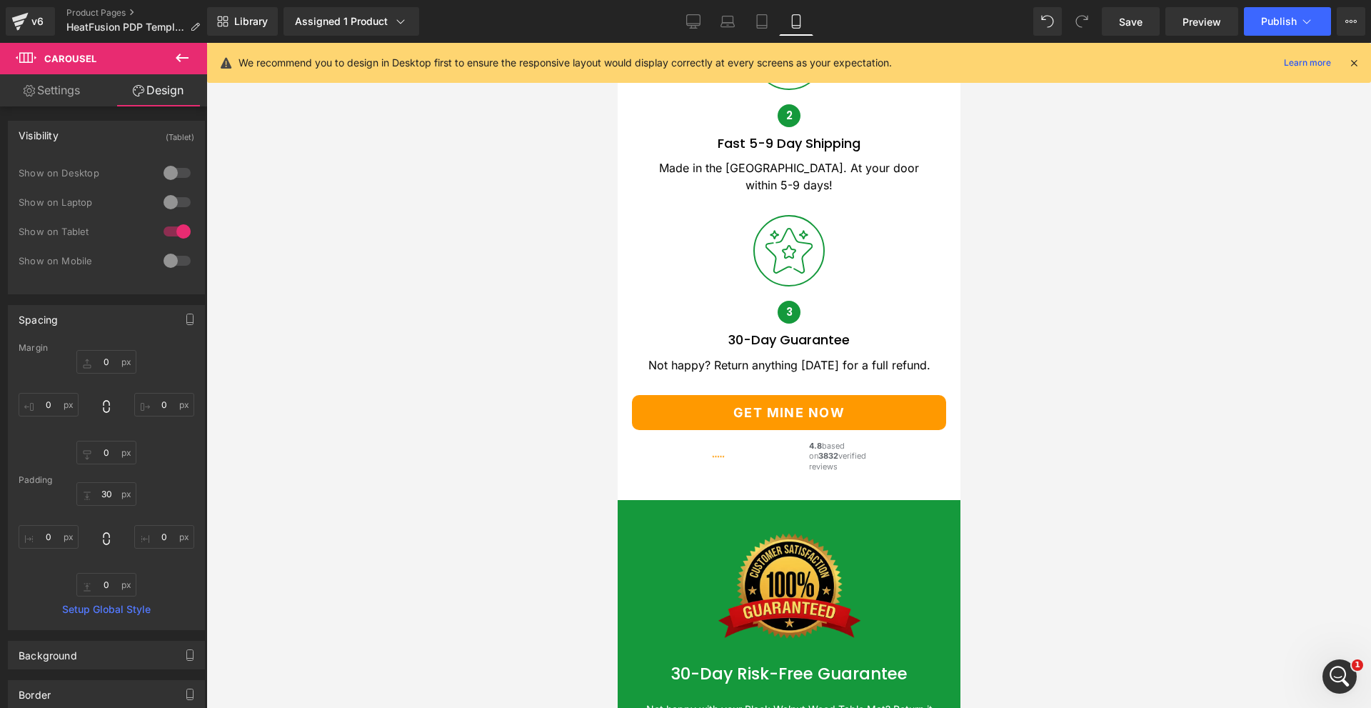
click at [170, 258] on div at bounding box center [177, 260] width 34 height 23
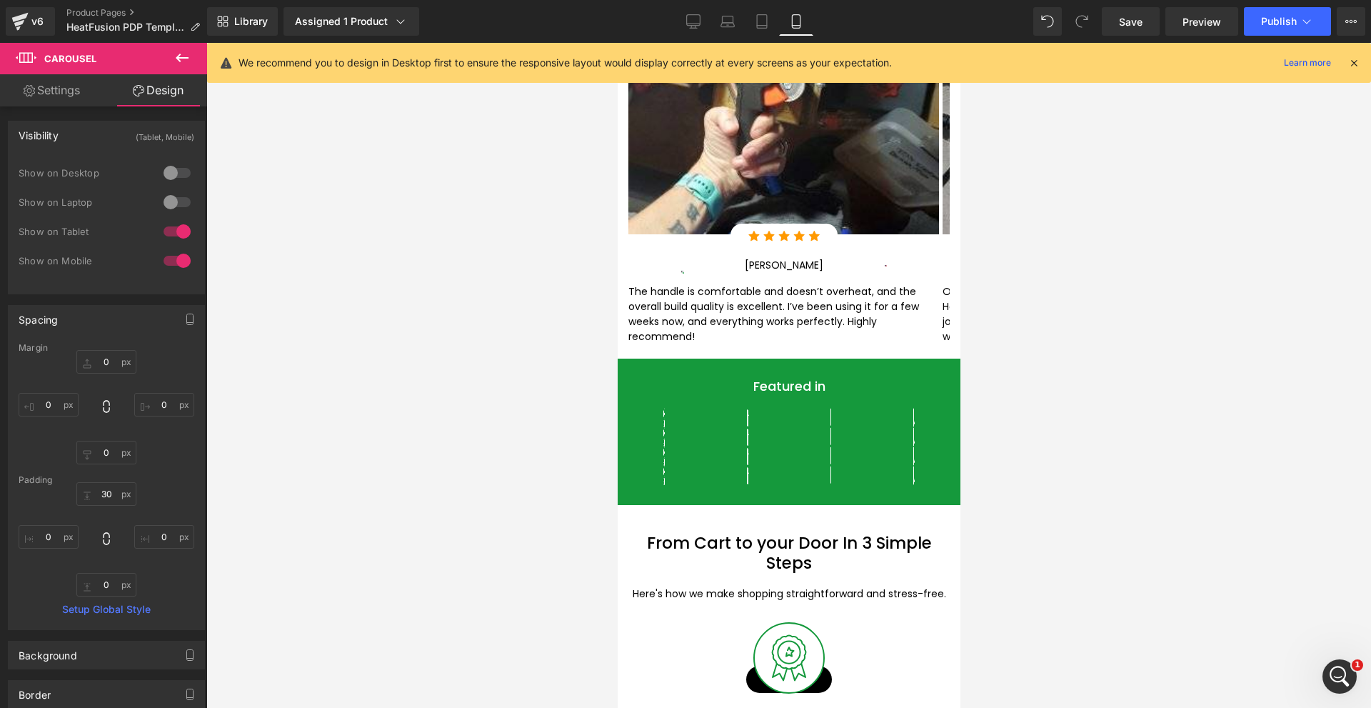
scroll to position [1137, 0]
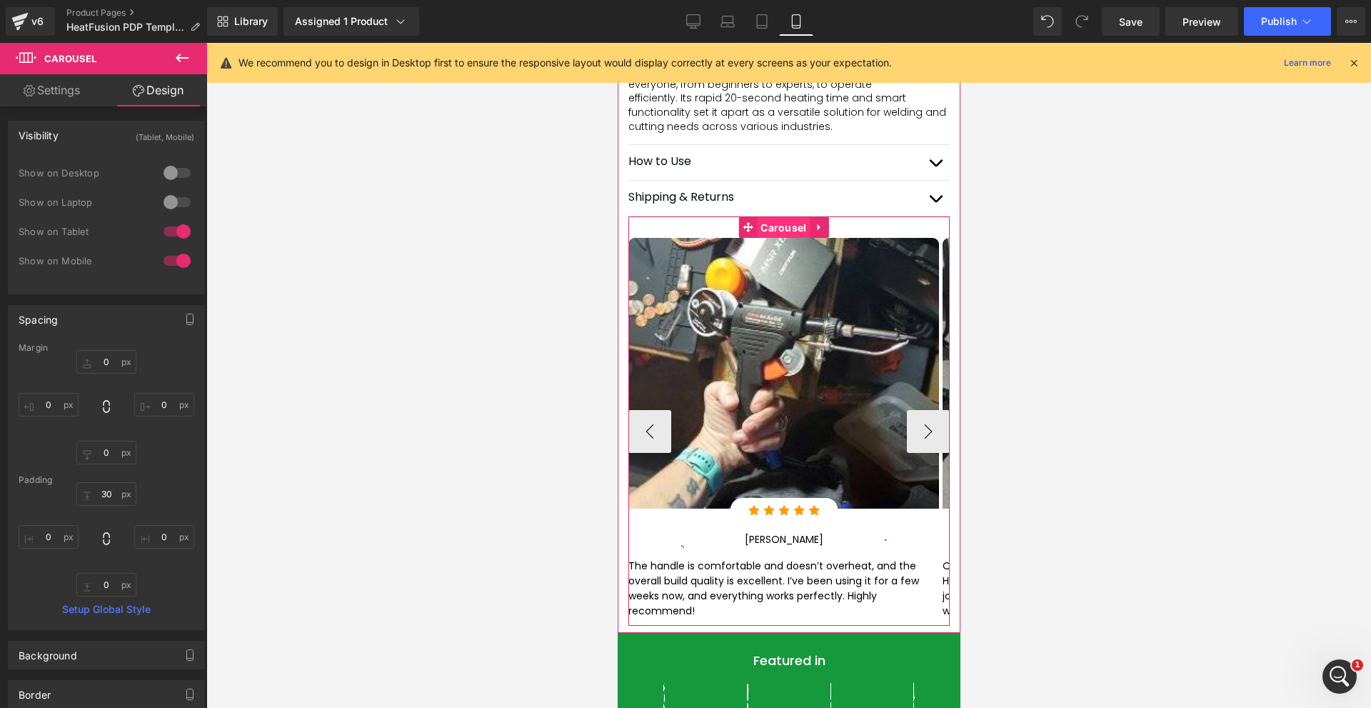
click at [776, 239] on span "Carousel" at bounding box center [782, 227] width 53 height 21
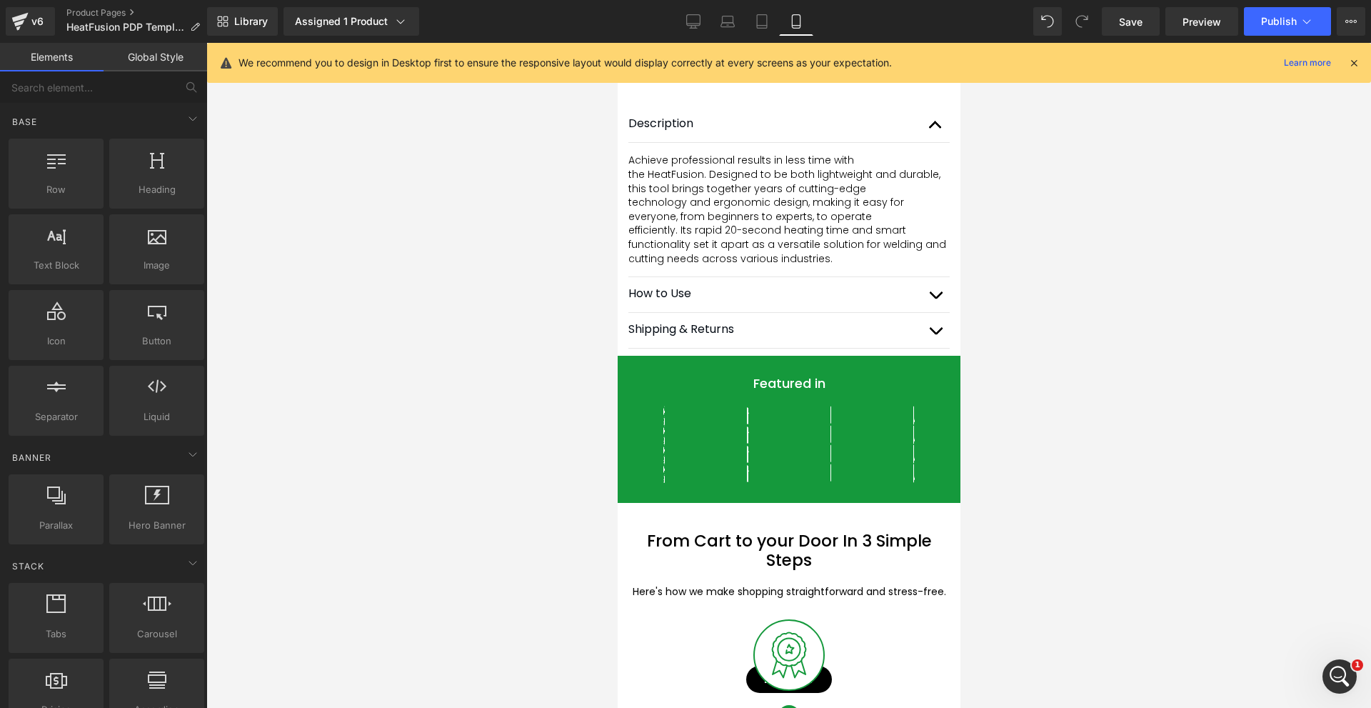
scroll to position [994, 0]
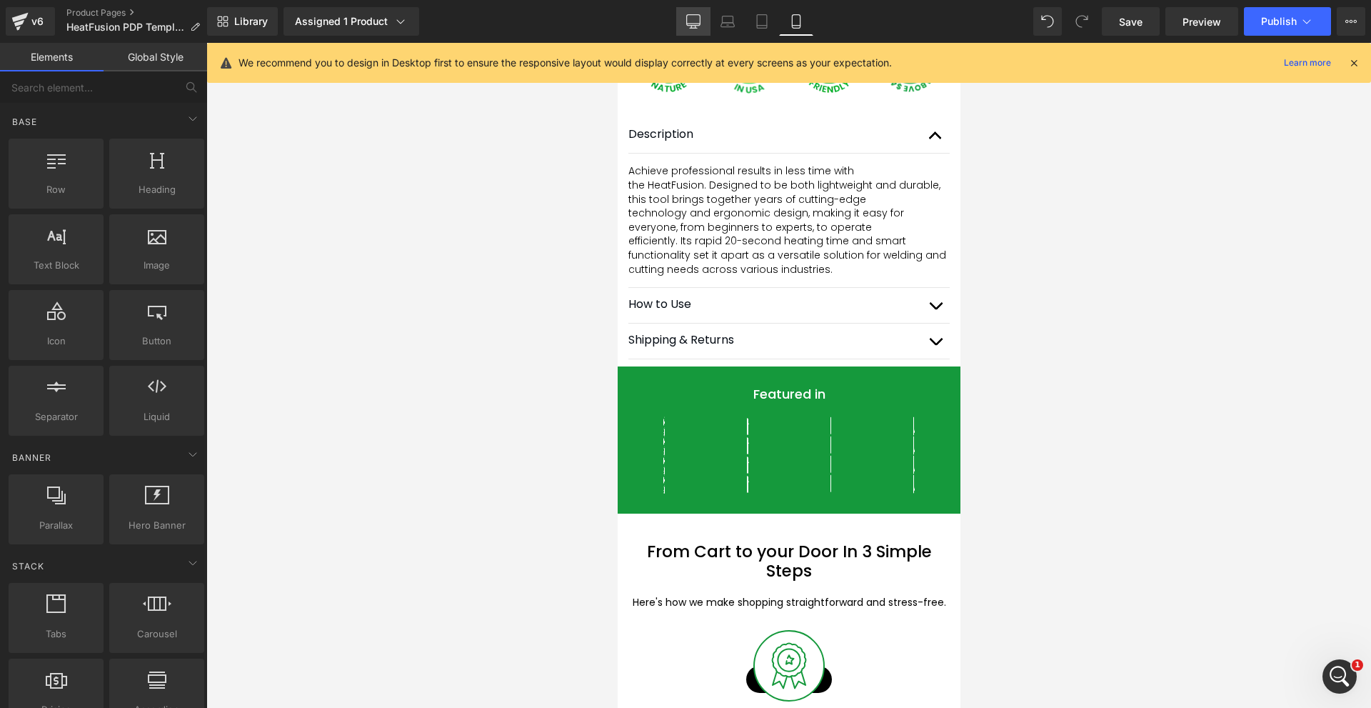
click at [683, 21] on link "Desktop" at bounding box center [693, 21] width 34 height 29
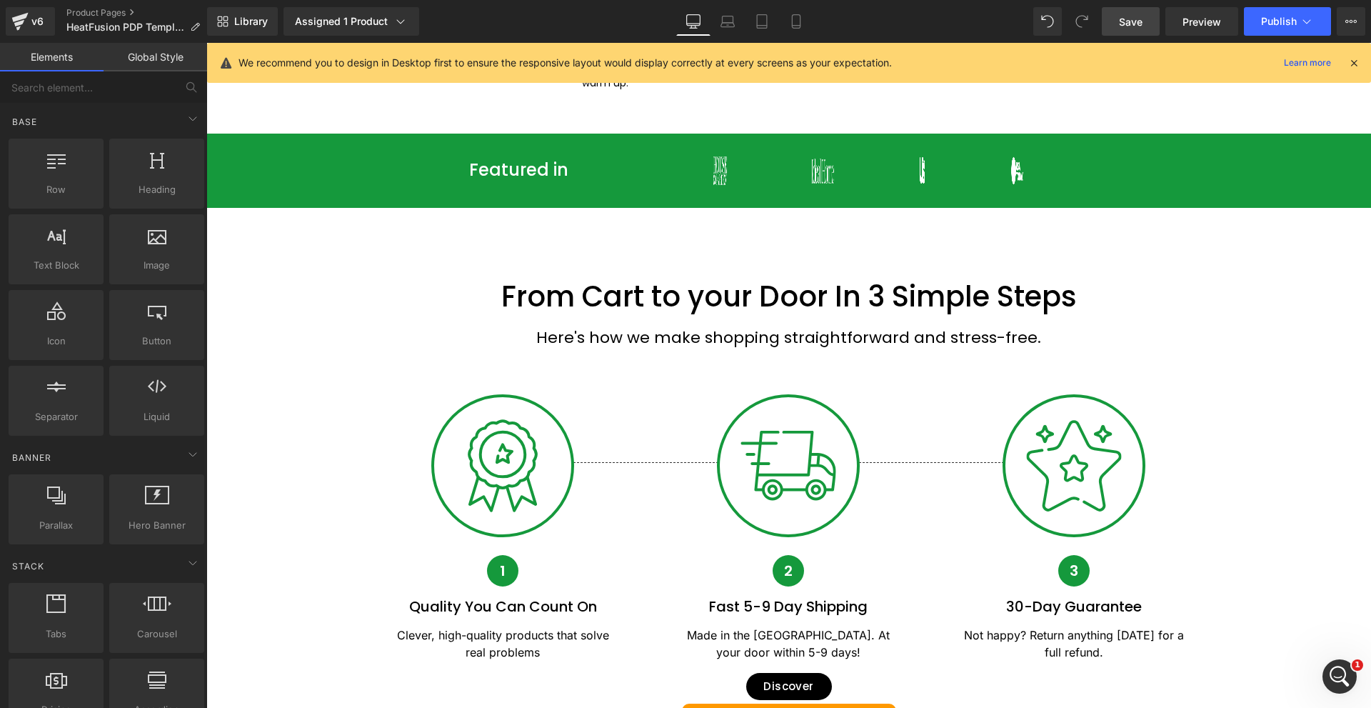
scroll to position [1099, 0]
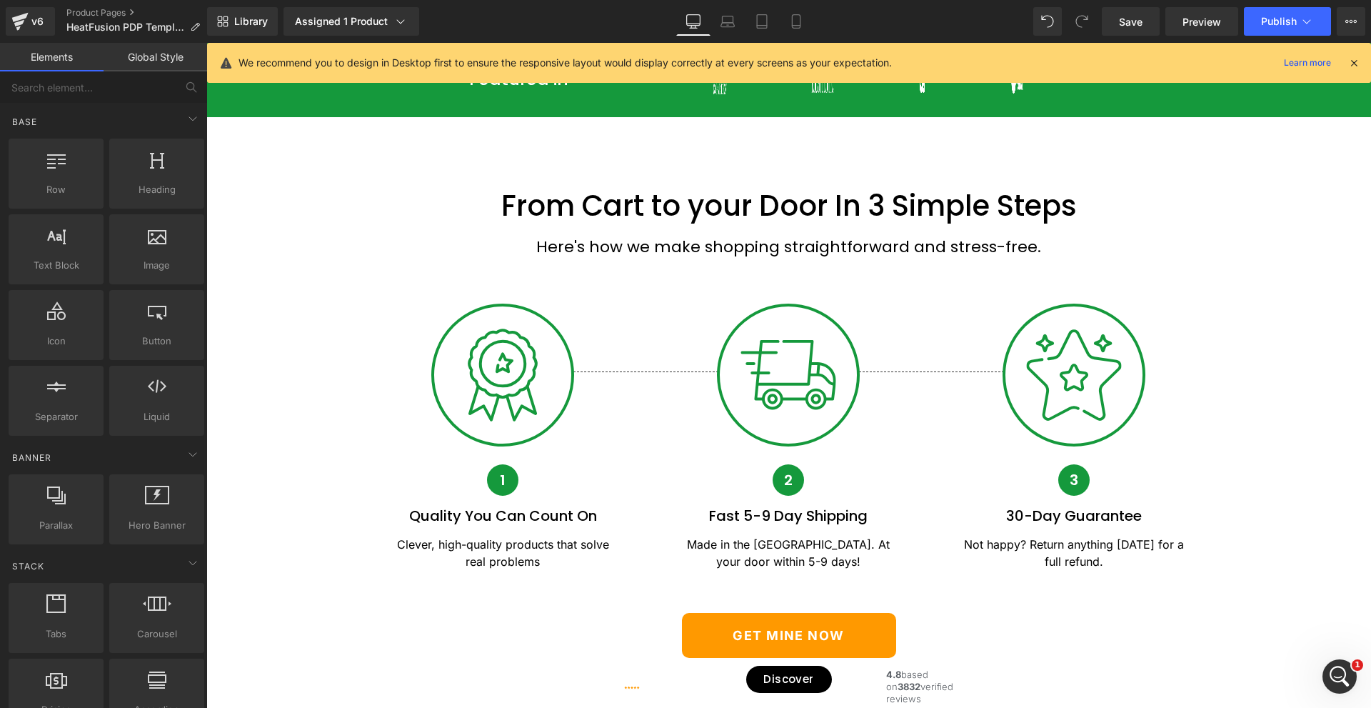
drag, startPoint x: 1474, startPoint y: 59, endPoint x: 1254, endPoint y: 100, distance: 223.7
click at [1120, 18] on span "Save" at bounding box center [1131, 21] width 24 height 15
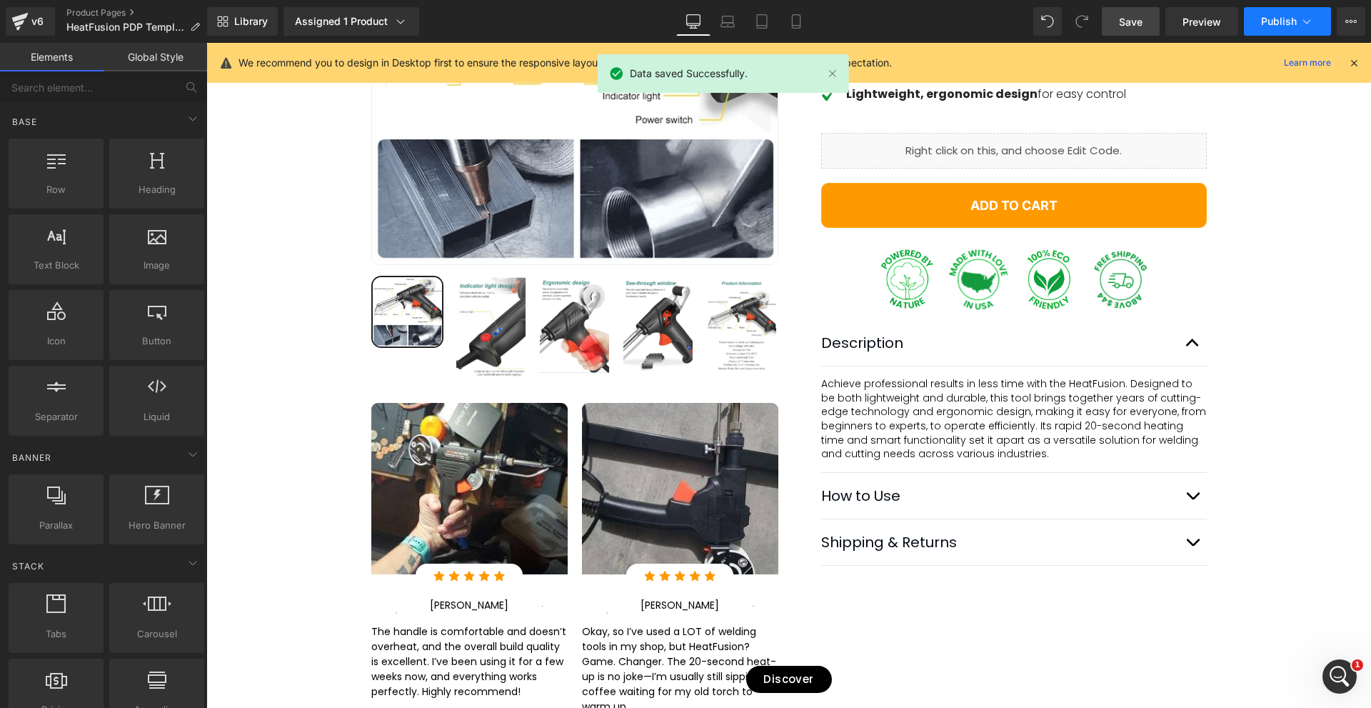
click at [1286, 26] on span "Publish" at bounding box center [1279, 21] width 36 height 11
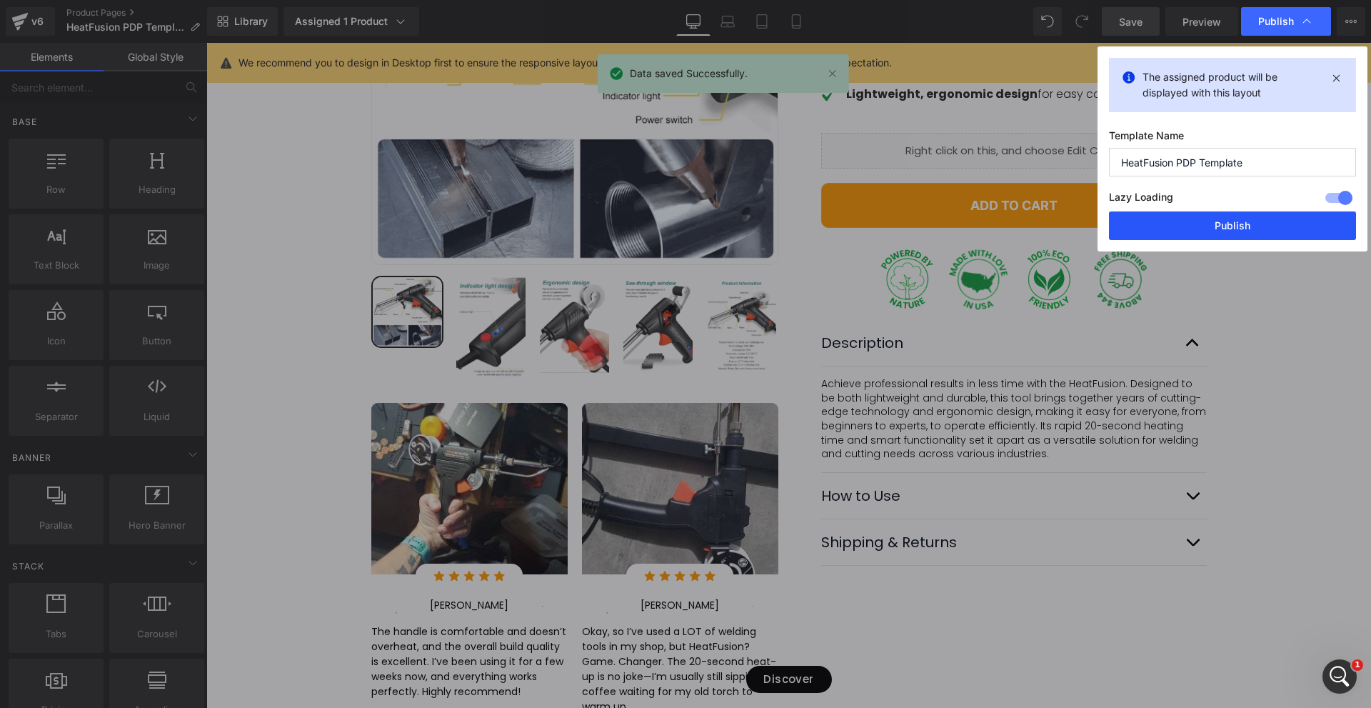
click at [1267, 230] on button "Publish" at bounding box center [1232, 225] width 247 height 29
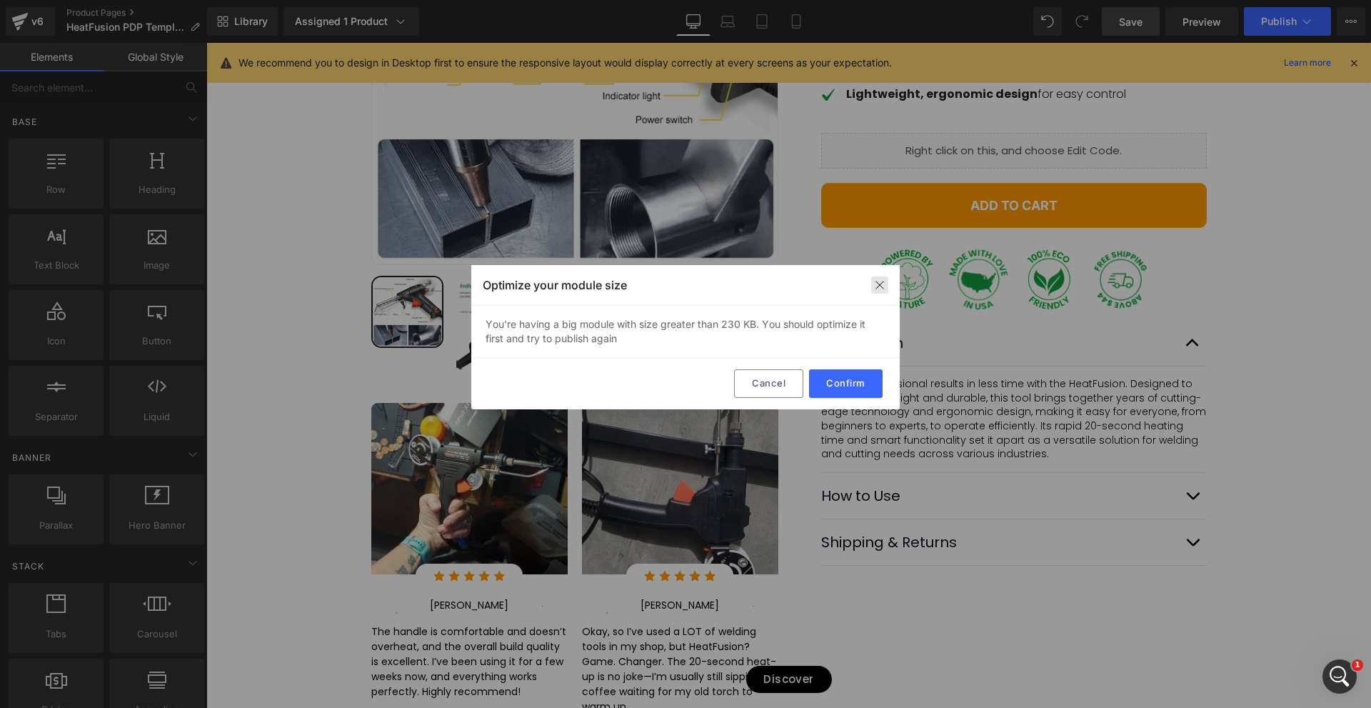
click at [876, 288] on img at bounding box center [879, 284] width 11 height 11
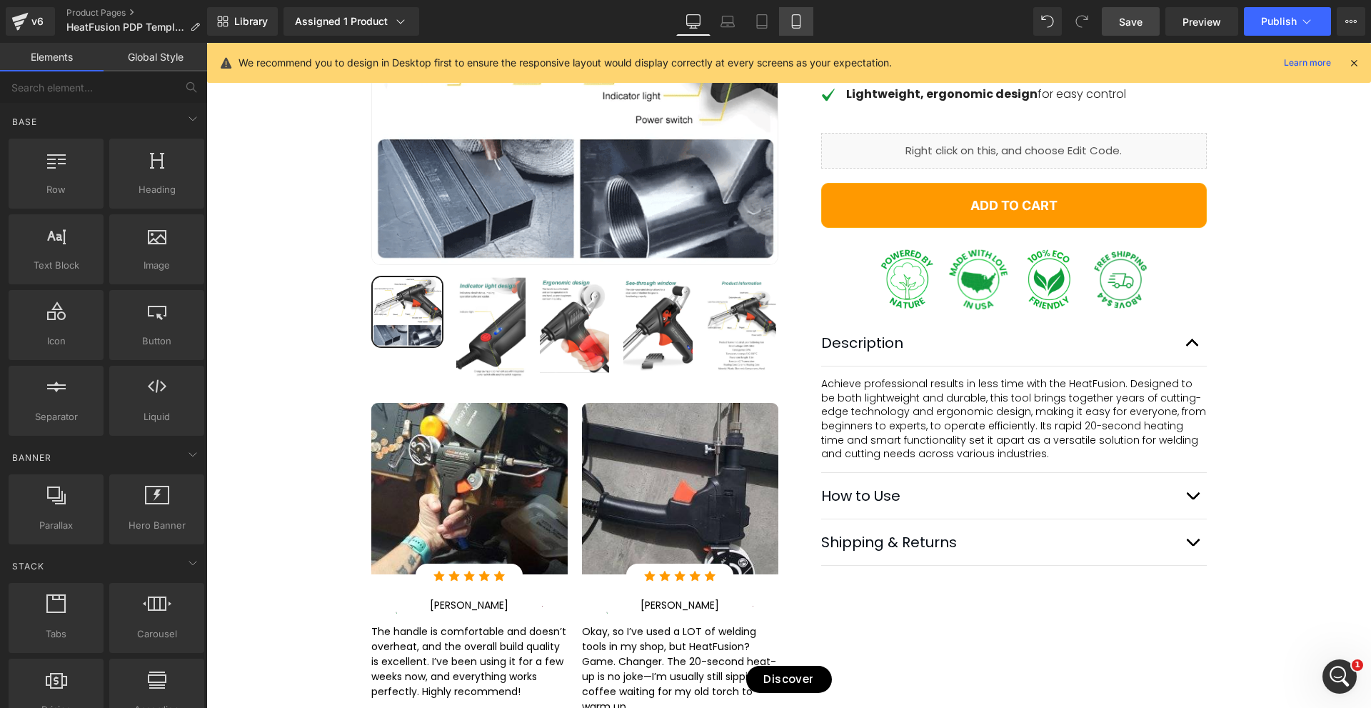
click at [794, 29] on link "Mobile" at bounding box center [796, 21] width 34 height 29
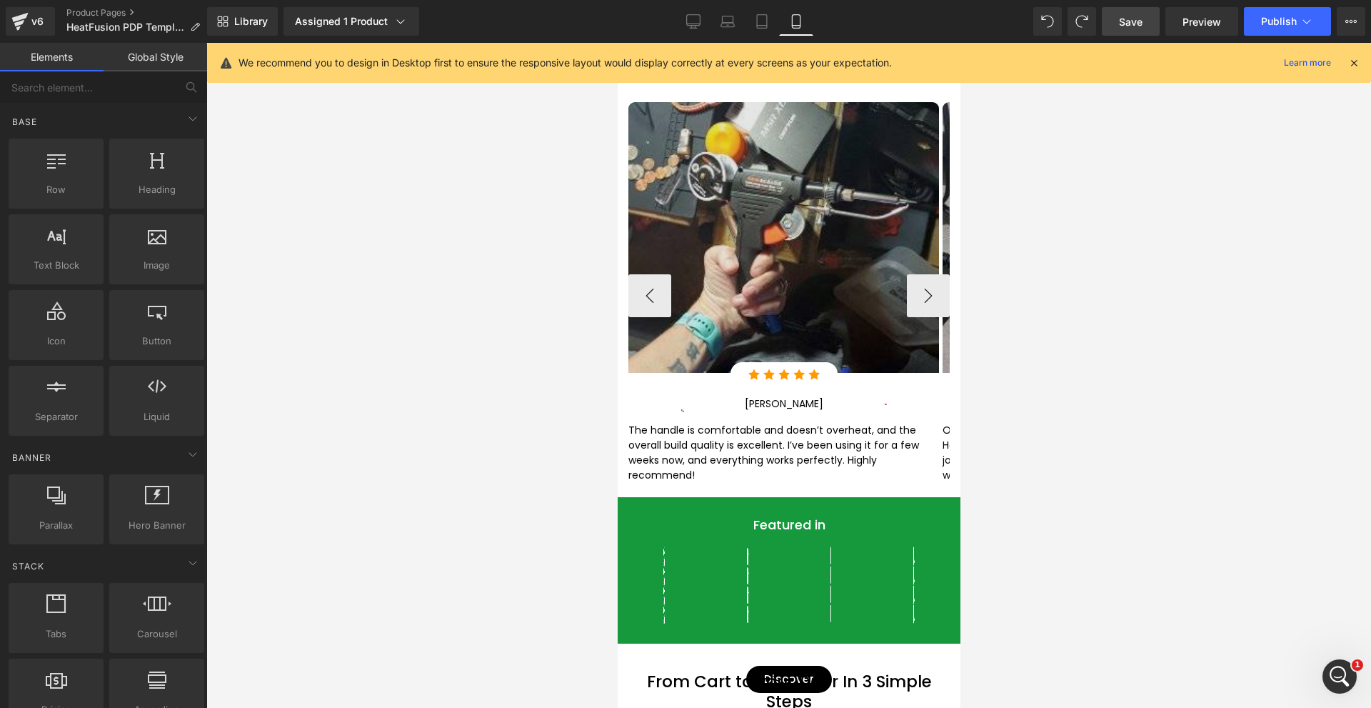
scroll to position [987, 0]
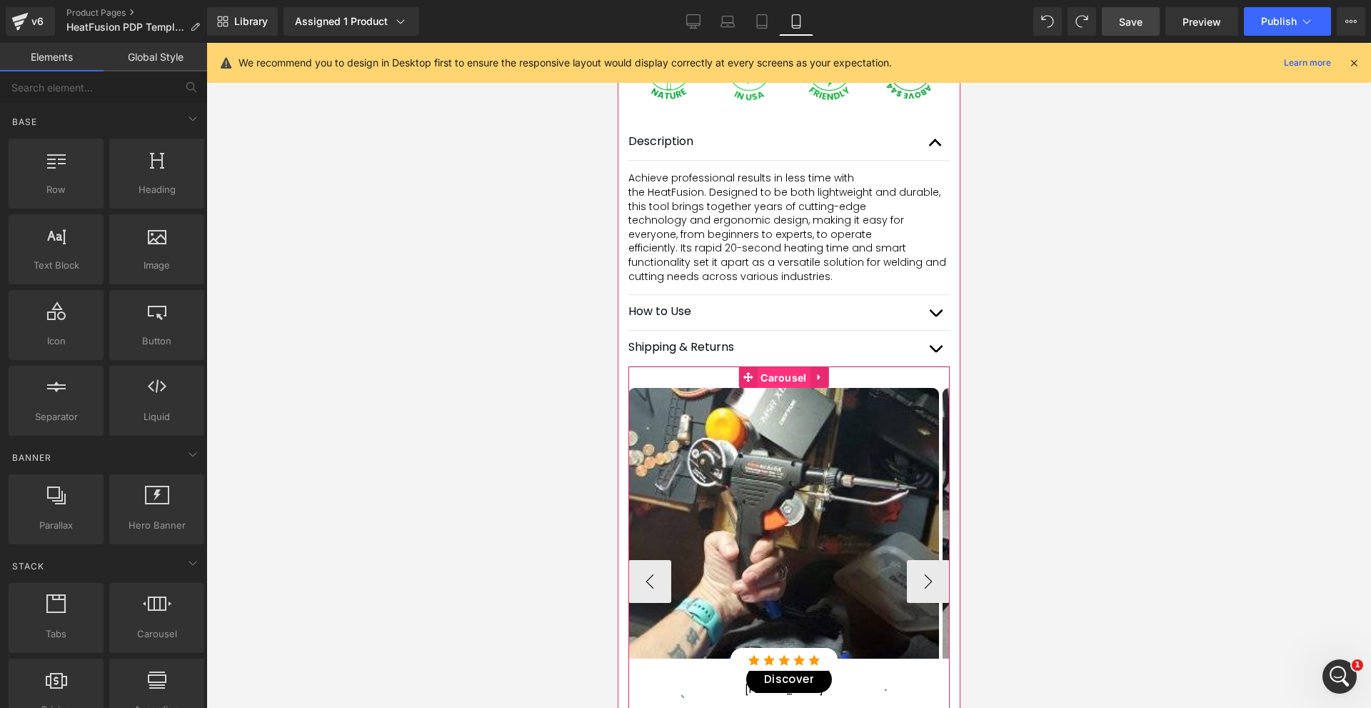
drag, startPoint x: 792, startPoint y: 398, endPoint x: 964, endPoint y: 214, distance: 251.7
click at [792, 389] on span "Carousel" at bounding box center [782, 377] width 53 height 21
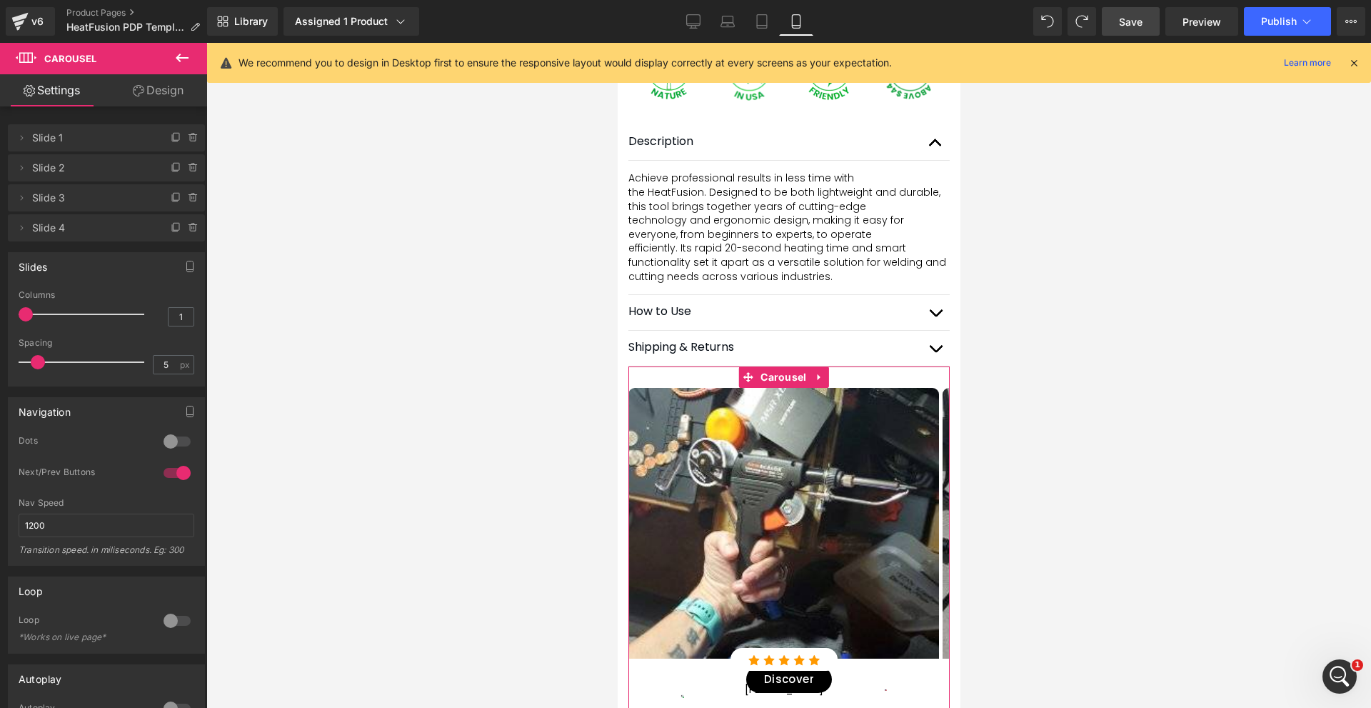
click at [141, 99] on link "Design" at bounding box center [158, 90] width 104 height 32
click at [0, 0] on div "Visibility" at bounding box center [0, 0] width 0 height 0
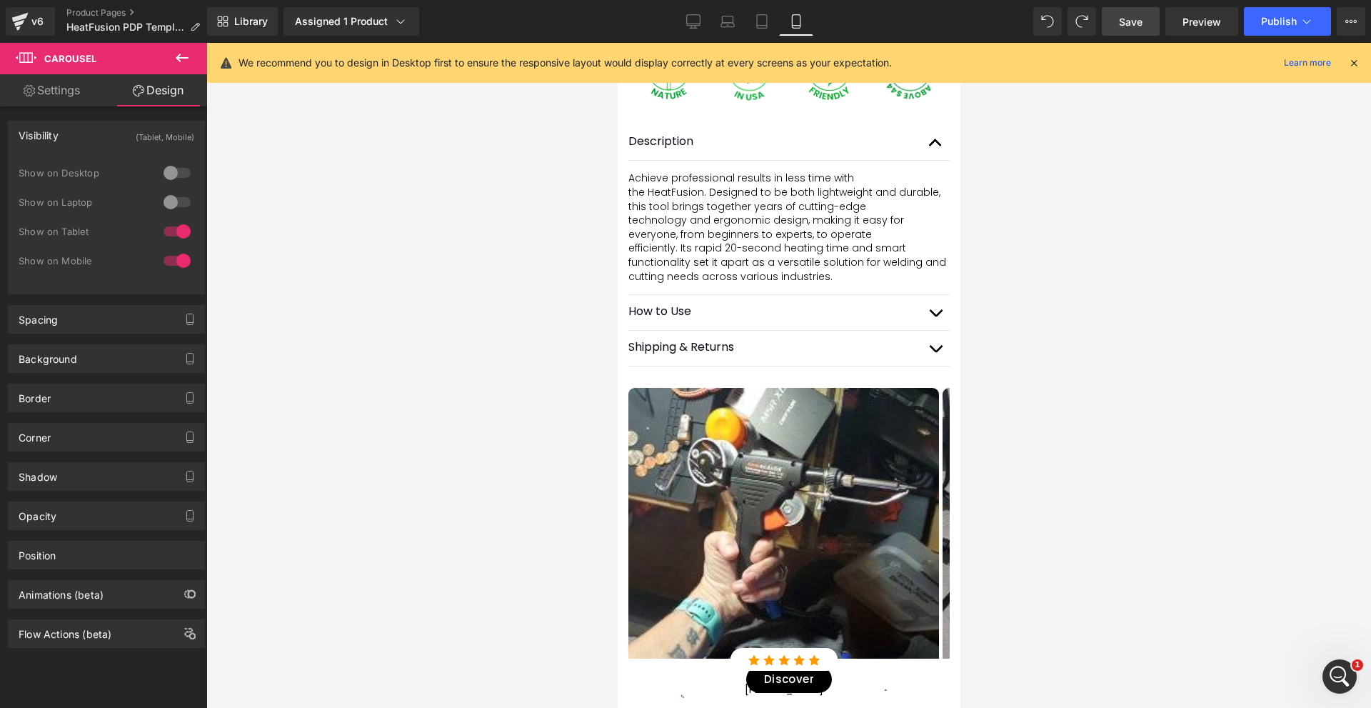
click at [1141, 26] on span "Save" at bounding box center [1131, 21] width 24 height 15
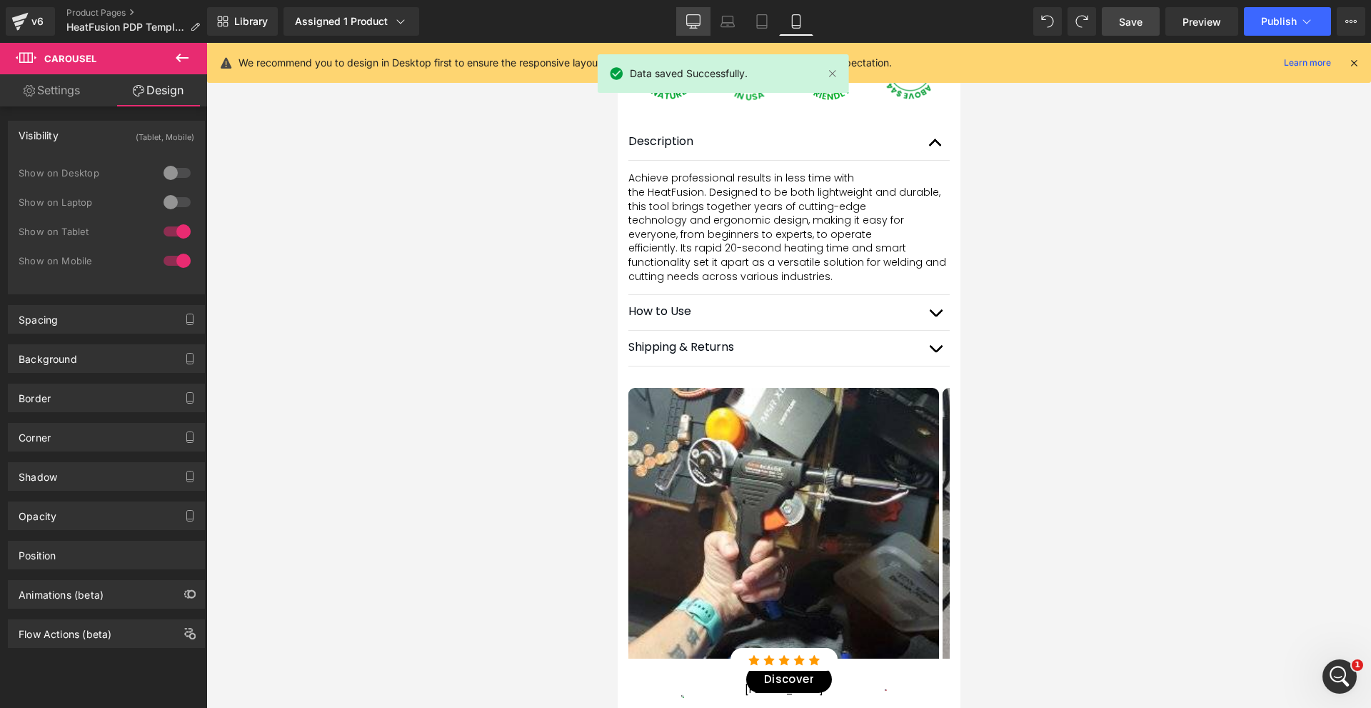
click at [674, 21] on div "Library Assigned 1 Product Product Preview HeatFusion - Industrial Laser Weldin…" at bounding box center [789, 21] width 1164 height 29
click at [700, 31] on link "Desktop" at bounding box center [693, 21] width 34 height 29
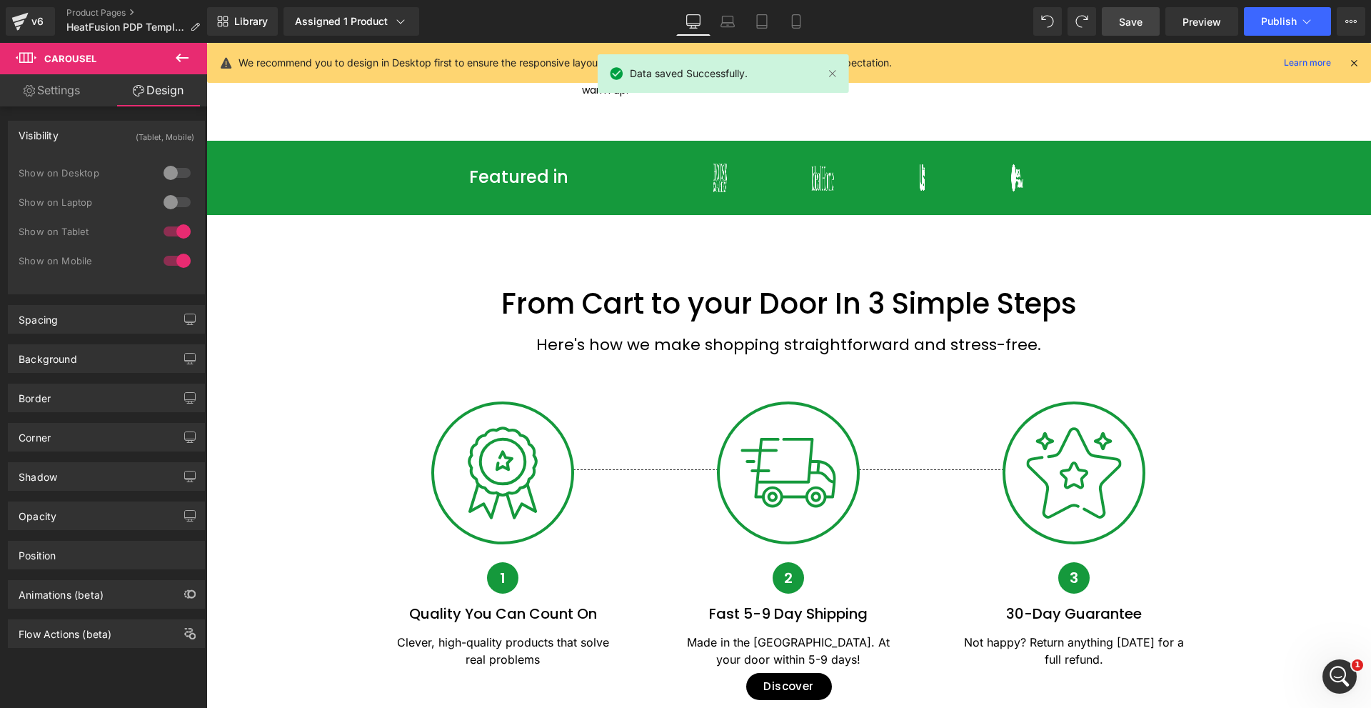
scroll to position [0, 0]
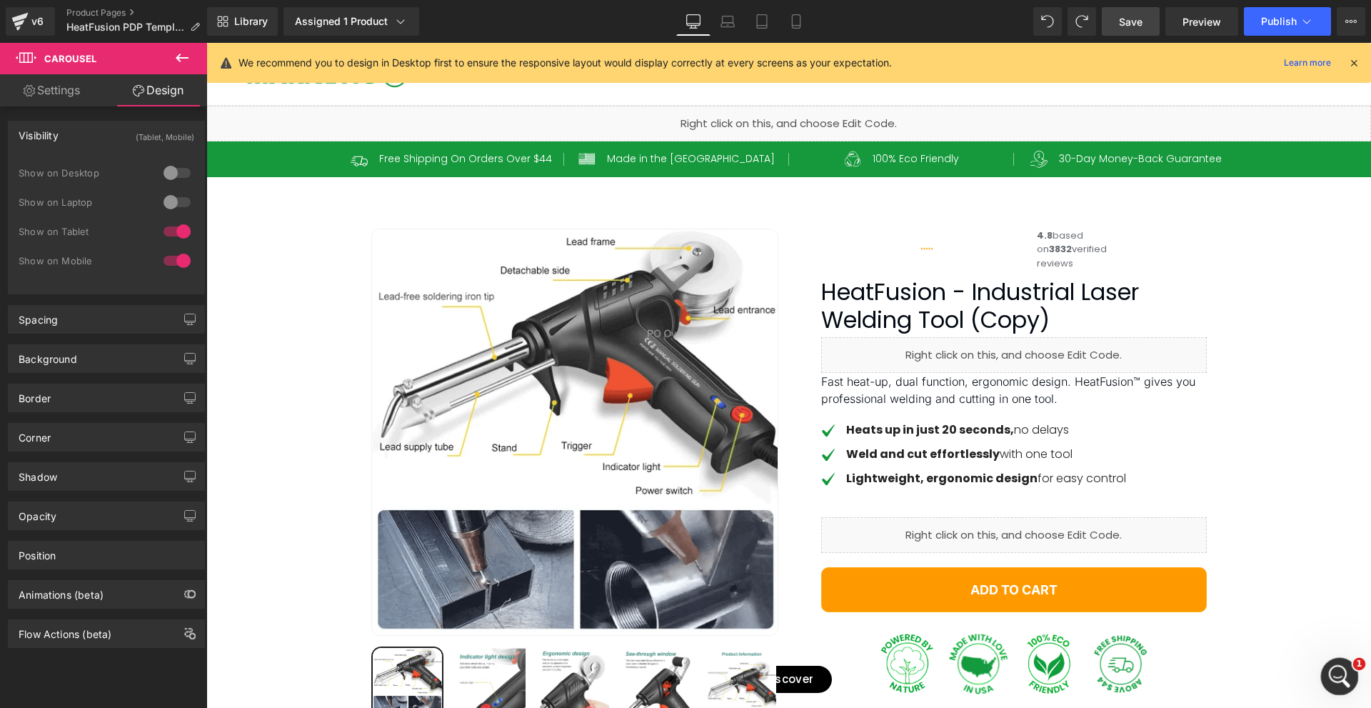
click at [1324, 665] on div "Open Intercom Messenger" at bounding box center [1337, 674] width 47 height 47
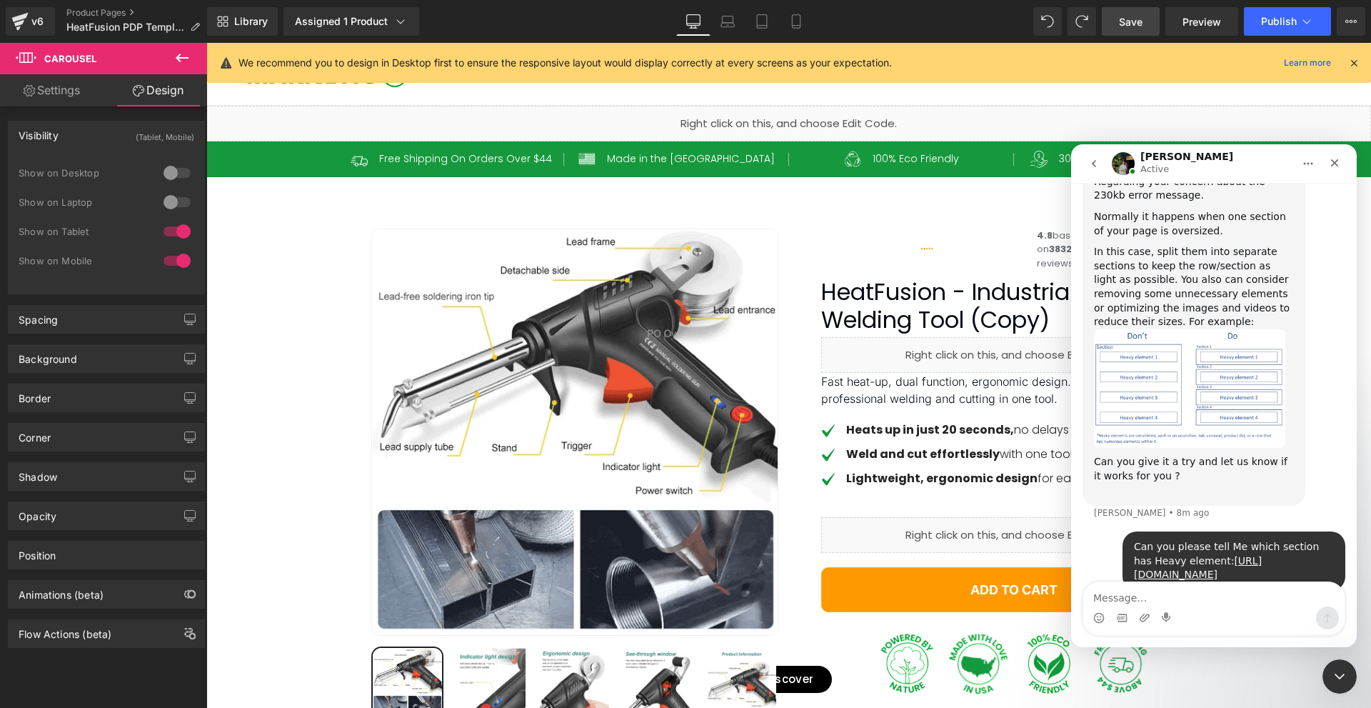
scroll to position [819, 0]
